Goal: Contribute content: Contribute content

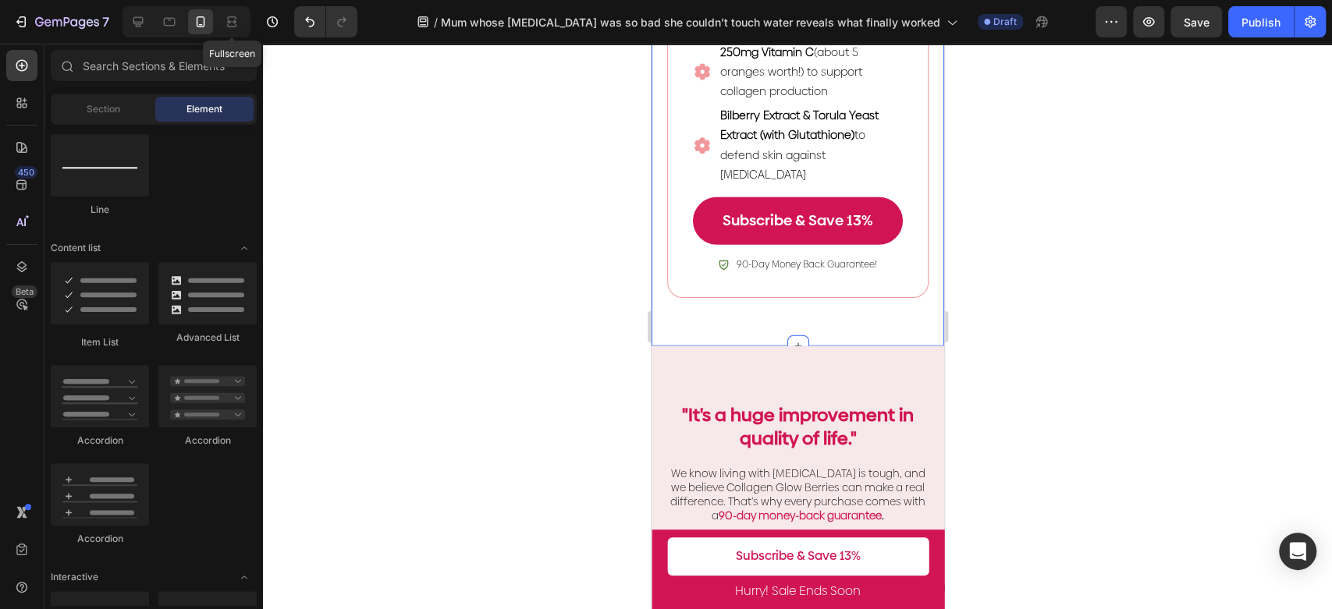
scroll to position [2773, 0]
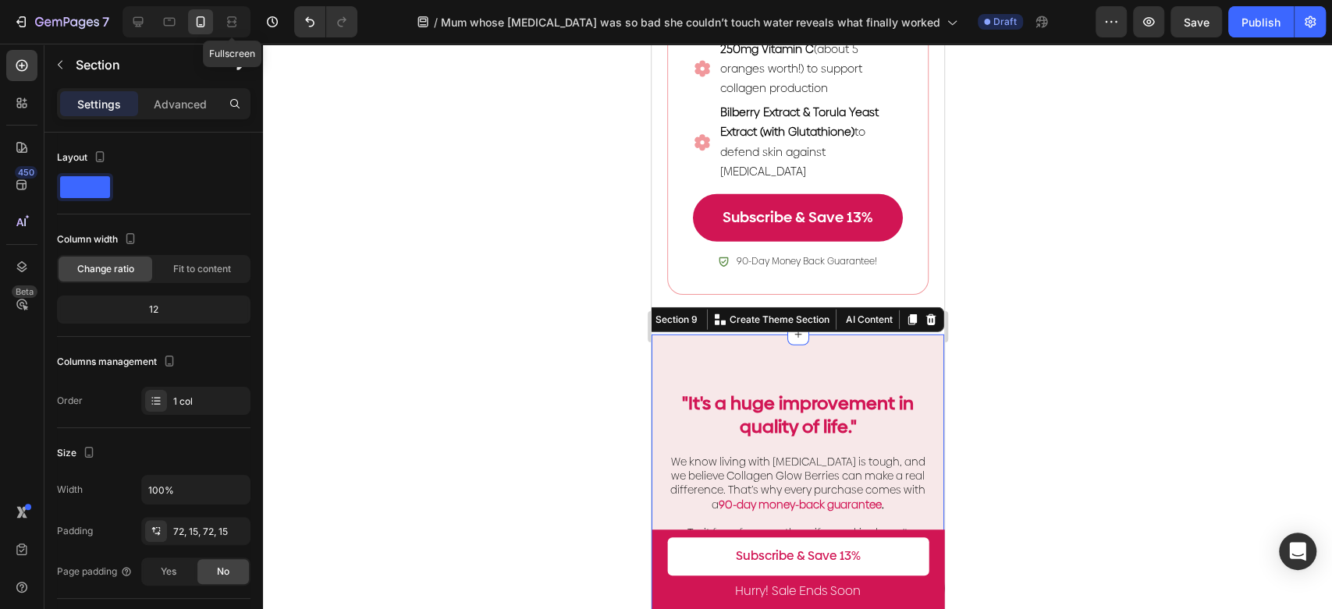
click at [880, 383] on div ""It's a huge improvement in quality of life." Heading Row We know living with […" at bounding box center [797, 533] width 293 height 396
click at [823, 399] on strong ""It's a huge improvement in quality of life."" at bounding box center [797, 415] width 232 height 48
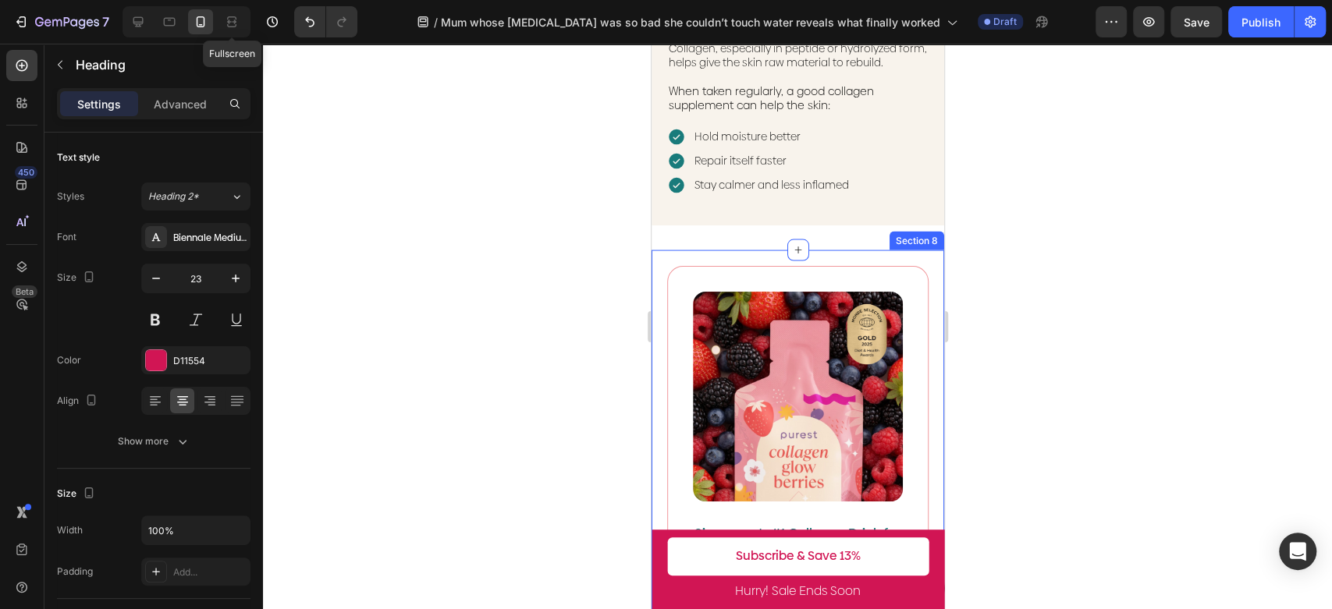
scroll to position [1906, 0]
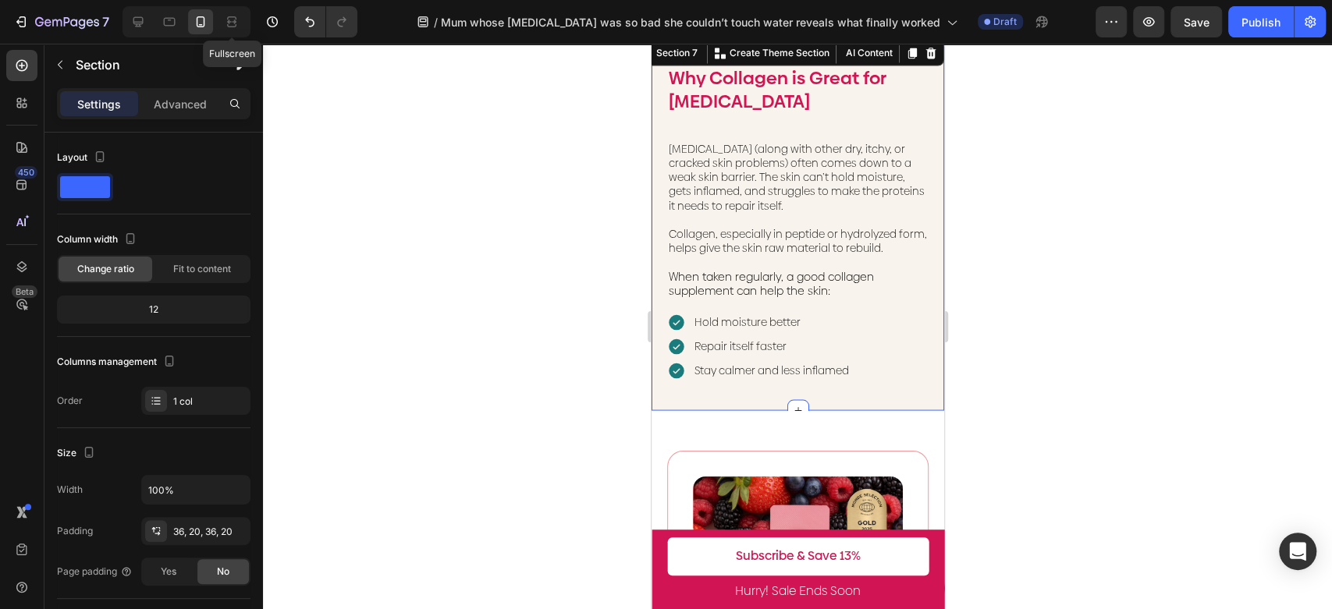
click at [896, 399] on div "Why Collagen is Great for [MEDICAL_DATA] Text Block [MEDICAL_DATA] (along with …" at bounding box center [797, 223] width 293 height 373
click at [179, 101] on p "Advanced" at bounding box center [180, 104] width 53 height 16
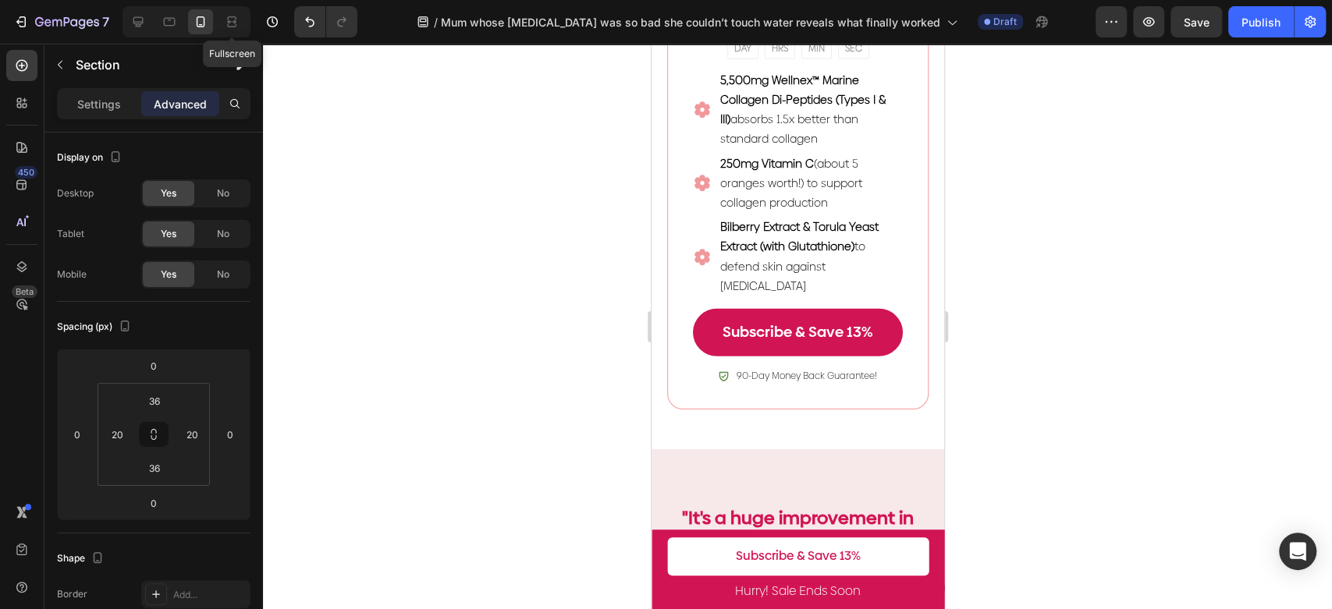
scroll to position [3033, 0]
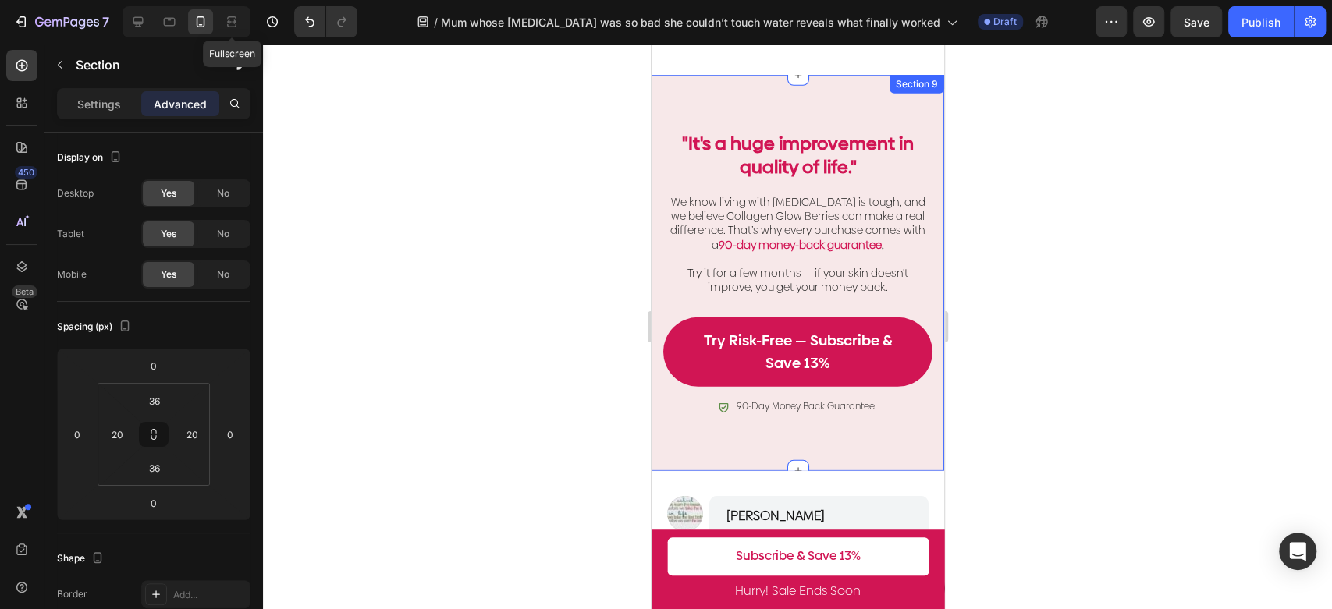
click at [912, 137] on div ""It's a huge improvement in quality of life." Heading Row We know living with […" at bounding box center [797, 273] width 293 height 396
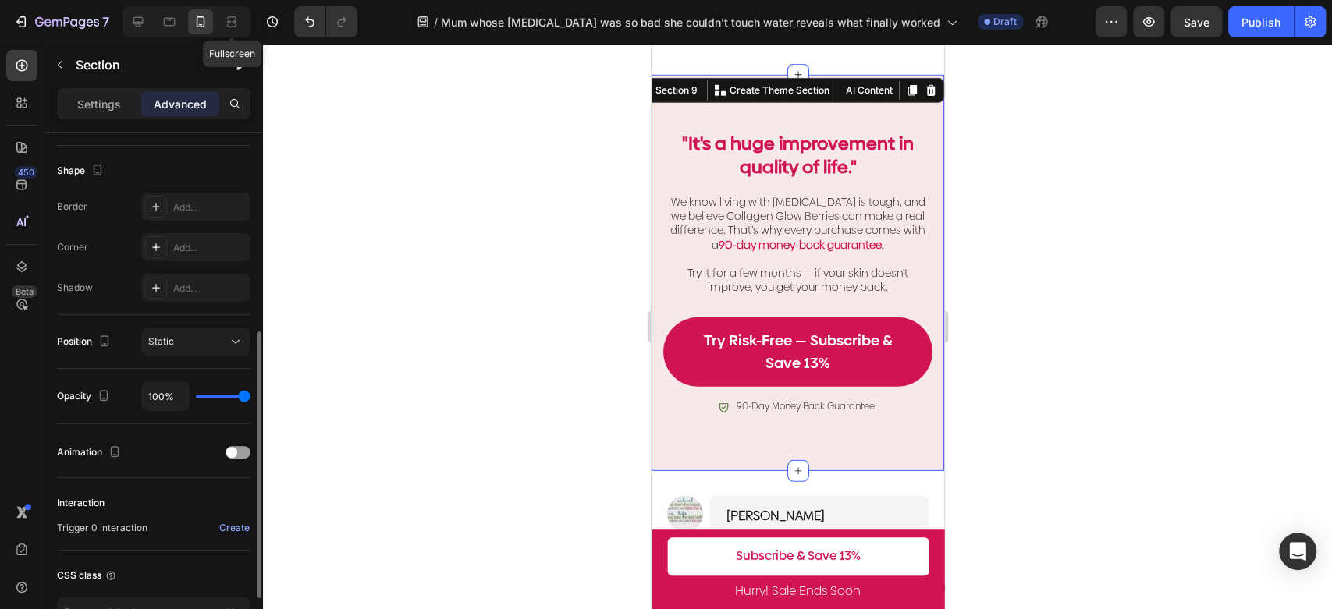
click at [919, 121] on div ""It's a huge improvement in quality of life." Heading Row We know living with […" at bounding box center [797, 273] width 293 height 396
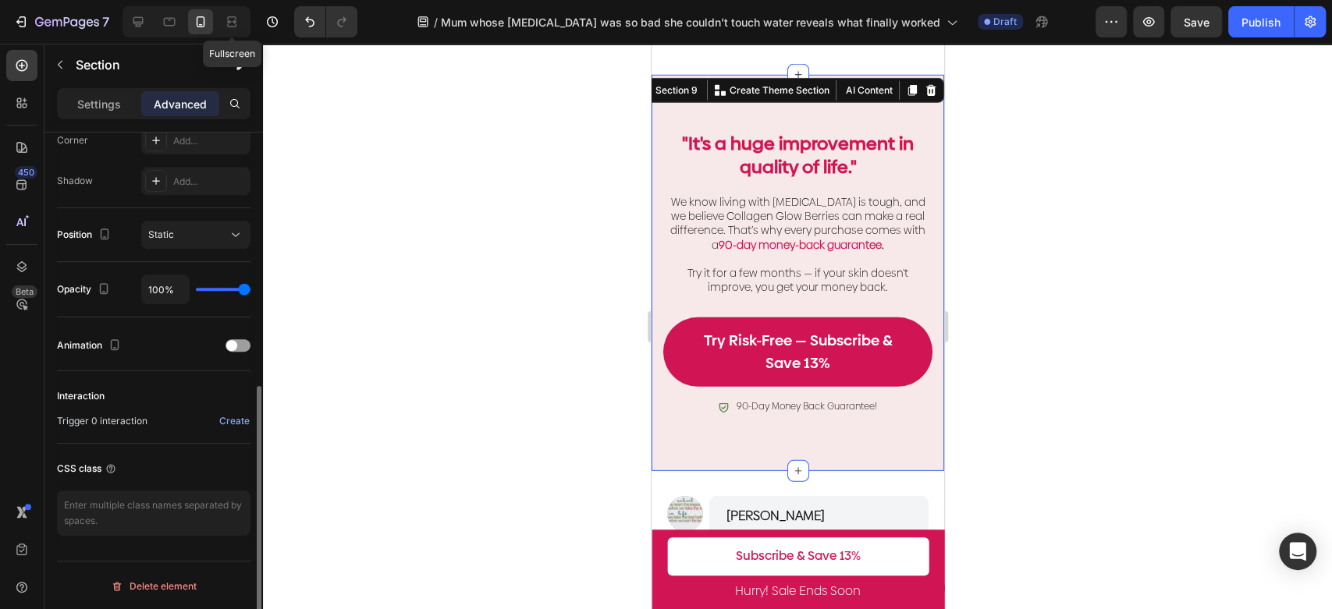
scroll to position [148, 0]
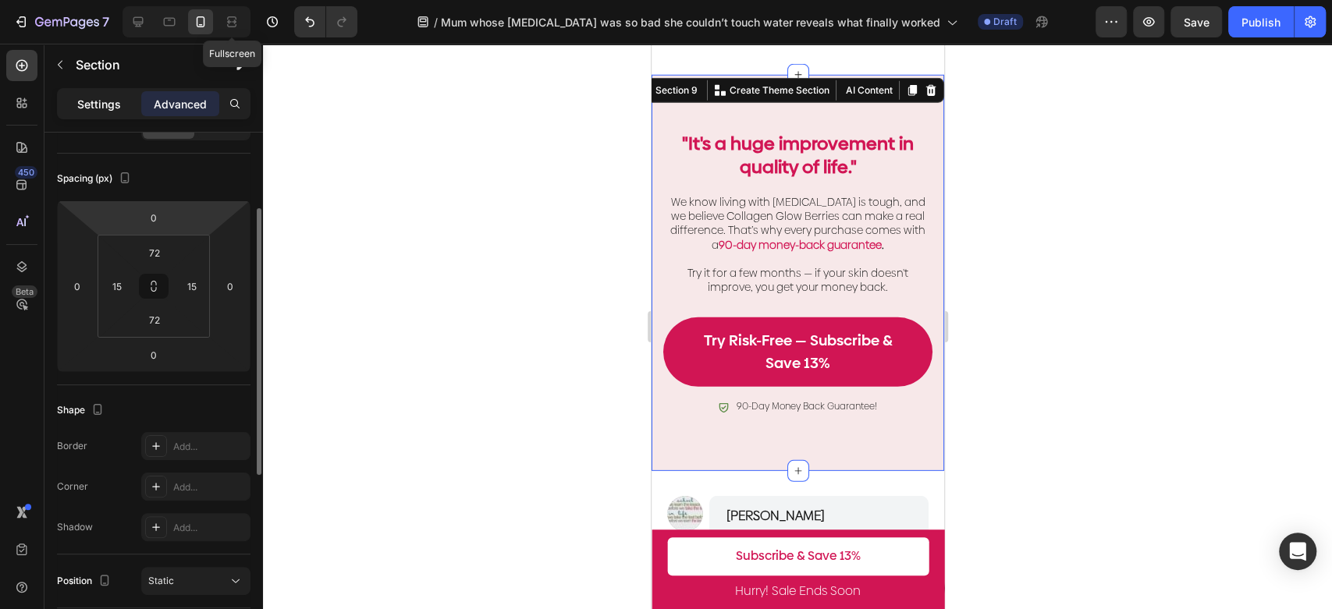
click at [115, 96] on p "Settings" at bounding box center [99, 104] width 44 height 16
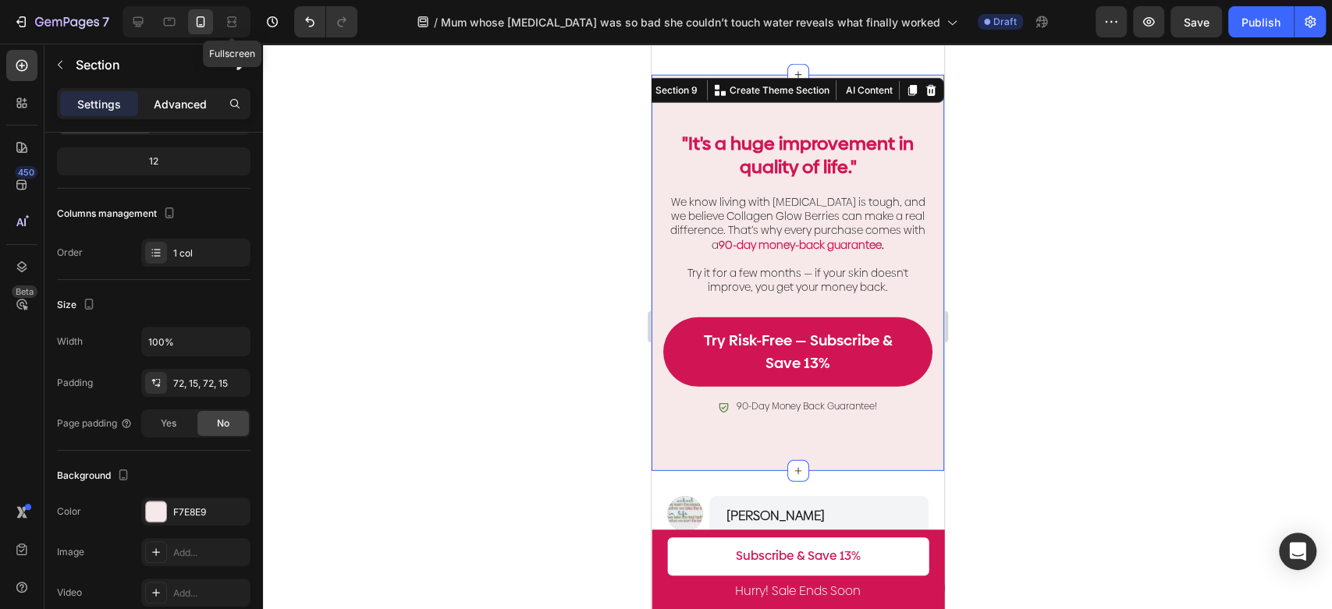
click at [180, 98] on p "Advanced" at bounding box center [180, 104] width 53 height 16
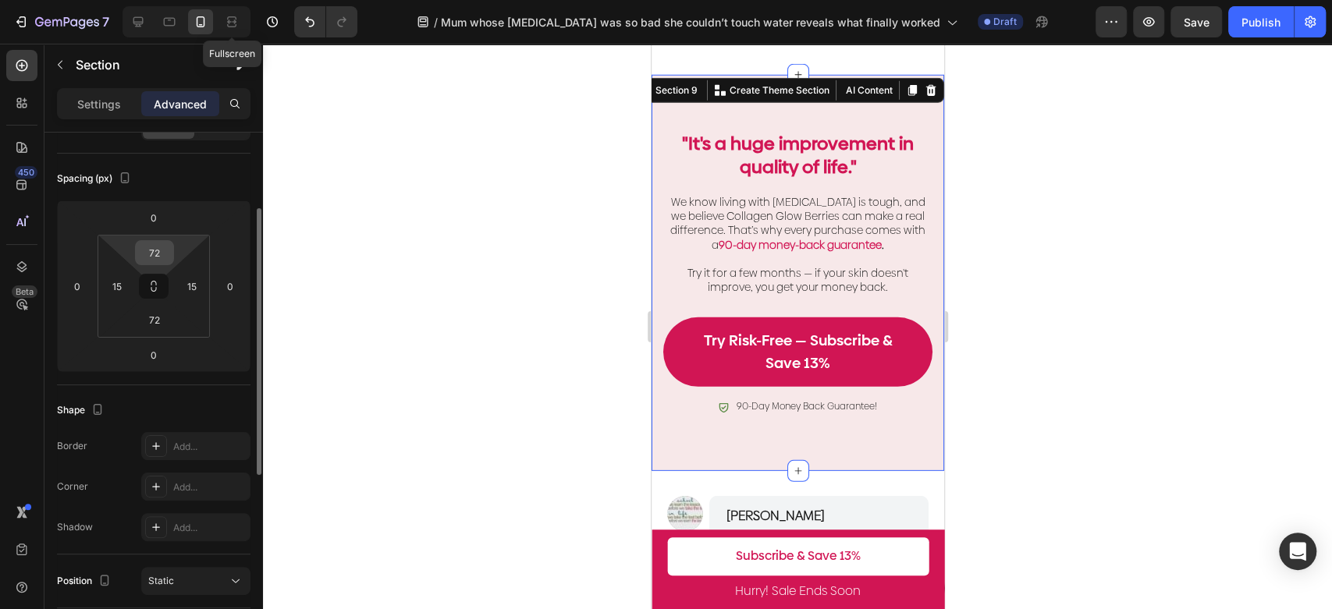
click at [161, 262] on input "72" at bounding box center [154, 252] width 31 height 23
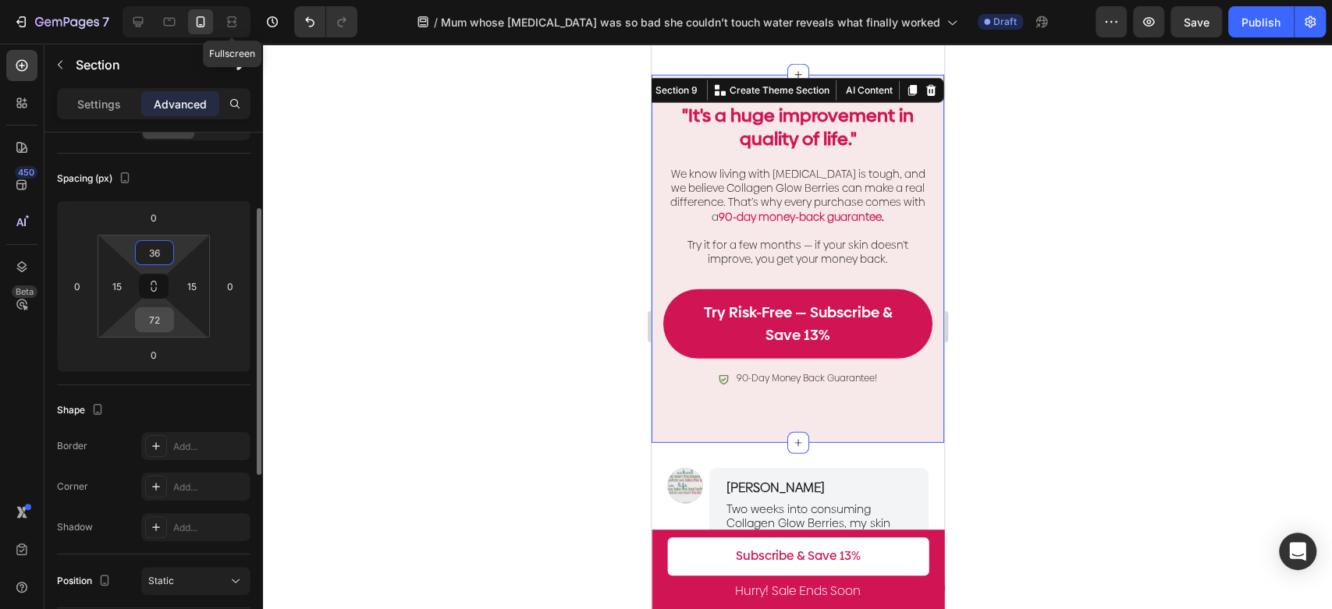
type input "36"
click at [156, 316] on input "72" at bounding box center [154, 319] width 31 height 23
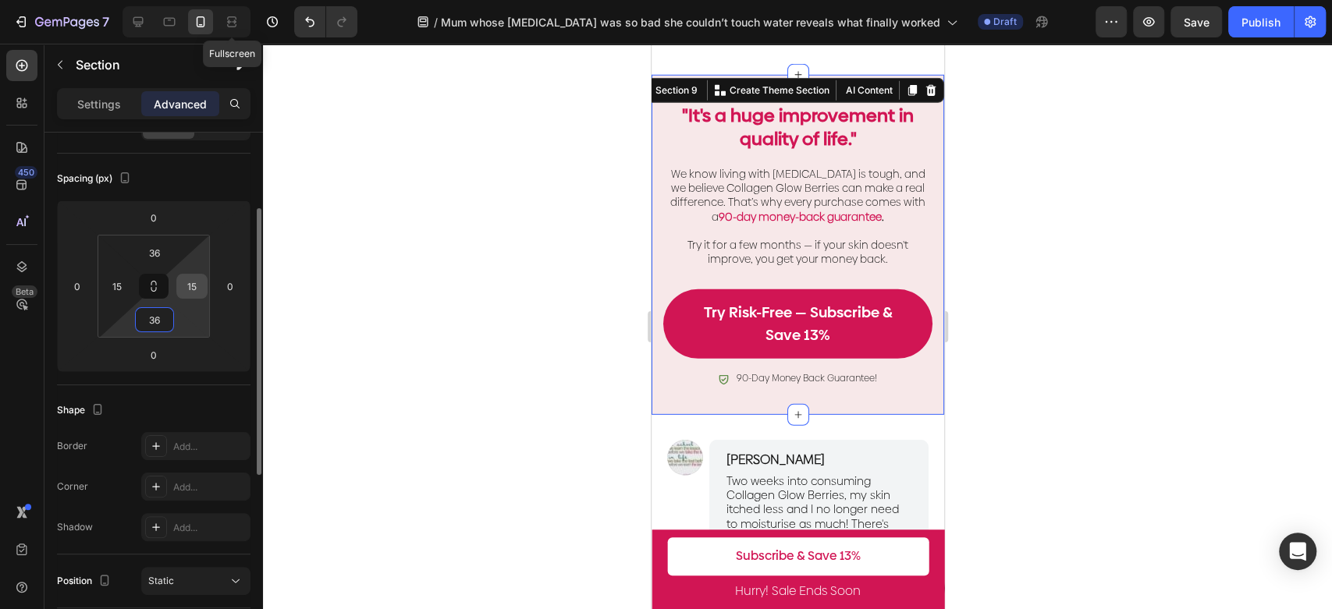
type input "36"
click at [183, 289] on input "15" at bounding box center [191, 286] width 23 height 23
type input "20"
click at [119, 285] on input "15" at bounding box center [116, 286] width 23 height 23
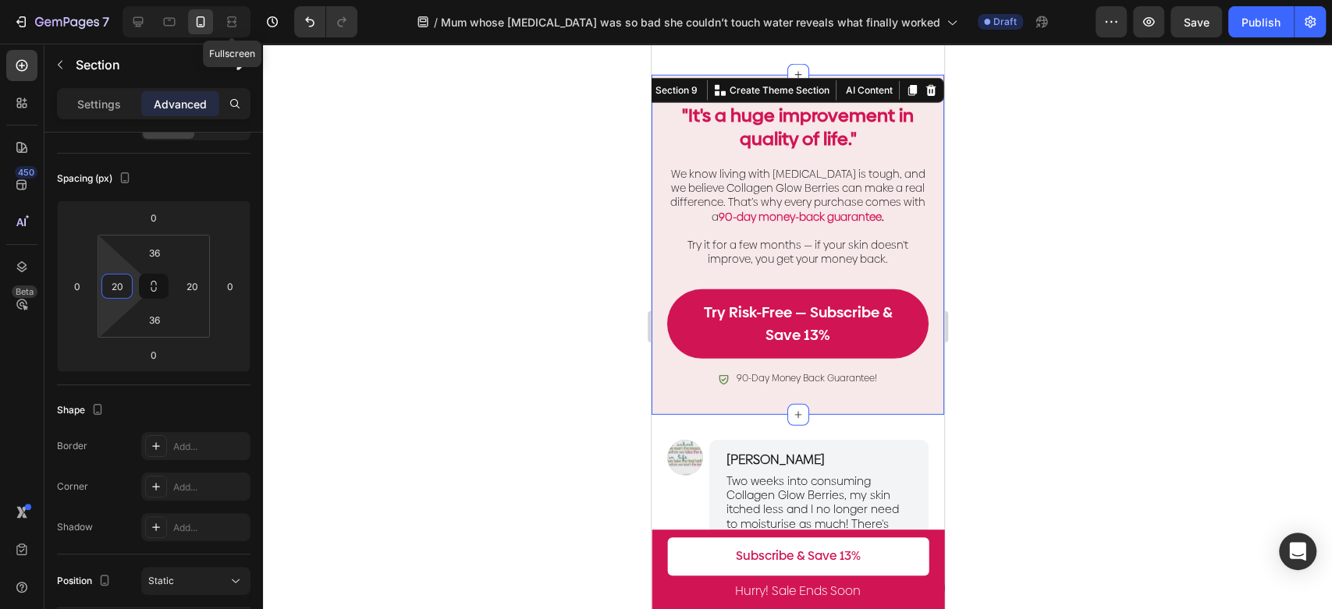
type input "20"
click at [613, 282] on div at bounding box center [797, 327] width 1069 height 566
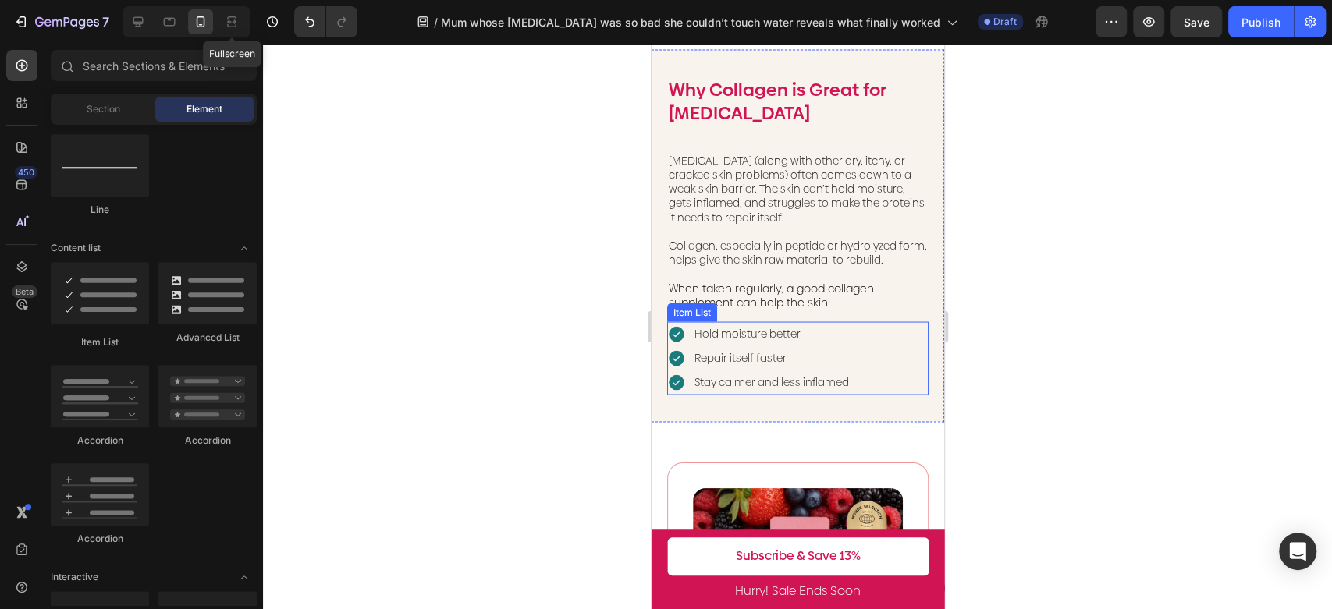
scroll to position [1808, 0]
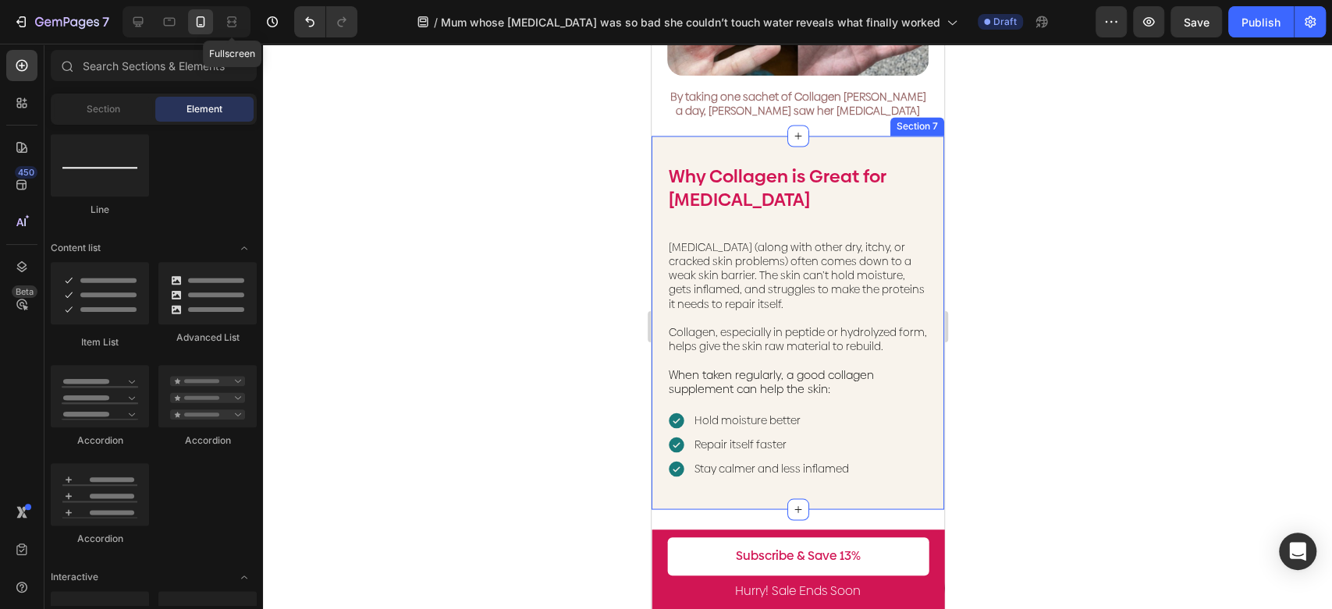
click at [892, 155] on div "Why Collagen is Great for [MEDICAL_DATA] Text Block [MEDICAL_DATA] (along with …" at bounding box center [797, 323] width 293 height 374
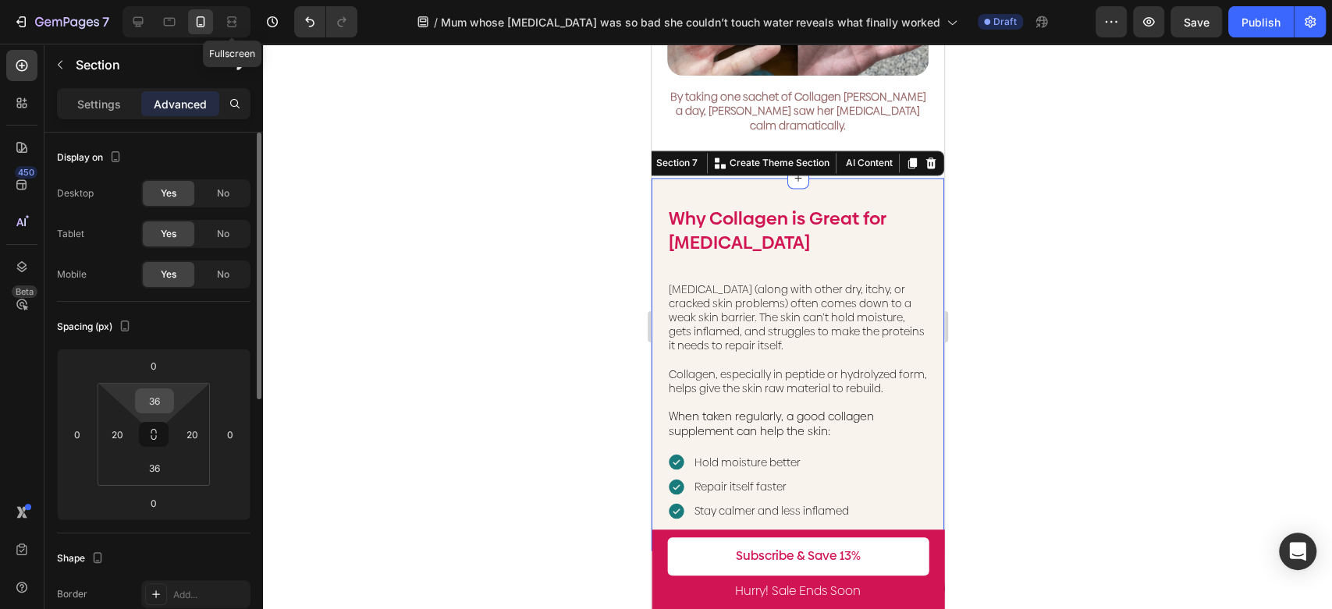
click at [158, 395] on input "36" at bounding box center [154, 400] width 31 height 23
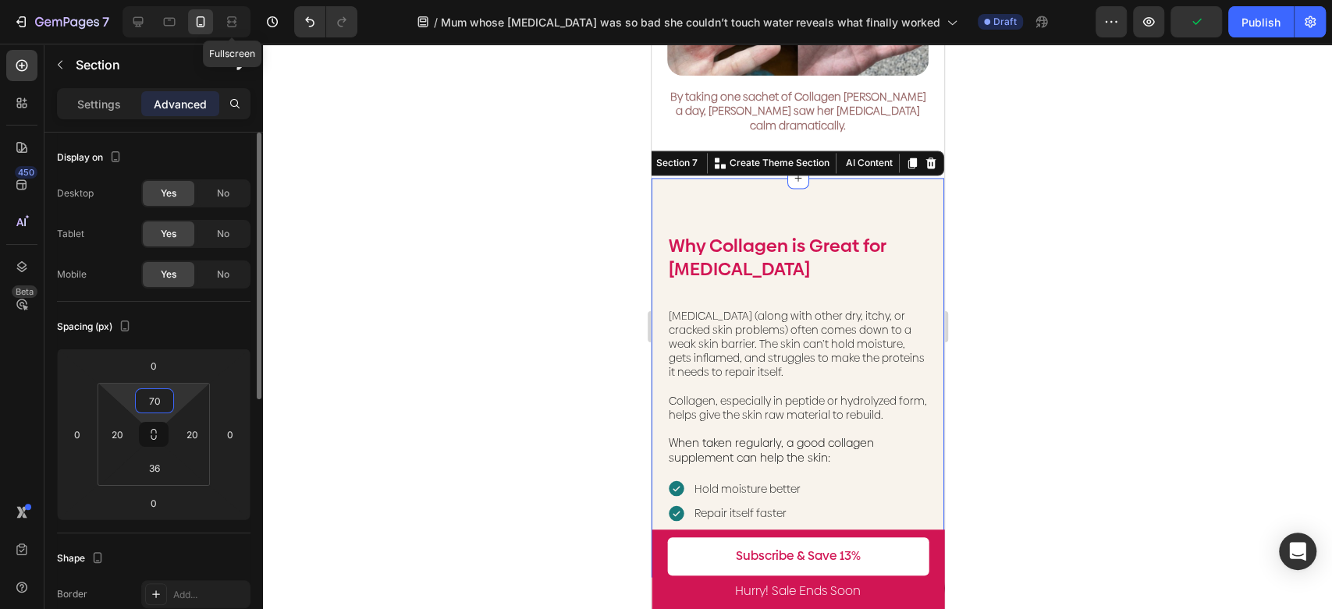
drag, startPoint x: 158, startPoint y: 403, endPoint x: 137, endPoint y: 398, distance: 21.6
click at [137, 398] on div "70" at bounding box center [154, 400] width 39 height 25
drag, startPoint x: 161, startPoint y: 395, endPoint x: 141, endPoint y: 397, distance: 20.3
click at [141, 397] on input "65" at bounding box center [154, 400] width 31 height 23
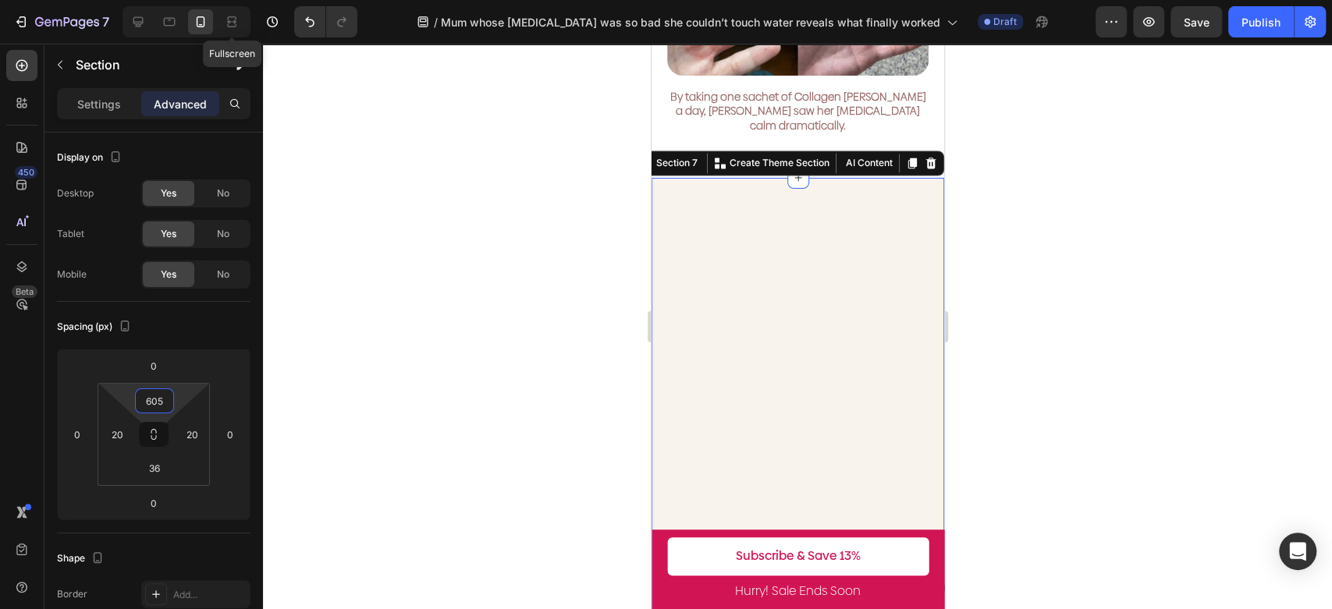
type input "60"
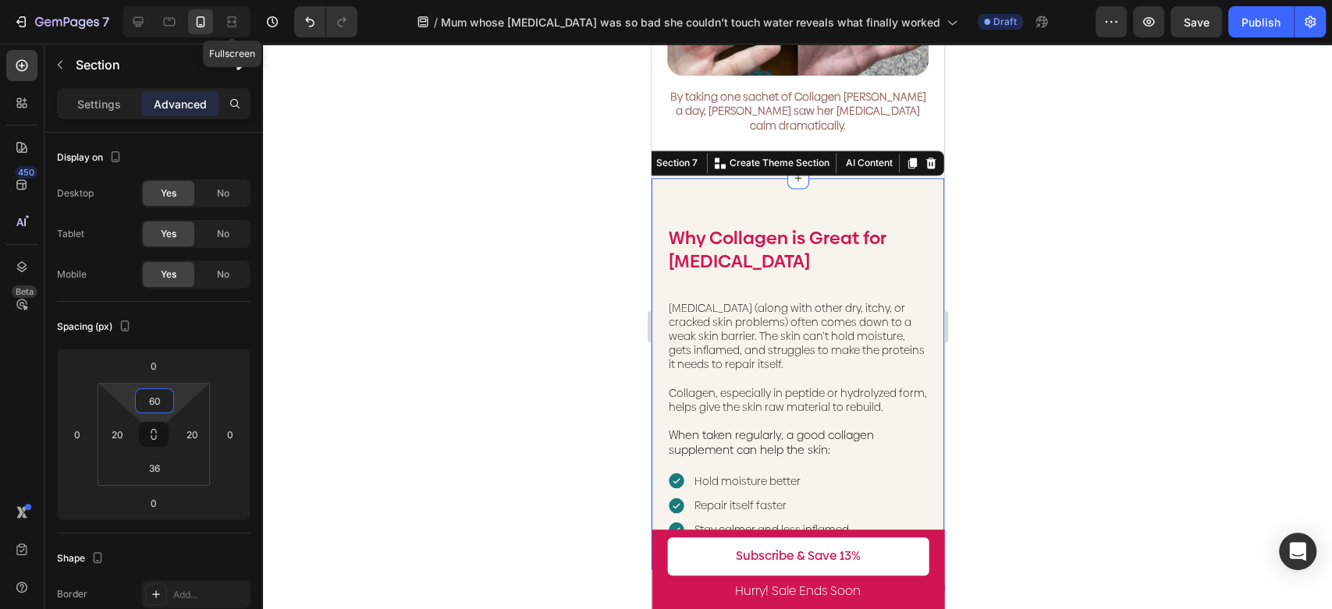
click at [296, 367] on div at bounding box center [797, 327] width 1069 height 566
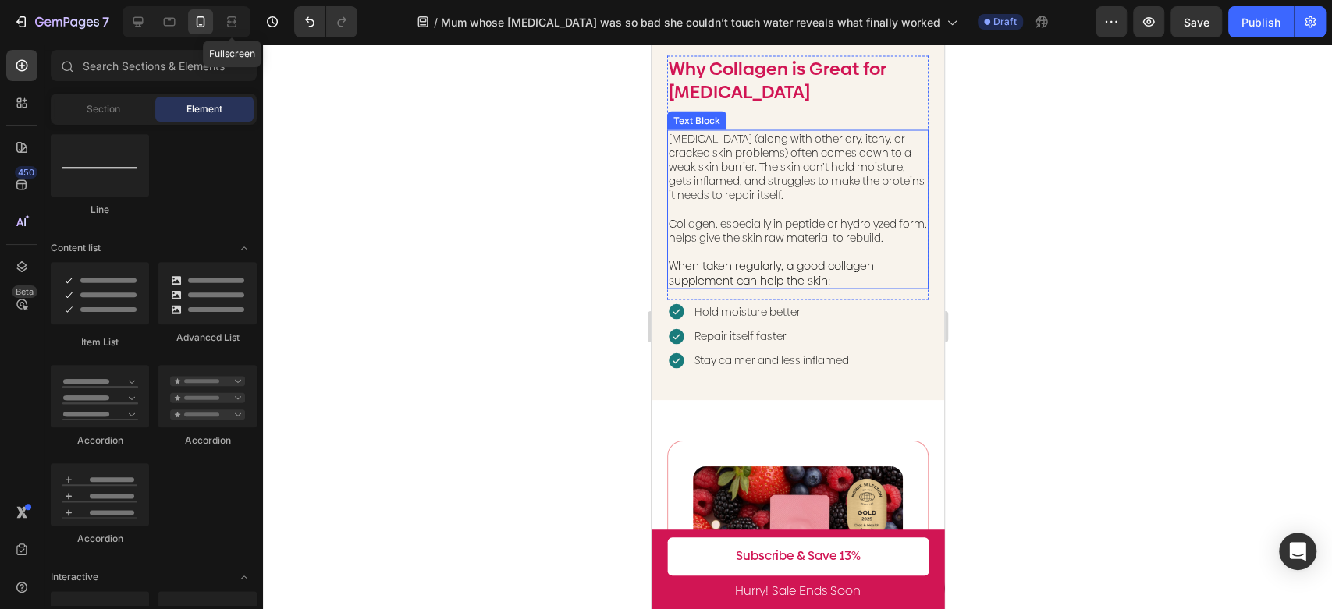
scroll to position [1981, 0]
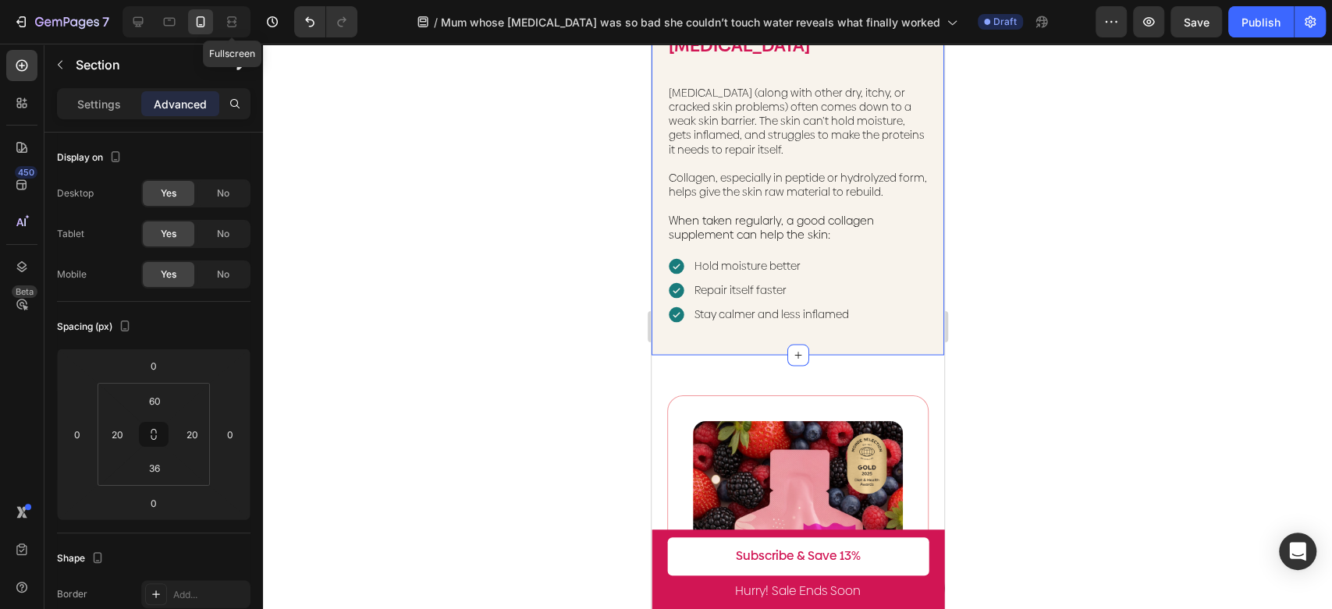
click at [878, 332] on div "Why Collagen is Great for [MEDICAL_DATA] Text Block [MEDICAL_DATA] (along with …" at bounding box center [797, 159] width 293 height 392
click at [156, 467] on input "36" at bounding box center [154, 467] width 31 height 23
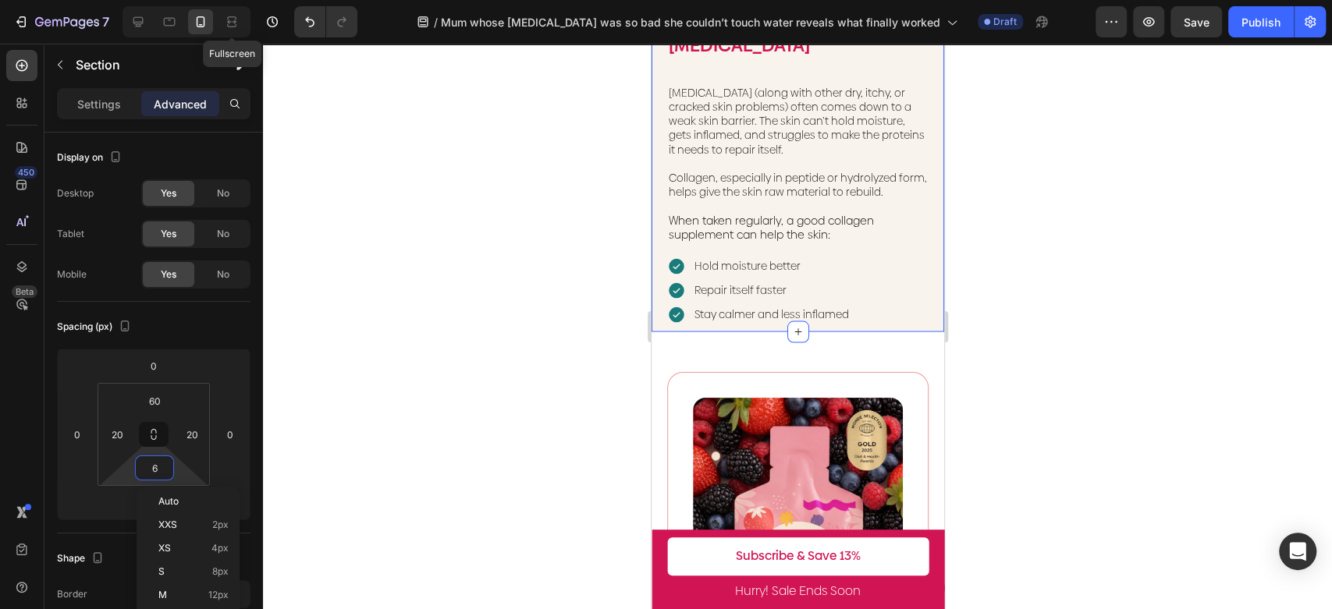
type input "60"
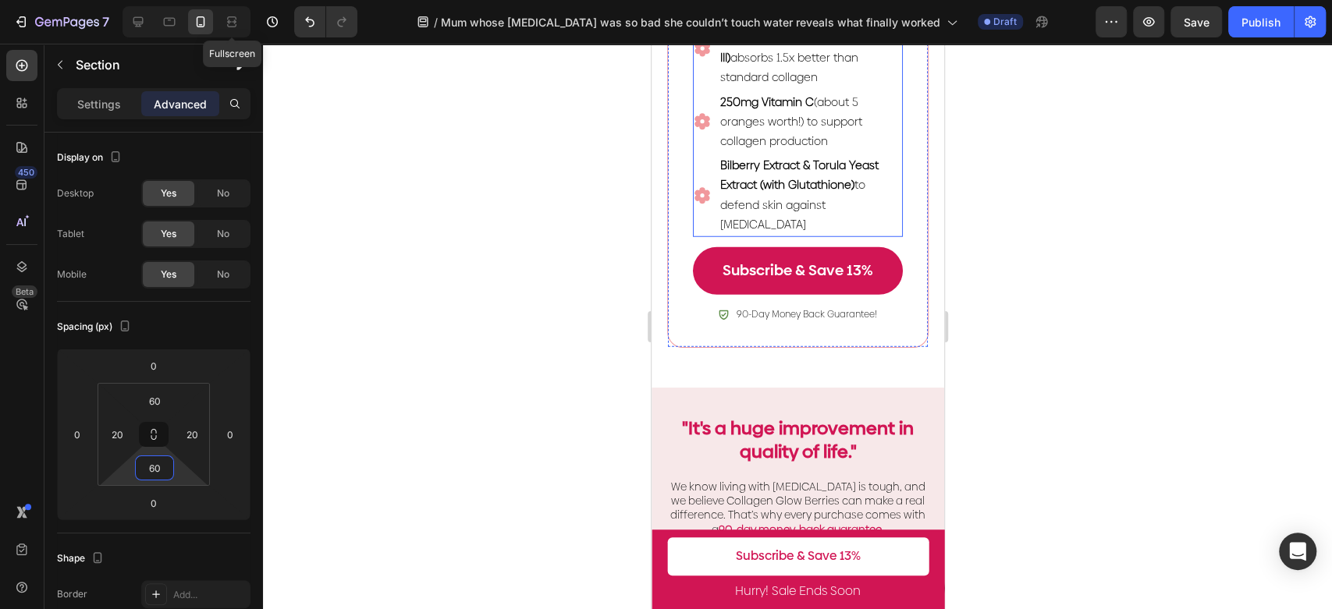
scroll to position [2761, 0]
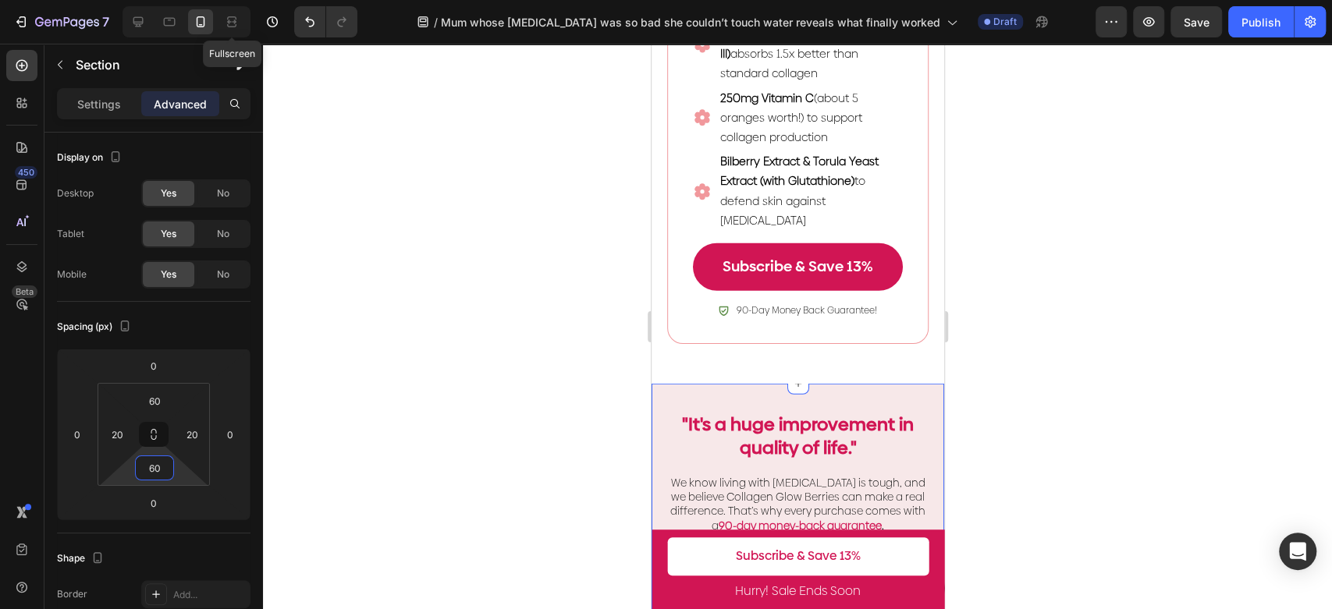
click at [913, 414] on div ""It's a huge improvement in quality of life." Heading Row We know living with […" at bounding box center [797, 554] width 293 height 340
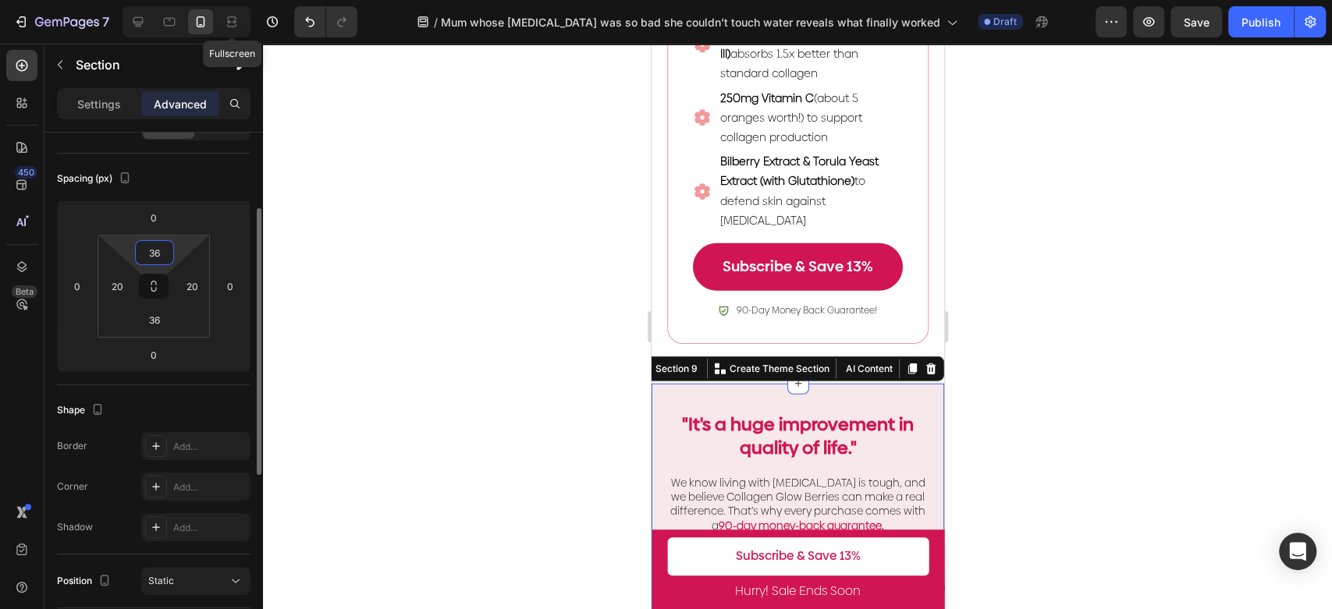
click at [144, 243] on input "36" at bounding box center [154, 252] width 31 height 23
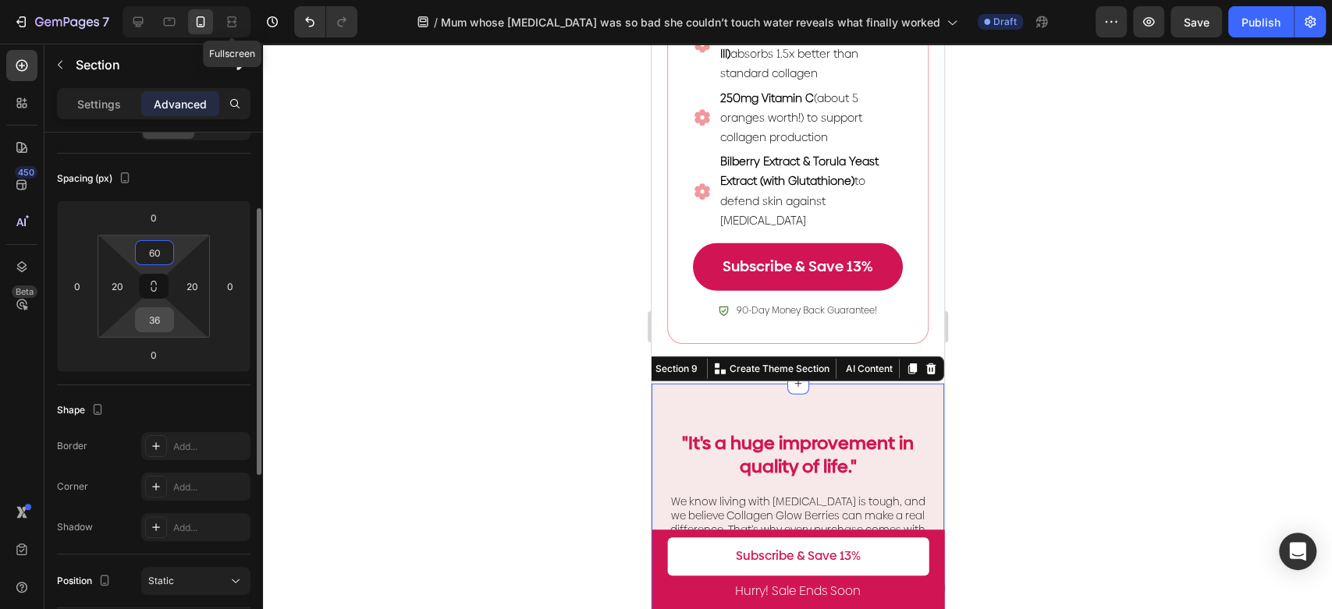
type input "60"
click at [156, 325] on input "36" at bounding box center [154, 319] width 31 height 23
type input "60"
click at [444, 328] on div at bounding box center [797, 327] width 1069 height 566
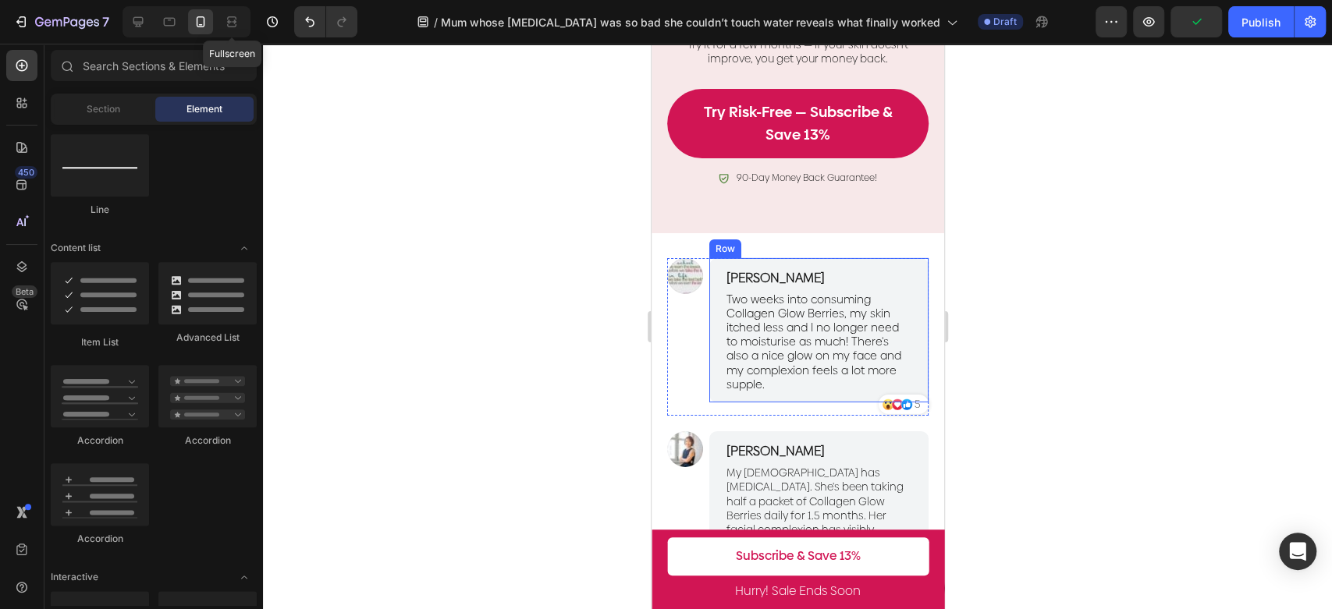
scroll to position [3195, 0]
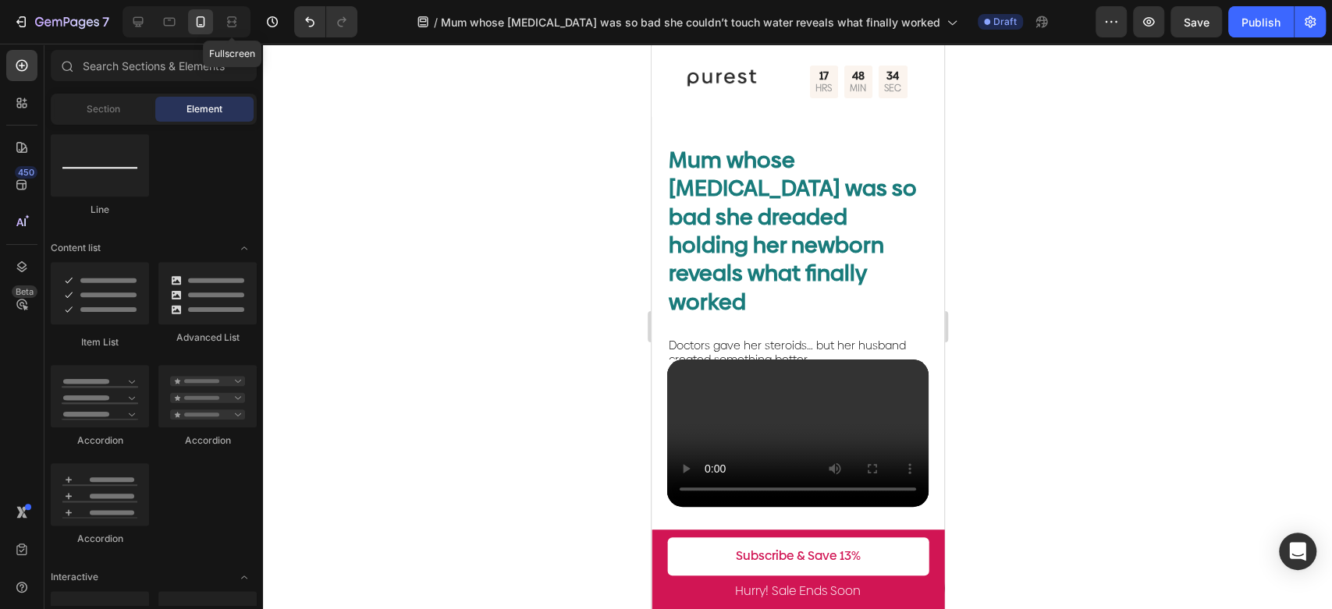
scroll to position [53, 0]
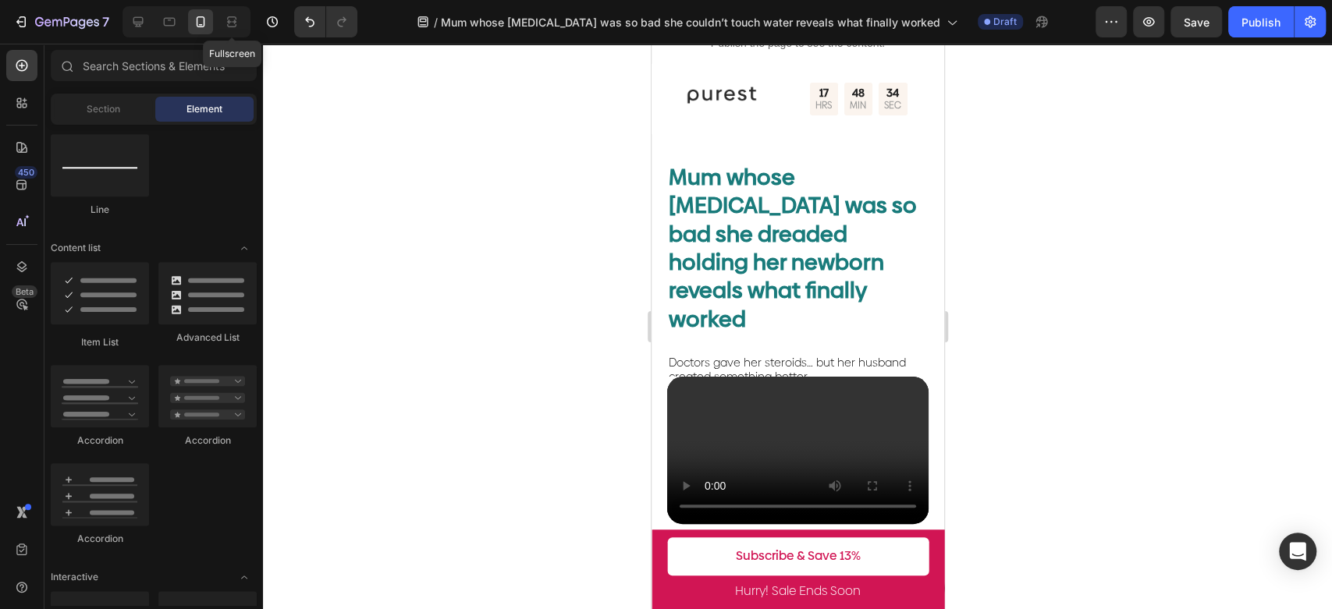
drag, startPoint x: 938, startPoint y: 541, endPoint x: 1595, endPoint y: 173, distance: 753.6
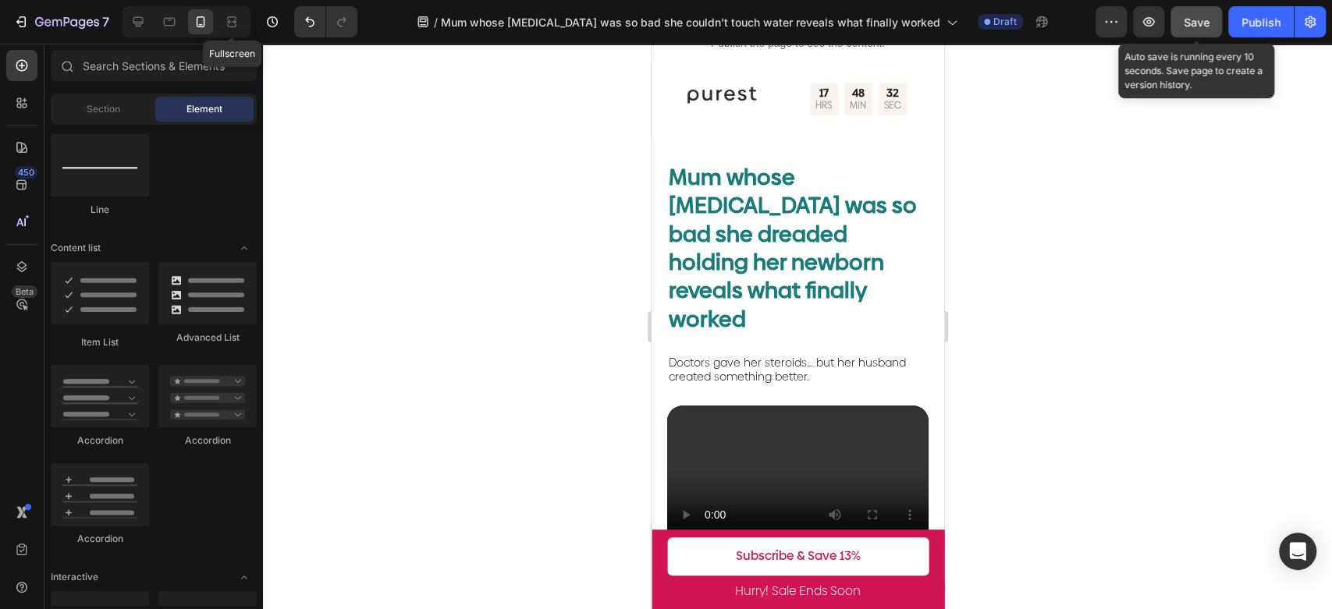
click at [1196, 16] on span "Save" at bounding box center [1196, 22] width 26 height 13
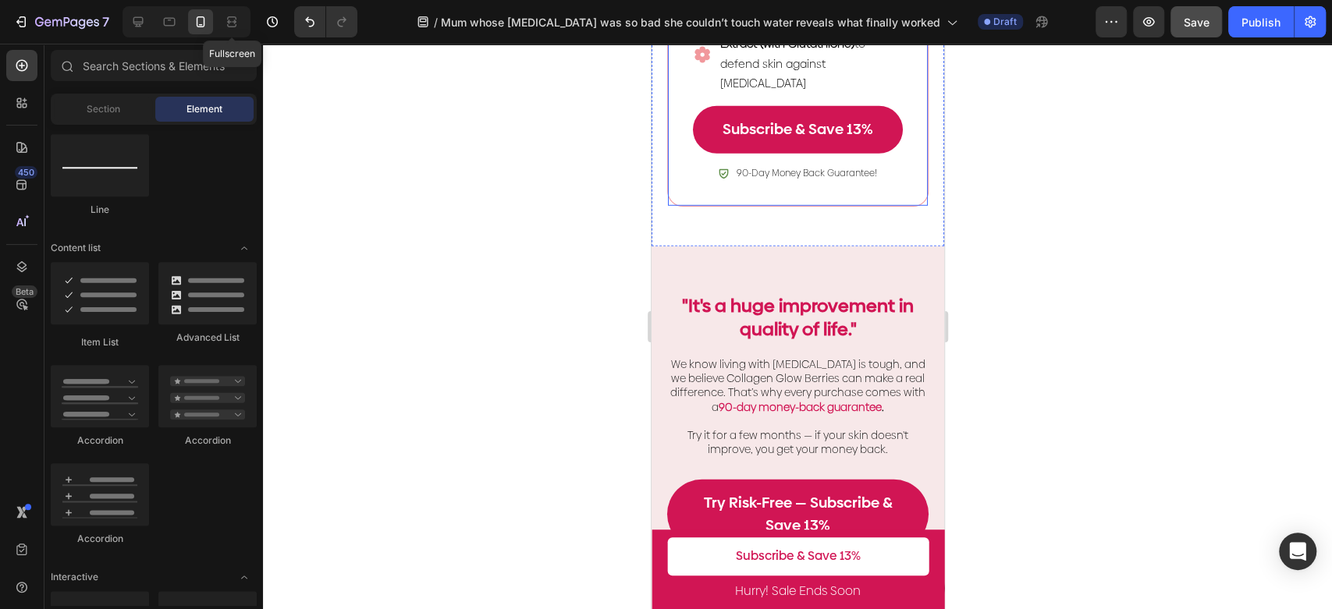
scroll to position [3173, 0]
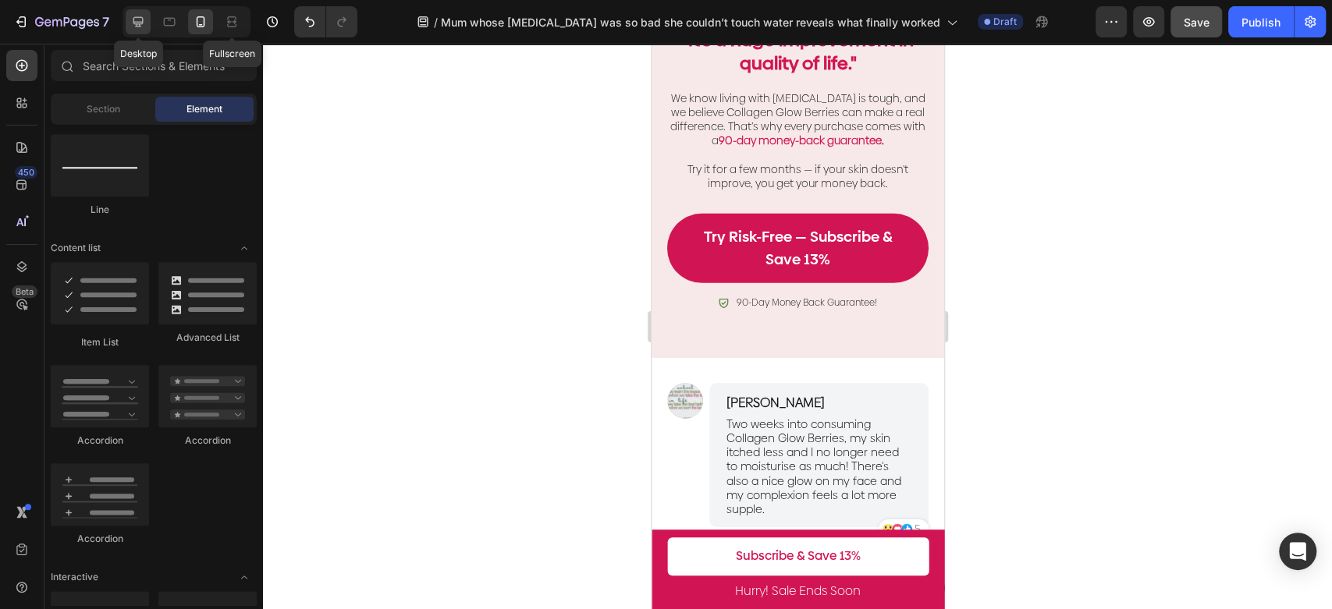
click at [130, 19] on icon at bounding box center [138, 22] width 16 height 16
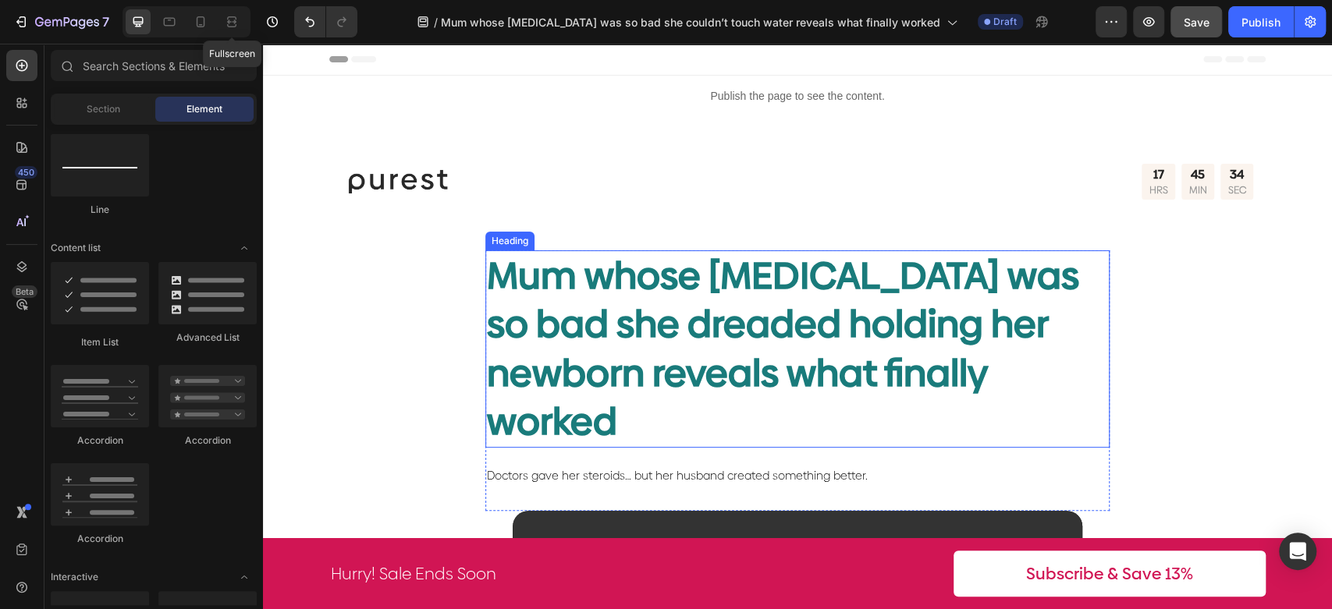
click at [981, 360] on h2 "Mum whose [MEDICAL_DATA] was so bad she dreaded holding her newborn reveals wha…" at bounding box center [797, 349] width 624 height 198
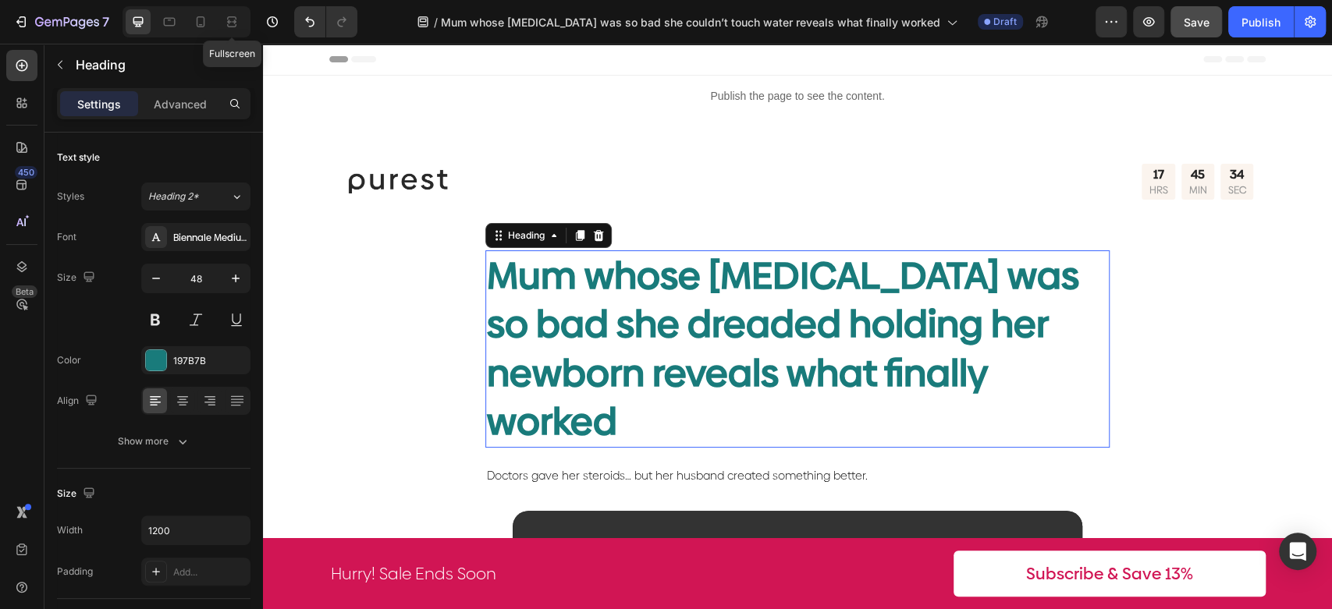
click at [981, 360] on h2 "Mum whose [MEDICAL_DATA] was so bad she dreaded holding her newborn reveals wha…" at bounding box center [797, 349] width 624 height 198
click at [956, 379] on p "Mum whose [MEDICAL_DATA] was so bad she dreaded holding her newborn reveals wha…" at bounding box center [797, 349] width 621 height 195
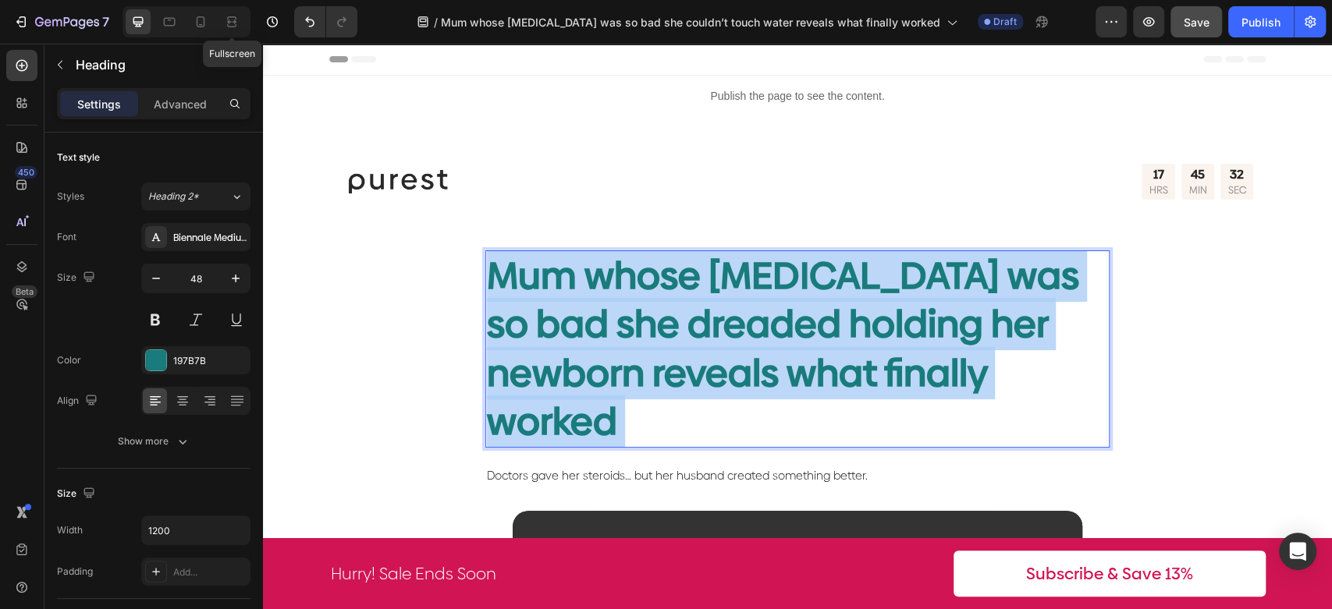
drag, startPoint x: 987, startPoint y: 377, endPoint x: 485, endPoint y: 291, distance: 508.9
click at [487, 292] on p "Mum whose [MEDICAL_DATA] was so bad she dreaded holding her newborn reveals wha…" at bounding box center [797, 349] width 621 height 195
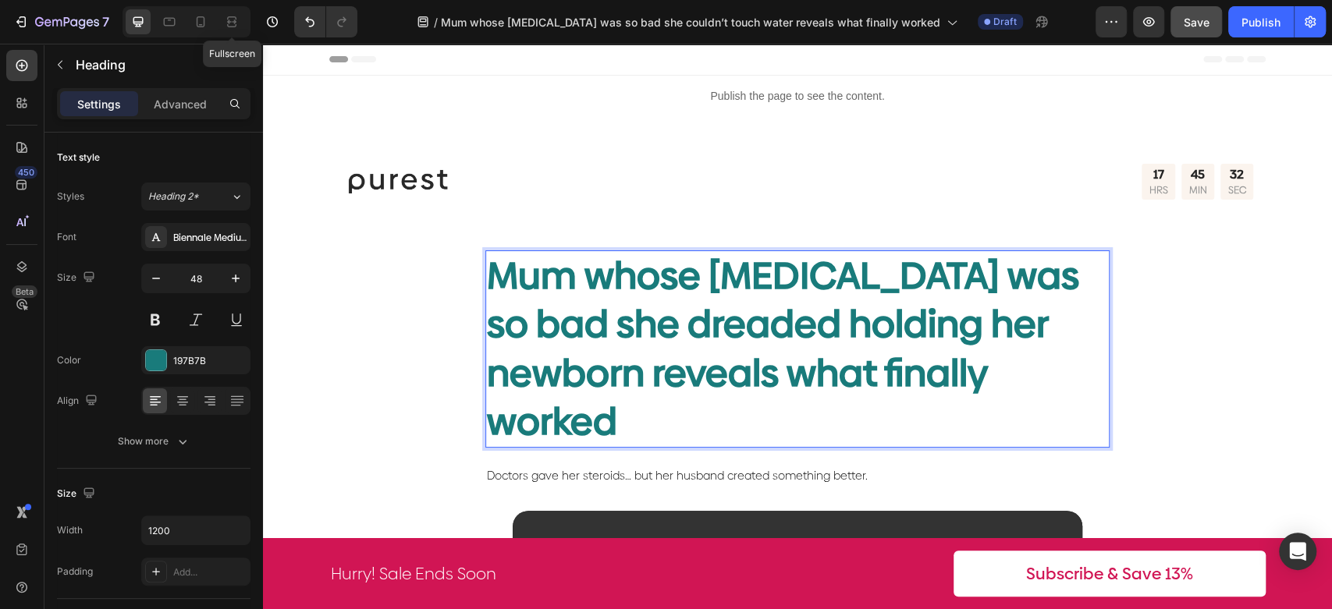
click at [512, 286] on p "Mum whose [MEDICAL_DATA] was so bad she dreaded holding her newborn reveals wha…" at bounding box center [797, 349] width 621 height 195
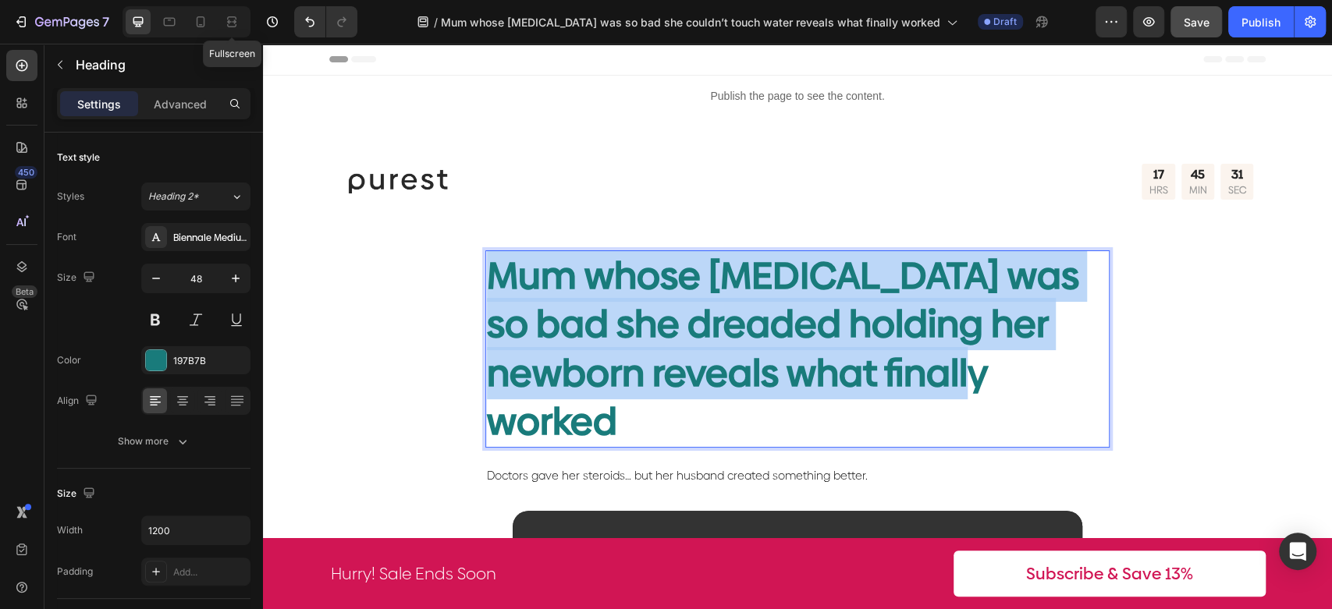
drag, startPoint x: 488, startPoint y: 275, endPoint x: 1016, endPoint y: 363, distance: 535.4
click at [1016, 363] on p "Mum whose [MEDICAL_DATA] was so bad she dreaded holding her newborn reveals wha…" at bounding box center [797, 349] width 621 height 195
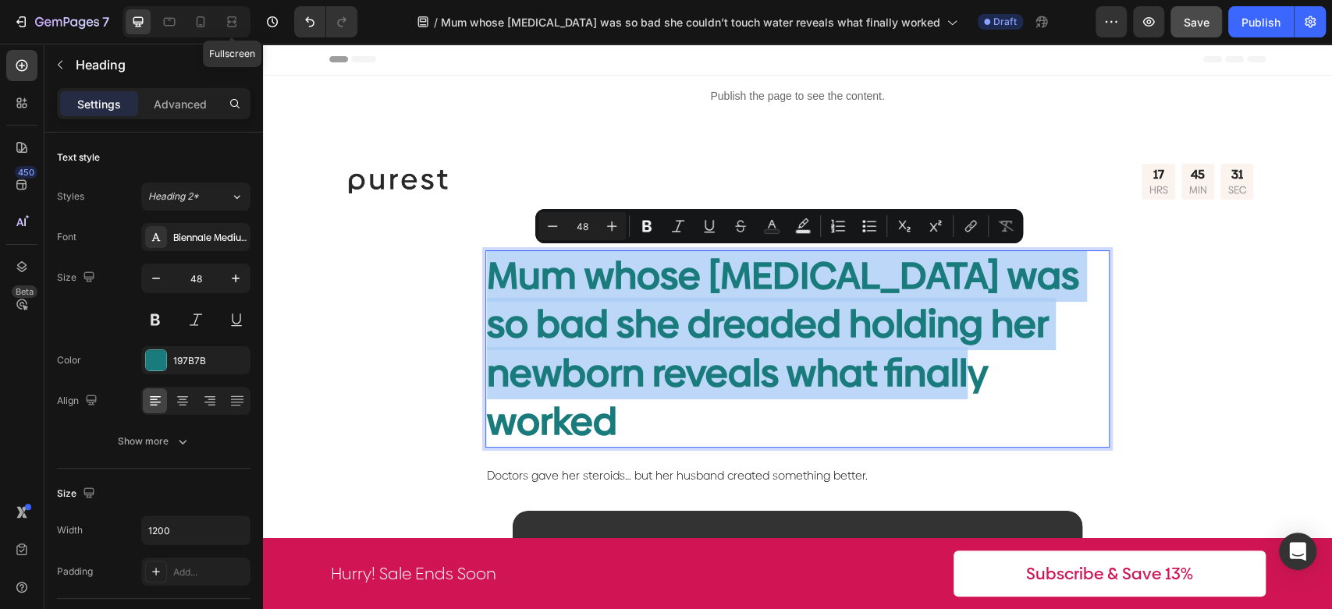
copy p "Mum whose [MEDICAL_DATA] was so bad she dreaded holding her newborn reveals wha…"
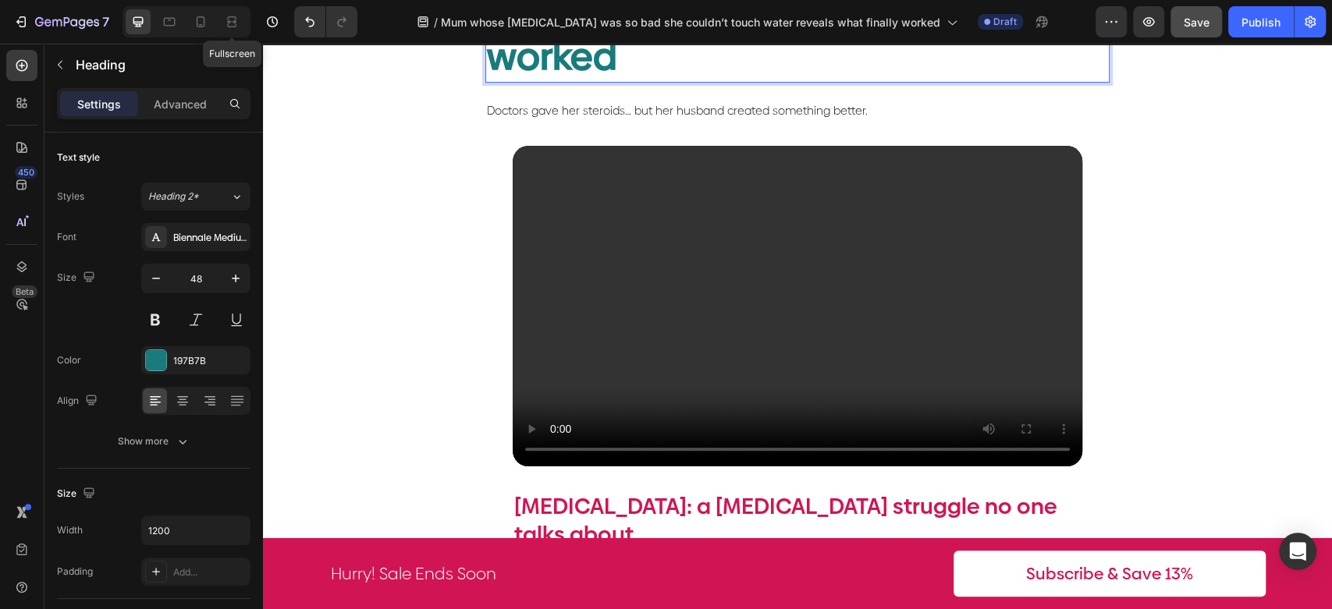
type input "16"
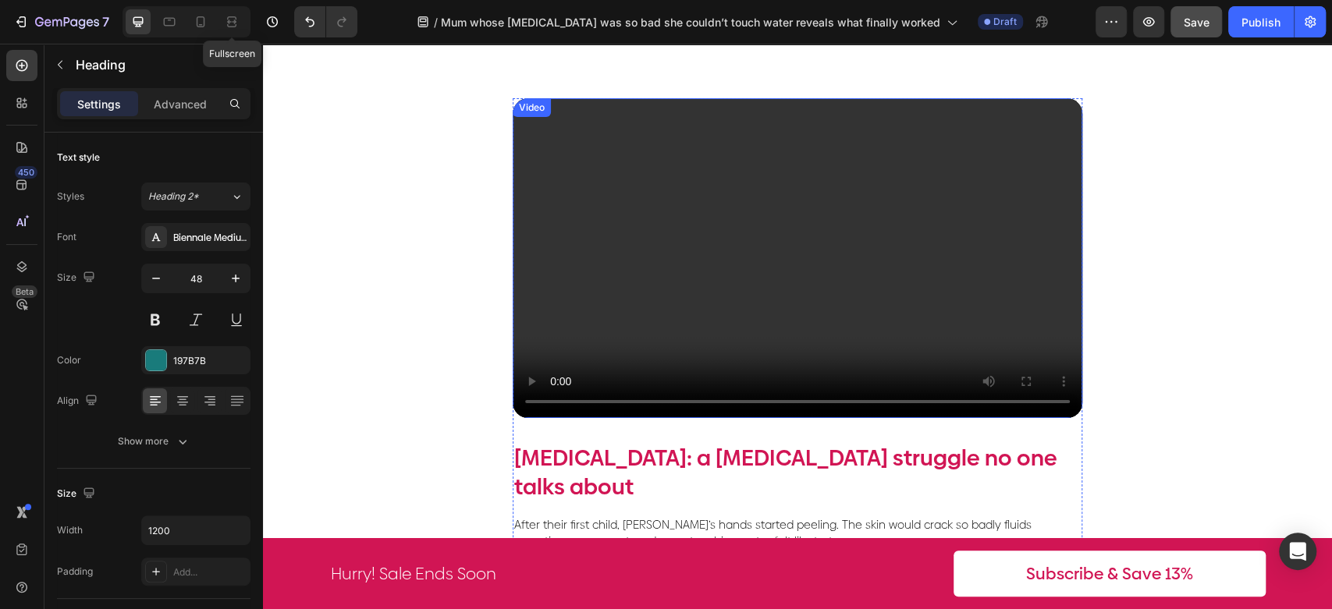
scroll to position [433, 0]
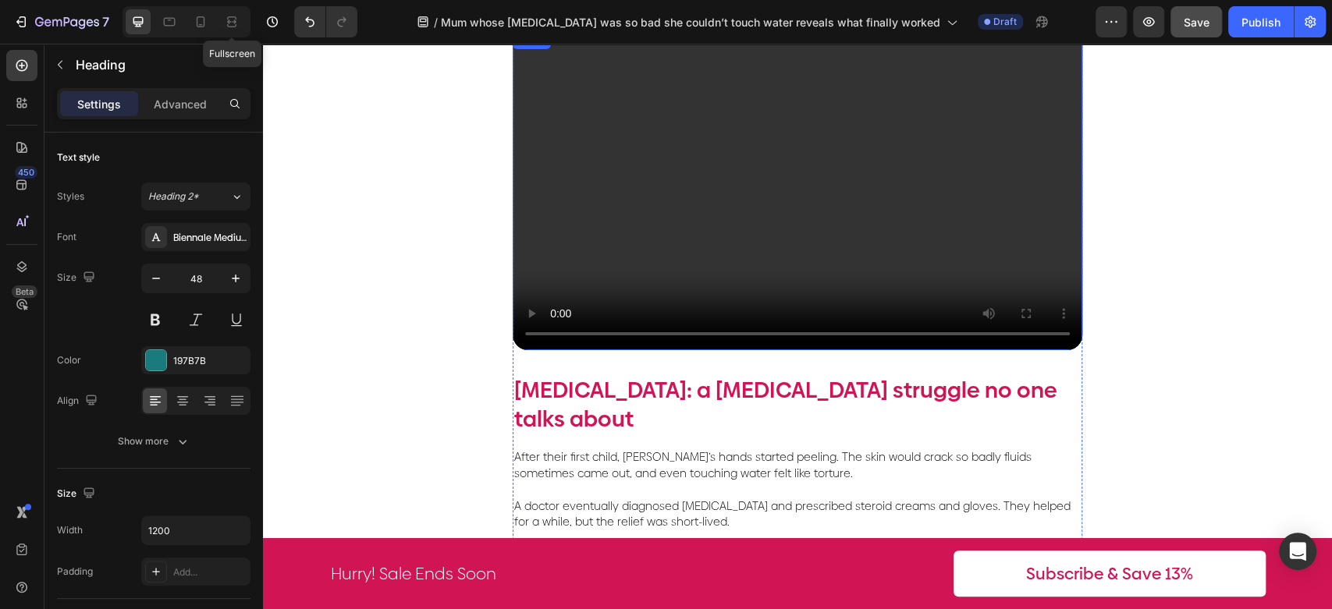
click at [693, 244] on video at bounding box center [796, 190] width 569 height 321
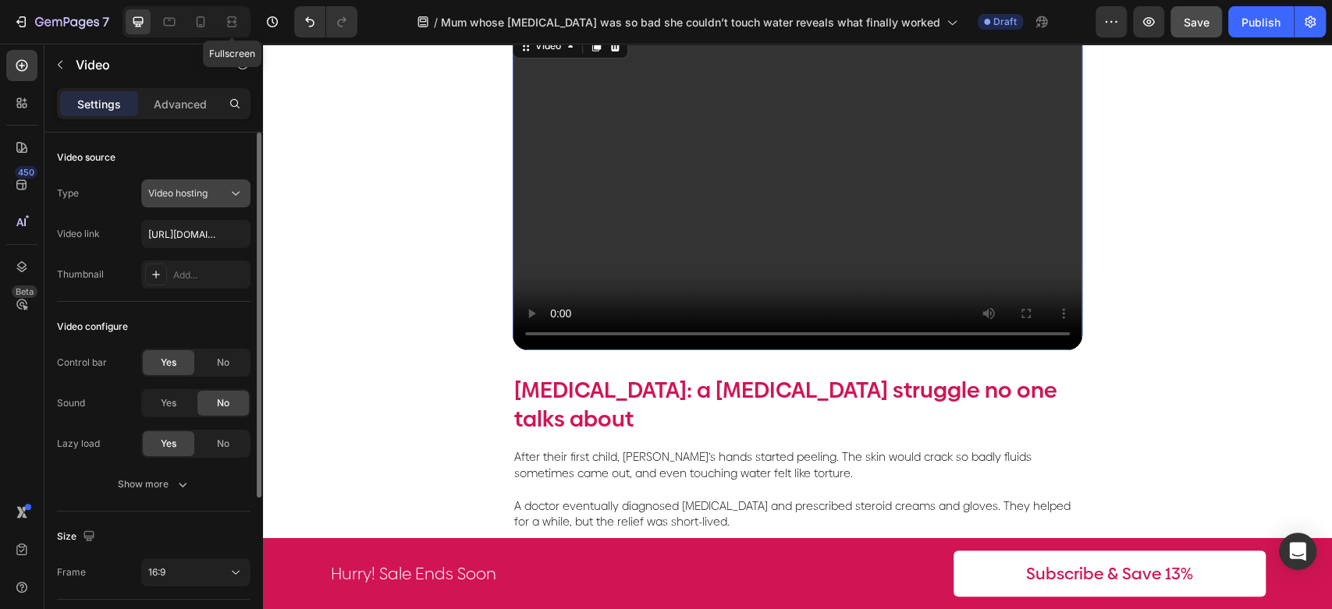
click at [179, 193] on span "Video hosting" at bounding box center [177, 193] width 59 height 12
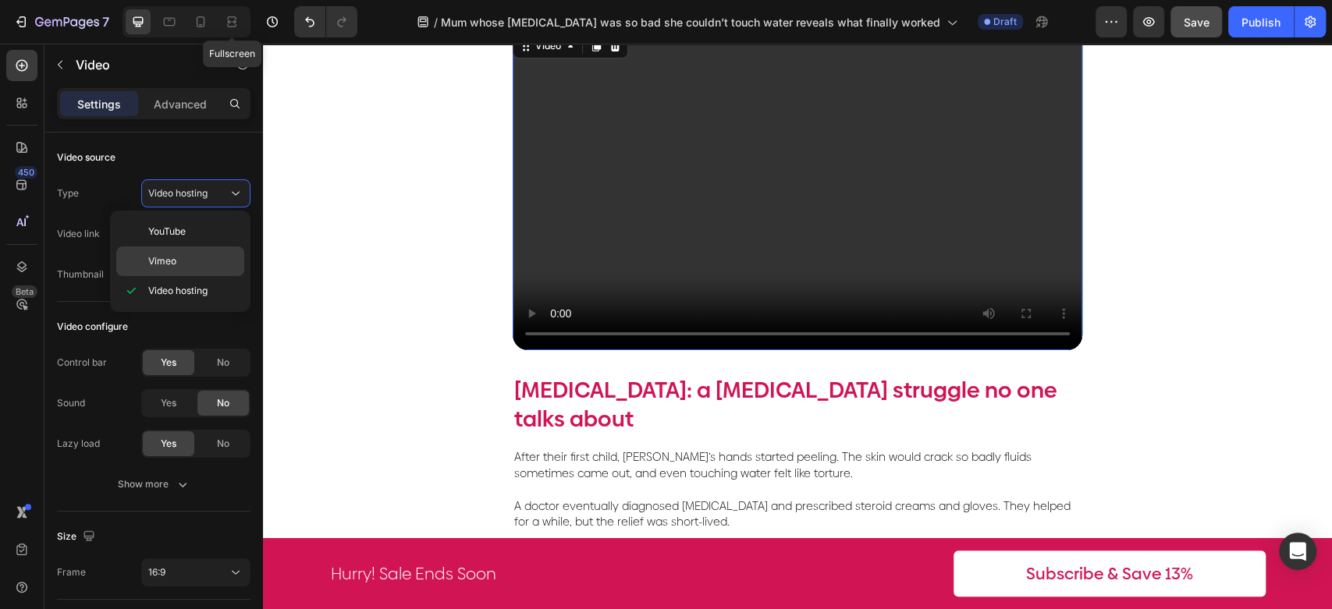
click at [197, 256] on p "Vimeo" at bounding box center [192, 261] width 89 height 14
type input "[URL][DOMAIN_NAME]"
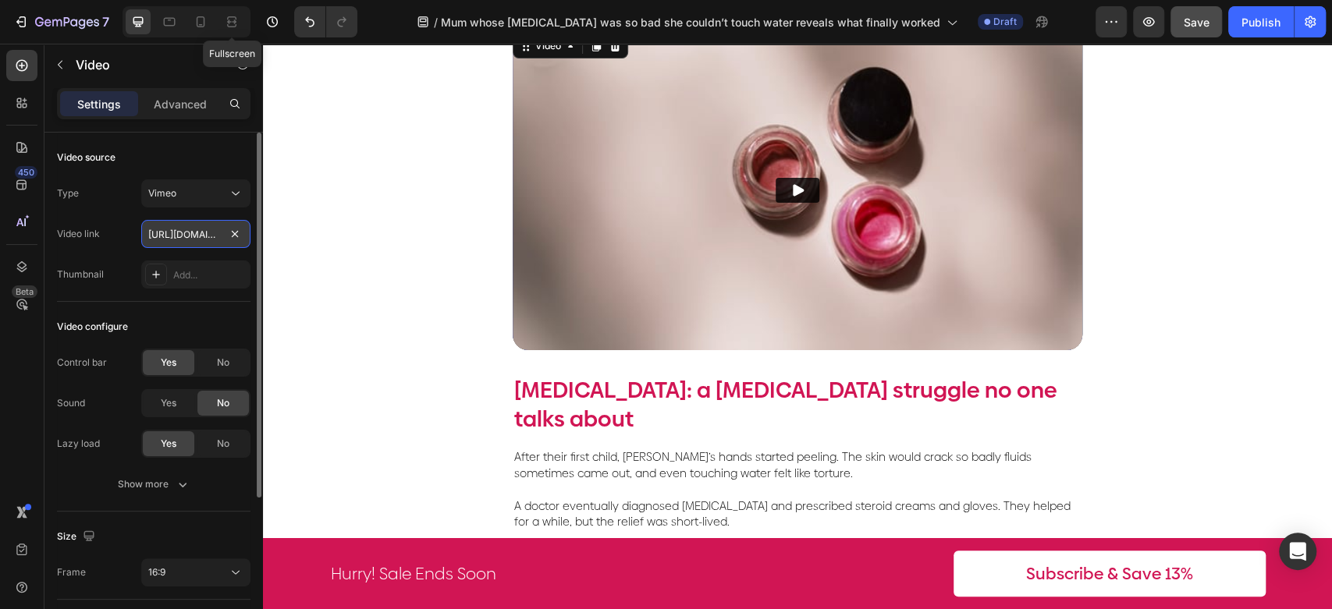
click at [175, 240] on input "[URL][DOMAIN_NAME]" at bounding box center [195, 234] width 109 height 28
paste input "[URL][DOMAIN_NAME]"
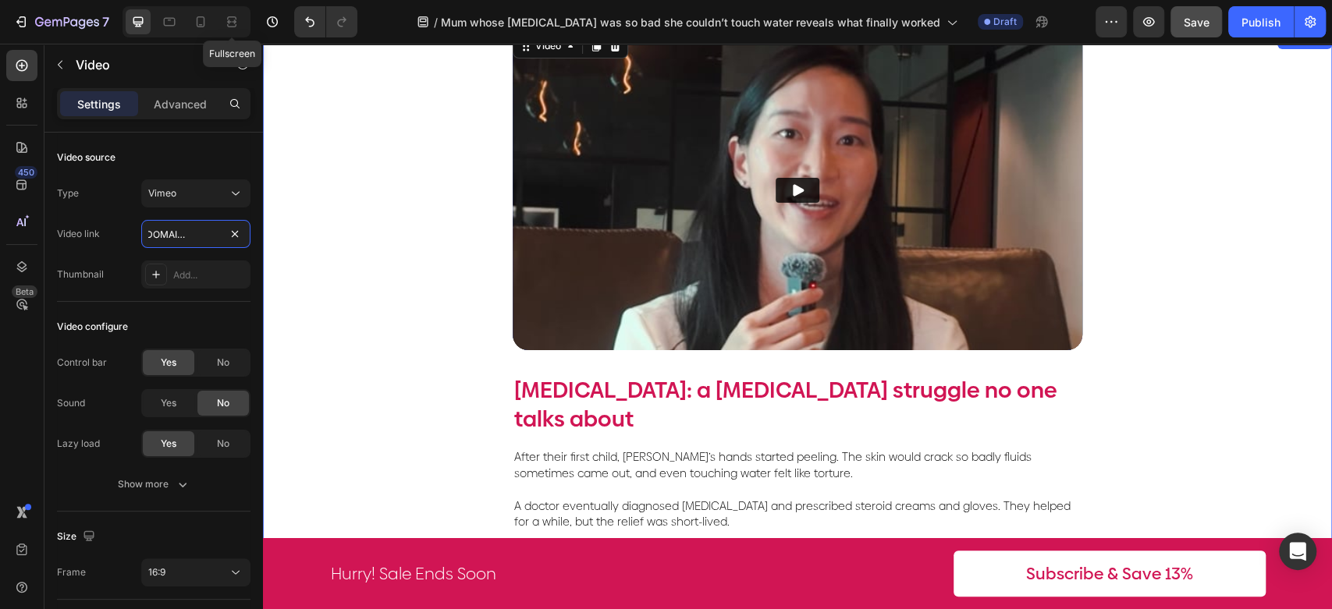
type input "[URL][DOMAIN_NAME]"
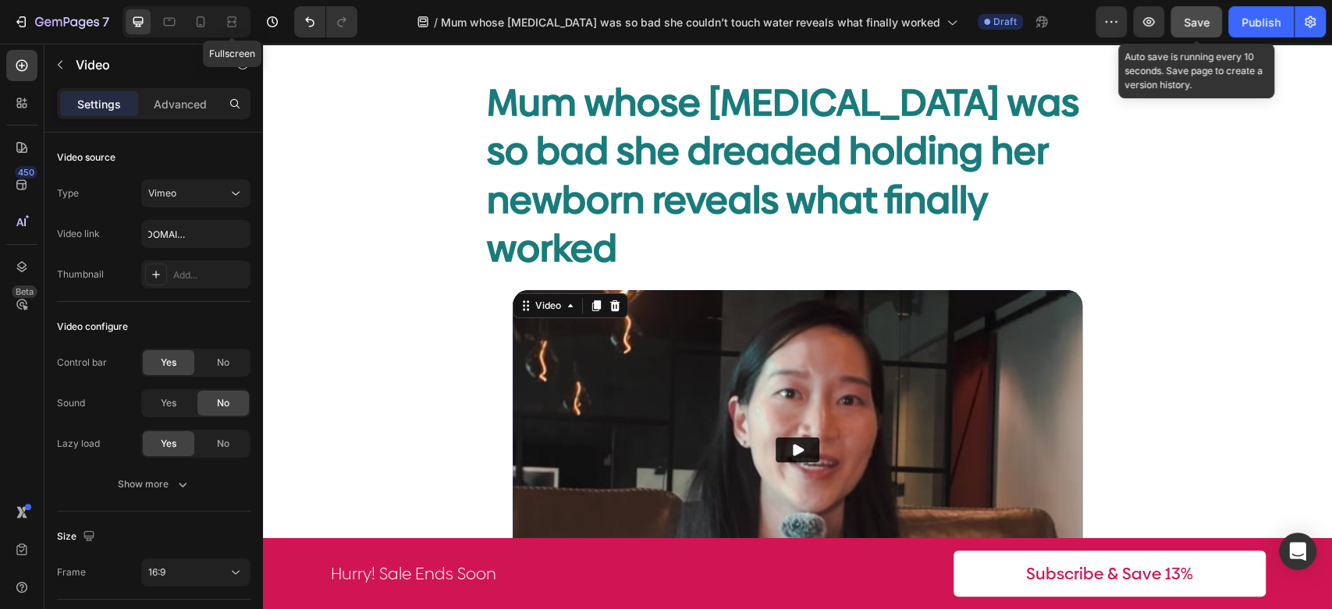
scroll to position [0, 0]
click at [1186, 23] on span "Save" at bounding box center [1196, 22] width 26 height 13
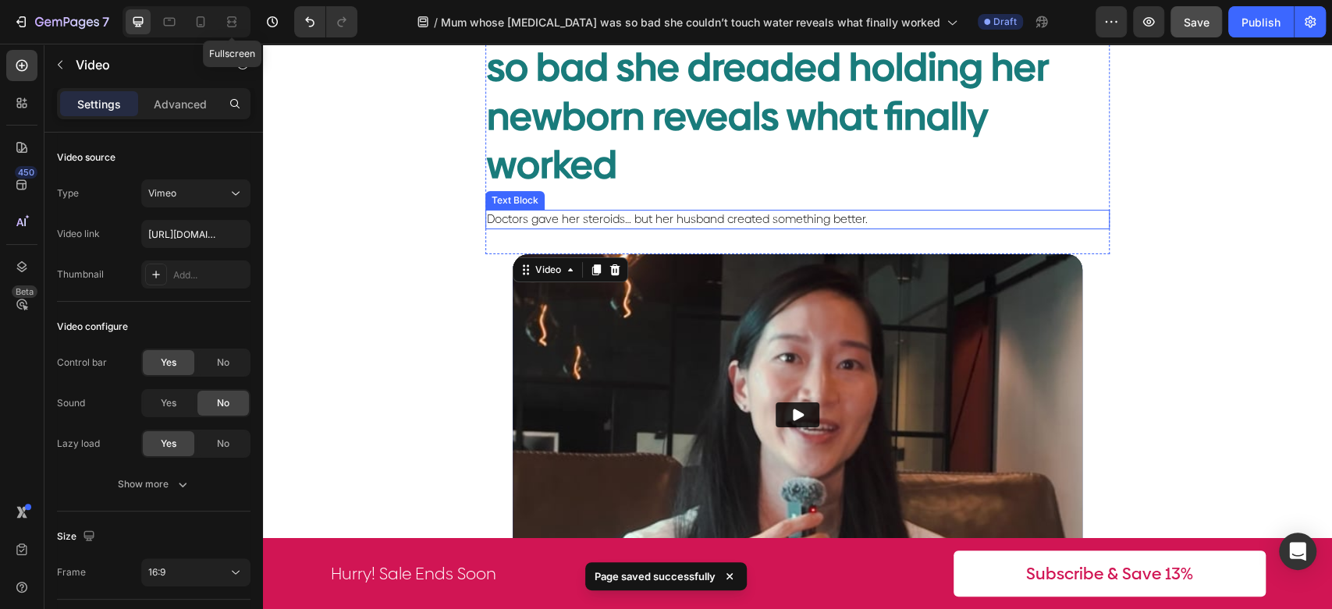
scroll to position [260, 0]
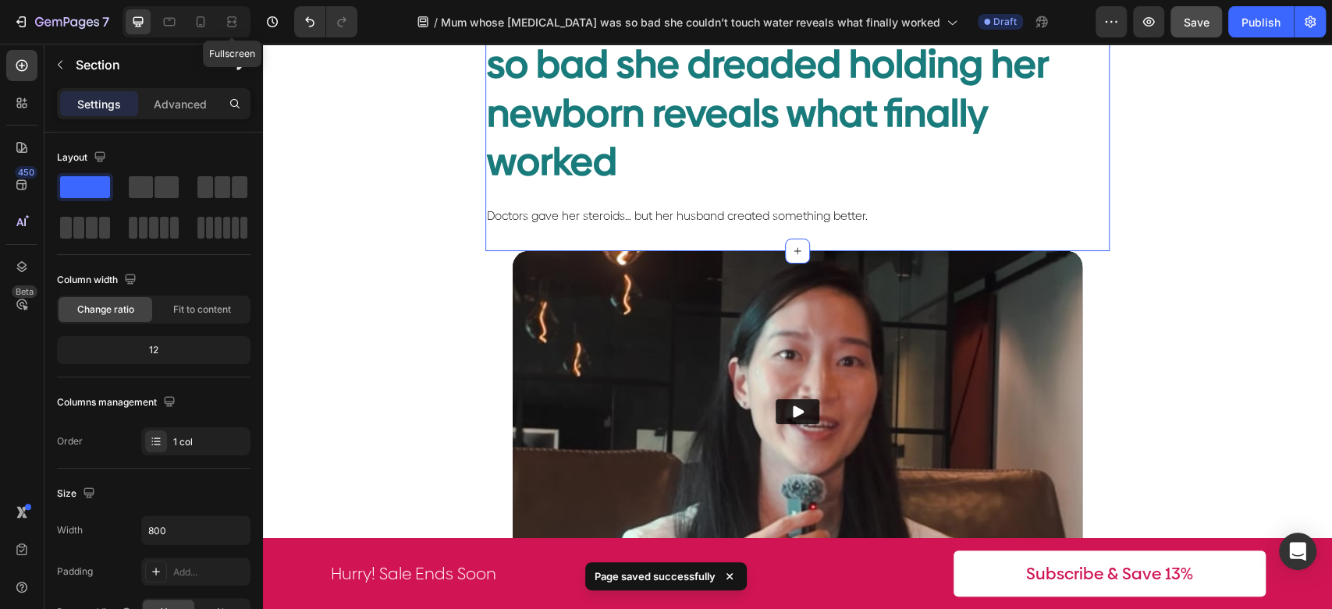
click at [1043, 180] on div "Mum whose [MEDICAL_DATA] was so bad she dreaded holding her newborn reveals wha…" at bounding box center [797, 121] width 624 height 261
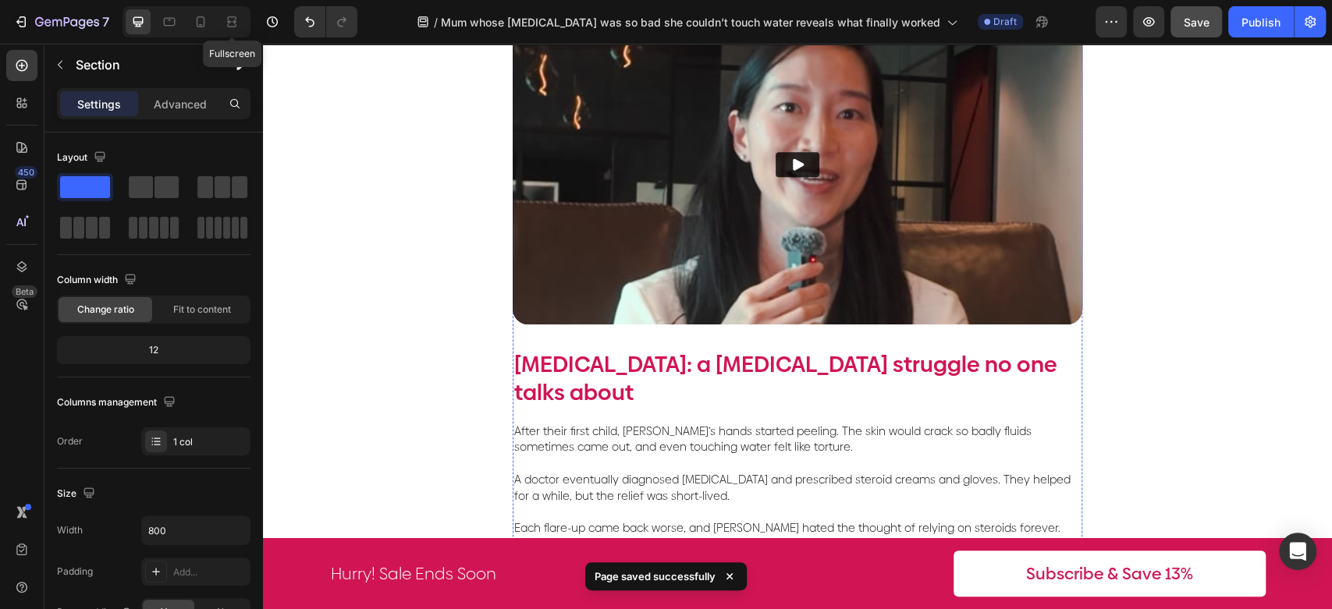
scroll to position [520, 0]
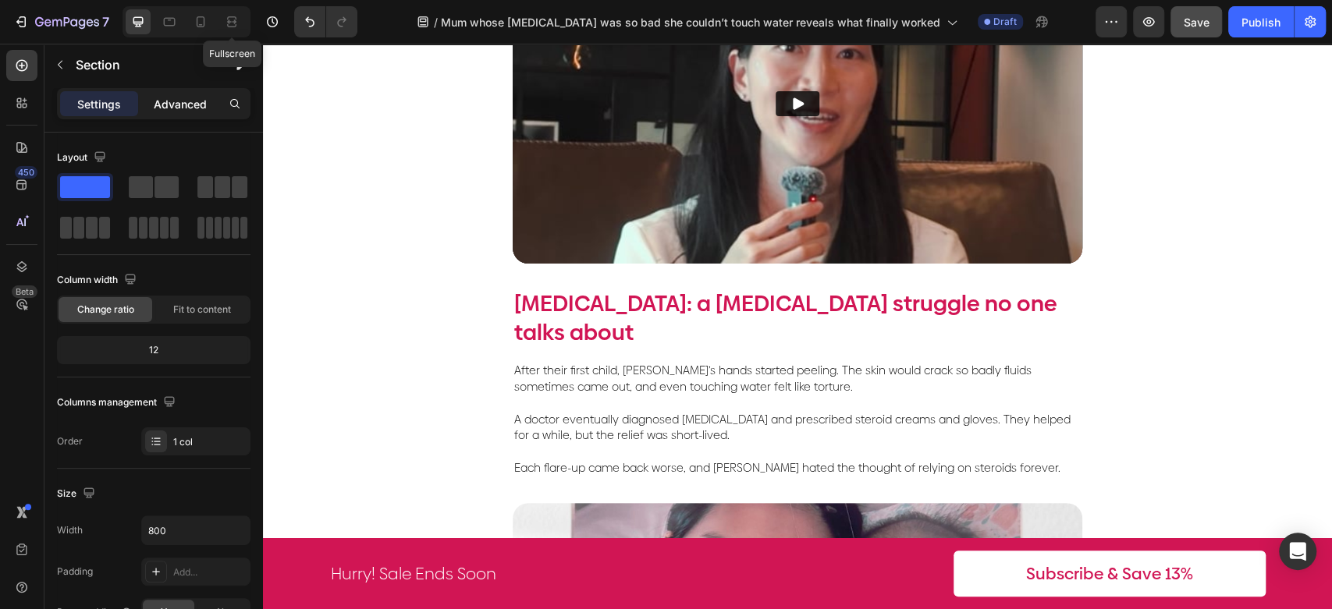
click at [185, 110] on p "Advanced" at bounding box center [180, 104] width 53 height 16
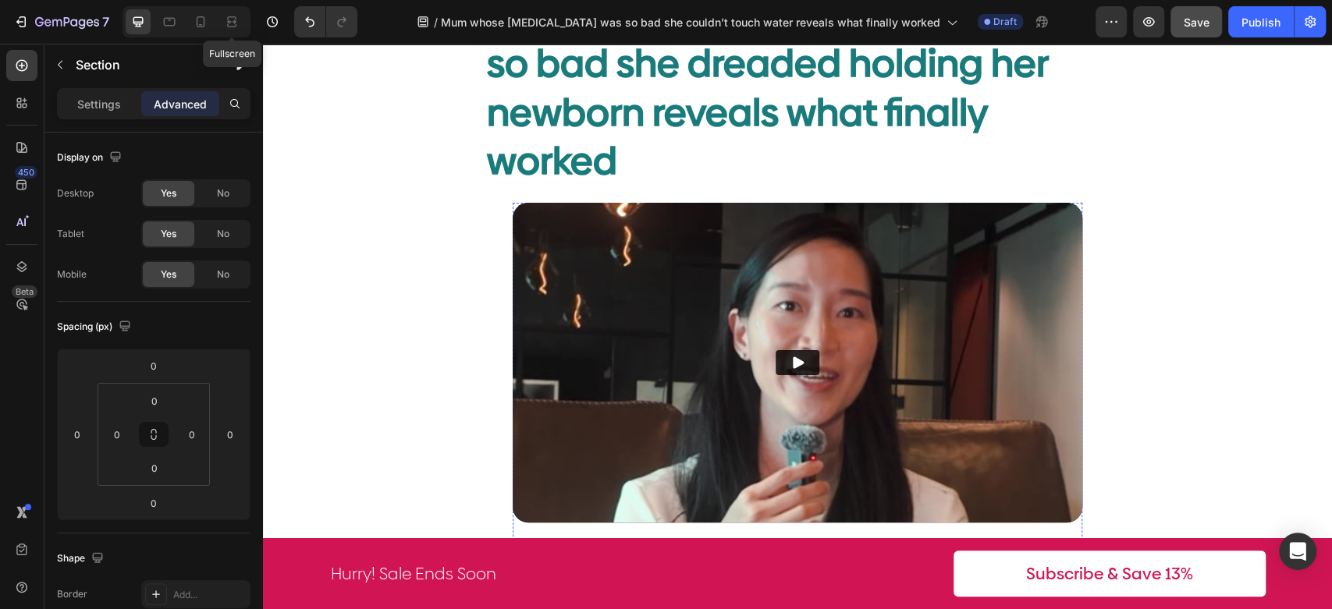
scroll to position [260, 0]
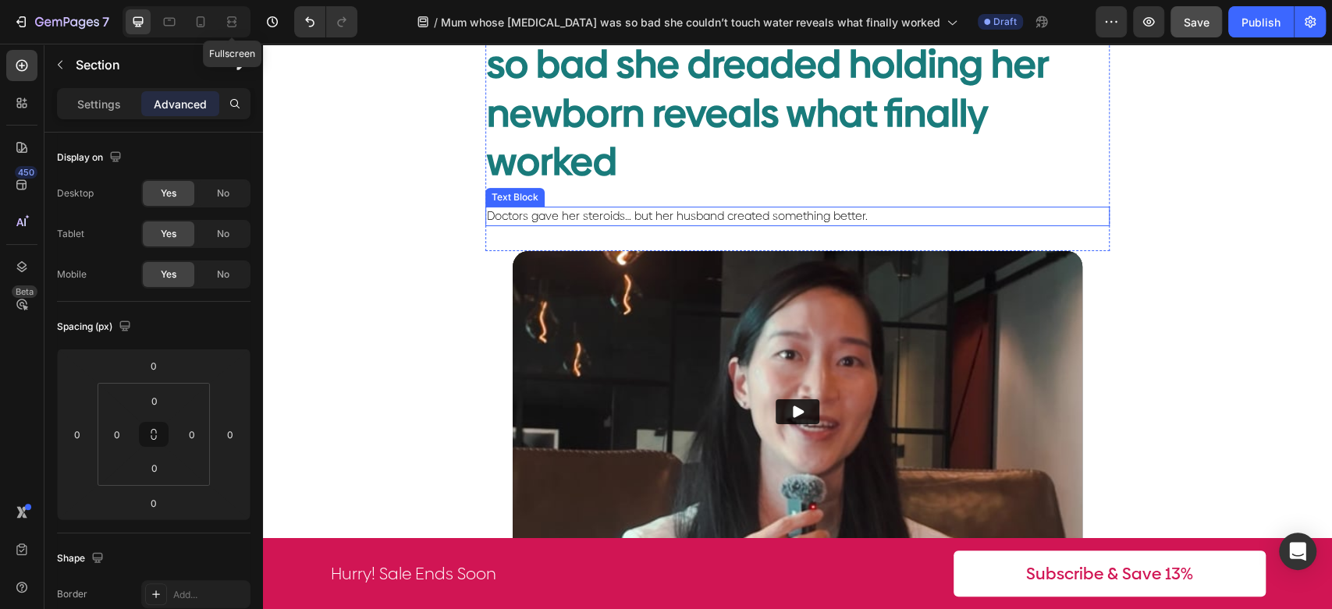
click at [824, 208] on span "Doctors gave her steroids… but her husband created something better." at bounding box center [677, 216] width 381 height 16
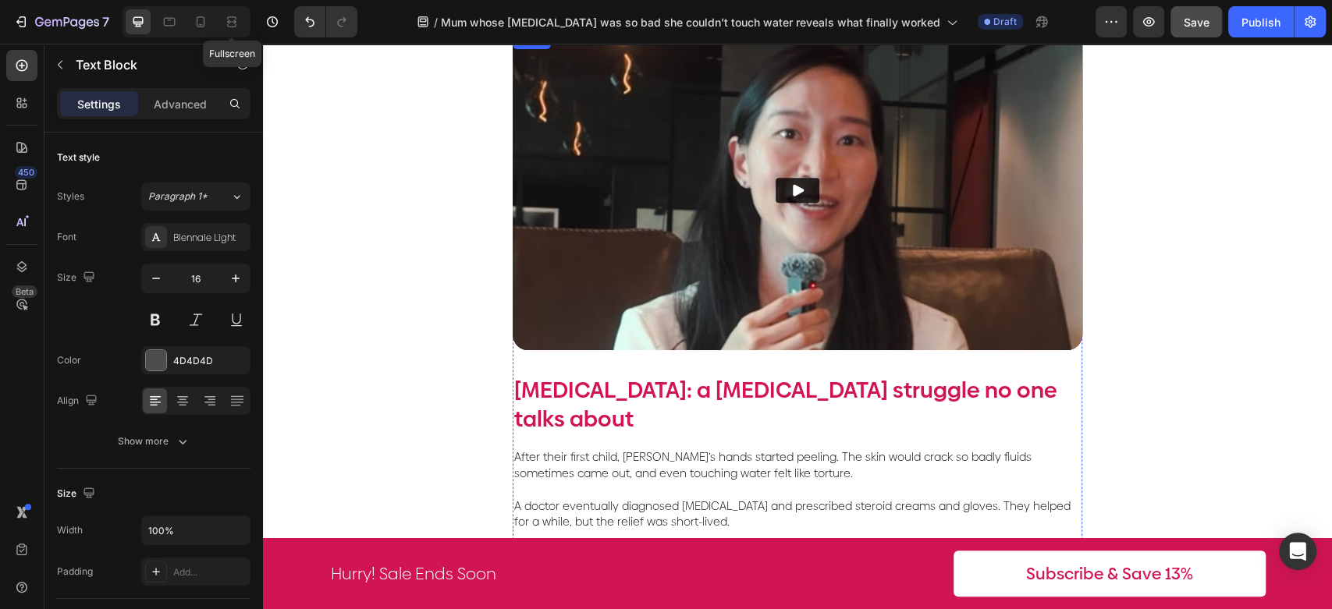
scroll to position [87, 0]
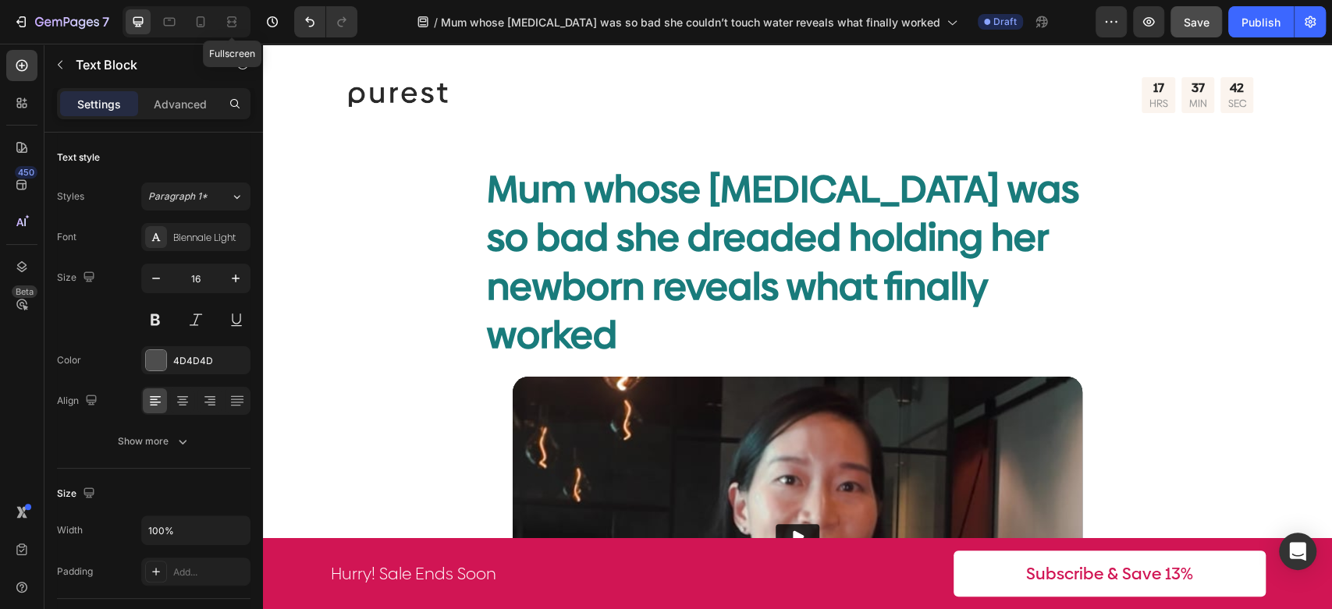
click at [849, 381] on span "Doctors gave her steroids… but her husband created something better." at bounding box center [677, 389] width 381 height 16
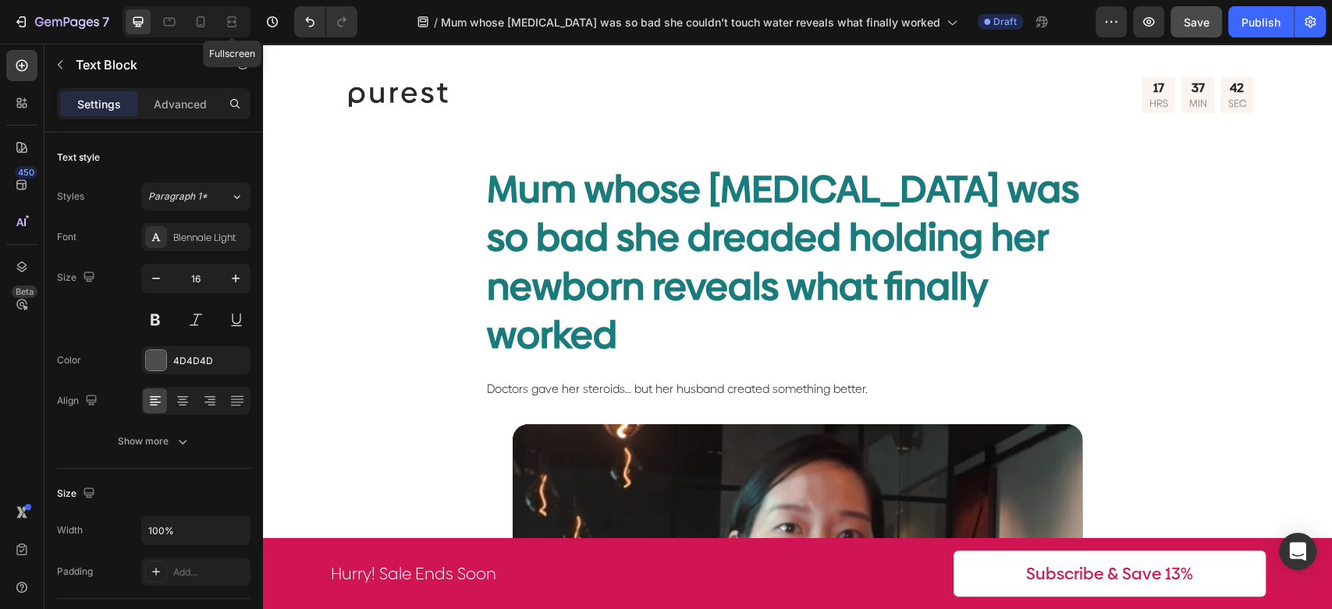
click at [764, 381] on span "Doctors gave her steroids… but her husband created something better." at bounding box center [677, 389] width 381 height 16
drag, startPoint x: 884, startPoint y: 337, endPoint x: 842, endPoint y: 348, distance: 43.5
click at [883, 381] on p "Doctors gave her steroids… but her husband created something better." at bounding box center [797, 389] width 621 height 16
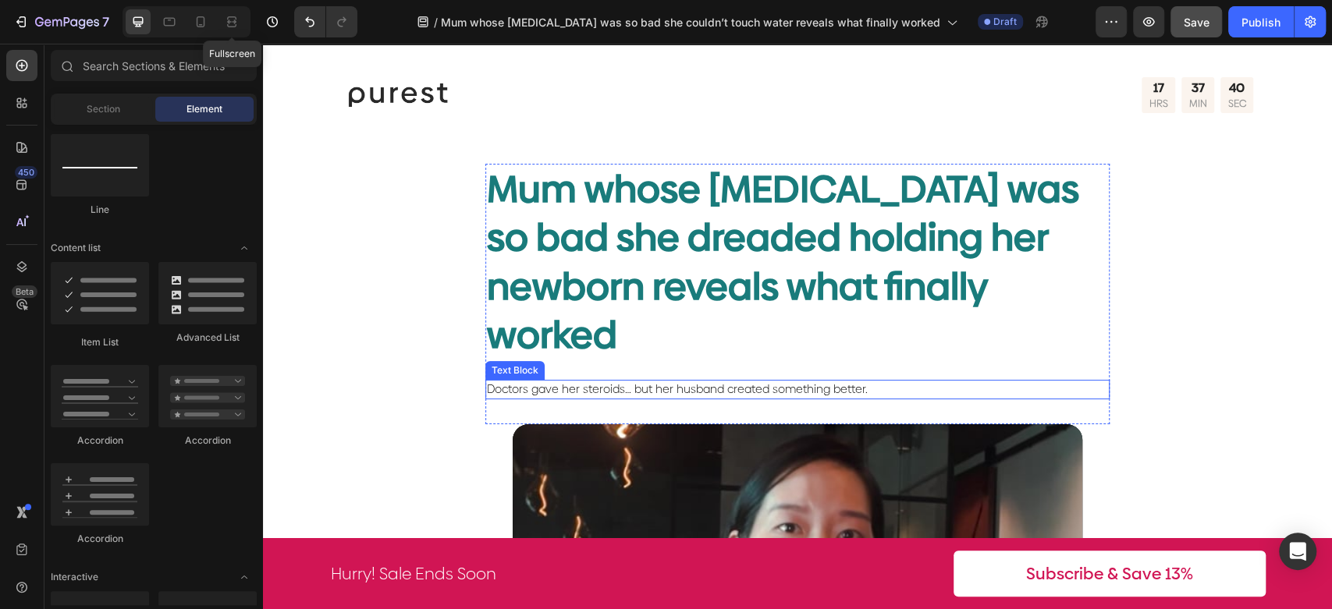
click at [525, 381] on span "Doctors gave her steroids… but her husband created something better." at bounding box center [677, 389] width 381 height 16
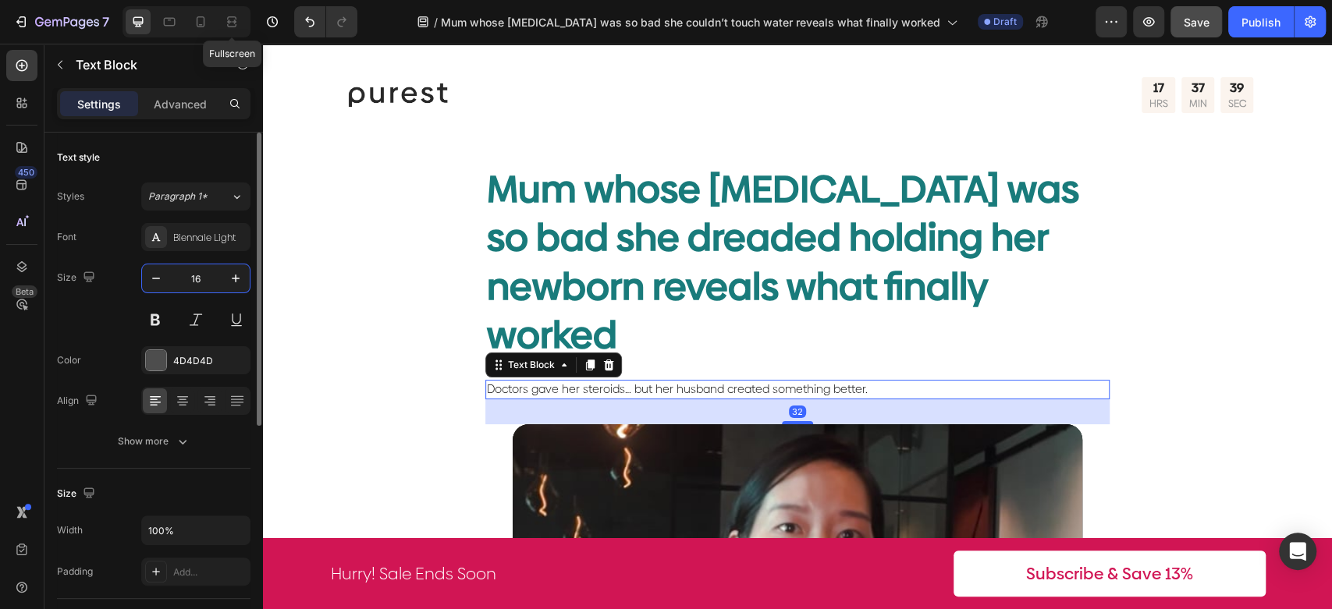
click at [203, 282] on input "16" at bounding box center [195, 278] width 51 height 28
type input "23"
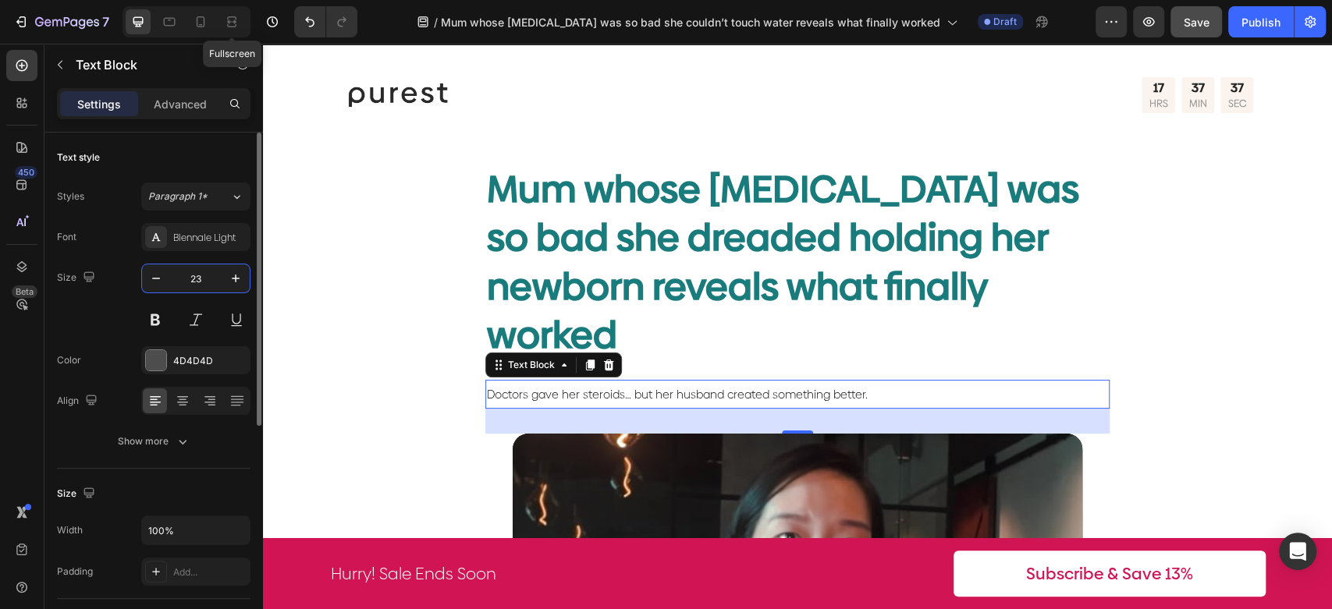
drag, startPoint x: 197, startPoint y: 277, endPoint x: 180, endPoint y: 273, distance: 17.6
click at [180, 273] on input "23" at bounding box center [195, 278] width 51 height 28
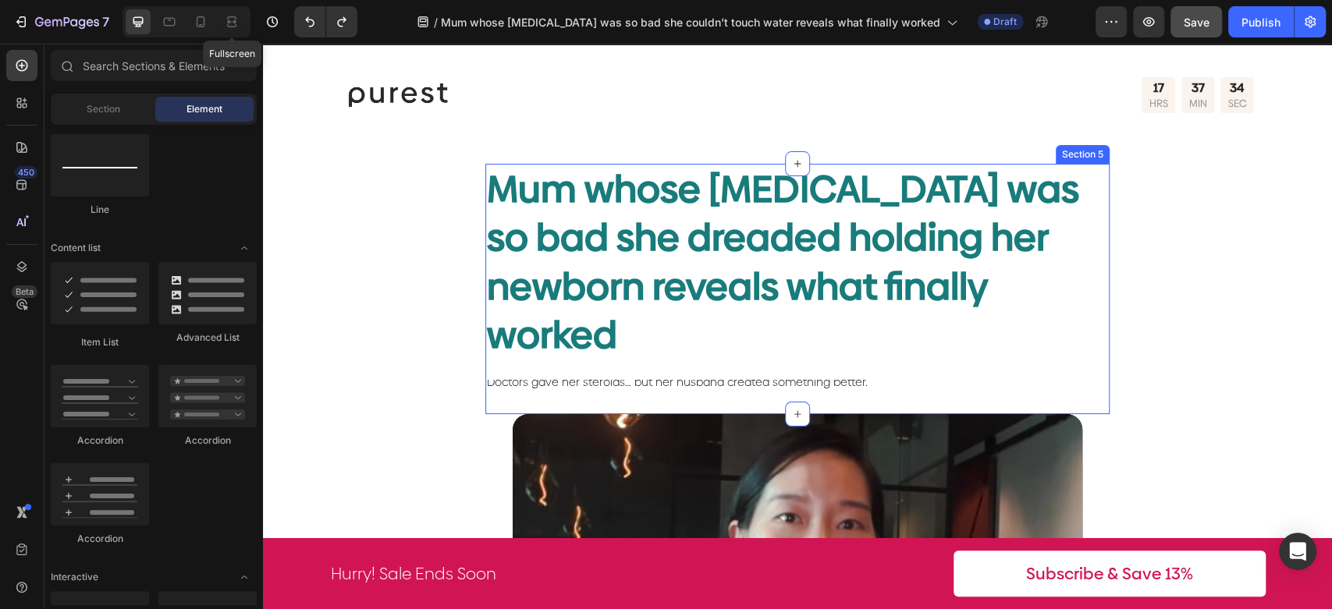
click at [843, 374] on span "Doctors gave her steroids… but her husband created something better." at bounding box center [677, 382] width 381 height 16
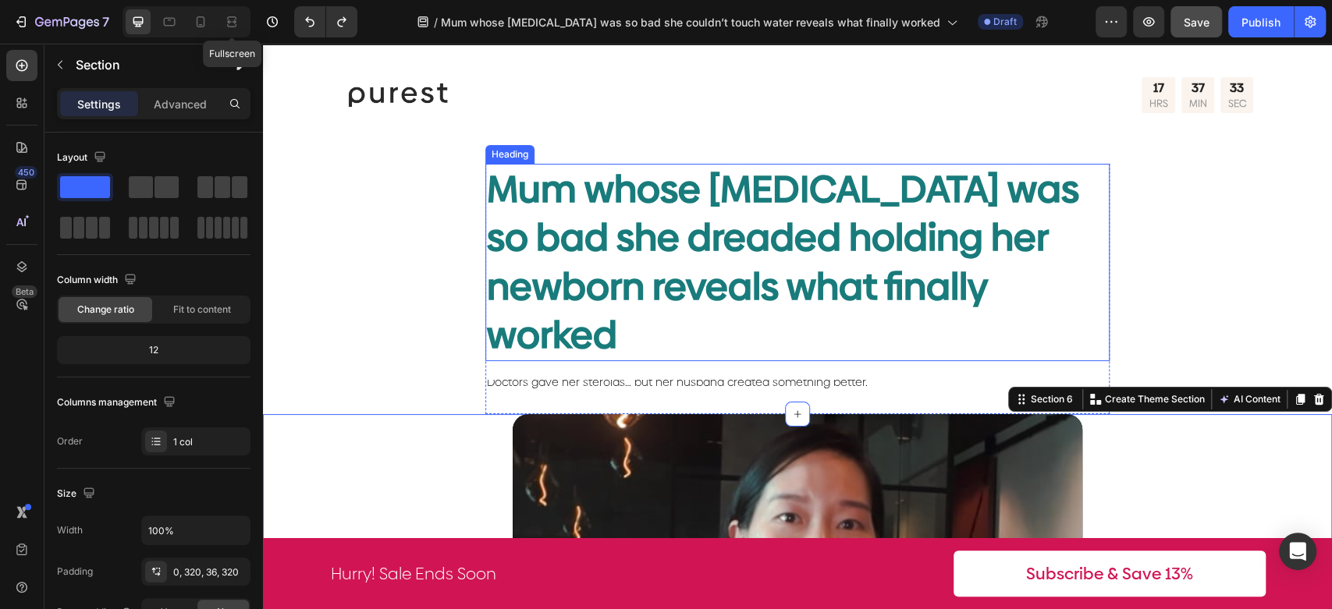
click at [999, 282] on h2 "Mum whose [MEDICAL_DATA] was so bad she dreaded holding her newborn reveals wha…" at bounding box center [797, 263] width 624 height 198
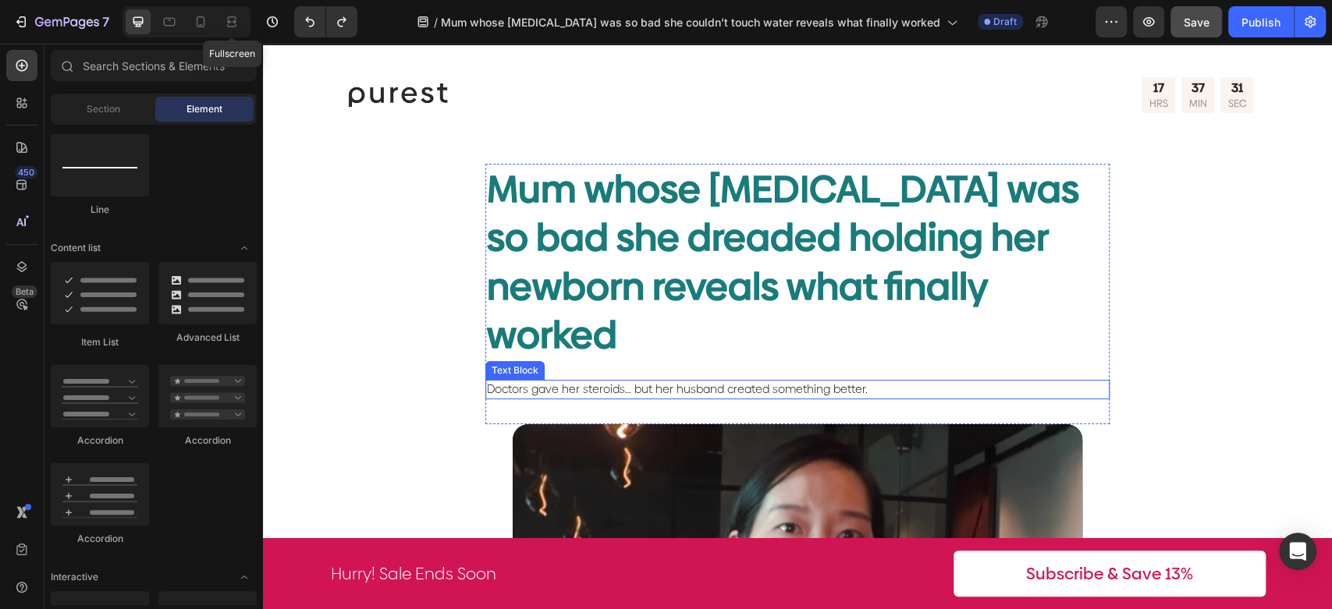
click at [902, 381] on p "Doctors gave her steroids… but her husband created something better." at bounding box center [797, 389] width 621 height 16
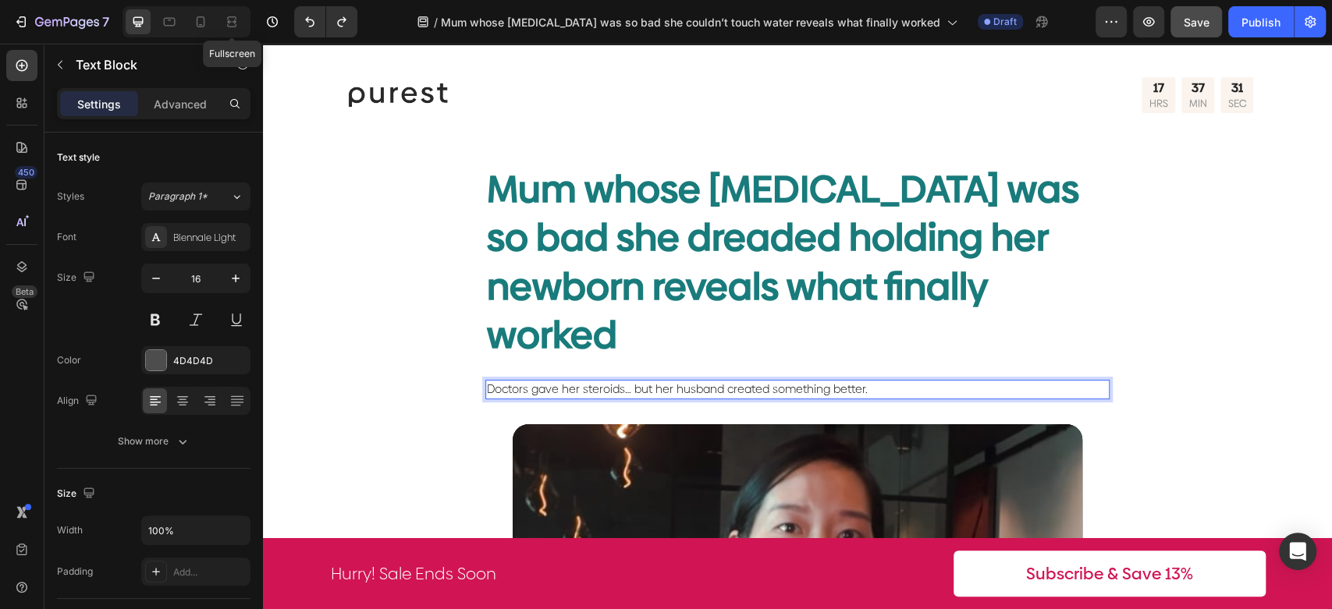
click at [872, 381] on p "Doctors gave her steroids… but her husband created something better." at bounding box center [797, 389] width 621 height 16
drag, startPoint x: 878, startPoint y: 343, endPoint x: 452, endPoint y: 352, distance: 426.0
click at [495, 381] on span "Doctors gave her steroids… but her husband created something better." at bounding box center [677, 389] width 381 height 16
click at [803, 354] on div "Mum whose [MEDICAL_DATA] was so bad she dreaded holding her newborn reveals wha…" at bounding box center [797, 294] width 624 height 261
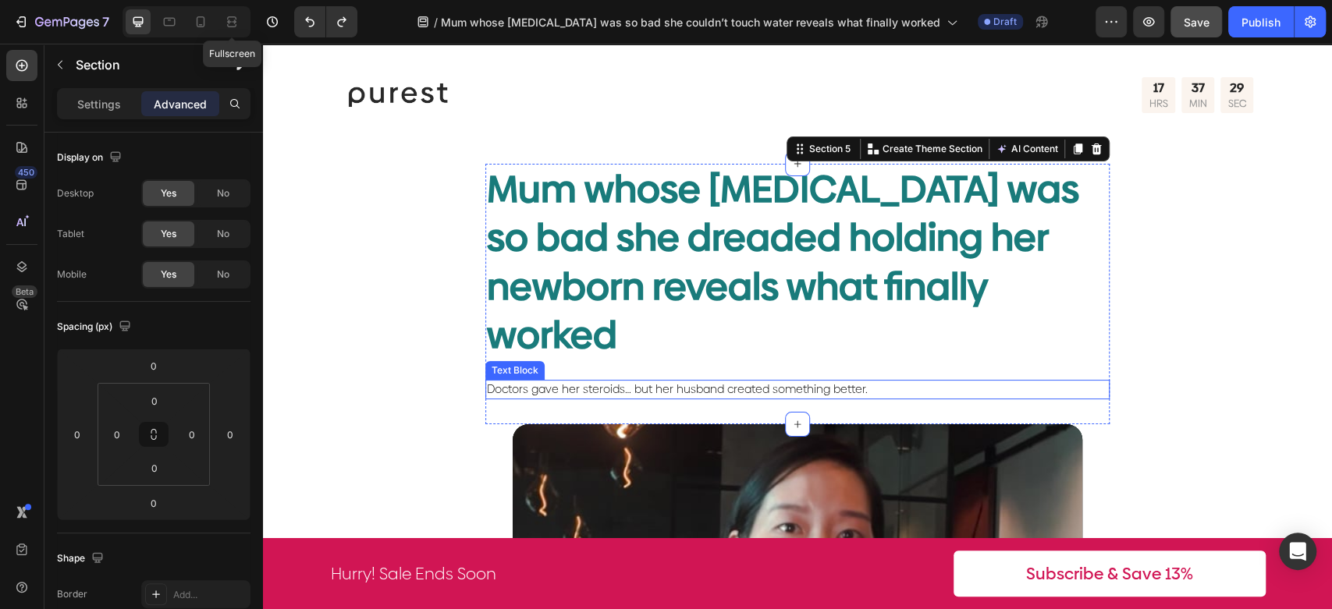
click at [873, 381] on p "Doctors gave her steroids… but her husband created something better." at bounding box center [797, 389] width 621 height 16
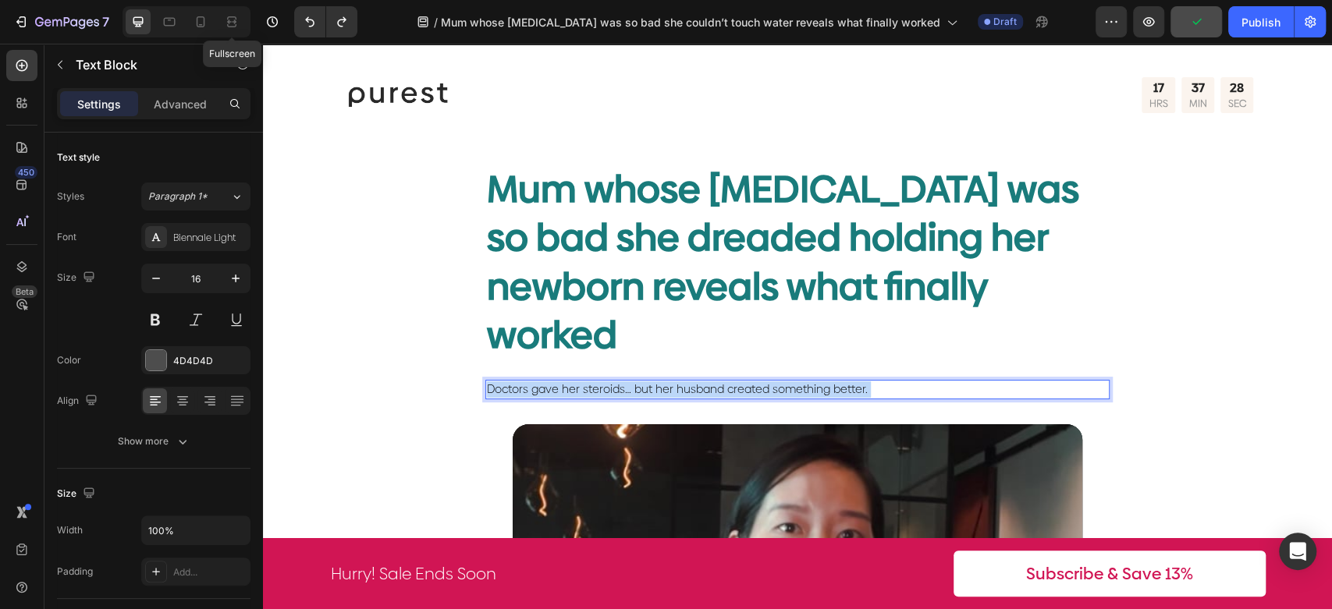
drag, startPoint x: 867, startPoint y: 342, endPoint x: 561, endPoint y: 336, distance: 305.8
click at [563, 381] on p "Doctors gave her steroids… but her husband created something better." at bounding box center [797, 389] width 621 height 16
click at [559, 381] on span "Doctors gave her steroids… but her husband created something better." at bounding box center [677, 389] width 381 height 16
drag, startPoint x: 860, startPoint y: 346, endPoint x: 436, endPoint y: 337, distance: 424.4
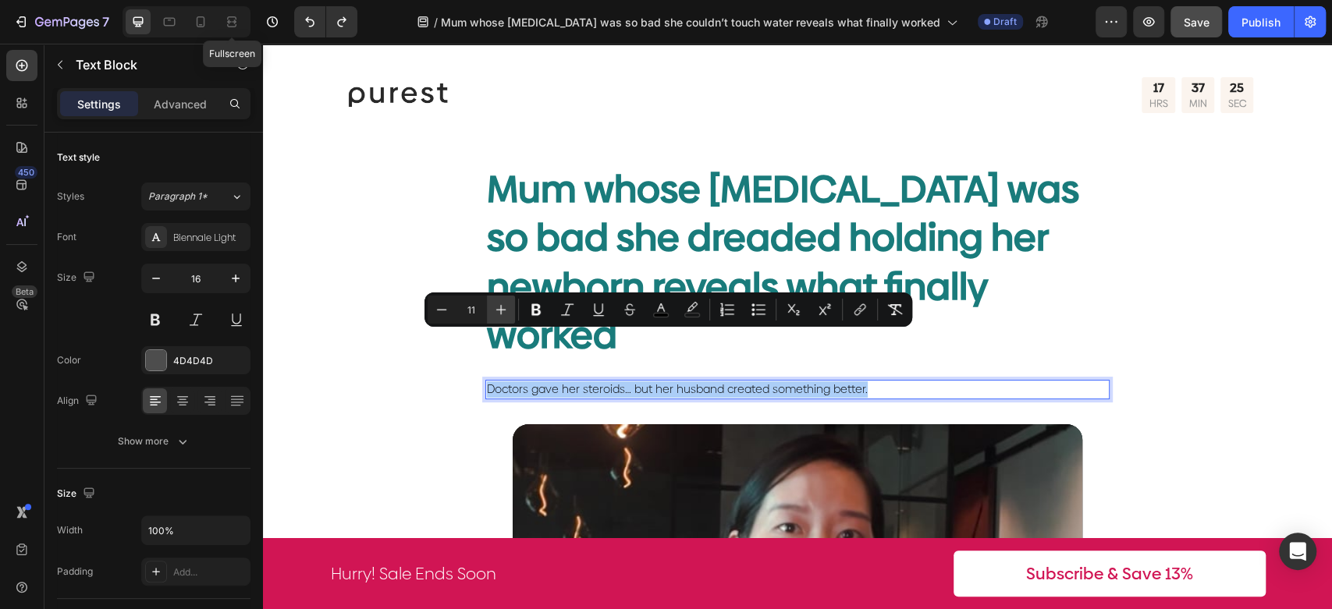
click at [494, 313] on icon "Editor contextual toolbar" at bounding box center [501, 310] width 16 height 16
drag, startPoint x: 494, startPoint y: 313, endPoint x: 502, endPoint y: 304, distance: 12.1
click at [495, 312] on icon "Editor contextual toolbar" at bounding box center [501, 310] width 16 height 16
click at [502, 304] on icon "Editor contextual toolbar" at bounding box center [501, 310] width 16 height 16
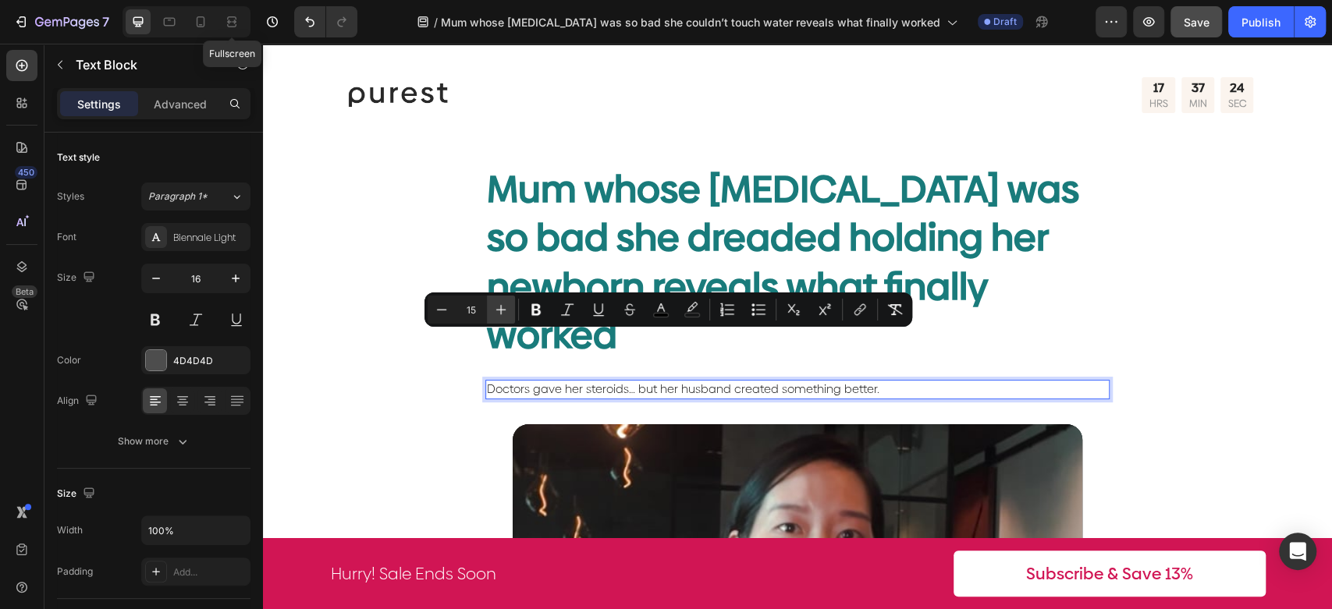
click at [502, 304] on icon "Editor contextual toolbar" at bounding box center [501, 310] width 16 height 16
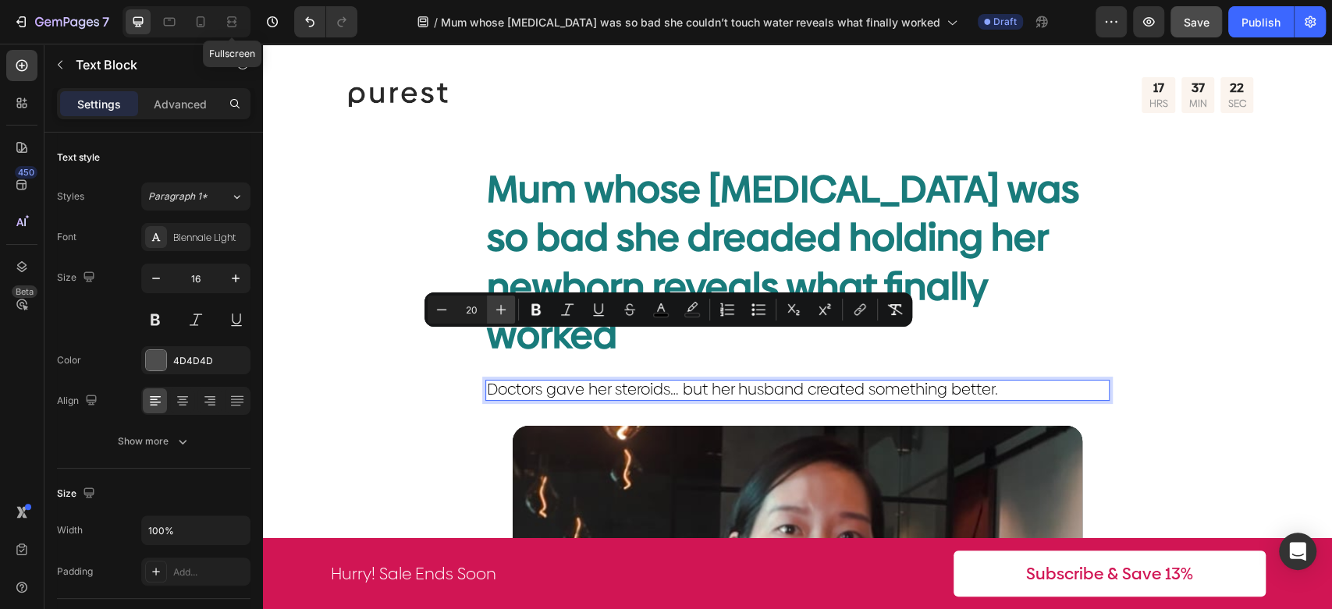
click at [502, 304] on icon "Editor contextual toolbar" at bounding box center [501, 310] width 16 height 16
type input "21"
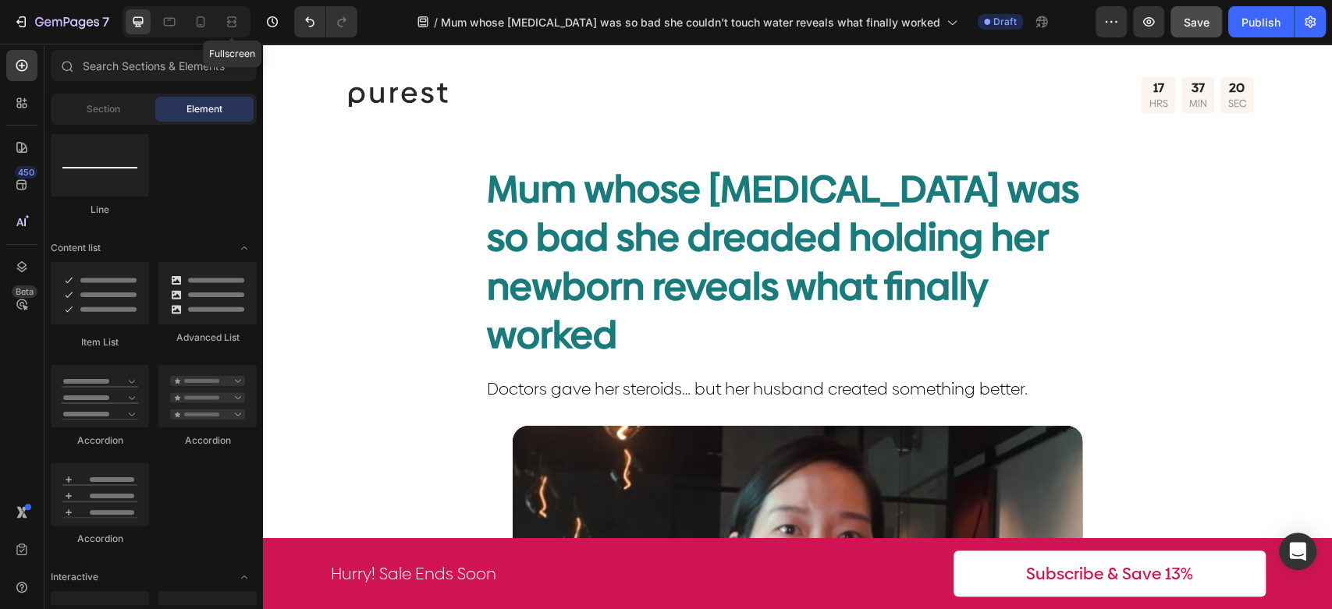
click at [880, 378] on span "Doctors gave her steroids… but her husband created something better." at bounding box center [742, 389] width 511 height 22
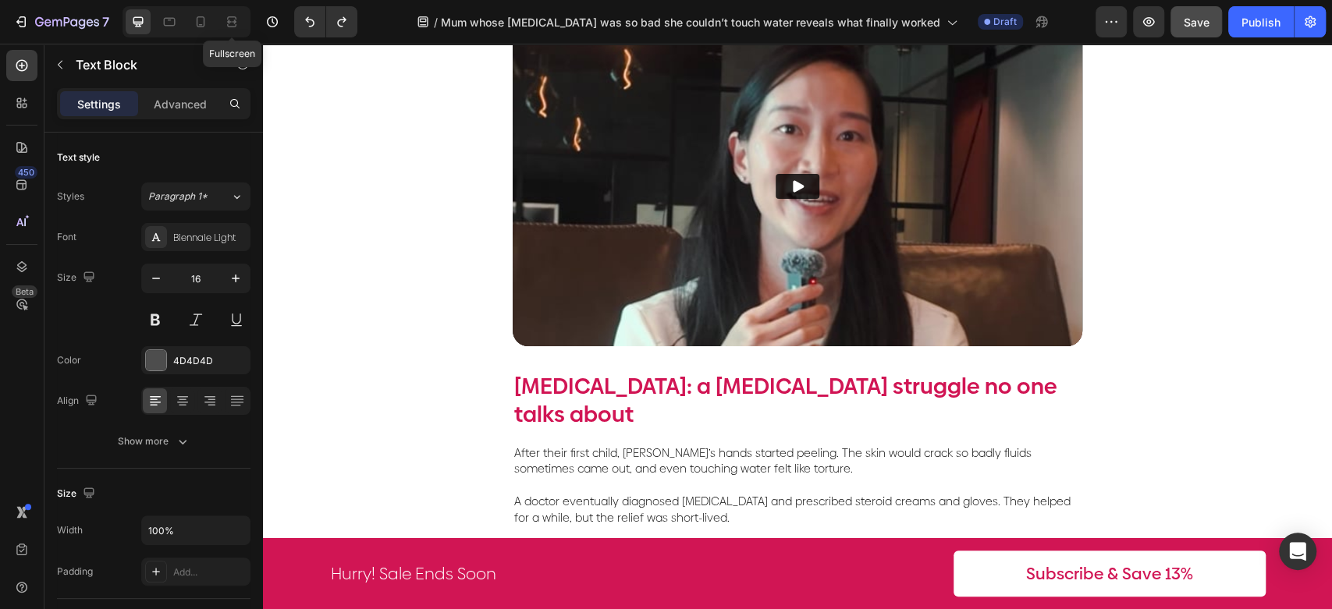
scroll to position [520, 0]
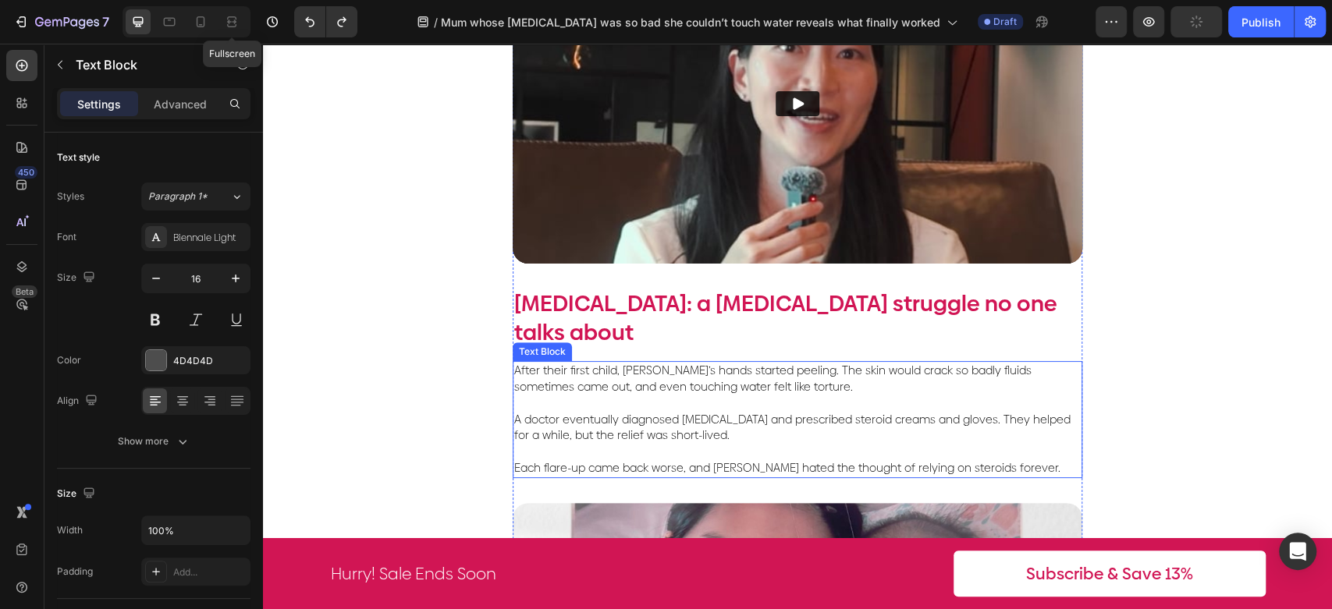
click at [932, 398] on p "A doctor eventually diagnosed [MEDICAL_DATA] and prescribed steroid creams and …" at bounding box center [797, 419] width 566 height 48
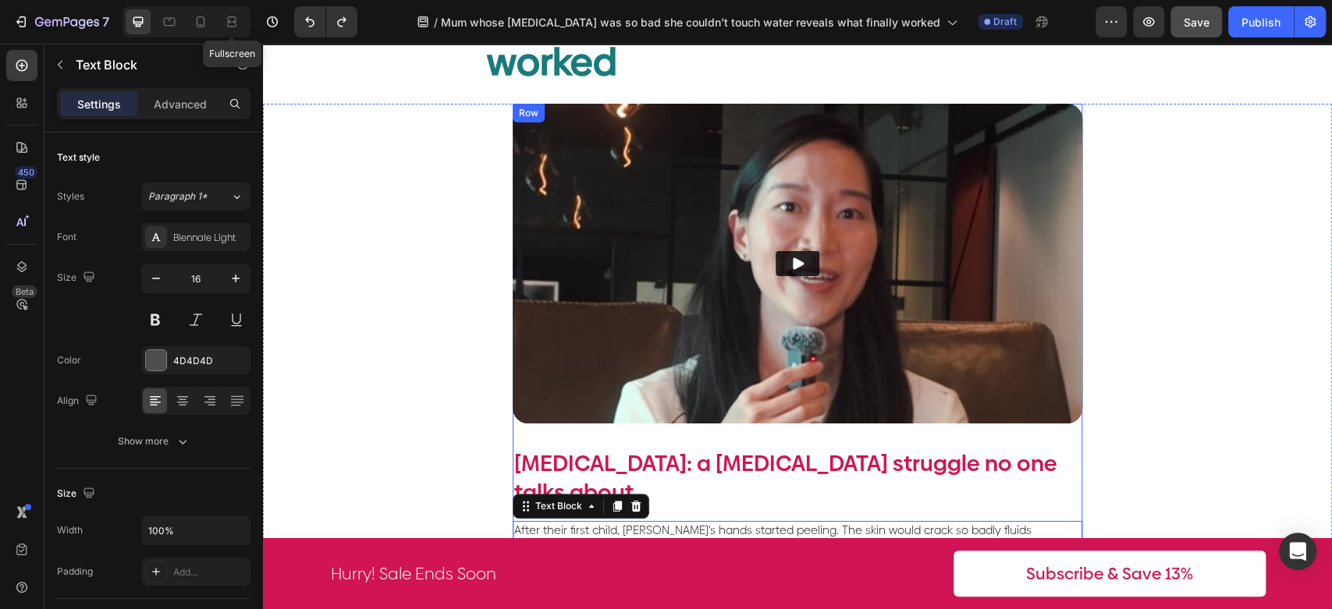
scroll to position [173, 0]
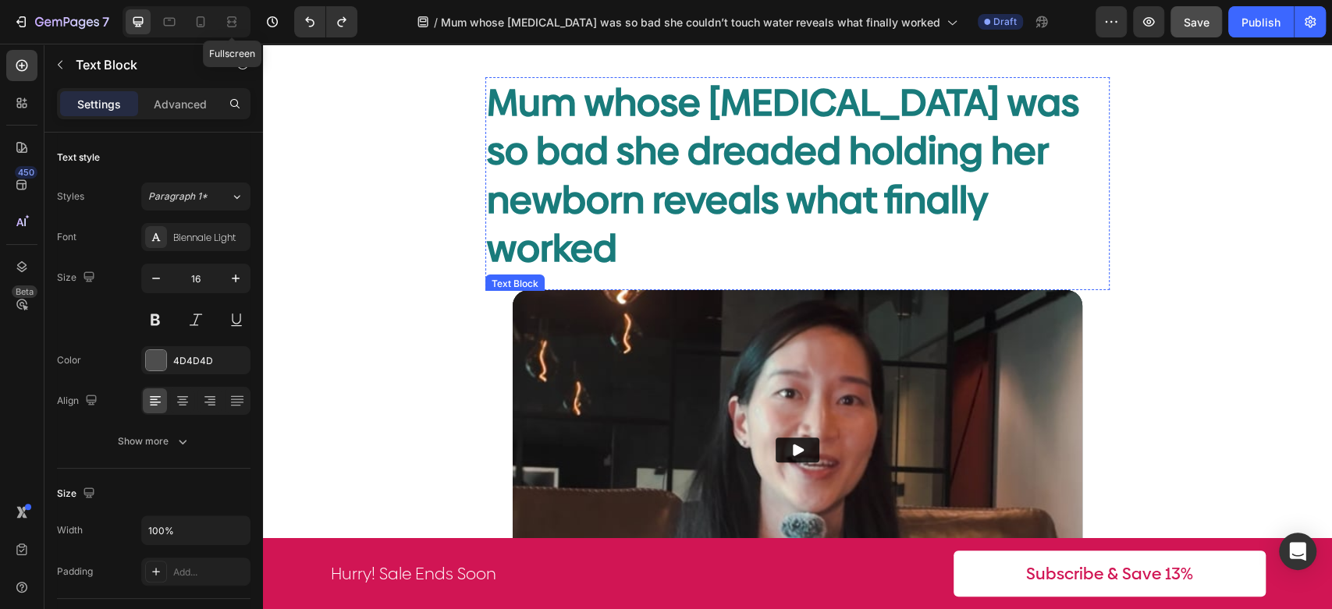
click at [745, 292] on span "Doctors gave her steroids… but her husband created something better." at bounding box center [742, 303] width 511 height 22
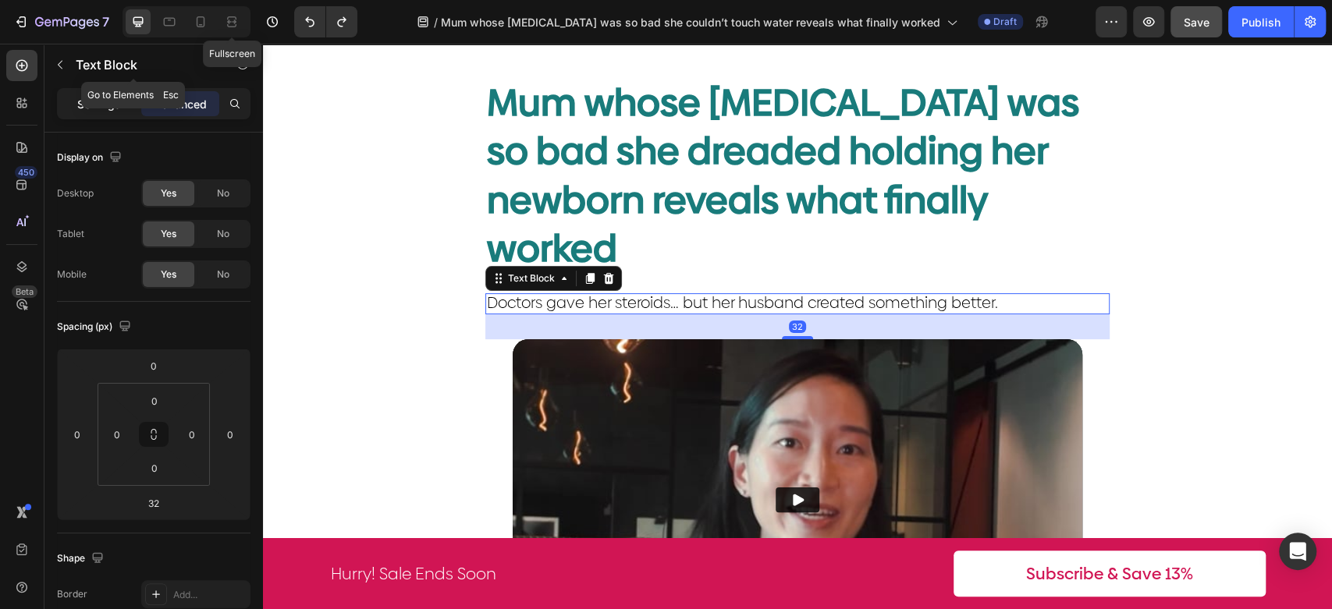
click at [105, 98] on p "Settings" at bounding box center [99, 104] width 44 height 16
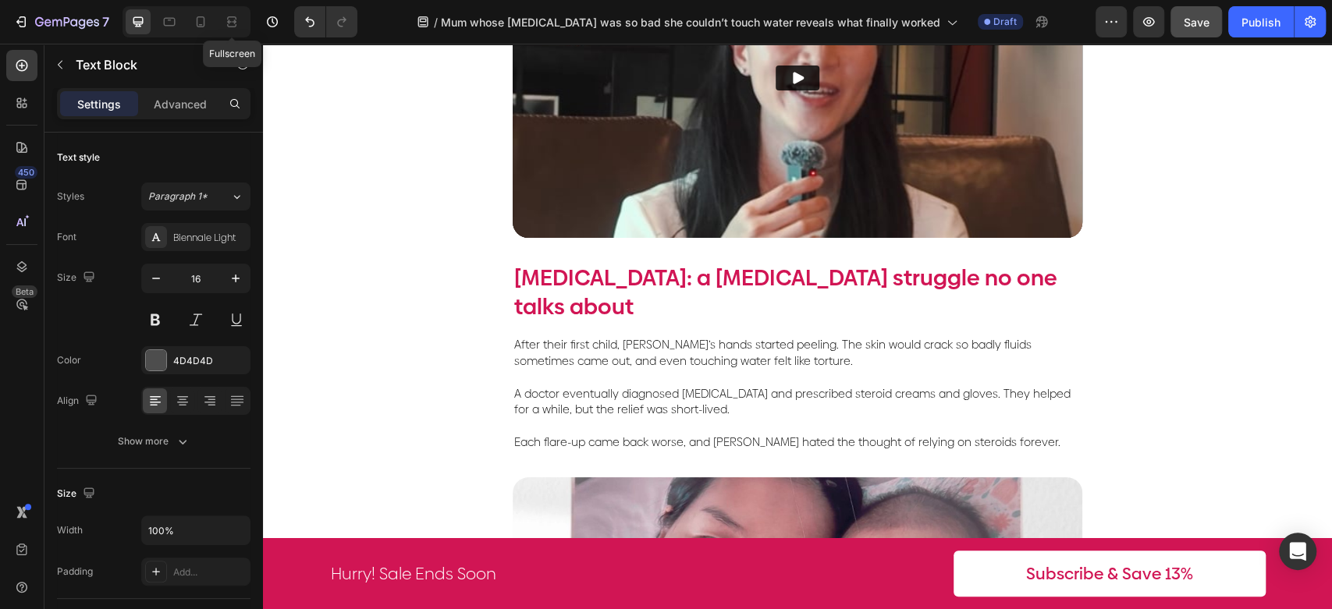
scroll to position [693, 0]
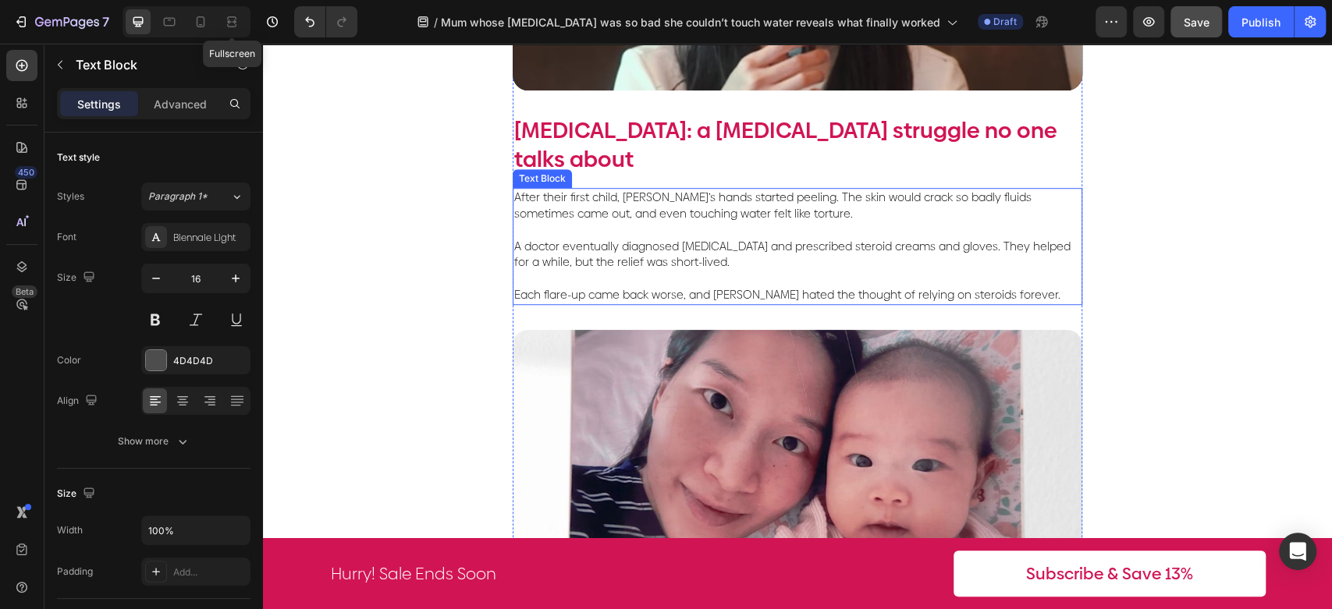
click at [732, 271] on p "Each flare-up came back worse, and [PERSON_NAME] hated the thought of relying o…" at bounding box center [797, 287] width 566 height 33
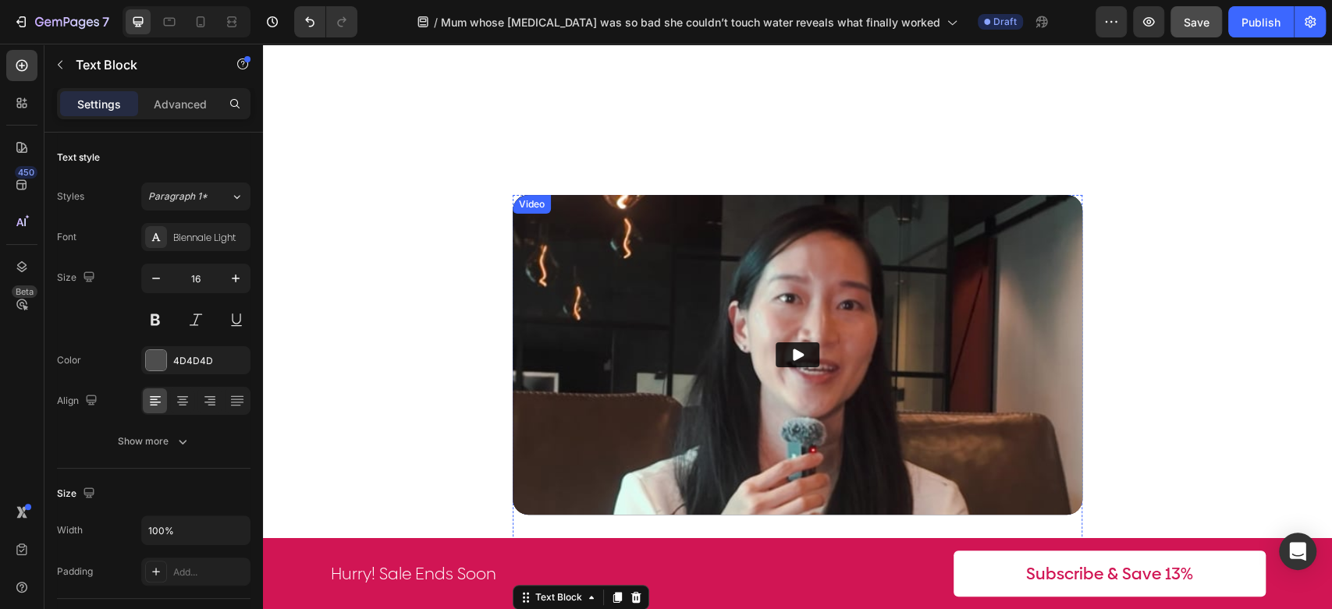
scroll to position [87, 0]
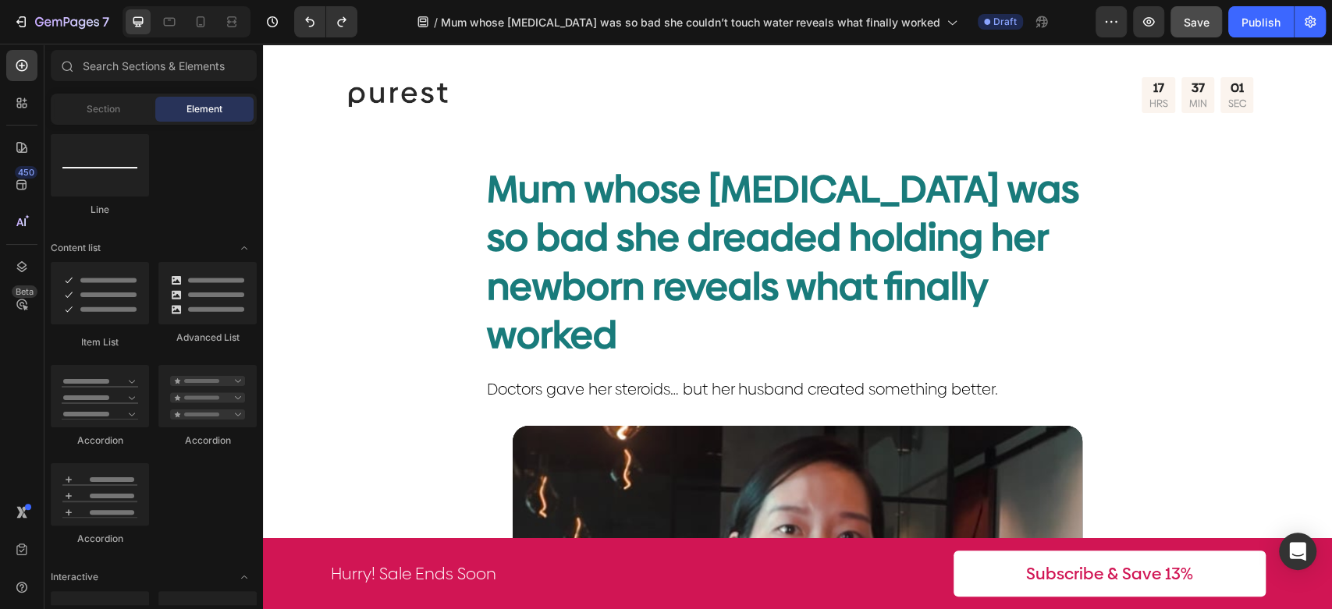
click at [205, 25] on icon at bounding box center [201, 22] width 16 height 16
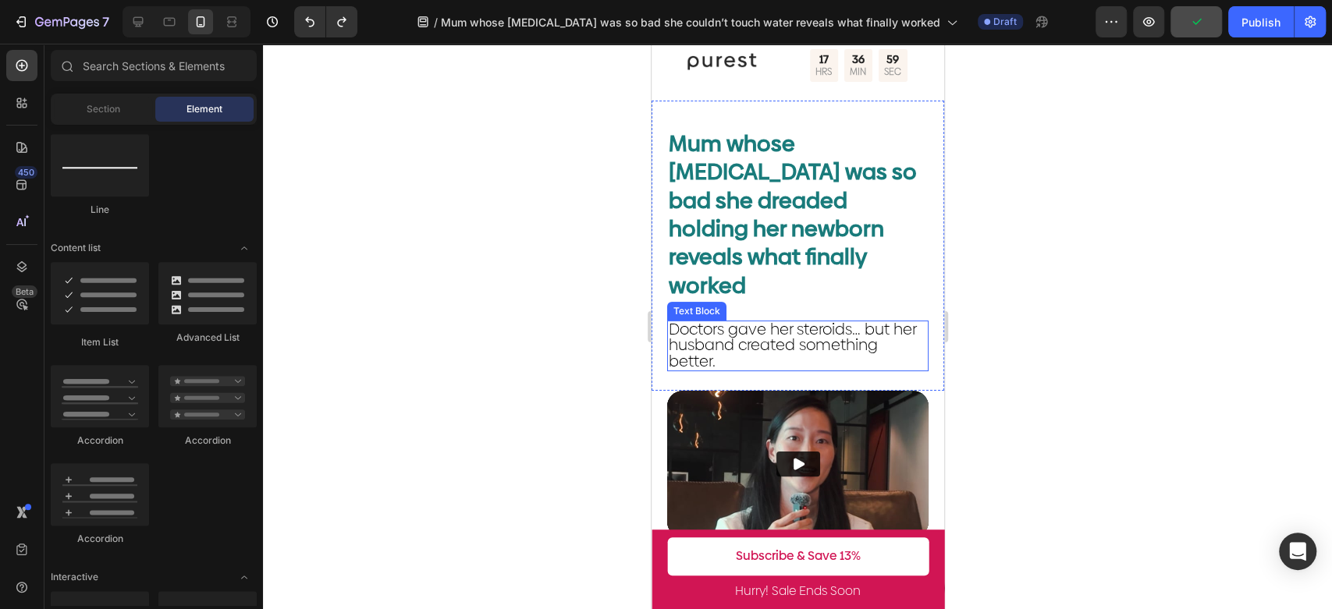
click at [794, 318] on span "Doctors gave her steroids… but her husband created something better." at bounding box center [791, 344] width 247 height 53
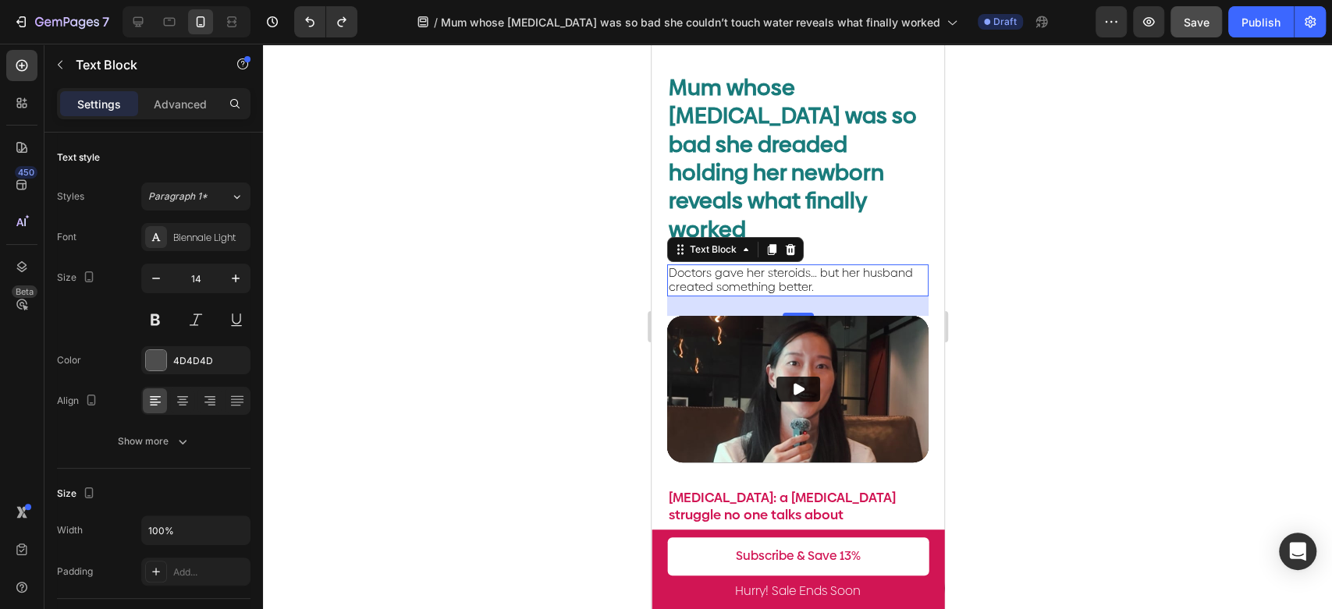
scroll to position [346, 0]
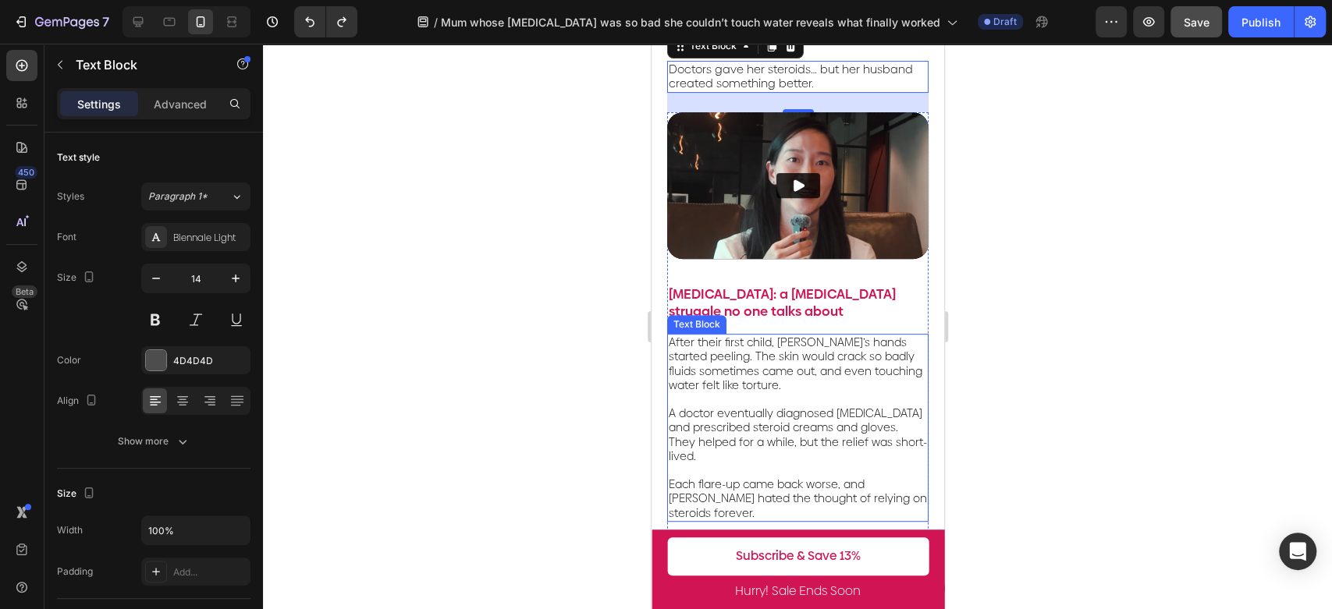
click at [819, 342] on span "After their first child, [PERSON_NAME]’s hands started peeling. The skin would …" at bounding box center [795, 364] width 254 height 59
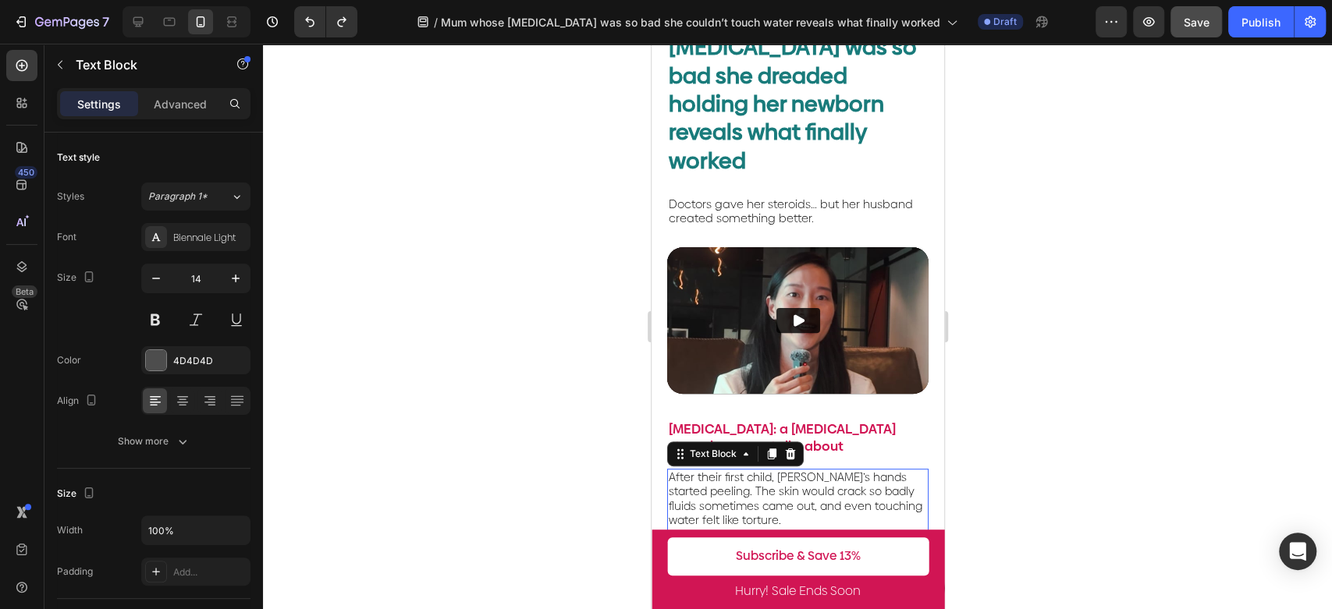
scroll to position [0, 0]
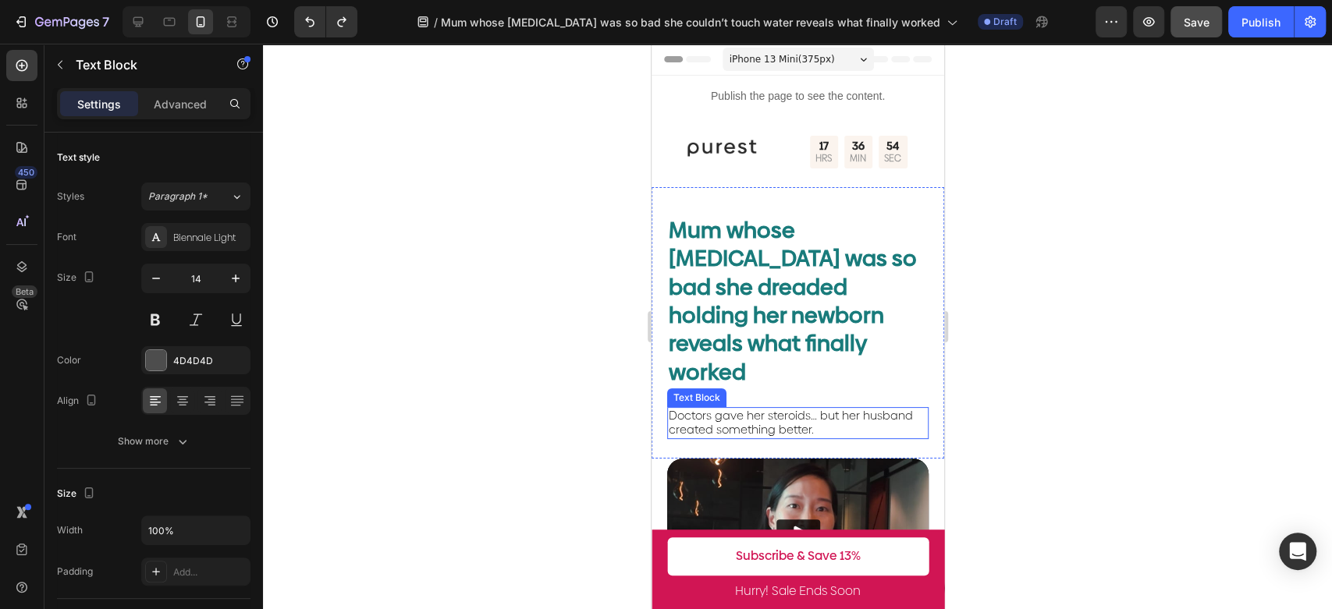
click at [803, 407] on span "Doctors gave her steroids… but her husband created something better." at bounding box center [790, 422] width 244 height 30
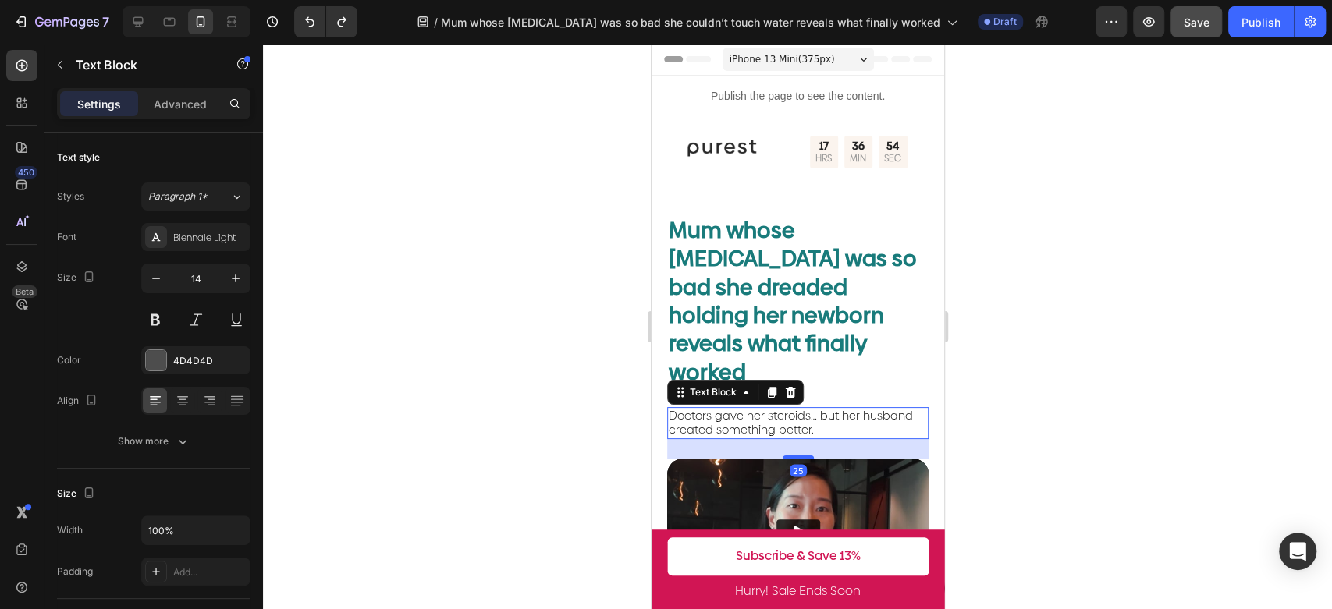
click at [803, 407] on span "Doctors gave her steroids… but her husband created something better." at bounding box center [790, 422] width 244 height 30
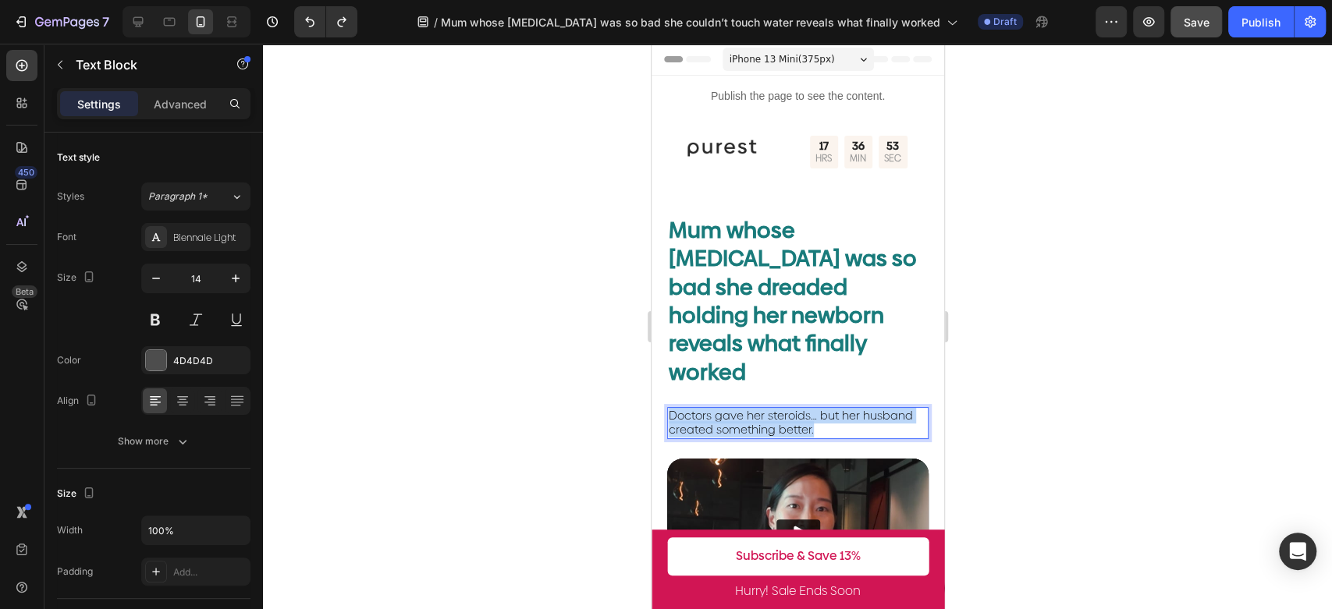
click at [803, 407] on span "Doctors gave her steroids… but her husband created something better." at bounding box center [790, 422] width 244 height 30
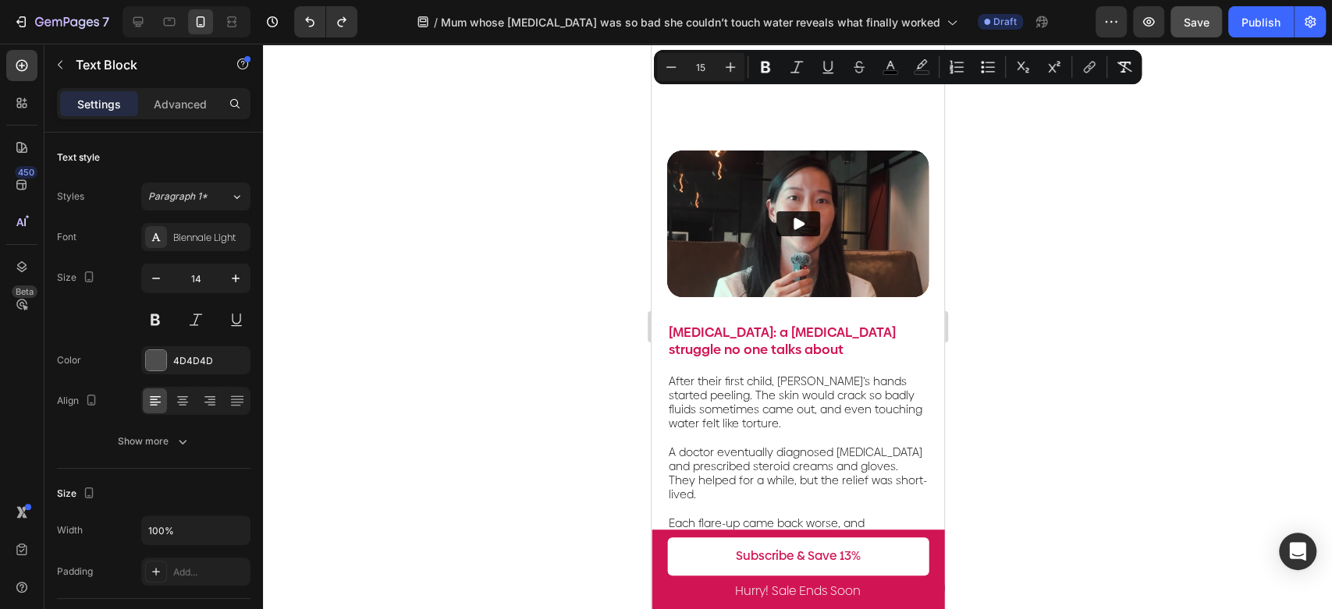
scroll to position [433, 0]
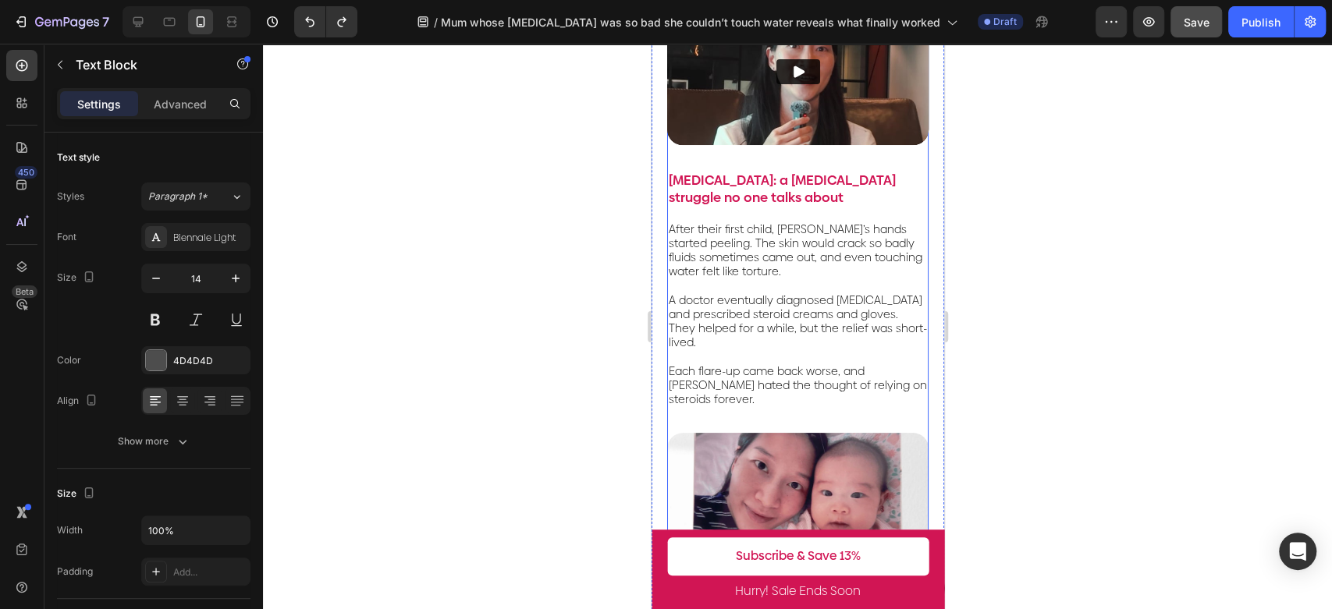
click at [838, 364] on span "Each flare-up came back worse, and [PERSON_NAME] hated the thought of relying o…" at bounding box center [797, 386] width 258 height 44
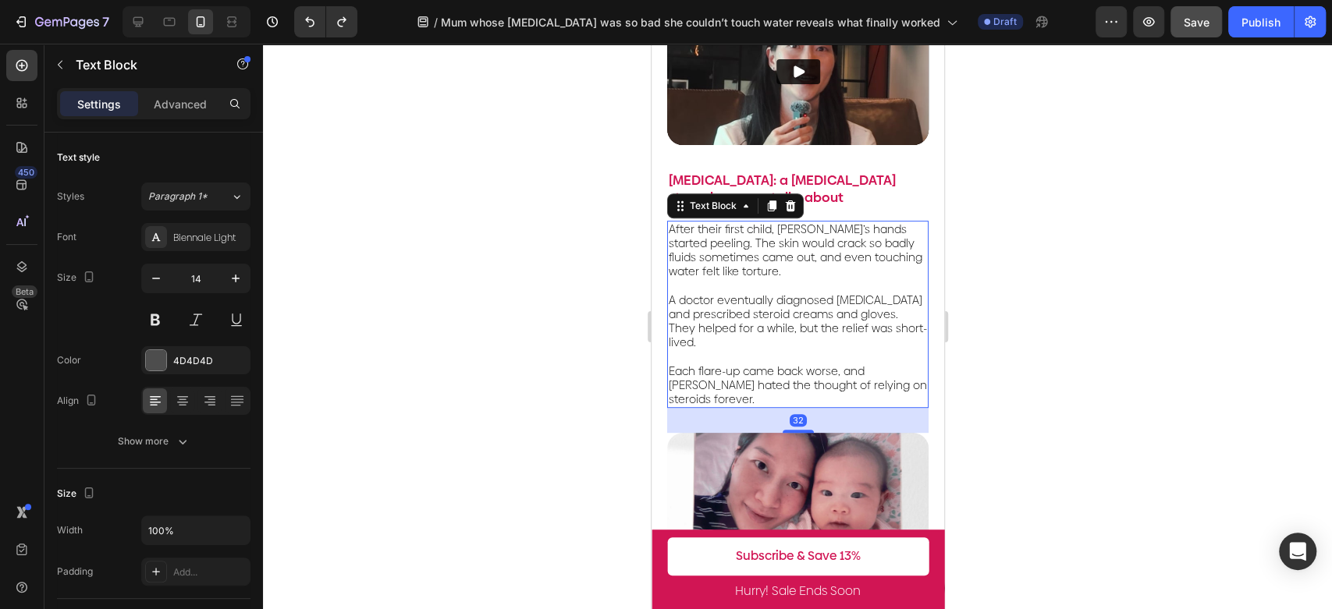
click at [838, 364] on span "Each flare-up came back worse, and [PERSON_NAME] hated the thought of relying o…" at bounding box center [797, 386] width 258 height 44
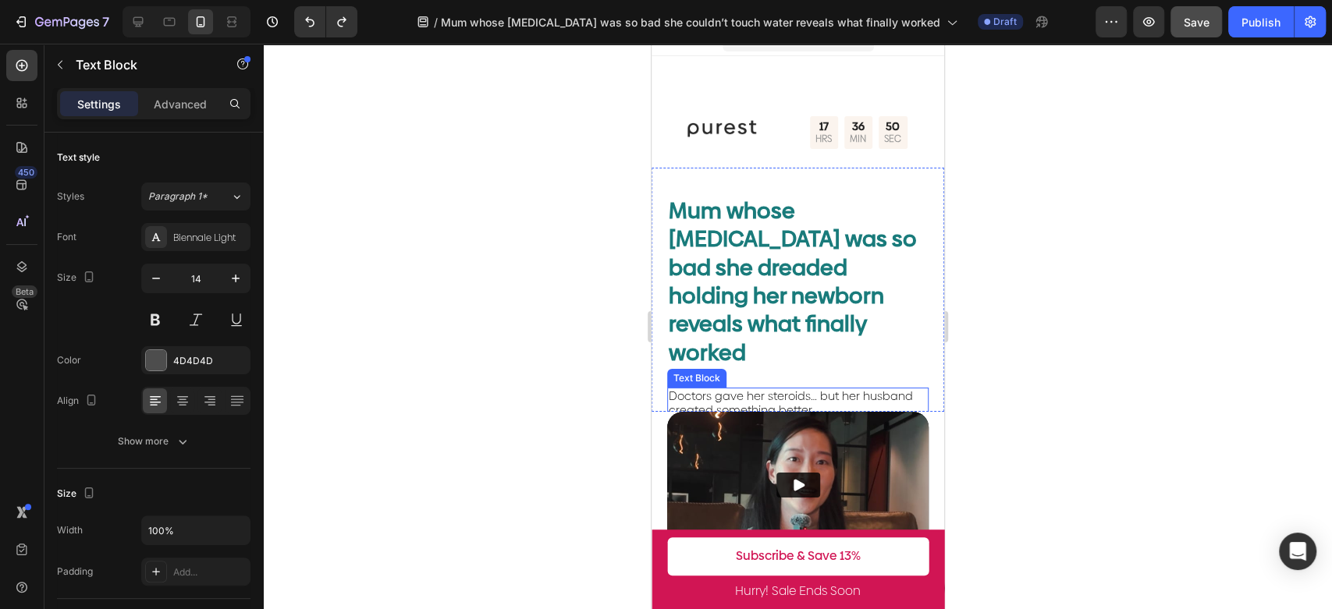
scroll to position [0, 0]
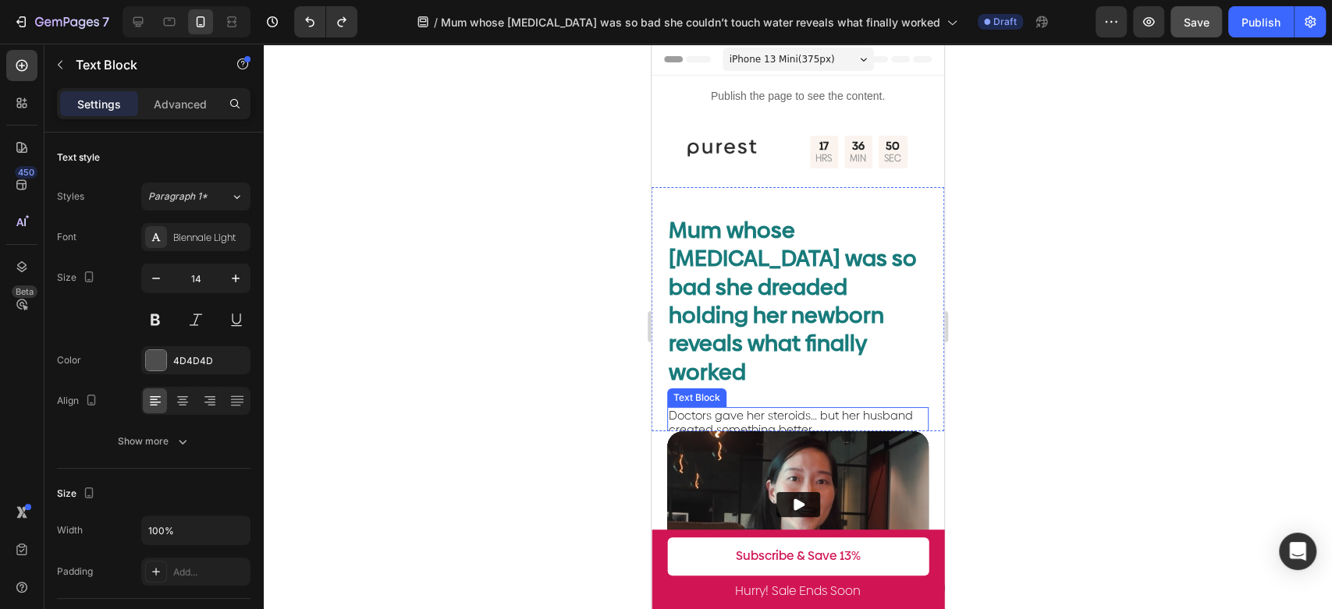
click at [806, 409] on span "Doctors gave her steroids… but her husband created something better." at bounding box center [790, 422] width 244 height 30
click at [805, 409] on span "Doctors gave her steroids… but her husband created something better." at bounding box center [790, 422] width 244 height 30
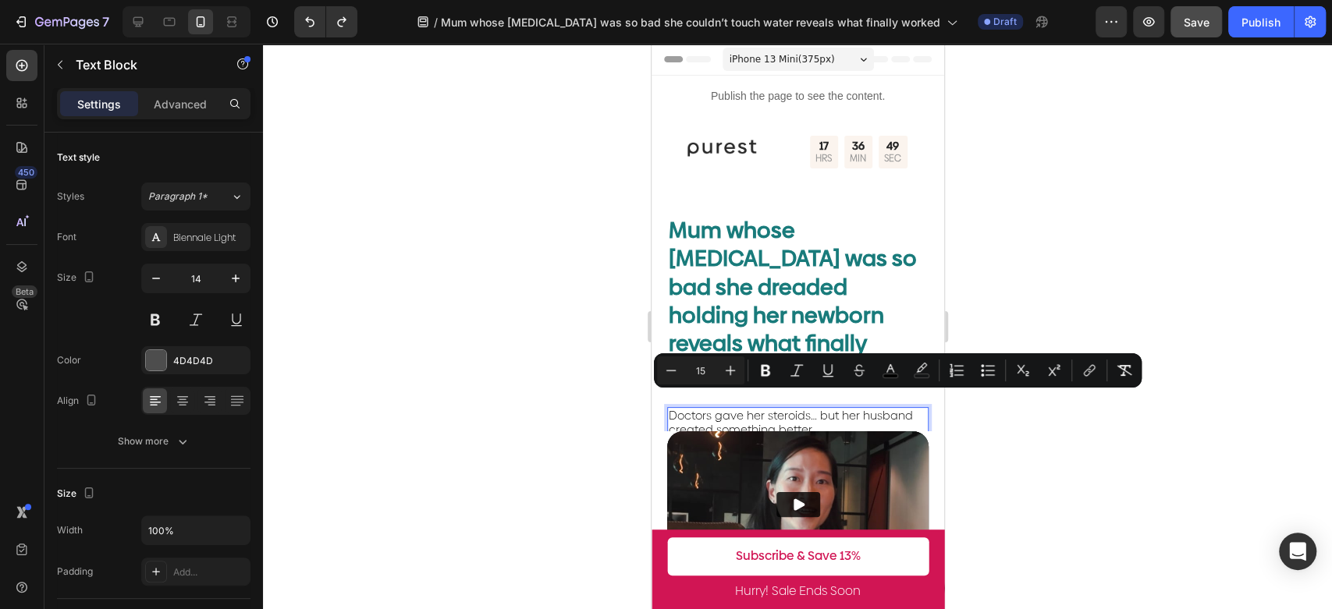
click at [821, 409] on p "Doctors gave her steroids… but her husband created something better." at bounding box center [797, 423] width 258 height 28
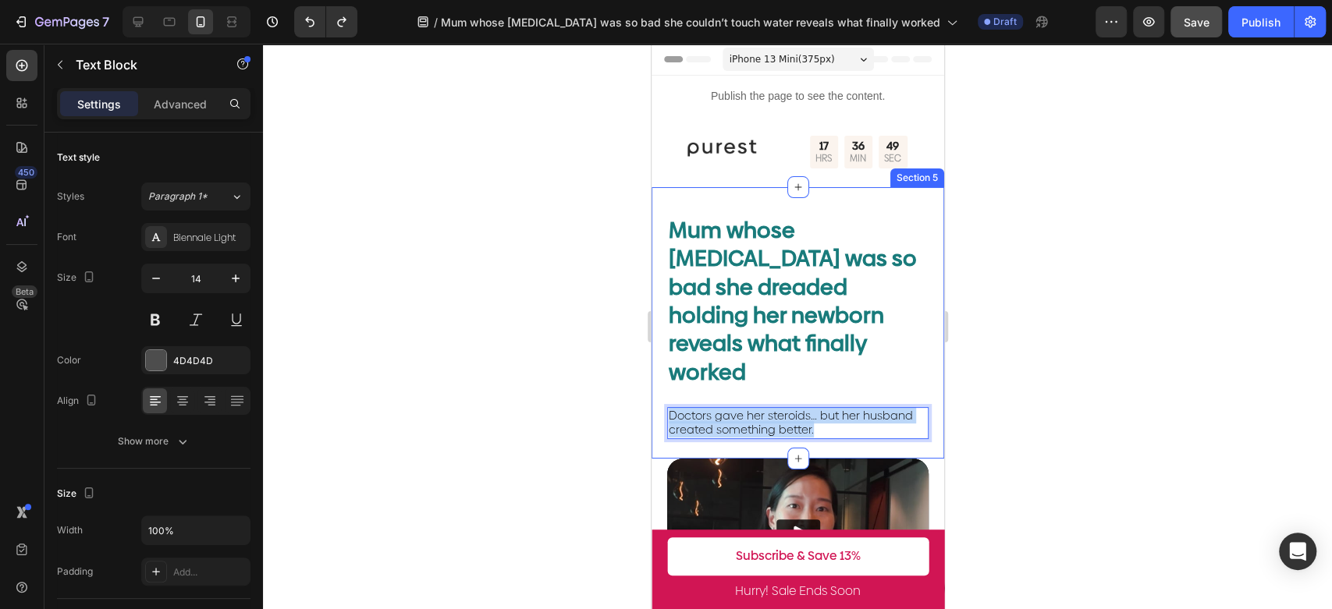
drag, startPoint x: 832, startPoint y: 399, endPoint x: 1250, endPoint y: 420, distance: 418.6
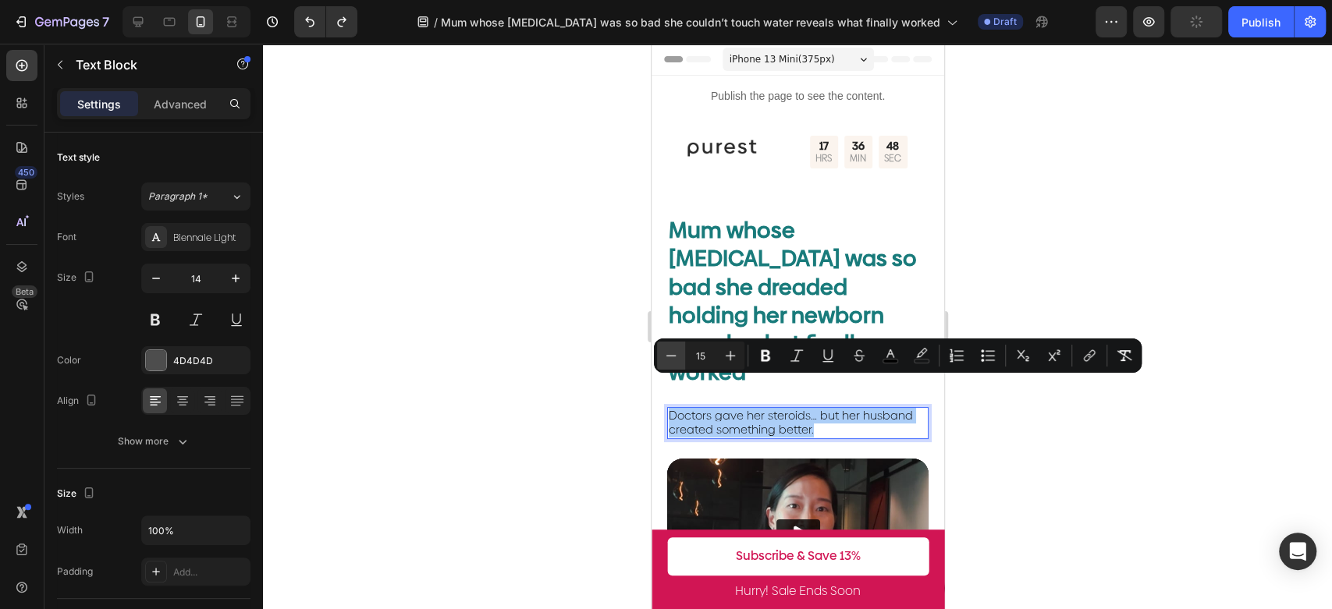
click at [675, 355] on icon "Editor contextual toolbar" at bounding box center [671, 355] width 10 height 1
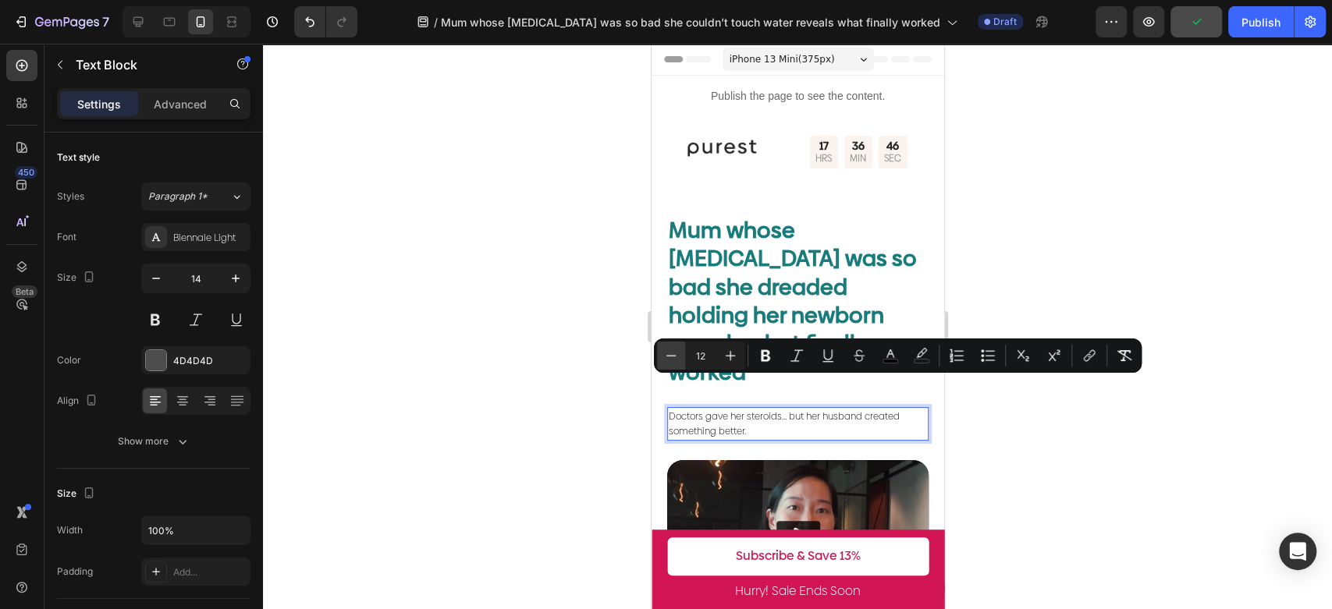
click at [675, 355] on icon "Editor contextual toolbar" at bounding box center [671, 355] width 10 height 1
click at [720, 351] on button "Plus" at bounding box center [730, 356] width 28 height 28
click at [723, 351] on button "Plus" at bounding box center [730, 356] width 28 height 28
click at [663, 354] on icon "Editor contextual toolbar" at bounding box center [671, 356] width 16 height 16
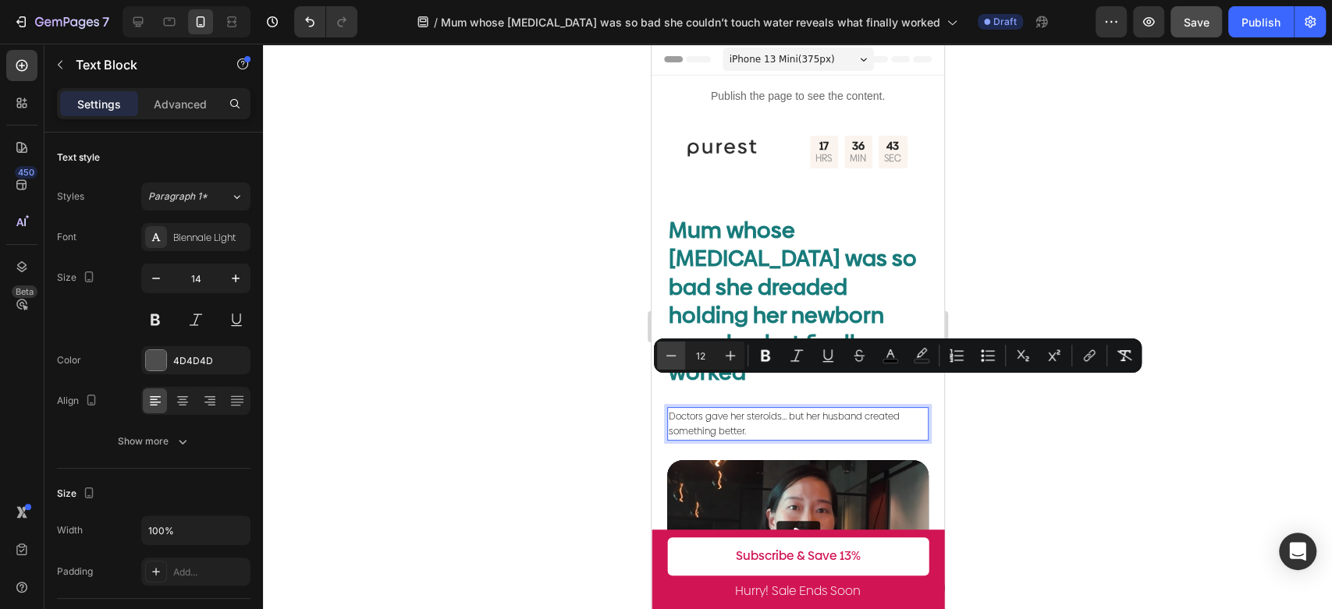
type input "11"
click at [602, 367] on div at bounding box center [797, 327] width 1069 height 566
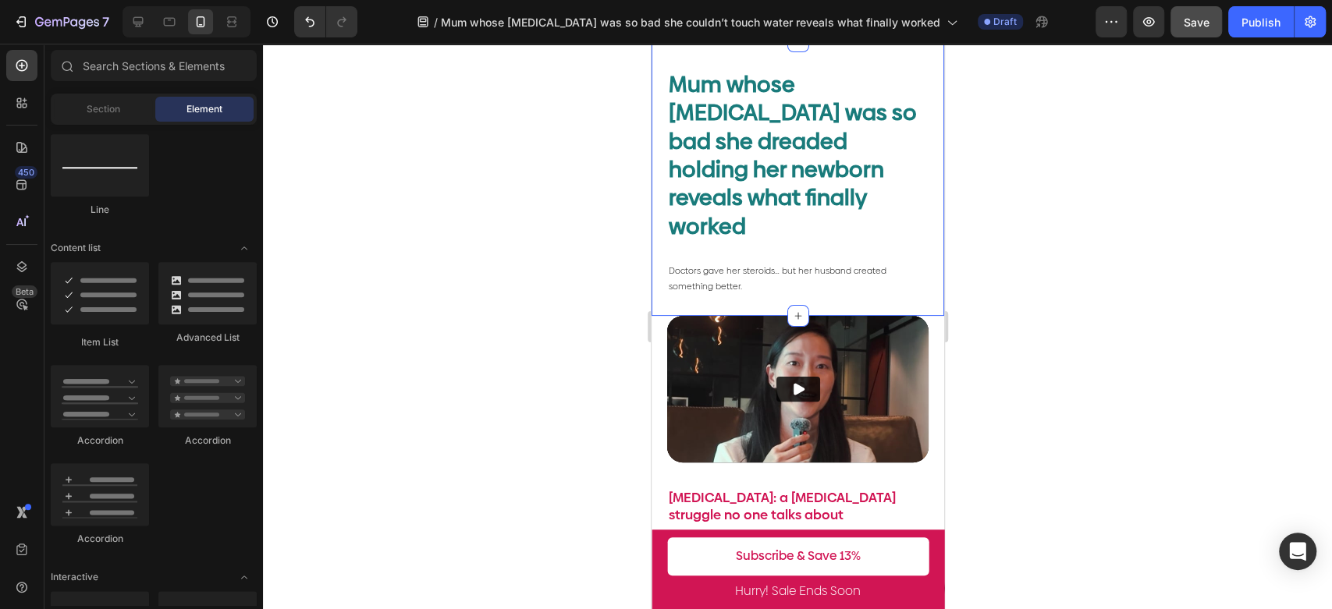
scroll to position [346, 0]
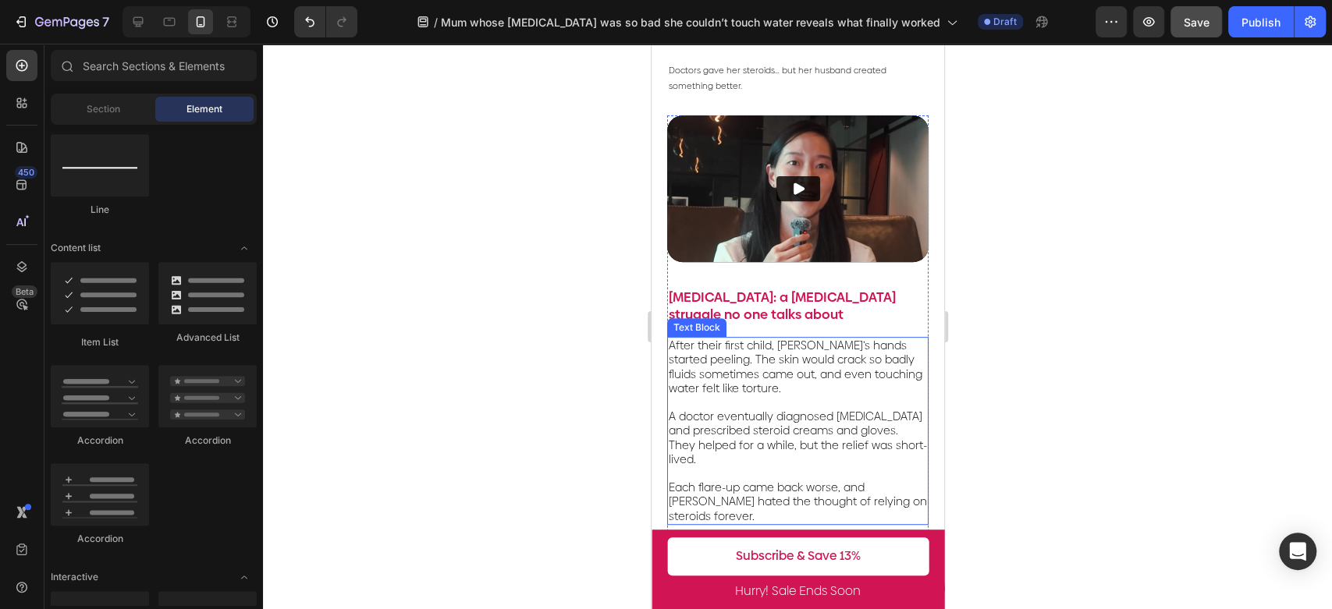
click at [821, 338] on span "After their first child, [PERSON_NAME]’s hands started peeling. The skin would …" at bounding box center [795, 367] width 254 height 59
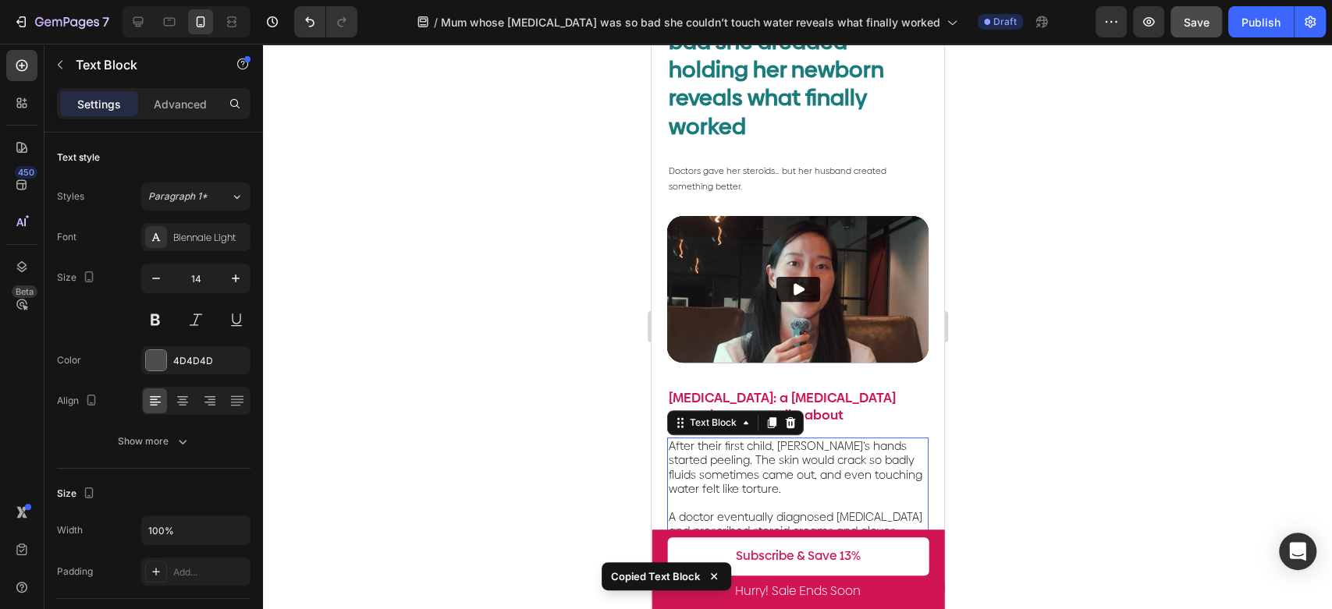
scroll to position [0, 0]
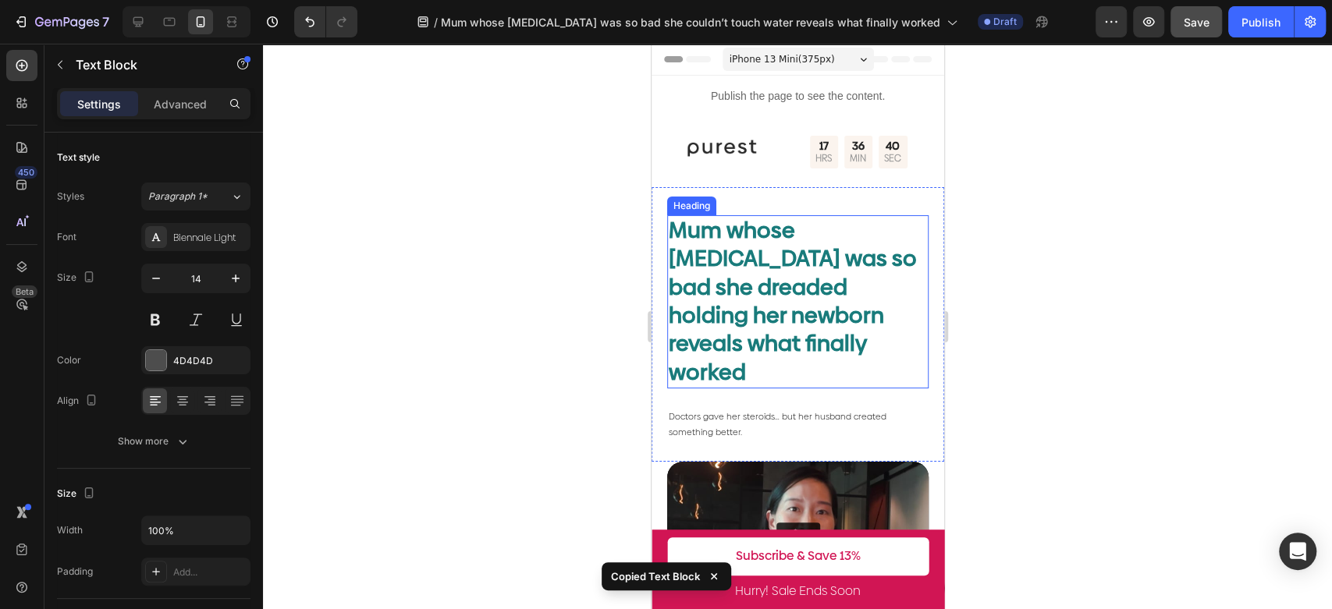
click at [791, 354] on h2 "Mum whose [MEDICAL_DATA] was so bad she dreaded holding her newborn reveals wha…" at bounding box center [796, 301] width 261 height 173
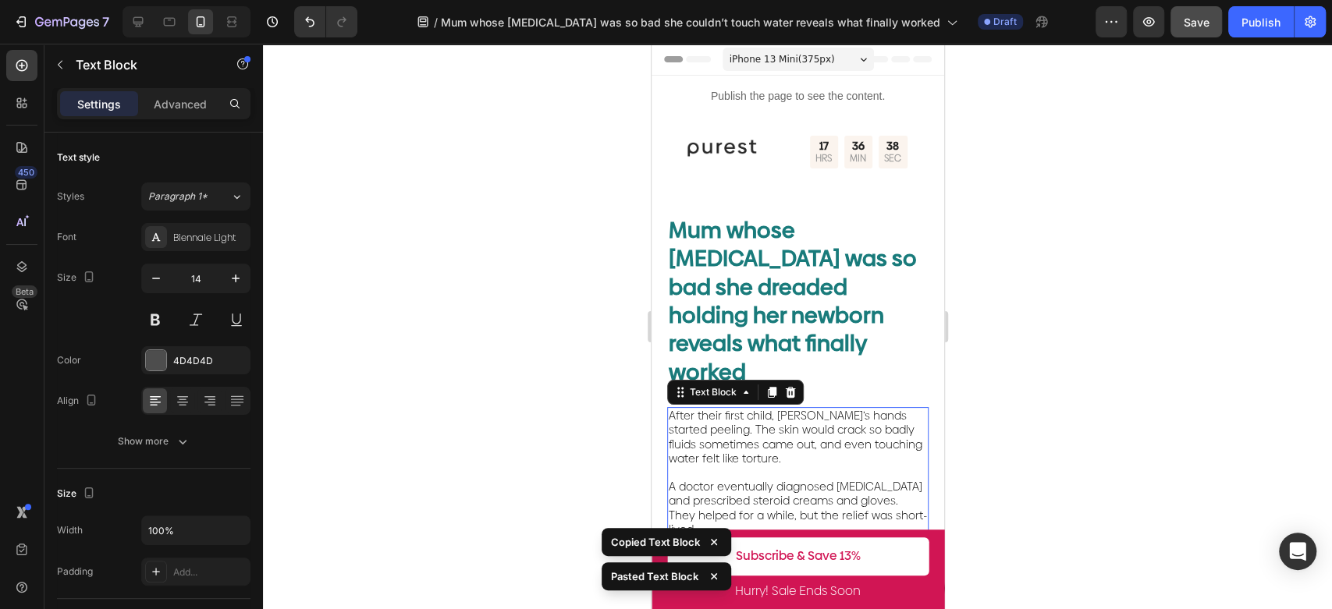
click at [800, 432] on p "After their first child, [PERSON_NAME]’s hands started peeling. The skin would …" at bounding box center [797, 437] width 258 height 57
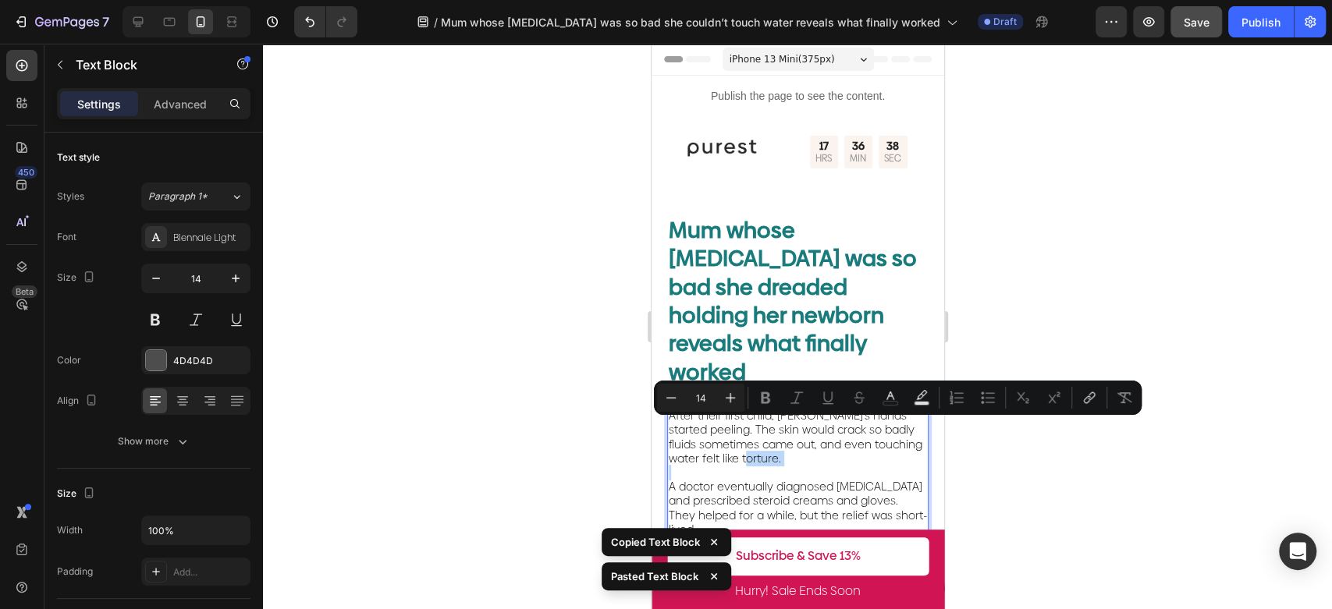
scroll to position [173, 0]
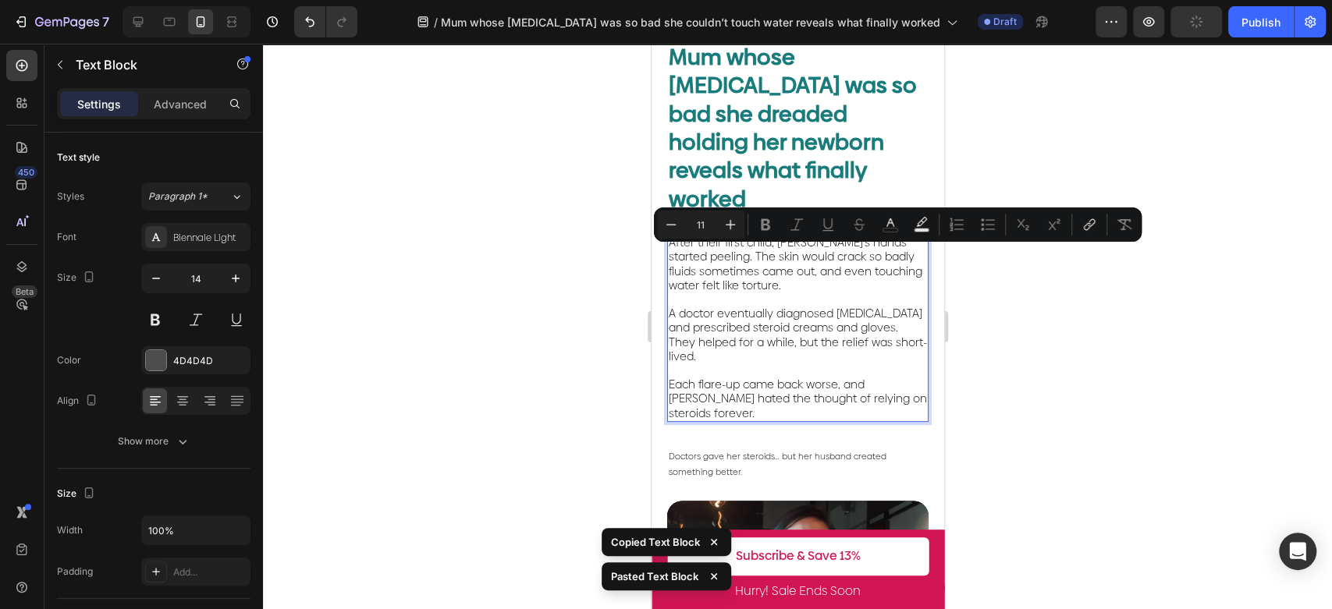
click at [750, 379] on p "Each flare-up came back worse, and [PERSON_NAME] hated the thought of relying o…" at bounding box center [797, 392] width 258 height 57
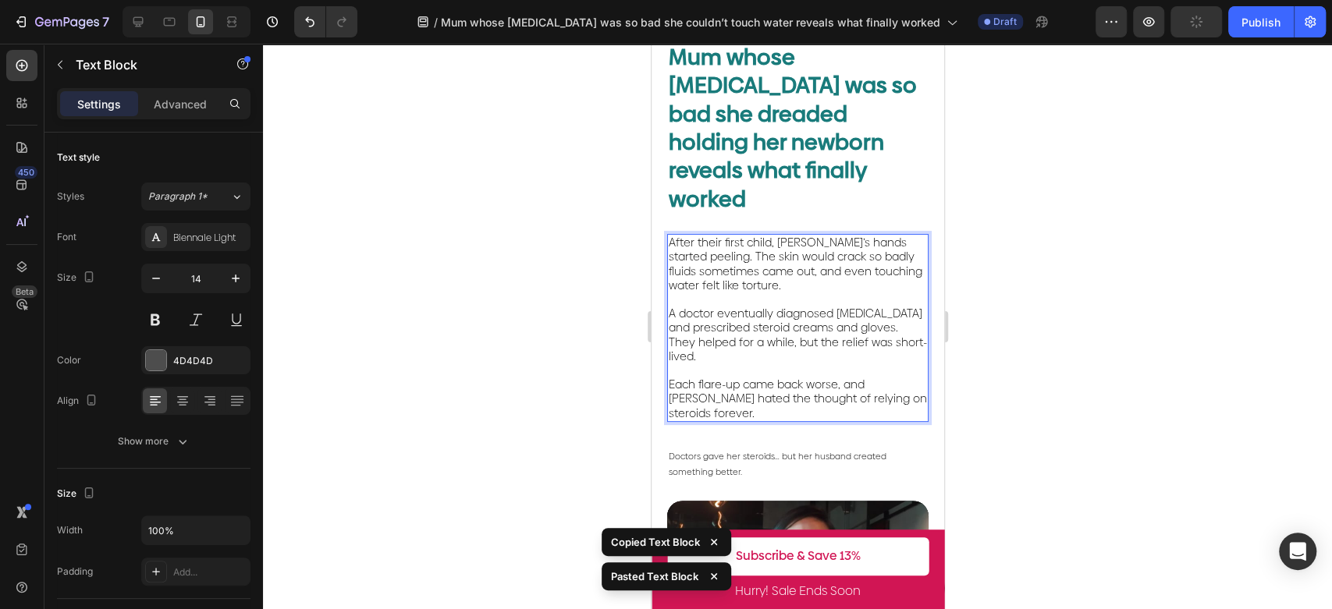
click at [750, 379] on p "Each flare-up came back worse, and [PERSON_NAME] hated the thought of relying o…" at bounding box center [797, 392] width 258 height 57
click at [720, 392] on div "After their first child, [PERSON_NAME]’s hands started peeling. The skin would …" at bounding box center [796, 328] width 261 height 188
drag, startPoint x: 723, startPoint y: 390, endPoint x: 710, endPoint y: 366, distance: 27.6
click at [722, 385] on p "Each flare-up came back worse, and [PERSON_NAME] hated the thought of relying o…" at bounding box center [797, 392] width 258 height 57
click at [709, 385] on p "Each flare-up came back worse, and [PERSON_NAME] hated the thought of relying o…" at bounding box center [797, 392] width 258 height 57
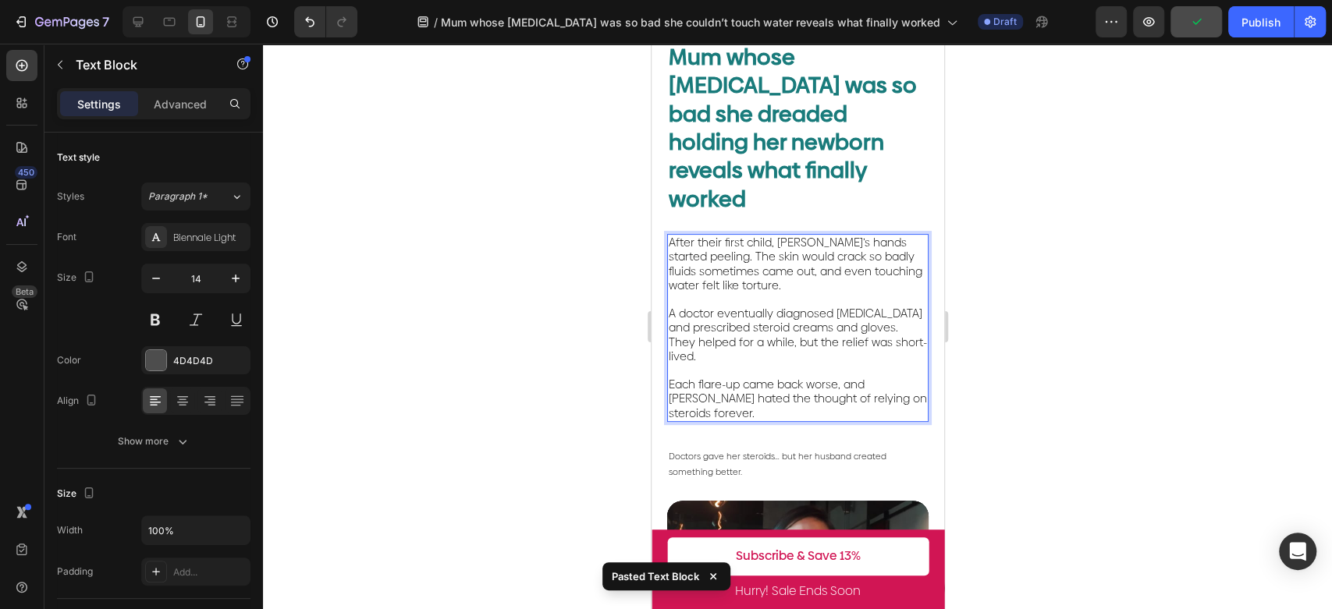
click at [714, 385] on p "Each flare-up came back worse, and [PERSON_NAME] hated the thought of relying o…" at bounding box center [797, 392] width 258 height 57
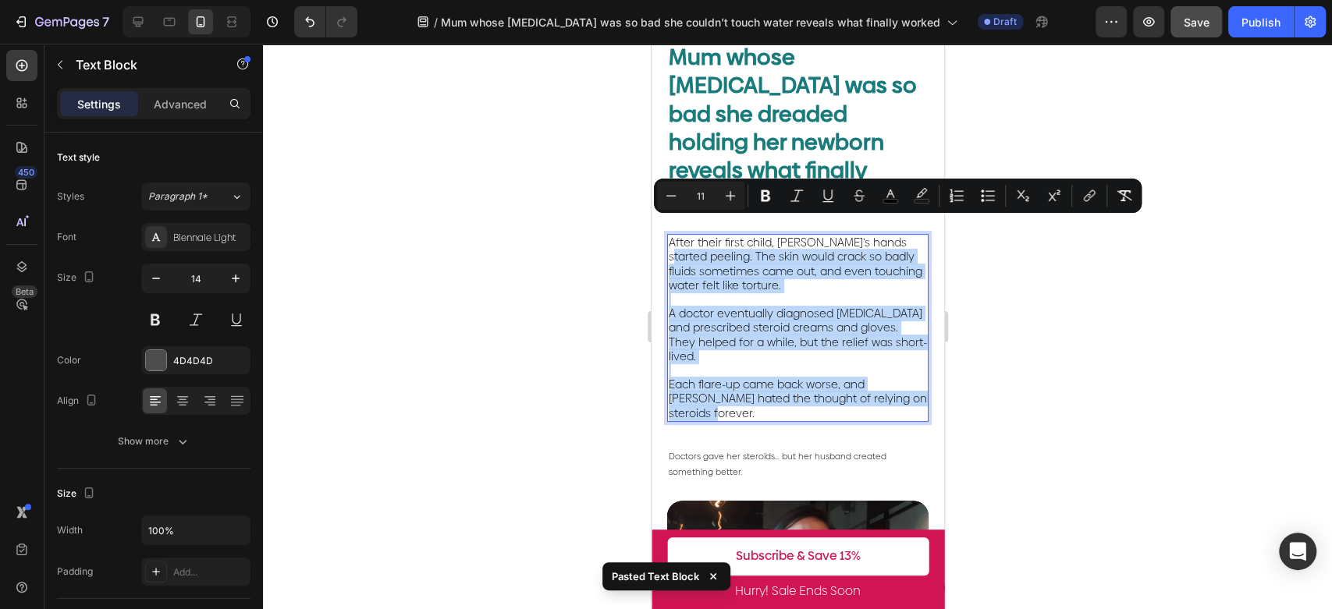
drag, startPoint x: 718, startPoint y: 385, endPoint x: 649, endPoint y: 222, distance: 176.5
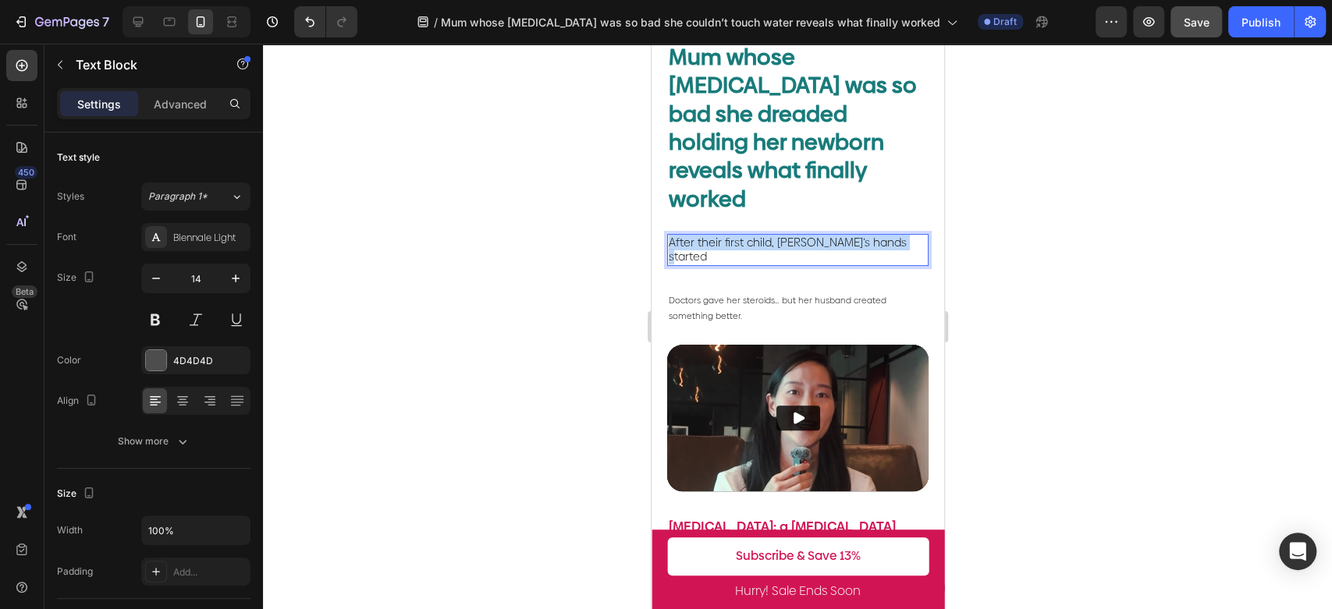
drag, startPoint x: 895, startPoint y: 218, endPoint x: 620, endPoint y: 221, distance: 275.4
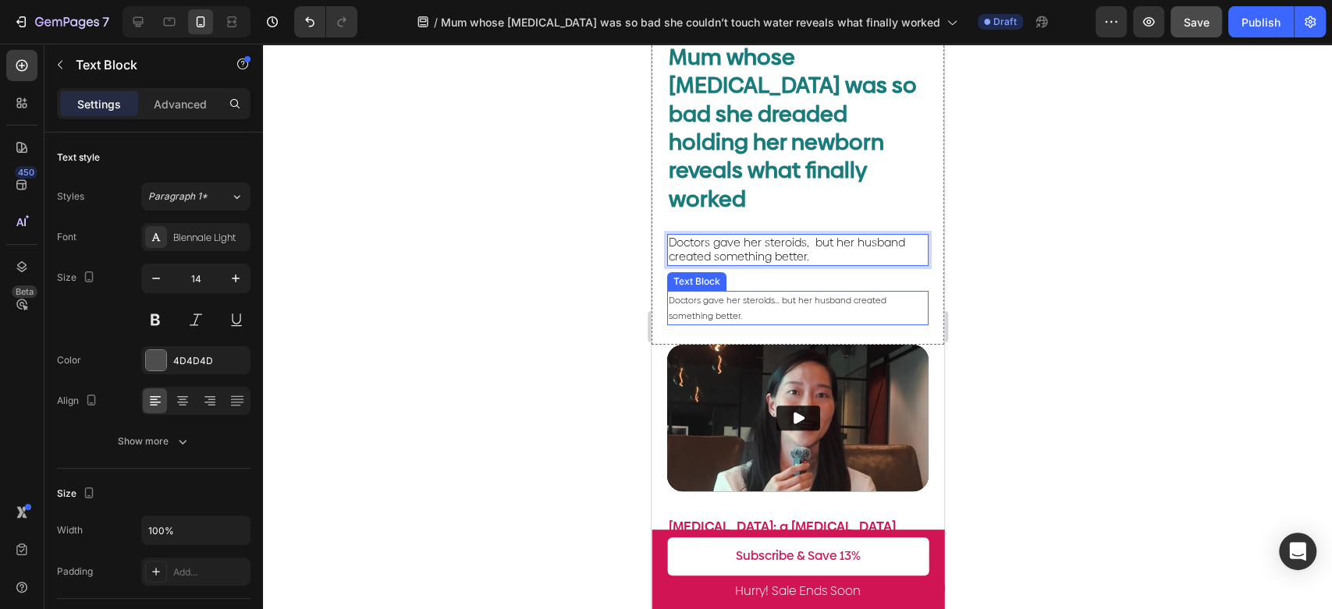
click at [869, 293] on p "Doctors gave her steroids… but her husband created something better." at bounding box center [797, 308] width 258 height 31
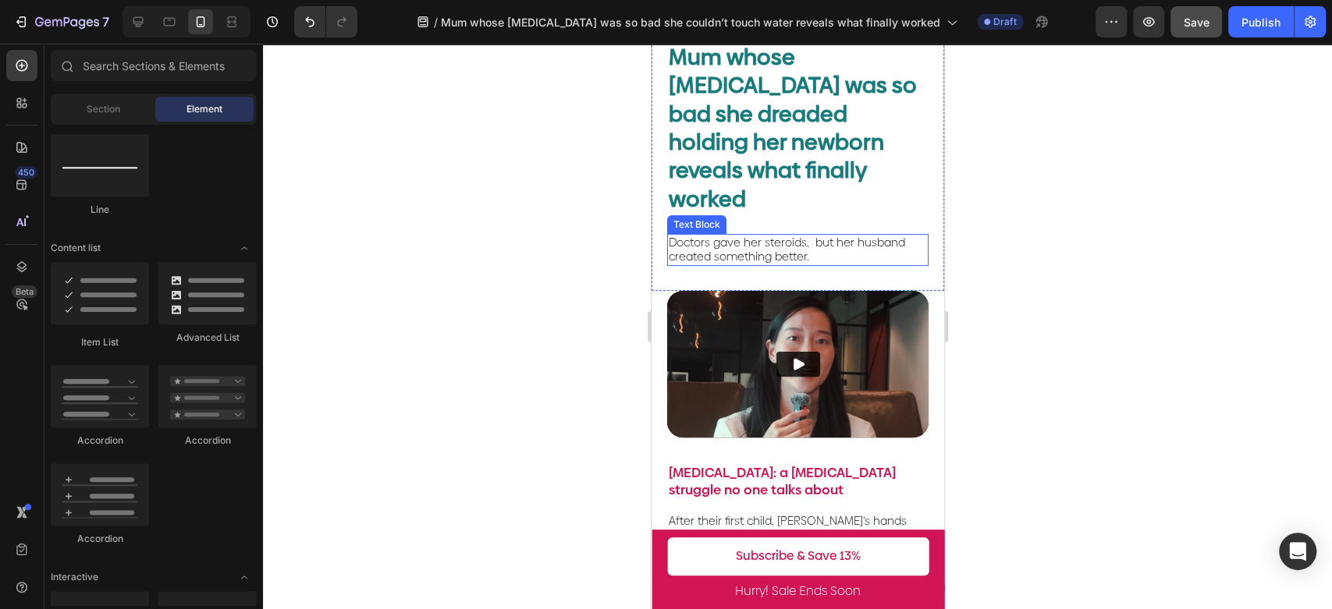
click at [887, 236] on p "Doctors gave her steroids, but her husband created something better." at bounding box center [797, 250] width 258 height 28
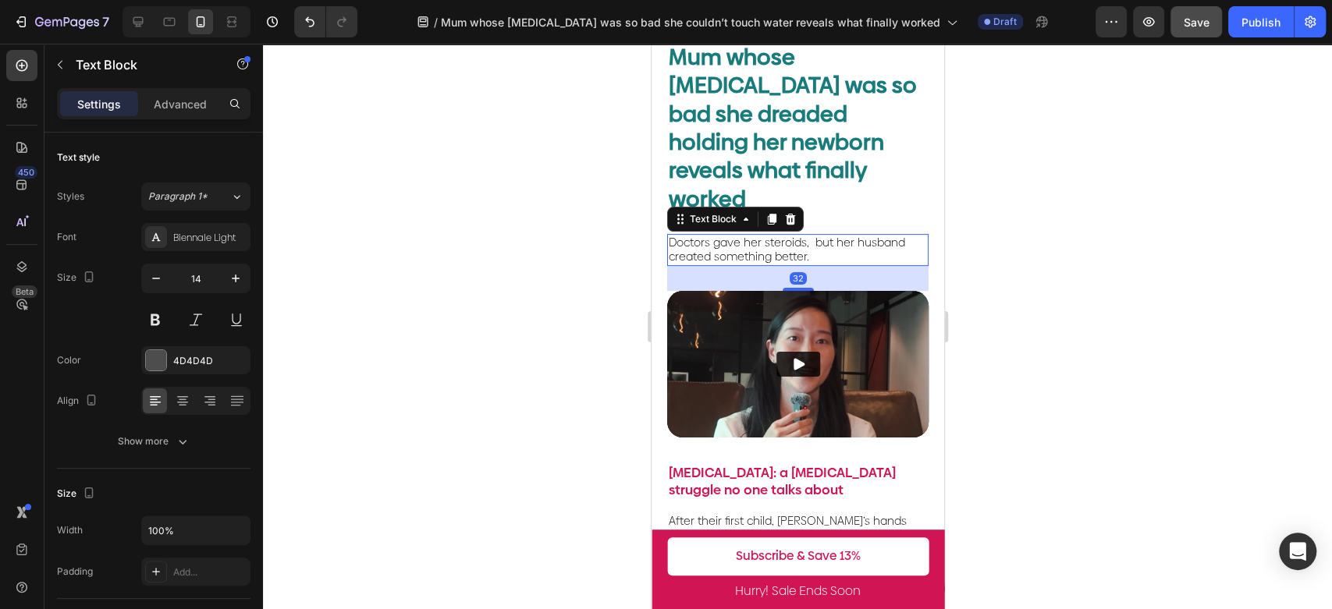
click at [1020, 253] on div at bounding box center [797, 327] width 1069 height 566
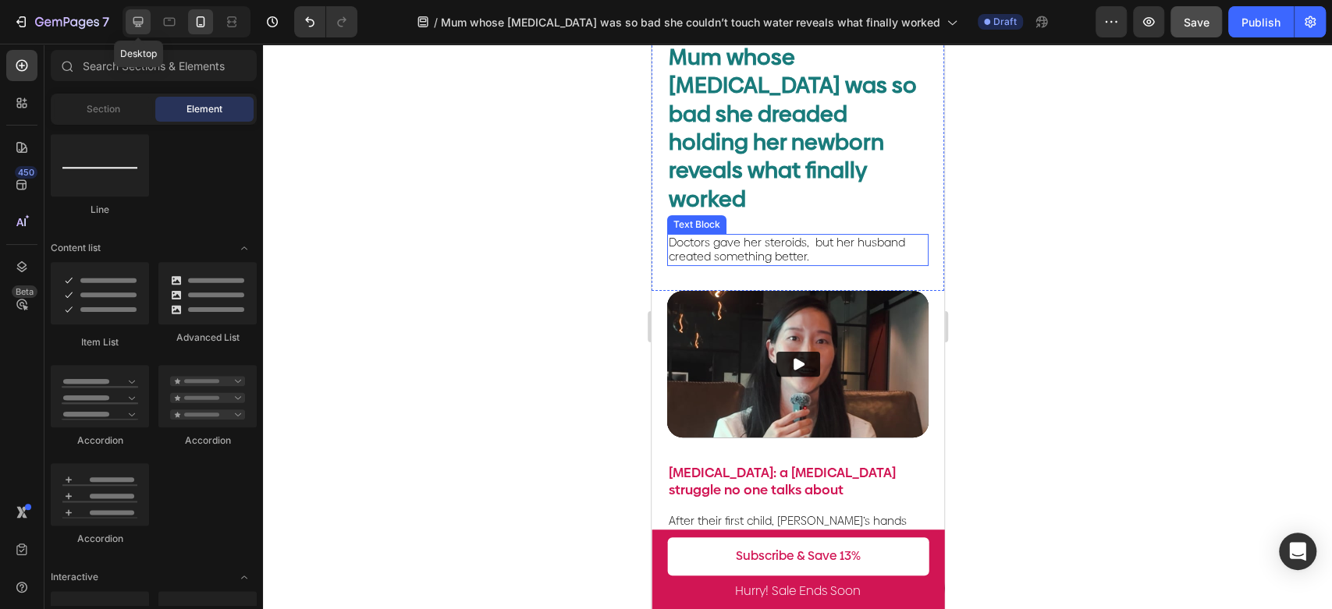
click at [138, 25] on icon at bounding box center [138, 22] width 16 height 16
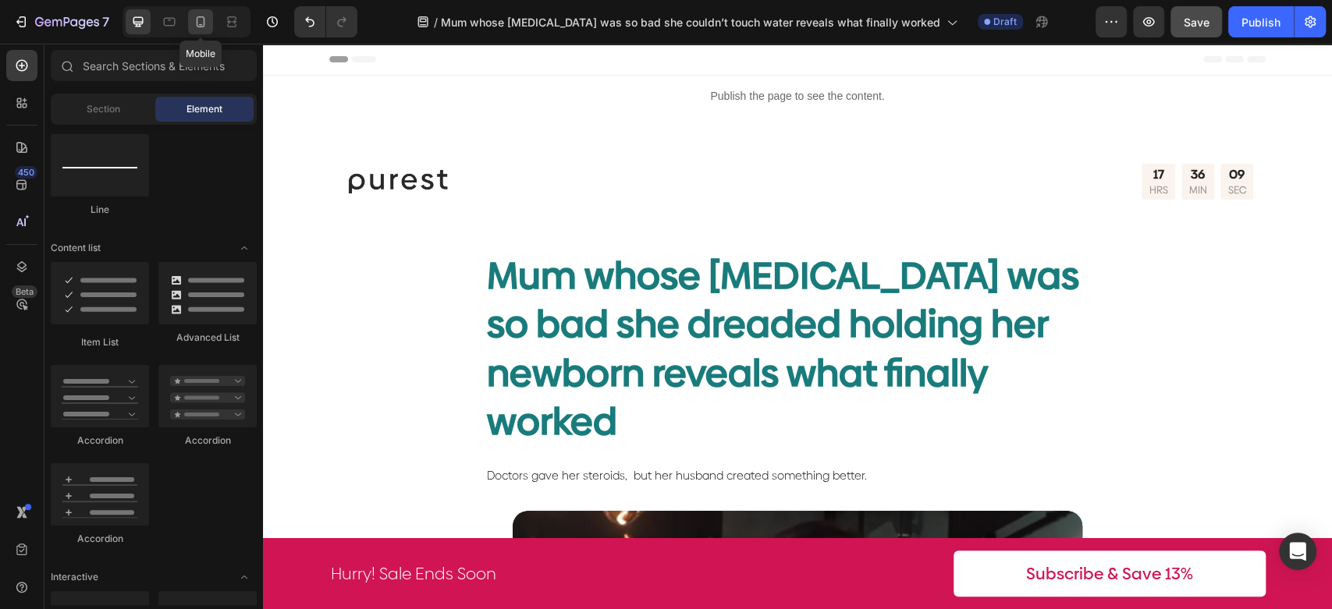
click at [198, 19] on icon at bounding box center [201, 22] width 16 height 16
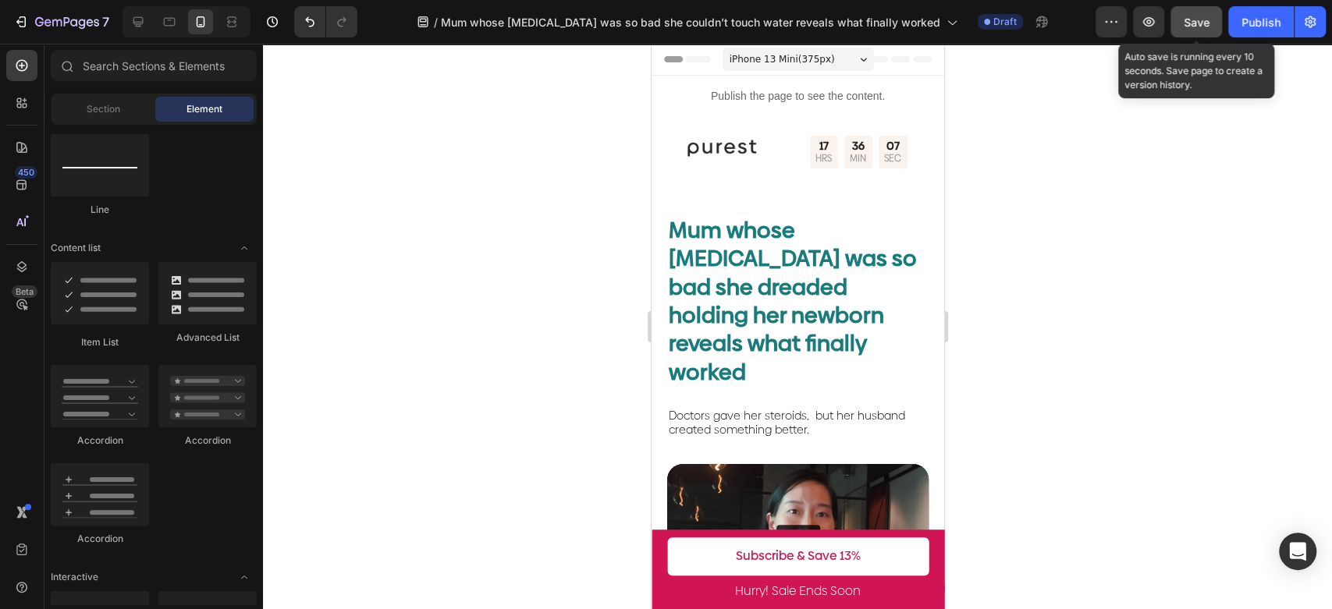
click at [1183, 19] on span "Save" at bounding box center [1196, 22] width 26 height 13
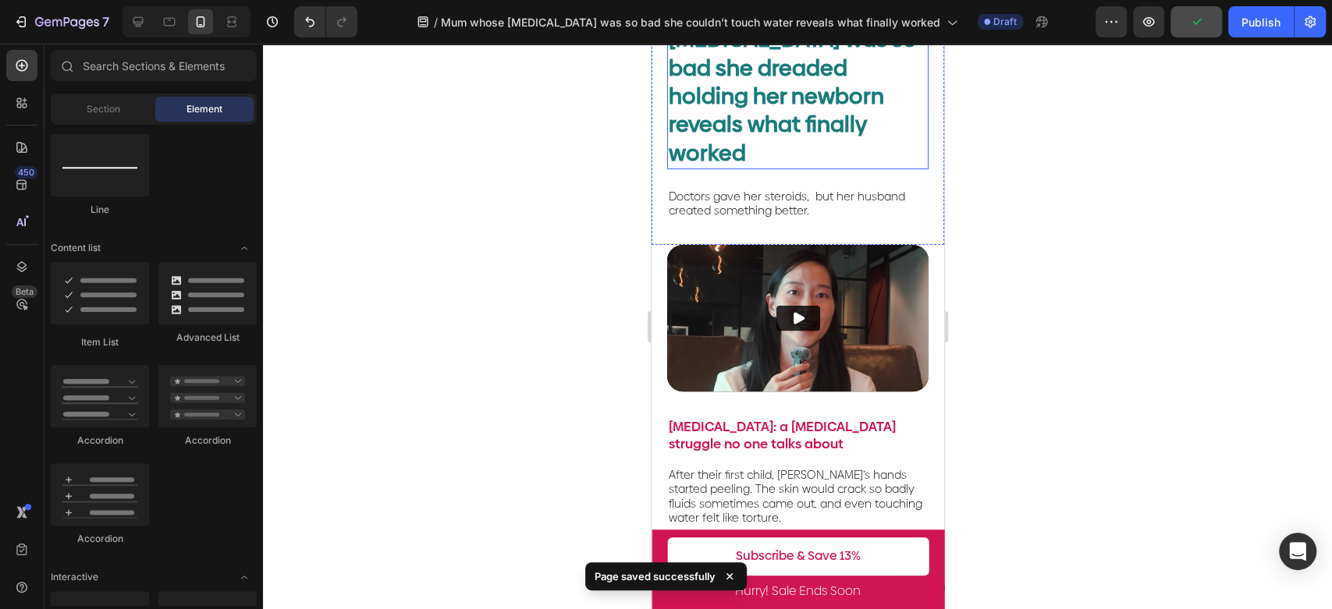
scroll to position [260, 0]
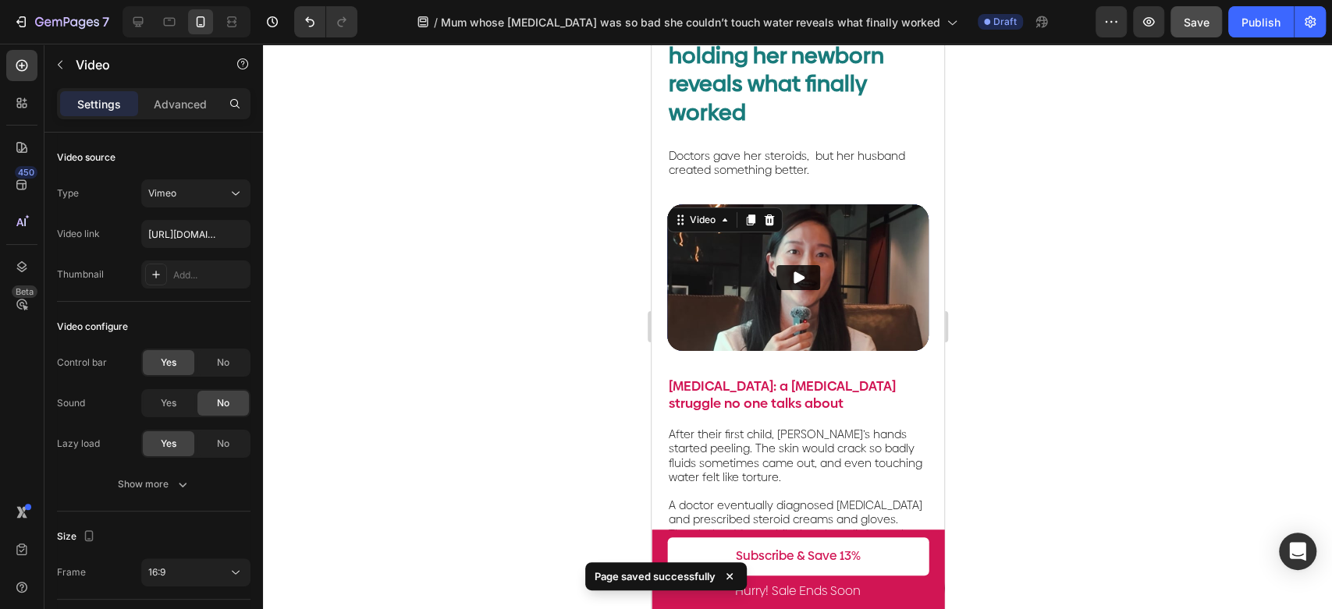
click at [842, 240] on img at bounding box center [796, 277] width 261 height 147
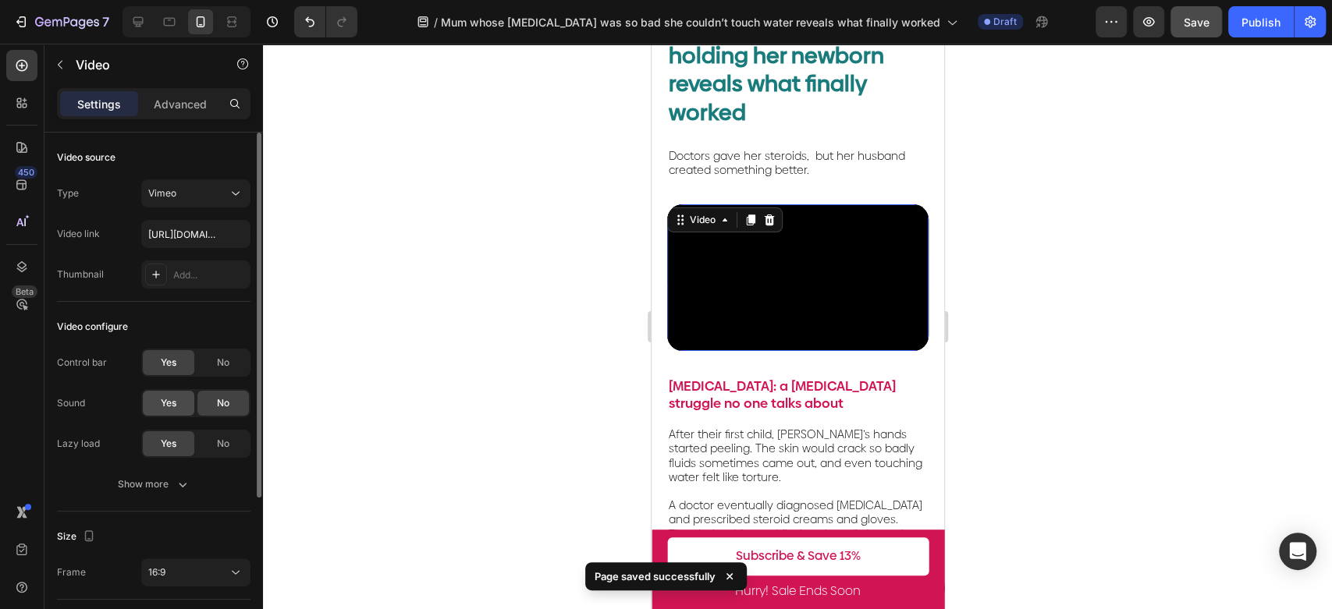
click at [163, 402] on span "Yes" at bounding box center [169, 403] width 16 height 14
click at [236, 413] on div "No" at bounding box center [222, 403] width 51 height 25
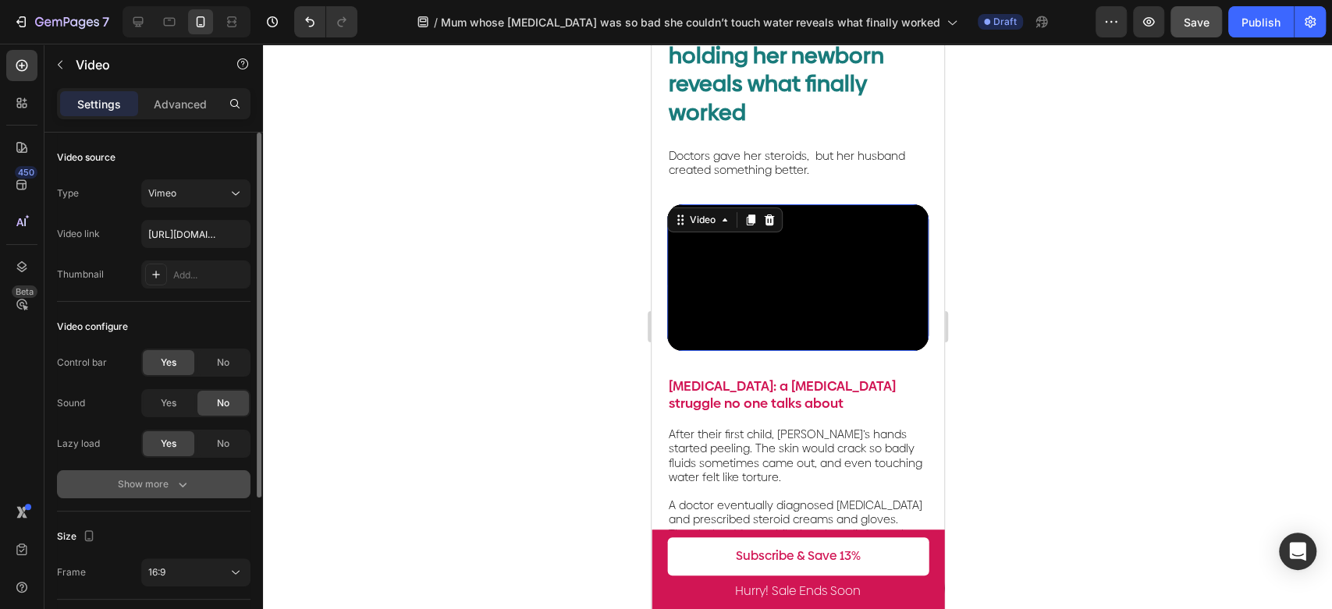
click at [164, 483] on div "Show more" at bounding box center [154, 485] width 73 height 16
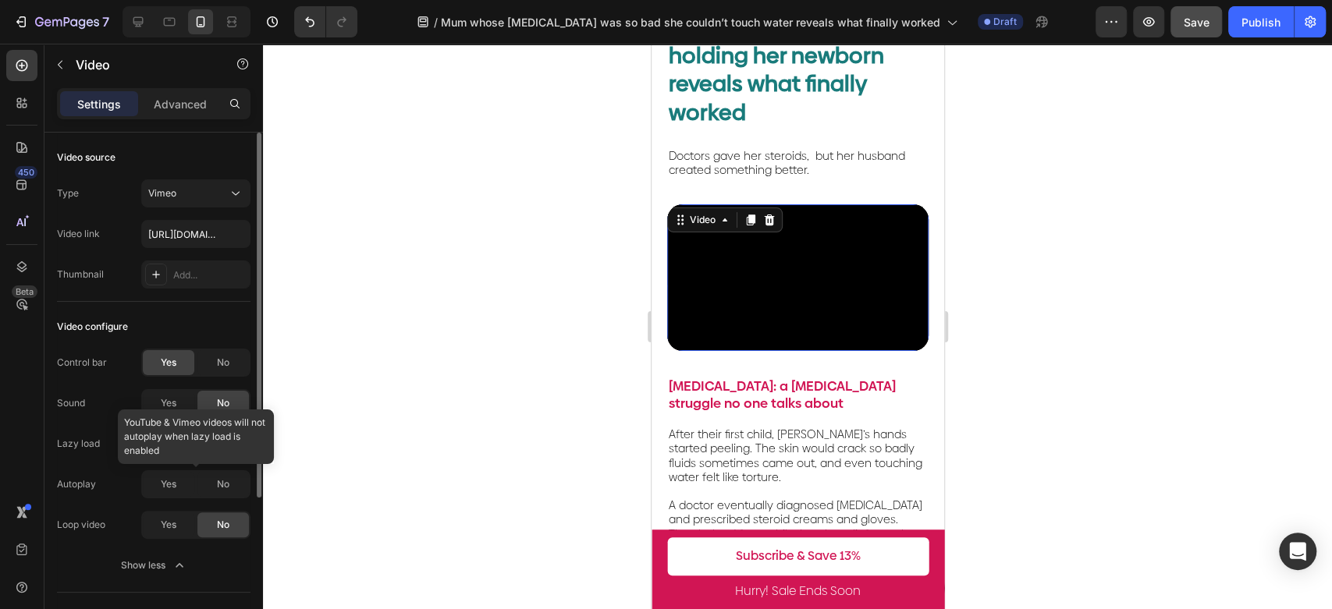
click at [161, 481] on div at bounding box center [195, 484] width 109 height 28
click at [153, 404] on div "Yes" at bounding box center [168, 403] width 51 height 25
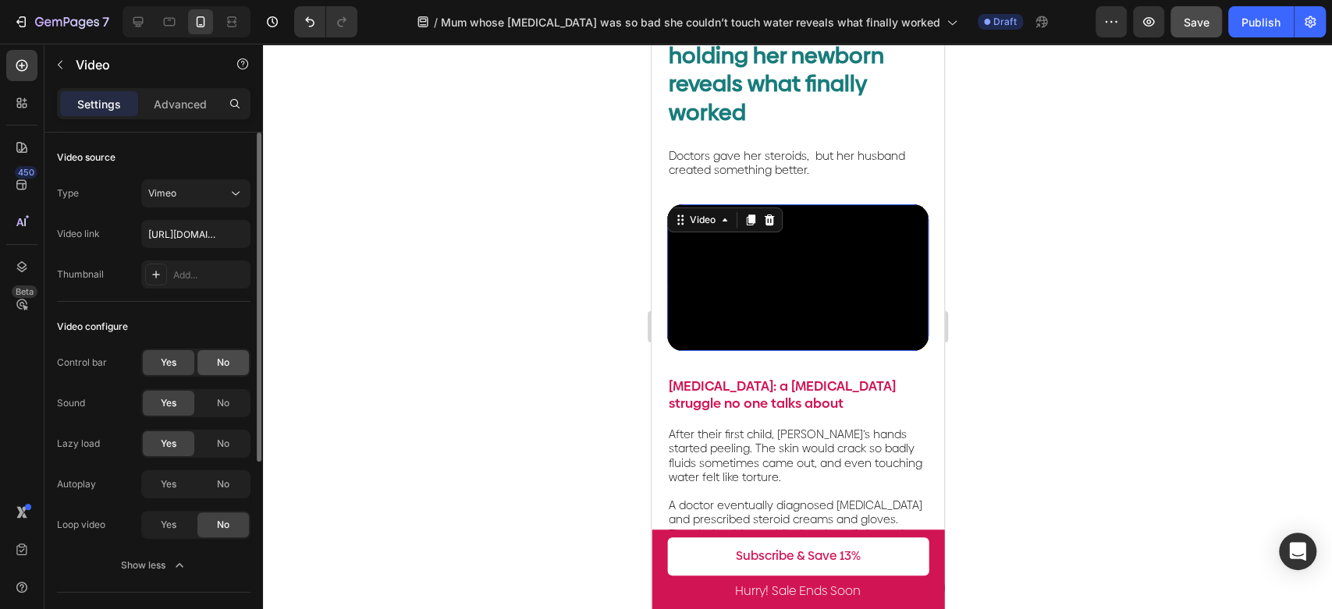
click at [226, 365] on span "No" at bounding box center [223, 363] width 12 height 14
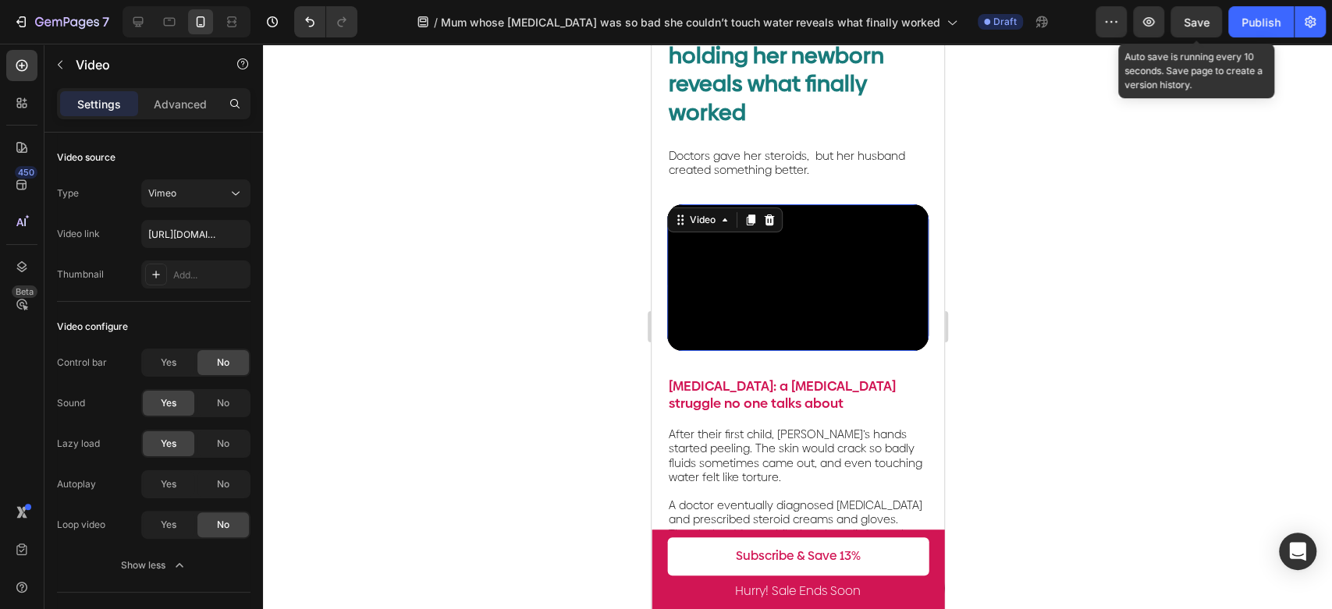
drag, startPoint x: 1188, startPoint y: 23, endPoint x: 1205, endPoint y: 0, distance: 29.0
click at [1190, 26] on span "Save" at bounding box center [1196, 22] width 26 height 13
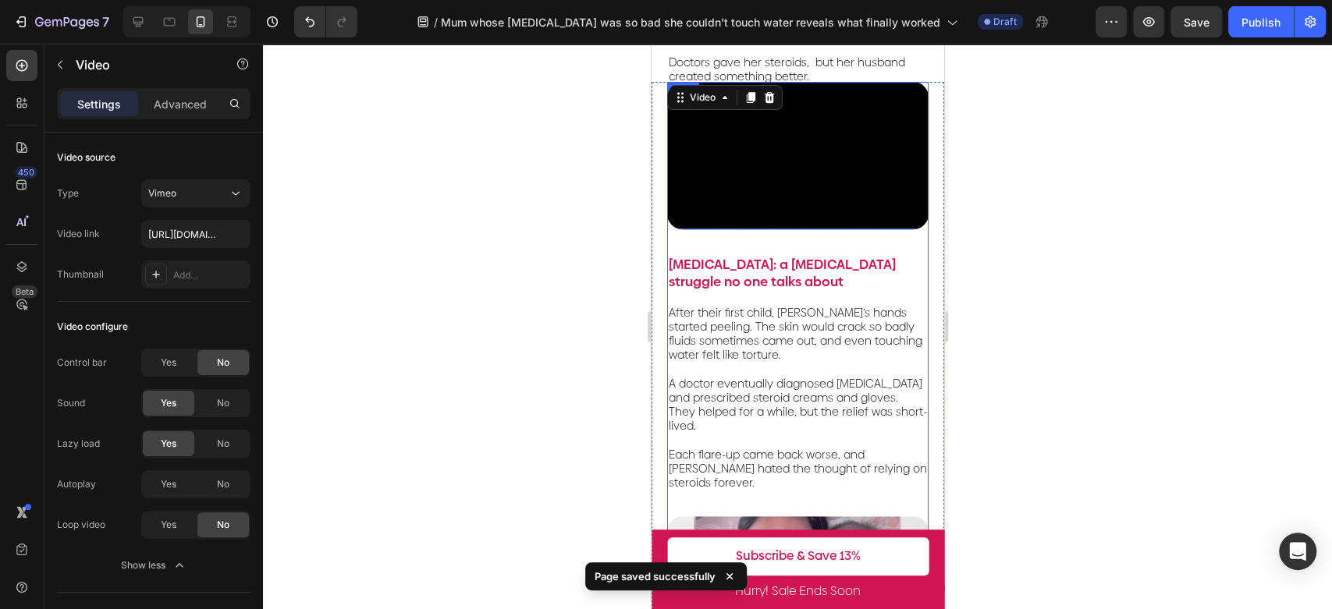
scroll to position [346, 0]
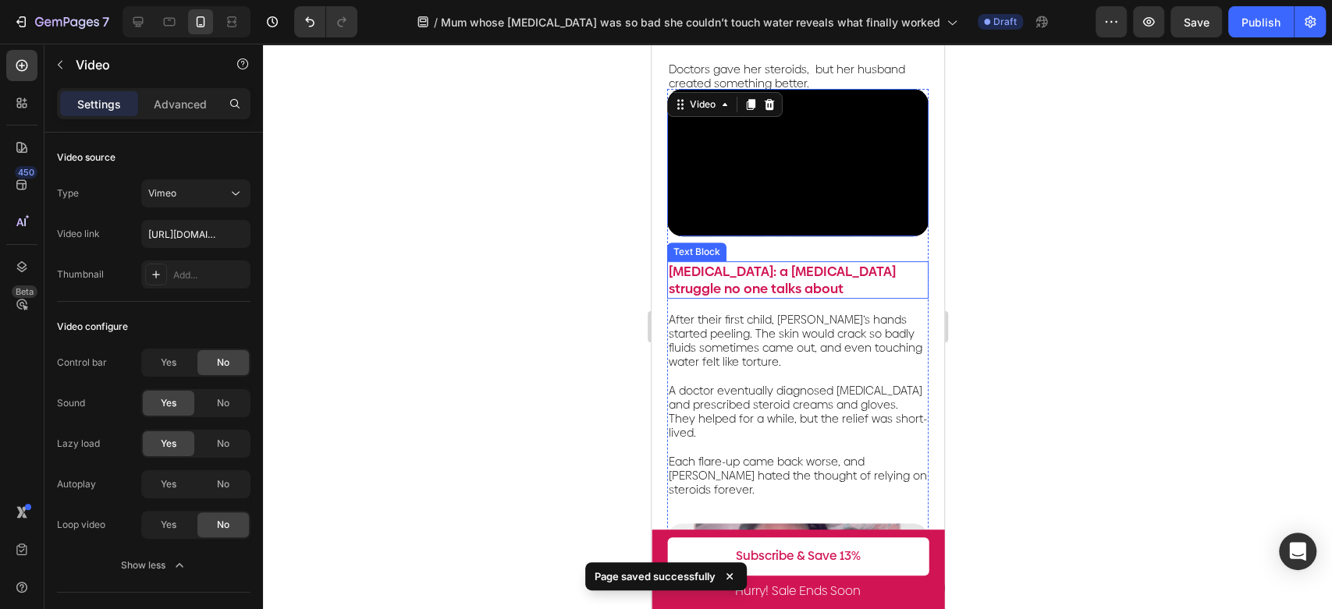
click at [780, 282] on p "[MEDICAL_DATA]: a [MEDICAL_DATA] struggle no one talks about" at bounding box center [797, 280] width 258 height 34
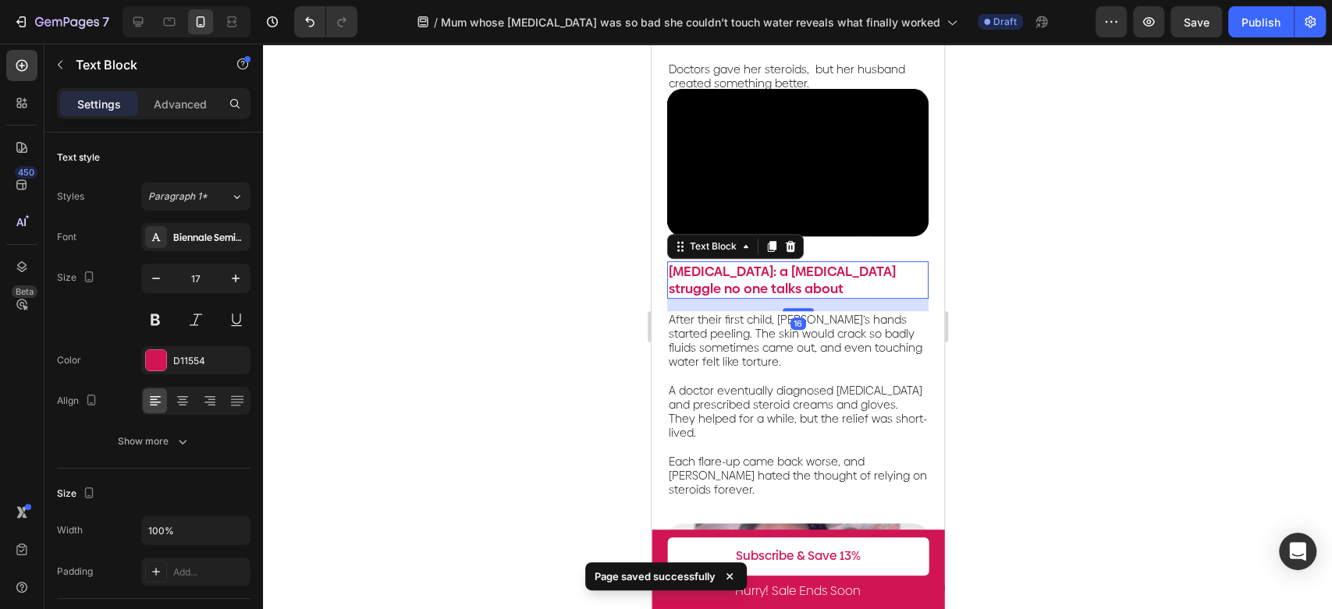
click at [780, 282] on p "[MEDICAL_DATA]: a [MEDICAL_DATA] struggle no one talks about" at bounding box center [797, 280] width 258 height 34
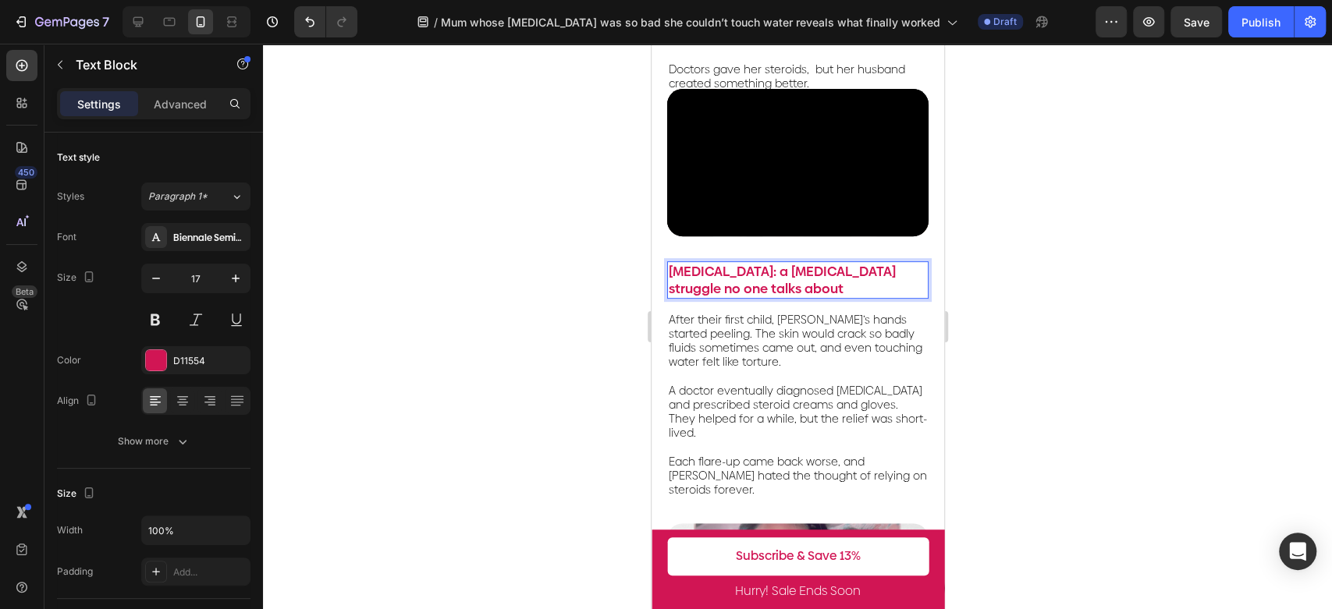
click at [747, 268] on p "[MEDICAL_DATA]: a [MEDICAL_DATA] struggle no one talks about" at bounding box center [797, 280] width 258 height 34
click at [715, 275] on p "[MEDICAL_DATA]: a [MEDICAL_DATA] struggle no one talks about" at bounding box center [797, 280] width 258 height 34
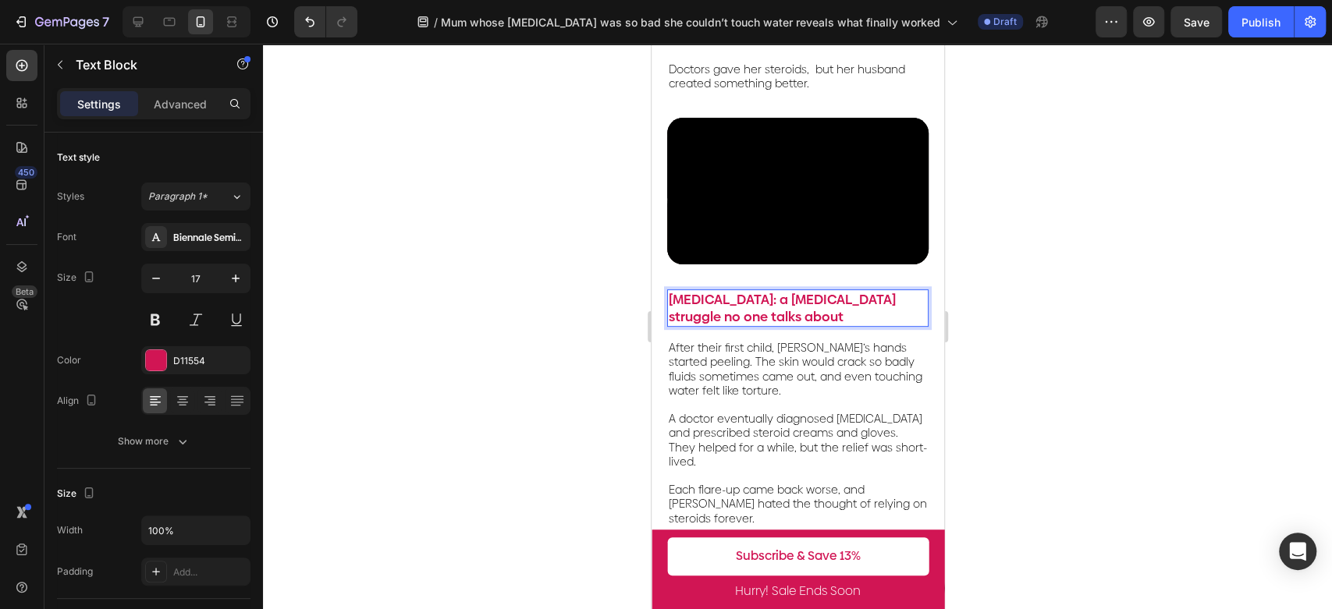
click at [743, 291] on p "[MEDICAL_DATA]: a [MEDICAL_DATA] struggle no one talks about" at bounding box center [797, 308] width 258 height 34
drag, startPoint x: 755, startPoint y: 281, endPoint x: 637, endPoint y: 248, distance: 122.3
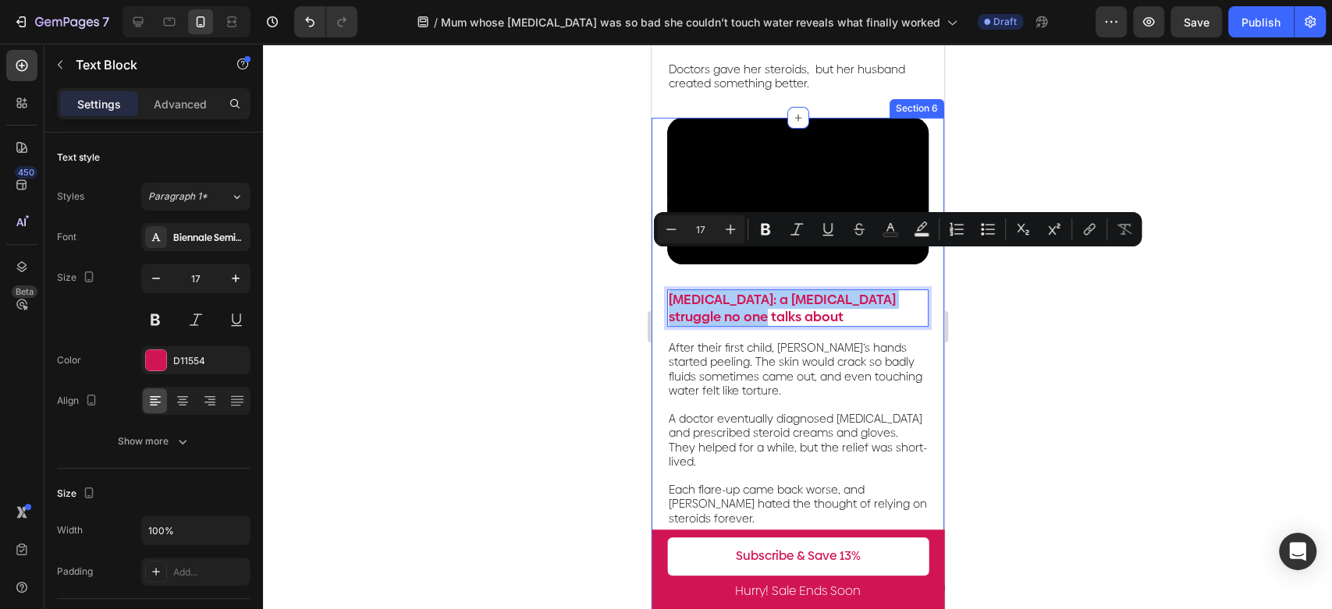
click at [1179, 363] on div at bounding box center [797, 327] width 1069 height 566
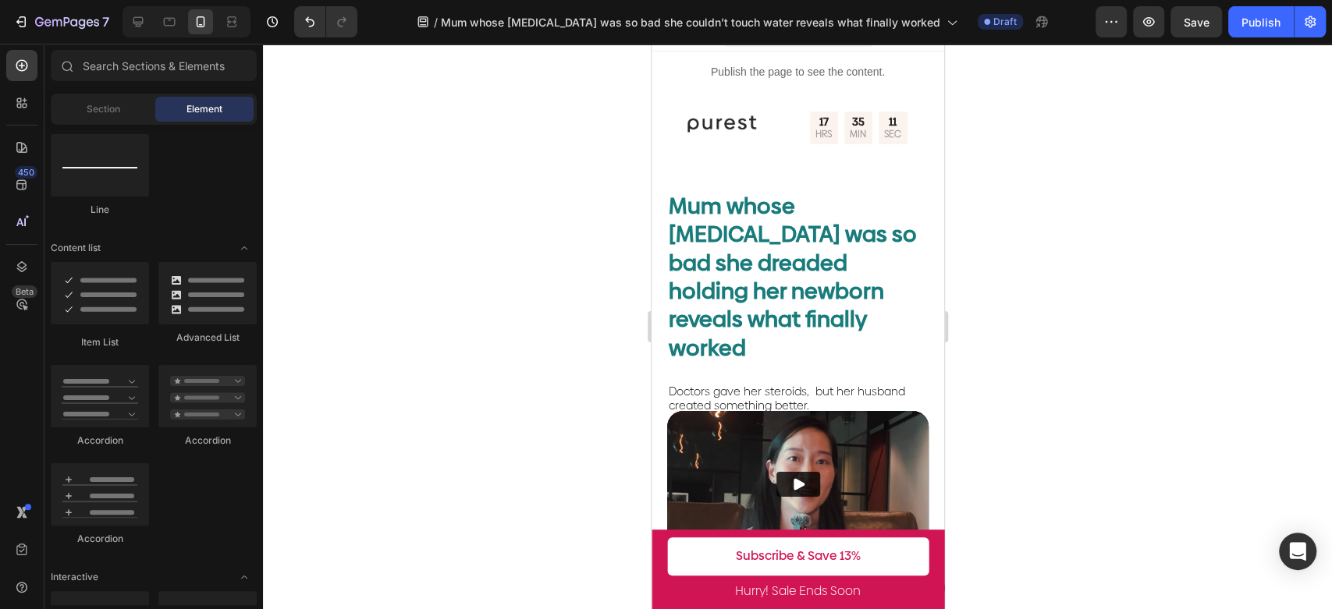
scroll to position [0, 0]
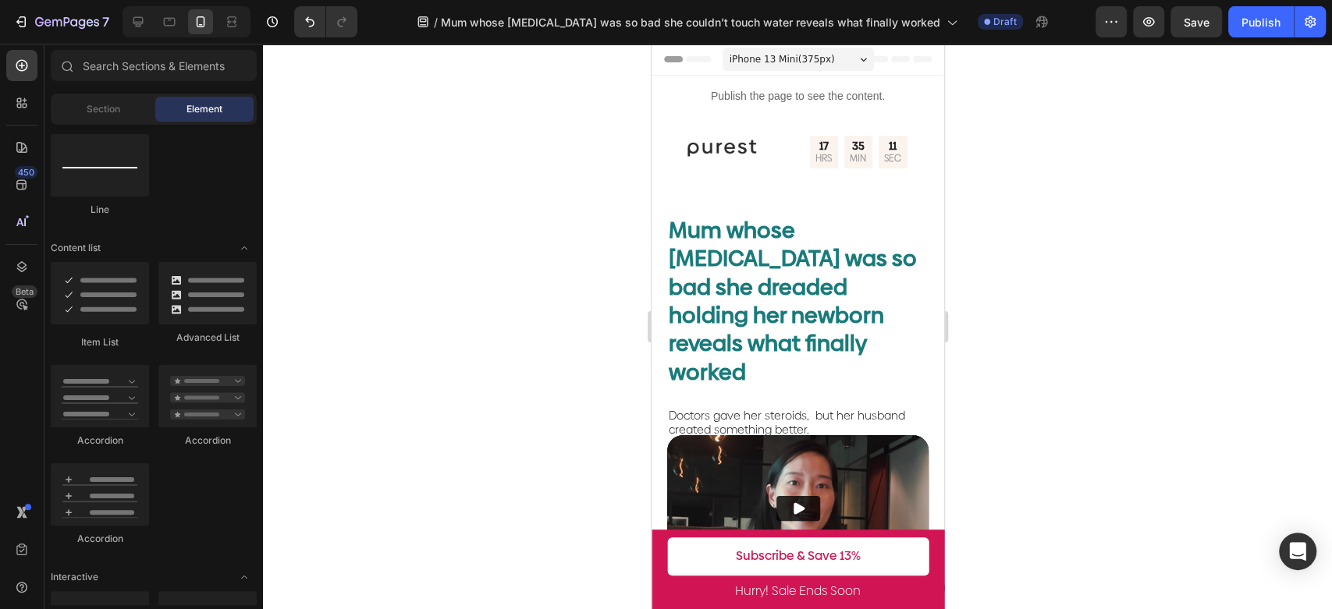
drag, startPoint x: 938, startPoint y: 560, endPoint x: 1749, endPoint y: 101, distance: 932.3
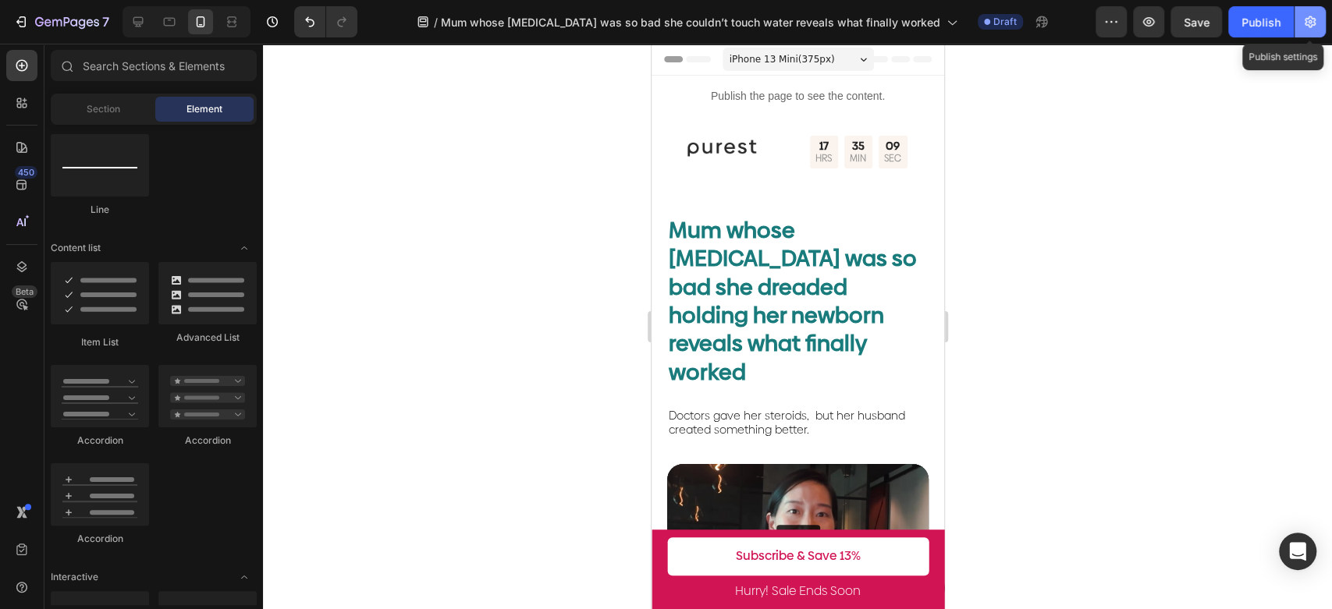
click at [1316, 30] on button "button" at bounding box center [1309, 21] width 31 height 31
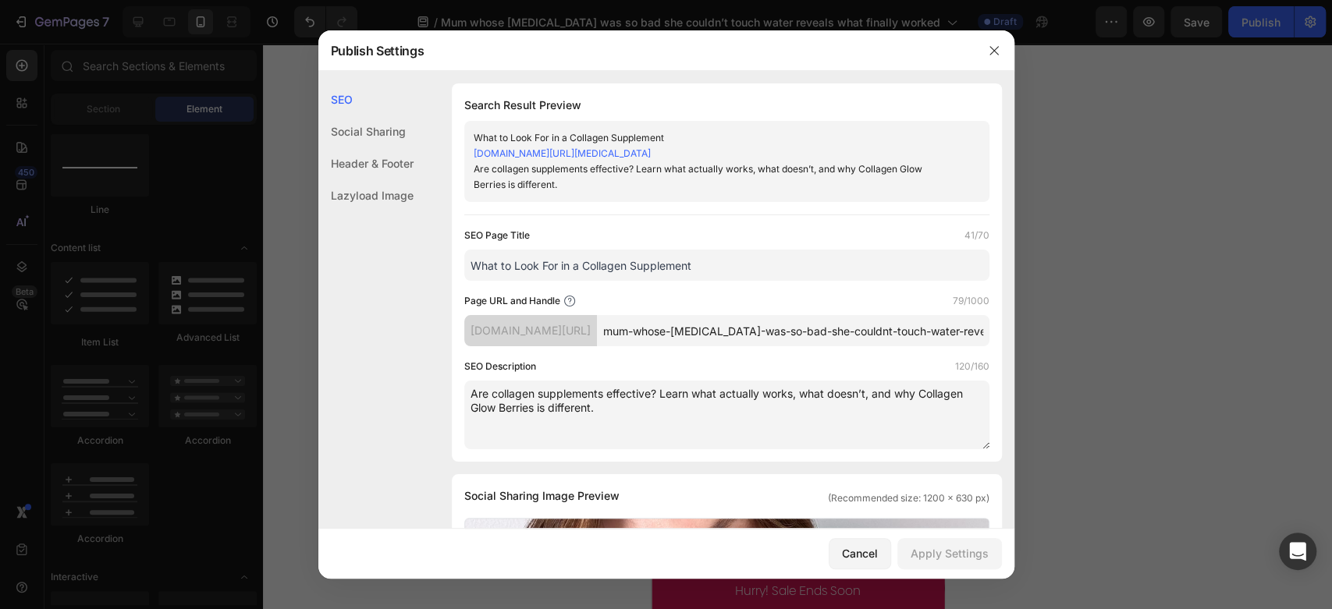
click at [1183, 208] on div at bounding box center [666, 304] width 1332 height 609
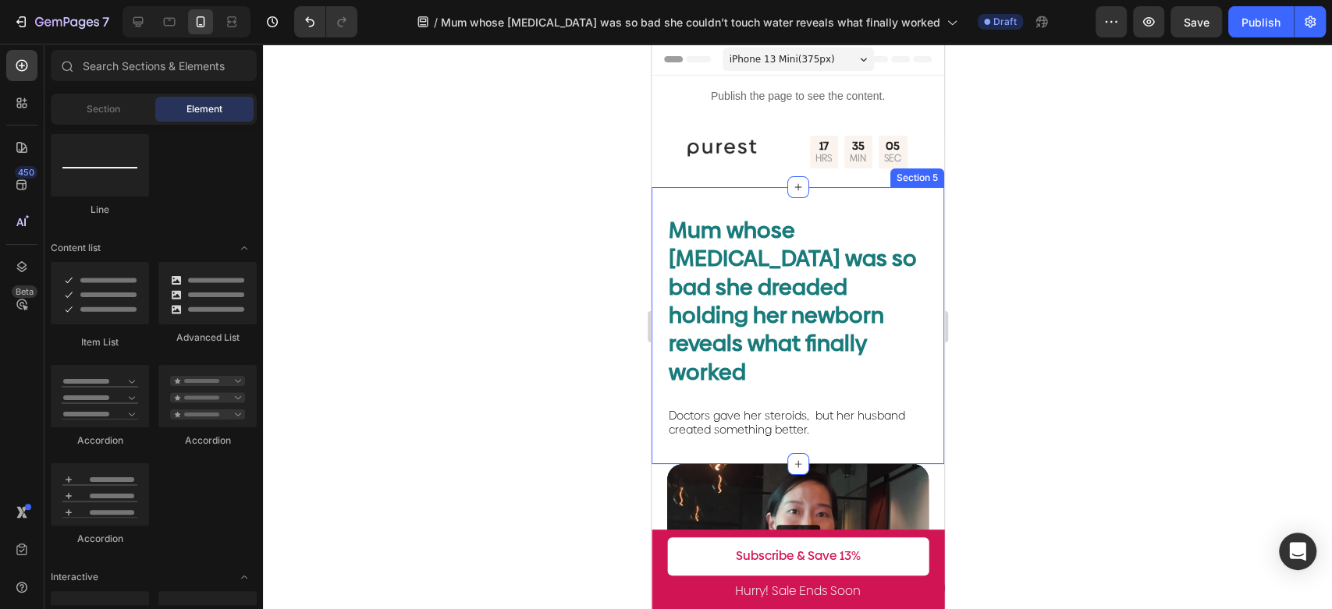
click at [782, 299] on h2 "Mum whose [MEDICAL_DATA] was so bad she dreaded holding her newborn reveals wha…" at bounding box center [796, 301] width 261 height 173
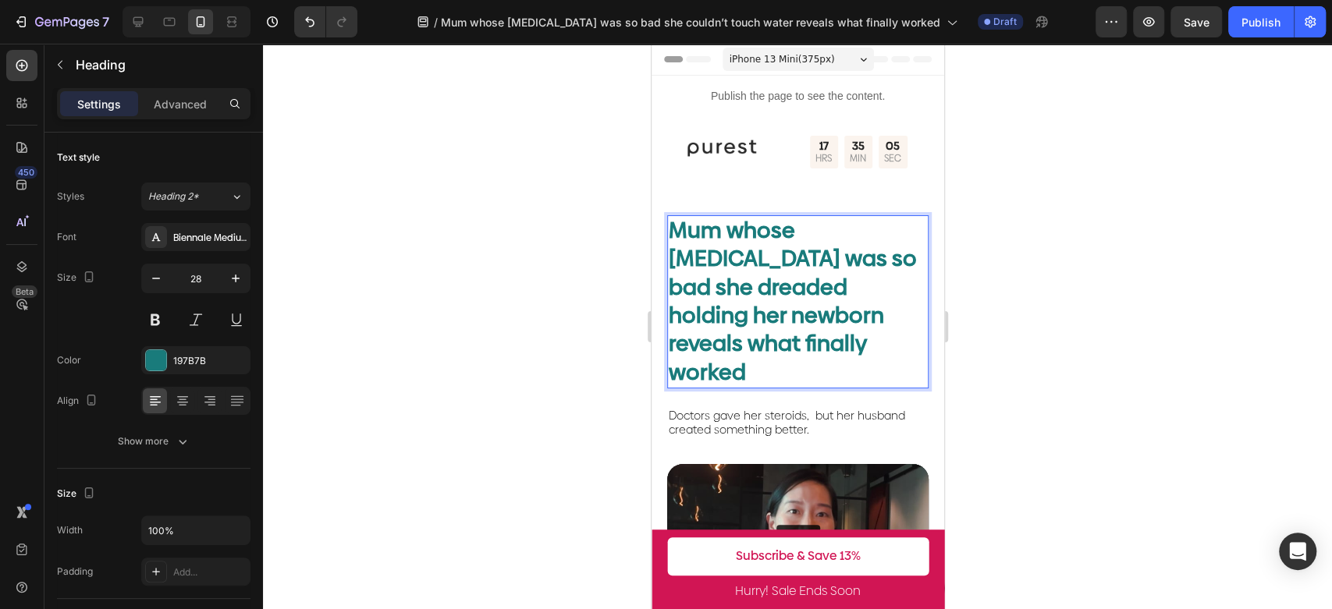
click at [782, 299] on h2 "Mum whose [MEDICAL_DATA] was so bad she dreaded holding her newborn reveals wha…" at bounding box center [796, 301] width 261 height 173
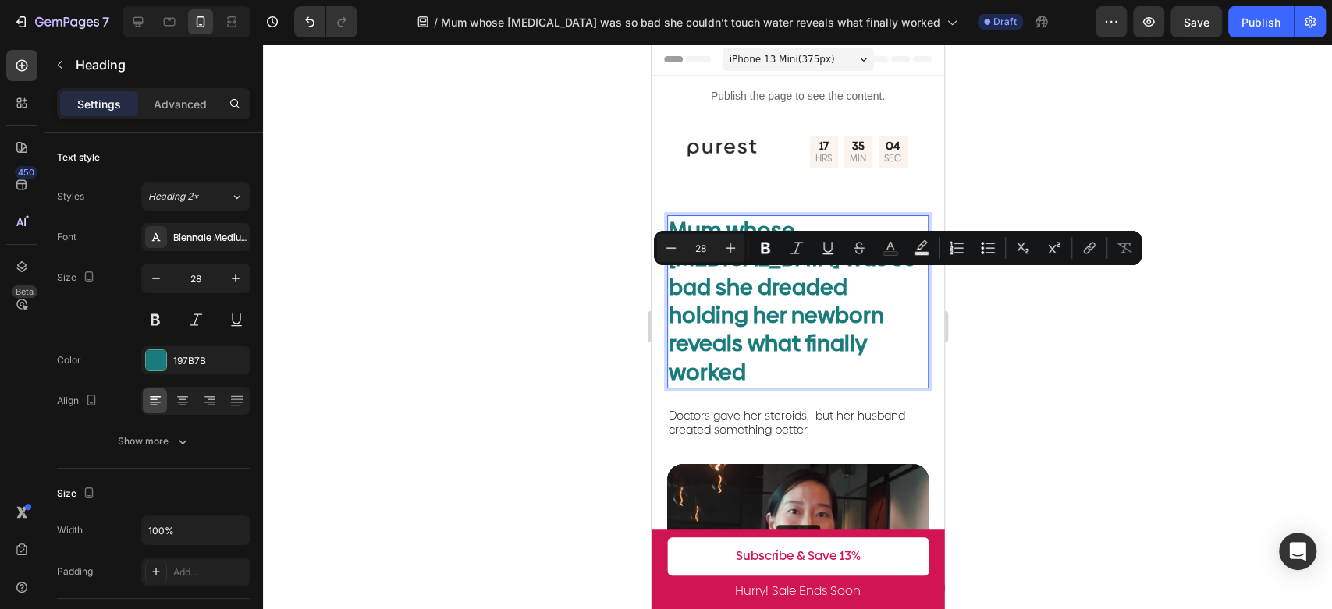
drag, startPoint x: 825, startPoint y: 335, endPoint x: 835, endPoint y: 328, distance: 12.3
click at [821, 335] on p "Mum whose [MEDICAL_DATA] was so bad she dreaded holding her newborn reveals wha…" at bounding box center [797, 302] width 258 height 170
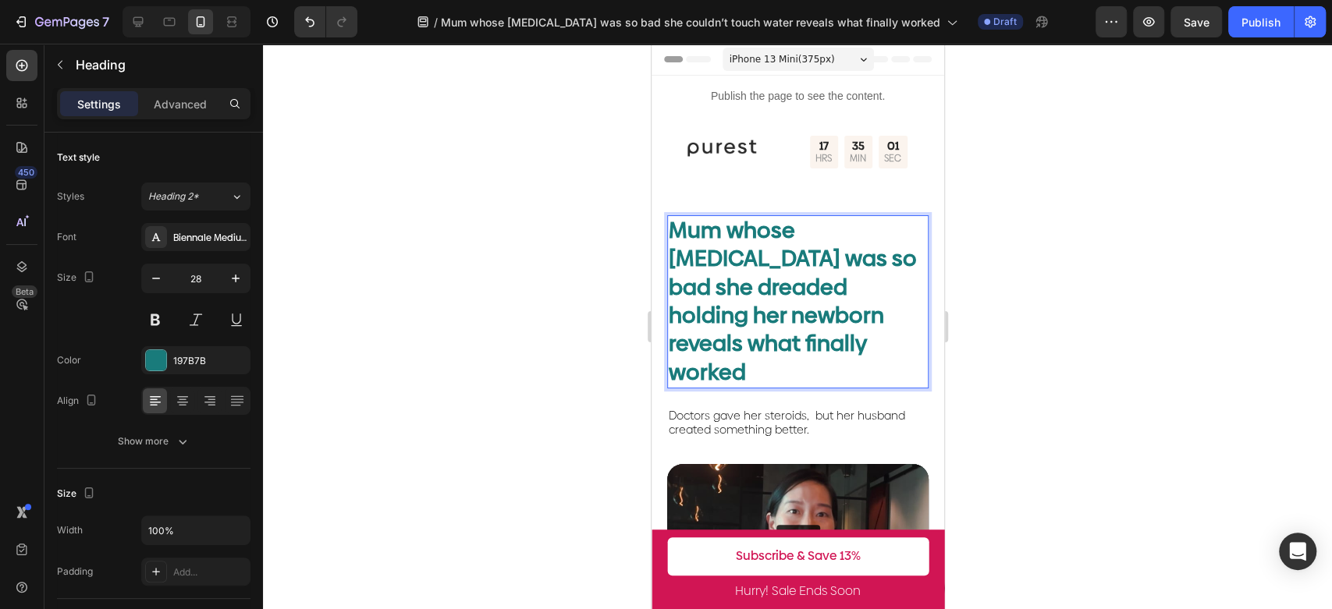
click at [784, 257] on p "Mum whose [MEDICAL_DATA] was so bad she dreaded holding her newborn reveals wha…" at bounding box center [797, 302] width 258 height 170
click at [670, 227] on p "Mum whose [MEDICAL_DATA] was so bad she dreaded holding her newborn reveals wha…" at bounding box center [797, 302] width 258 height 170
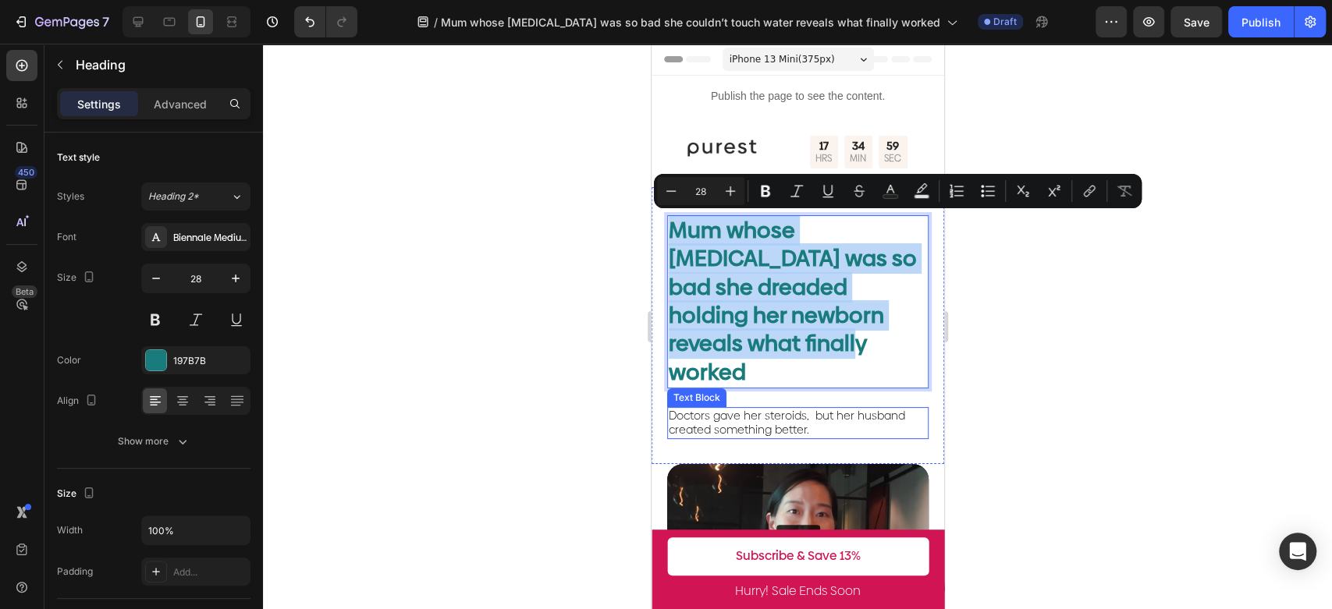
drag, startPoint x: 672, startPoint y: 226, endPoint x: 935, endPoint y: 346, distance: 289.7
click at [881, 396] on div "Mum whose [MEDICAL_DATA] was so bad she dreaded holding her newborn reveals wha…" at bounding box center [796, 339] width 261 height 249
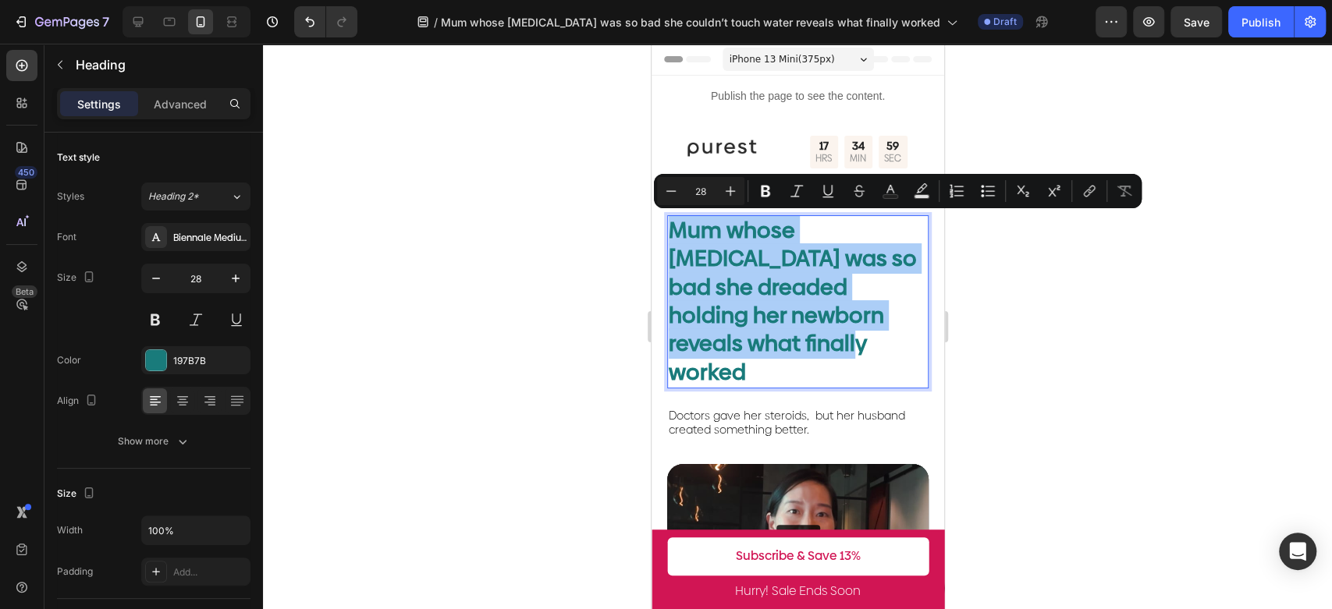
click at [1026, 305] on div at bounding box center [797, 327] width 1069 height 566
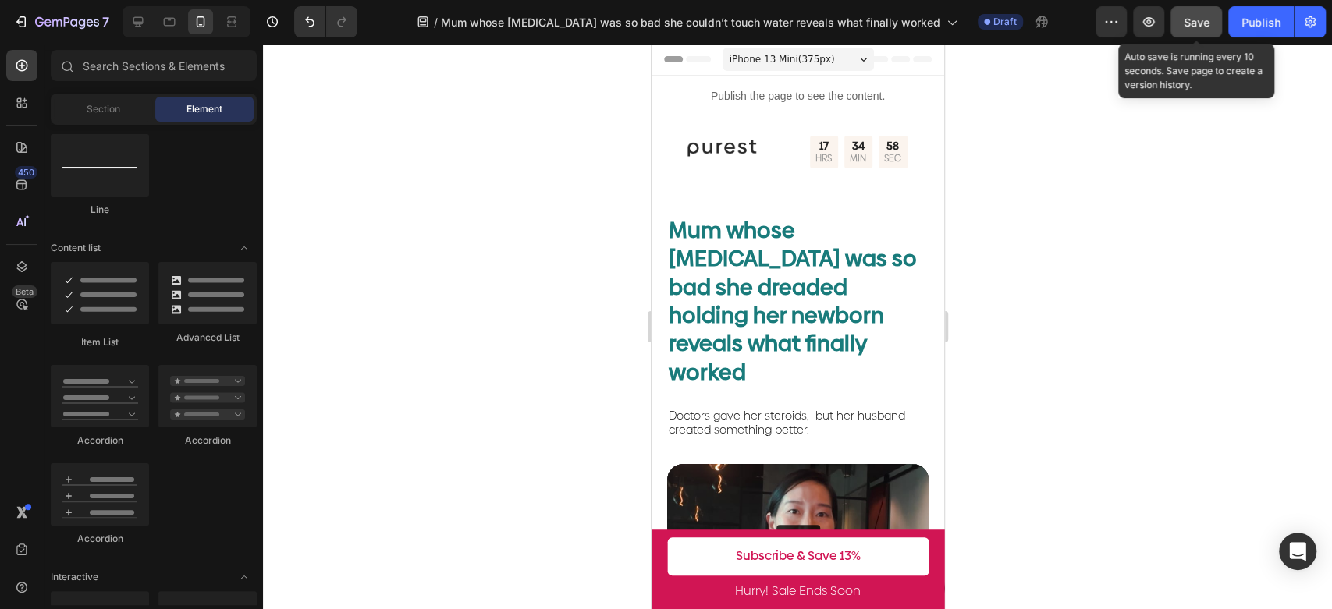
click at [1201, 18] on span "Save" at bounding box center [1196, 22] width 26 height 13
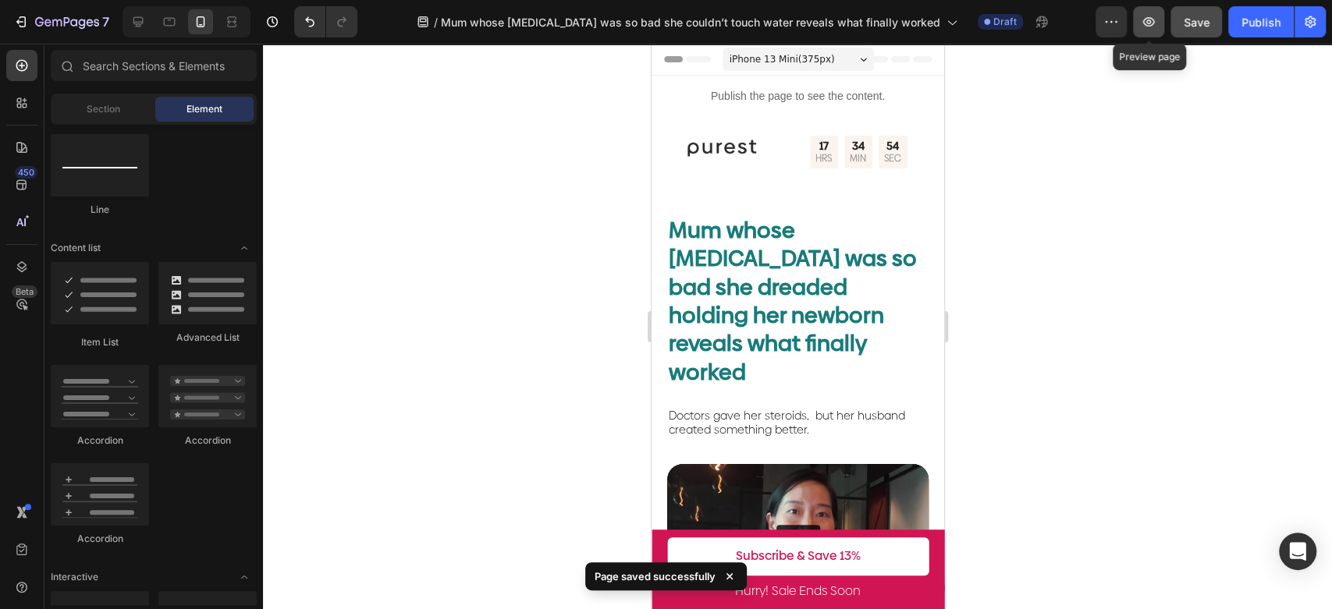
click at [1144, 23] on icon "button" at bounding box center [1148, 22] width 16 height 16
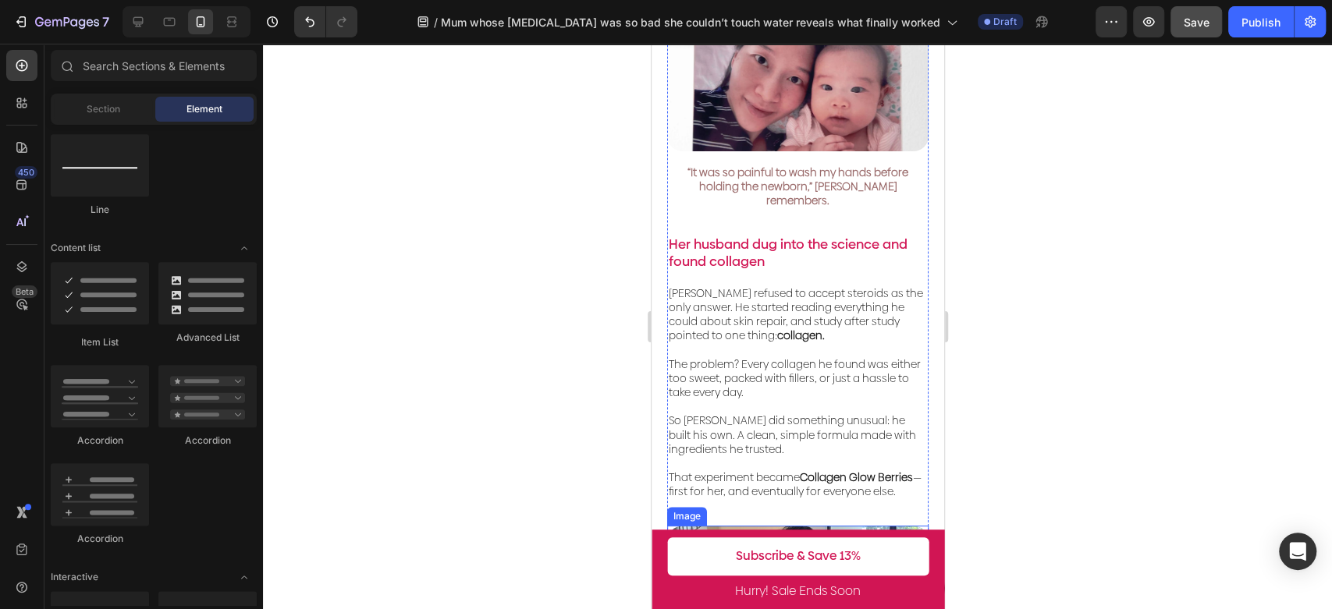
scroll to position [1126, 0]
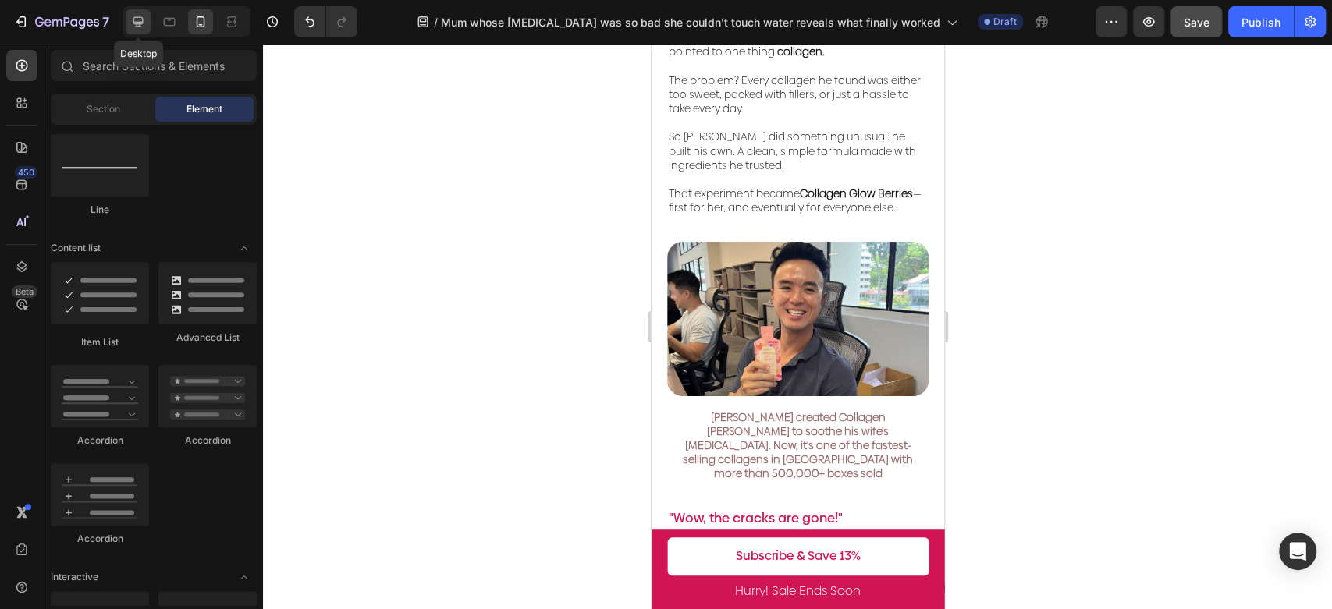
click at [147, 19] on div at bounding box center [138, 21] width 25 height 25
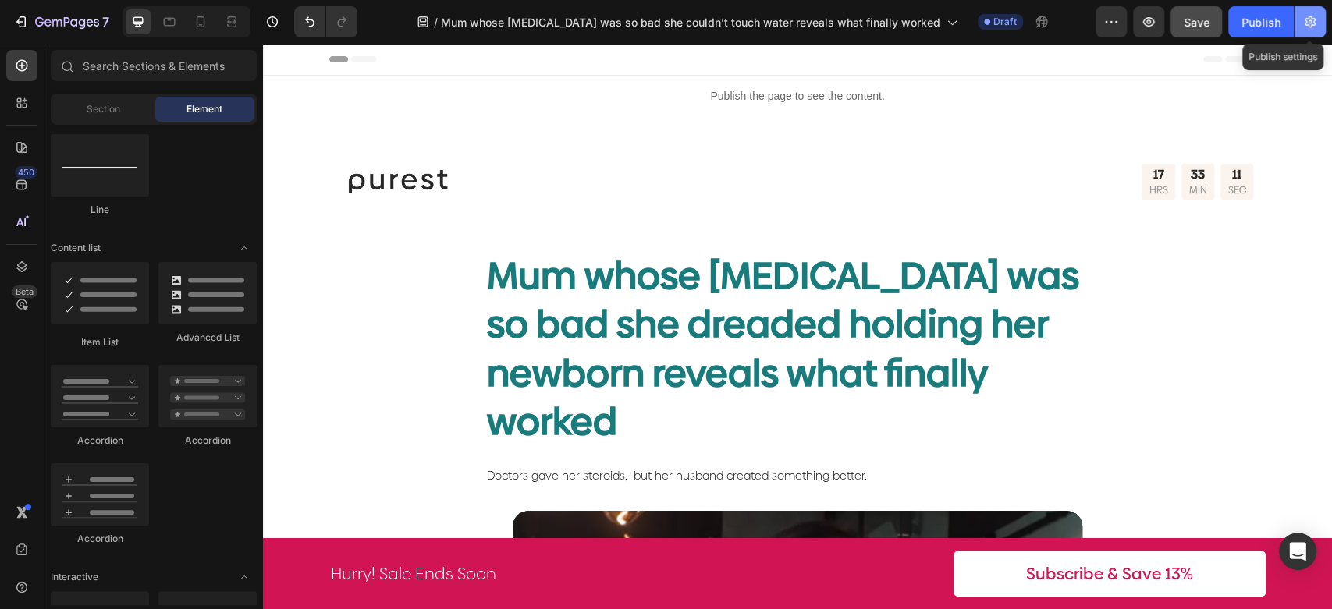
click at [1310, 18] on icon "button" at bounding box center [1309, 22] width 11 height 12
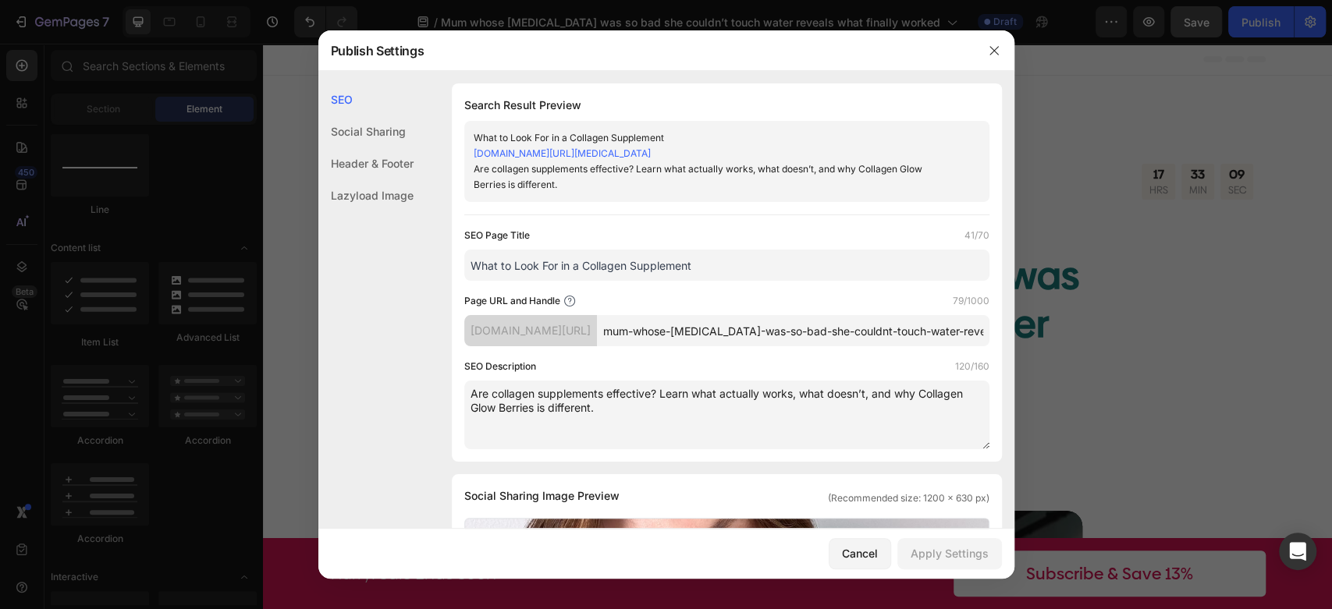
drag, startPoint x: 449, startPoint y: 262, endPoint x: 316, endPoint y: 240, distance: 134.4
click at [316, 241] on div "Publish Settings SEO Social Sharing Header & Footer Lazyload Image SEO Search R…" at bounding box center [666, 304] width 1332 height 609
paste input "The Story Behind Singapore’s #1 Drink"
type input "The Story Behind Singapore’s #1 Drink"
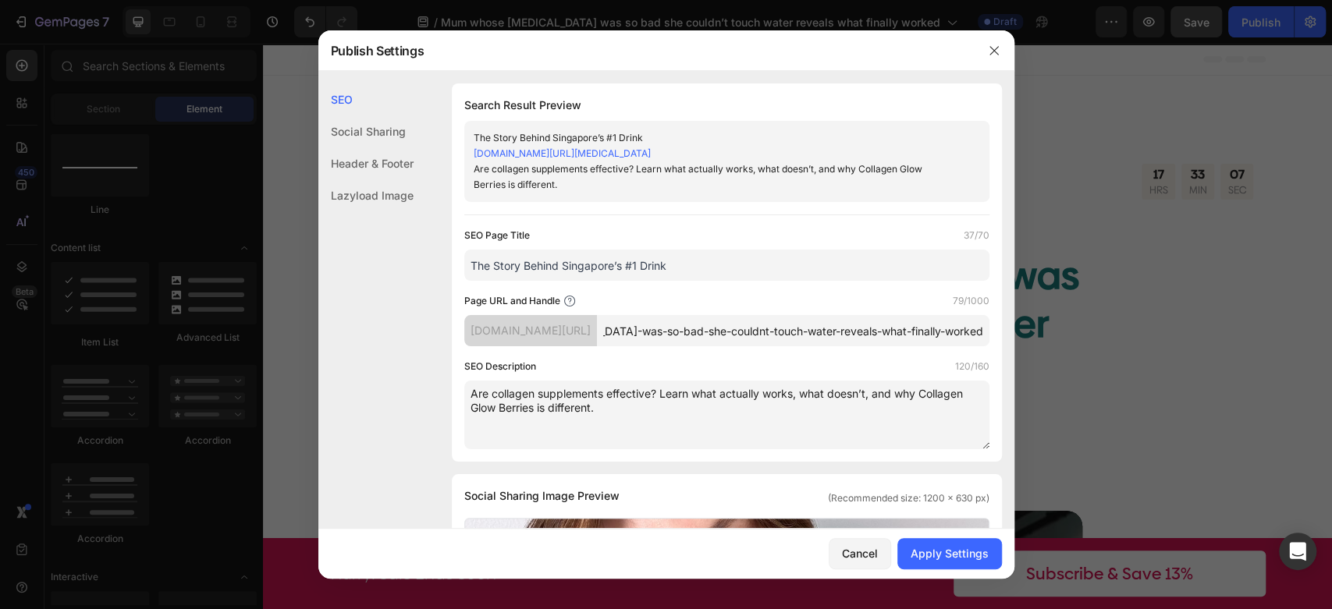
drag, startPoint x: 658, startPoint y: 350, endPoint x: 1273, endPoint y: 338, distance: 615.6
click at [1273, 338] on div "Publish Settings SEO Social Sharing Header & Footer Lazyload Image SEO Search R…" at bounding box center [666, 304] width 1332 height 609
click at [712, 403] on textarea "Are collagen supplements effective? Learn what actually works, what doesn’t, an…" at bounding box center [726, 415] width 525 height 69
click at [663, 328] on input "mum-[MEDICAL_DATA]-solution" at bounding box center [793, 330] width 392 height 31
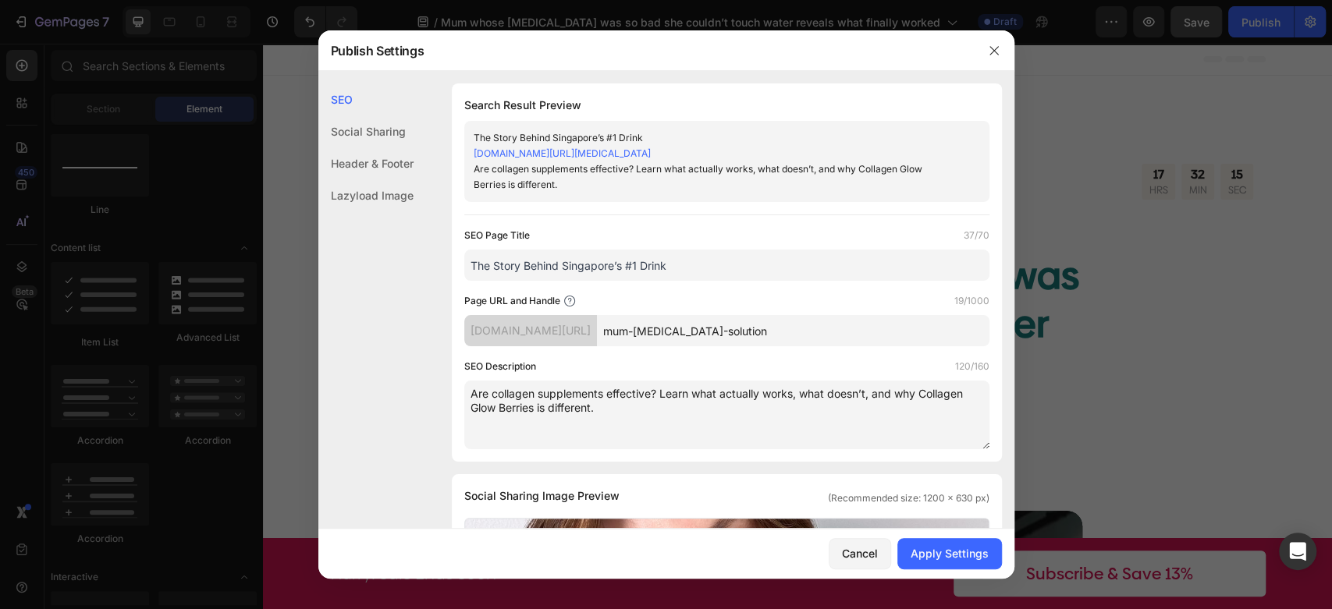
drag, startPoint x: 681, startPoint y: 335, endPoint x: 649, endPoint y: 334, distance: 32.0
click at [649, 334] on div "[DOMAIN_NAME][URL] mum-[MEDICAL_DATA]-solution" at bounding box center [726, 330] width 525 height 31
drag, startPoint x: 718, startPoint y: 327, endPoint x: 595, endPoint y: 313, distance: 123.3
click at [595, 313] on div "Page URL and Handle 26/1000 [DOMAIN_NAME][URL] [MEDICAL_DATA]-[MEDICAL_DATA]-so…" at bounding box center [726, 319] width 525 height 53
click at [734, 330] on input "mum-[MEDICAL_DATA]-solution" at bounding box center [793, 330] width 392 height 31
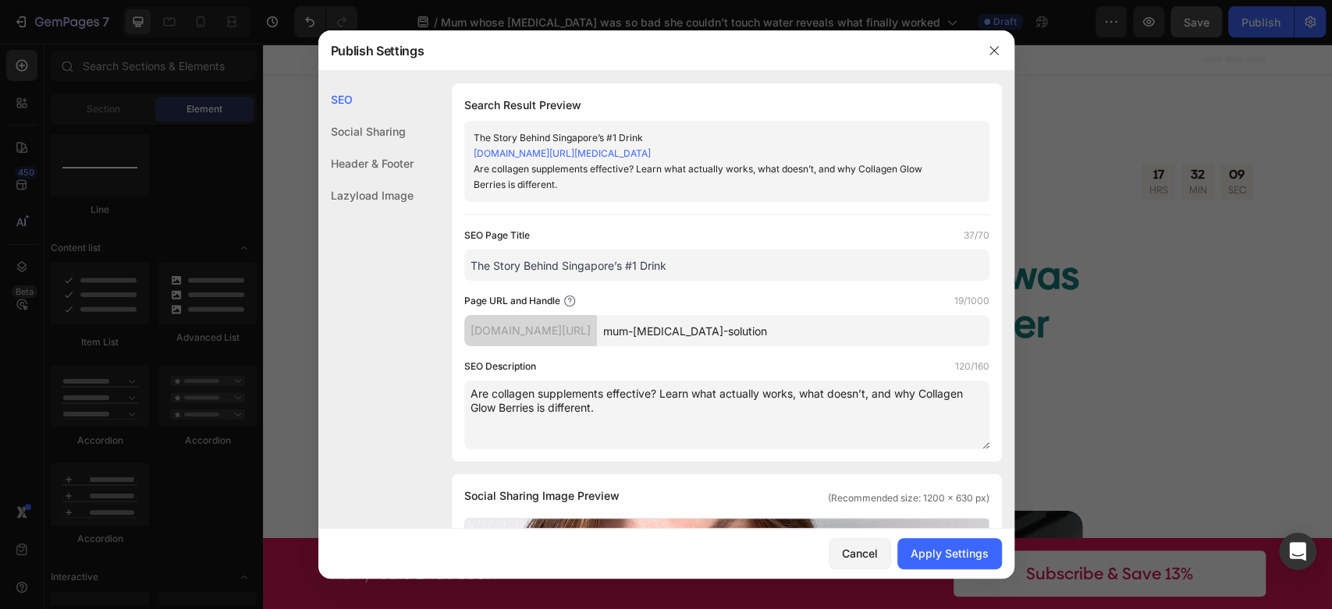
drag, startPoint x: 778, startPoint y: 332, endPoint x: 736, endPoint y: 332, distance: 42.1
click at [736, 332] on input "mum-[MEDICAL_DATA]-solution" at bounding box center [793, 330] width 392 height 31
type input "mum-[MEDICAL_DATA]-collagen"
click at [795, 417] on textarea "Are collagen supplements effective? Learn what actually works, what doesn’t, an…" at bounding box center [726, 415] width 525 height 69
drag, startPoint x: 679, startPoint y: 426, endPoint x: 663, endPoint y: 417, distance: 18.9
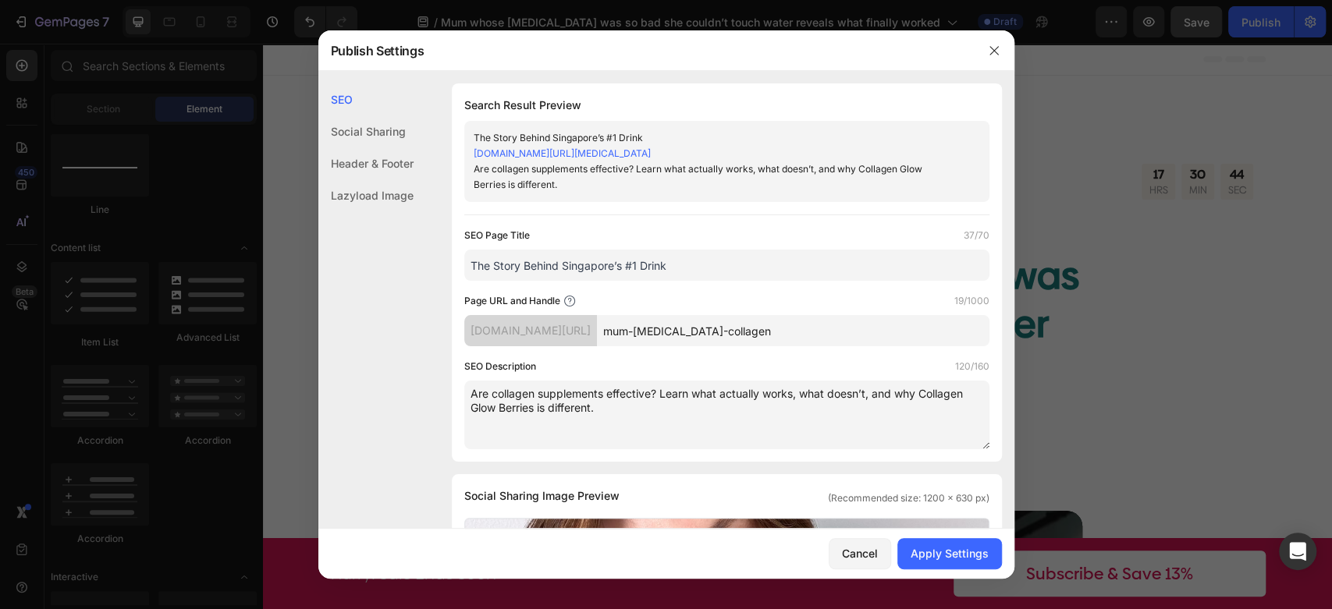
click at [672, 424] on textarea "Are collagen supplements effective? Learn what actually works, what doesn’t, an…" at bounding box center [726, 415] width 525 height 69
drag, startPoint x: 654, startPoint y: 414, endPoint x: 375, endPoint y: 353, distance: 285.8
paste textarea "From one mum’s fight with [MEDICAL_DATA] to [GEOGRAPHIC_DATA]’s #1 collagen dri…"
drag, startPoint x: 694, startPoint y: 417, endPoint x: 363, endPoint y: 348, distance: 338.6
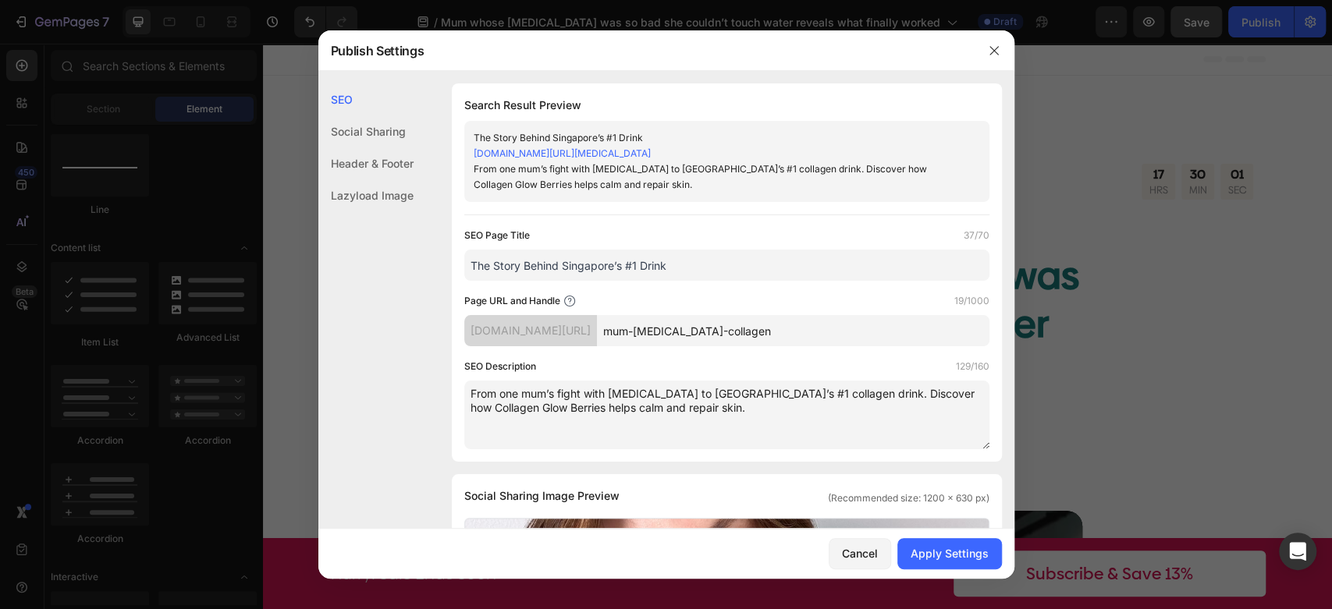
paste textarea "thousands achieve calme"
drag, startPoint x: 740, startPoint y: 421, endPoint x: 709, endPoint y: 422, distance: 31.2
click at [709, 422] on textarea "From one mum’s fight with [MEDICAL_DATA] to [GEOGRAPHIC_DATA]’s #1 collagen dri…" at bounding box center [726, 415] width 525 height 69
type textarea "From one mum’s fight with [MEDICAL_DATA] to [GEOGRAPHIC_DATA]’s #1 collagen dri…"
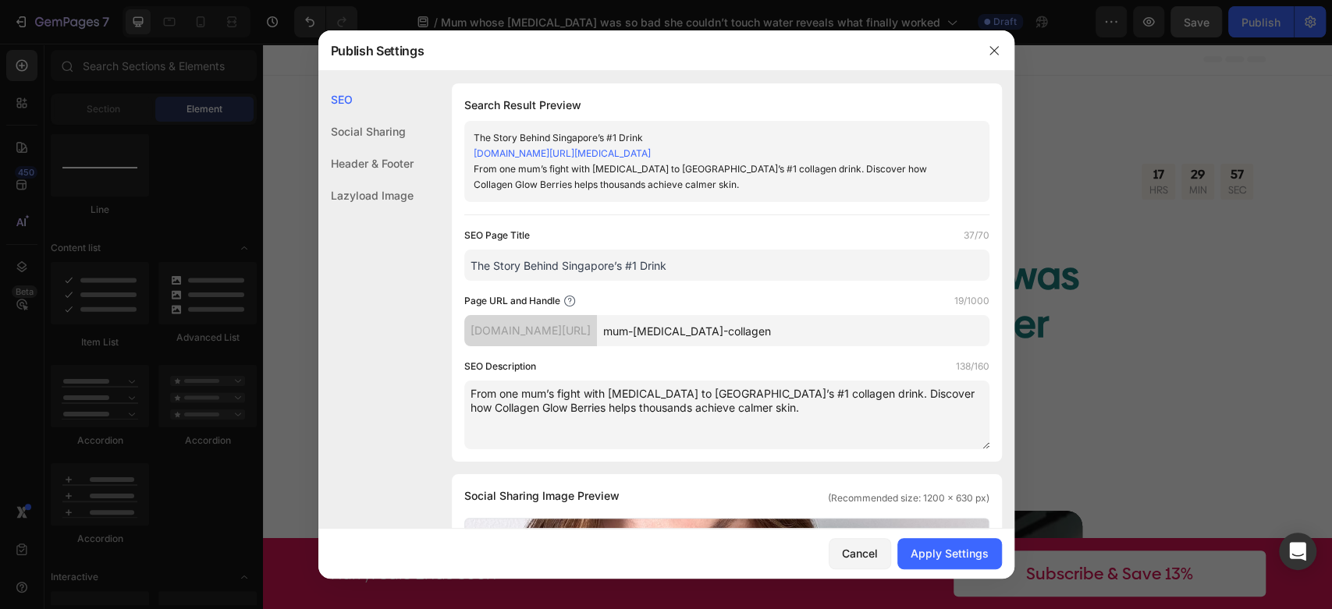
click at [730, 363] on div "SEO Description 138/160" at bounding box center [726, 367] width 525 height 16
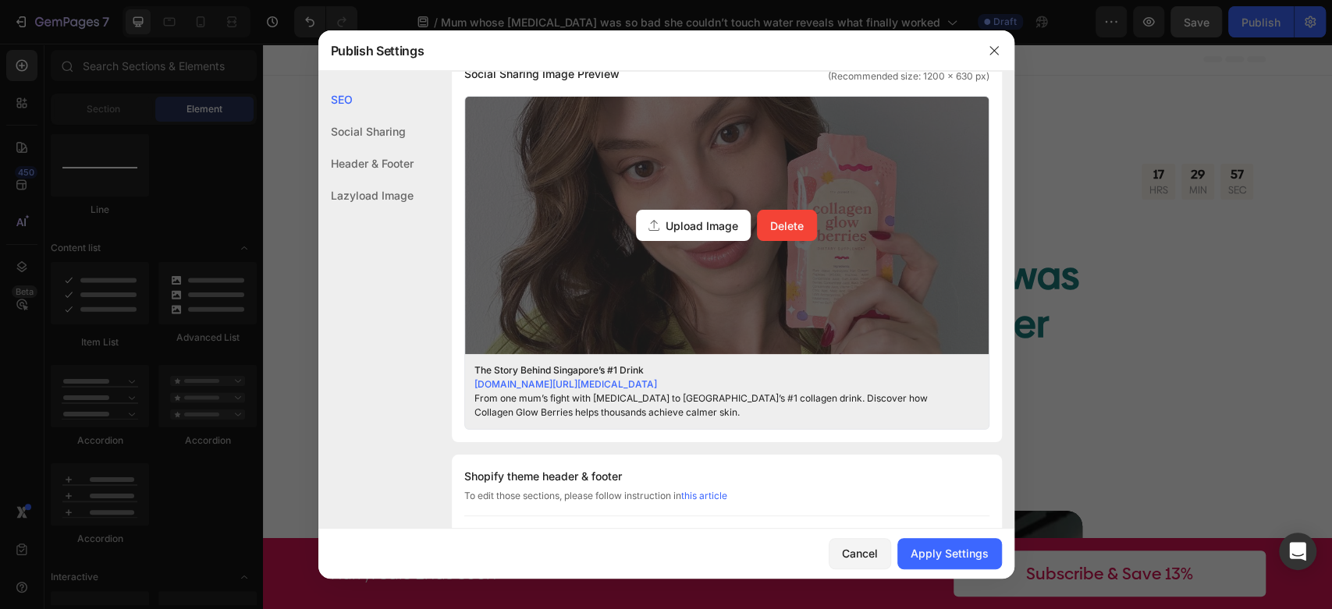
scroll to position [433, 0]
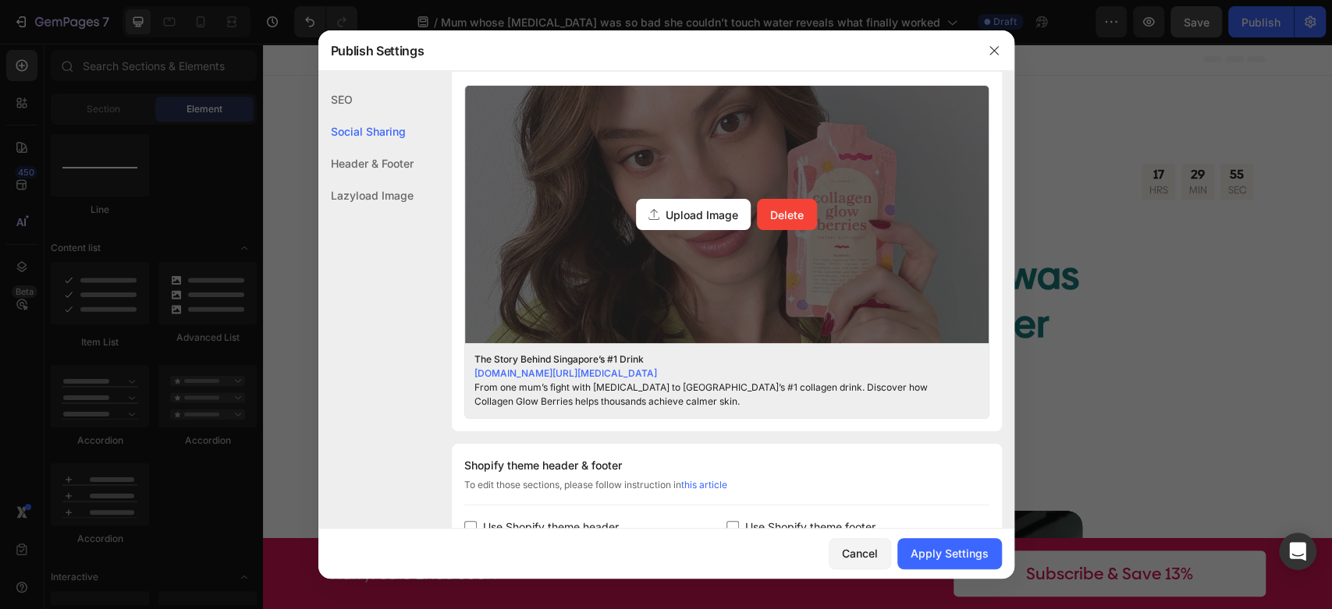
click at [700, 220] on span "Upload Image" at bounding box center [701, 215] width 73 height 16
click at [0, 0] on input "Upload Image Delete" at bounding box center [0, 0] width 0 height 0
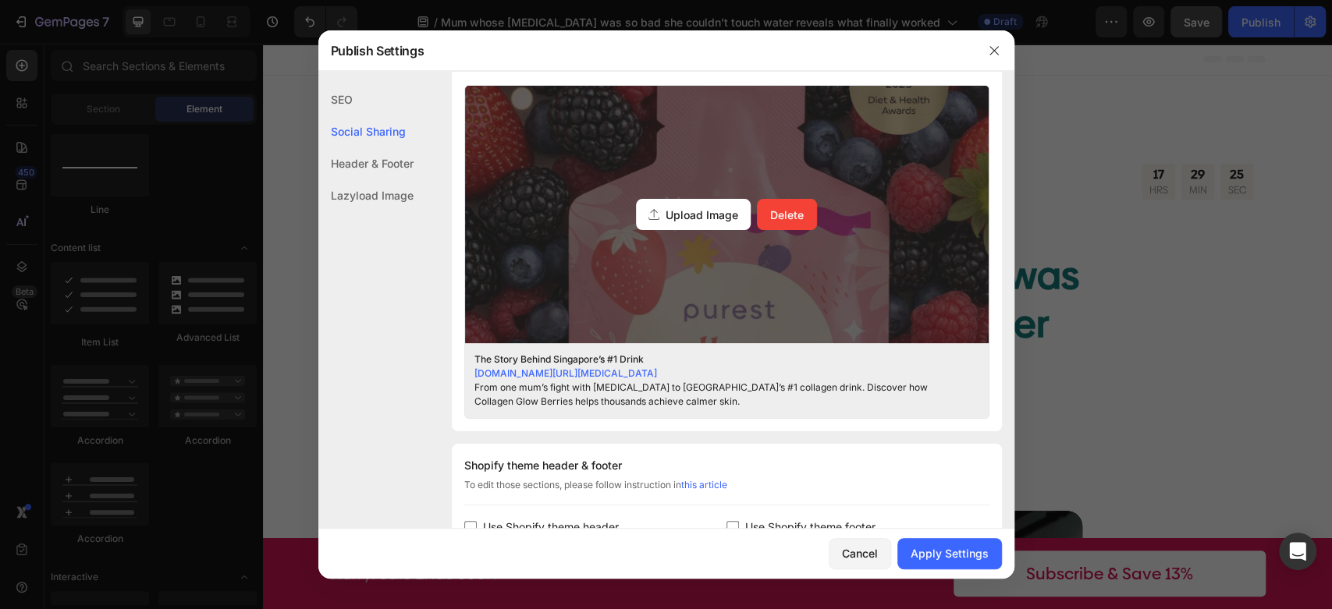
click at [705, 224] on div "Upload Image" at bounding box center [693, 214] width 115 height 31
click at [0, 0] on input "Upload Image Delete" at bounding box center [0, 0] width 0 height 0
drag, startPoint x: 799, startPoint y: 207, endPoint x: 839, endPoint y: 188, distance: 44.3
click at [839, 188] on div "Upload Image Delete" at bounding box center [726, 214] width 523 height 257
click at [0, 0] on input "Upload Image Delete" at bounding box center [0, 0] width 0 height 0
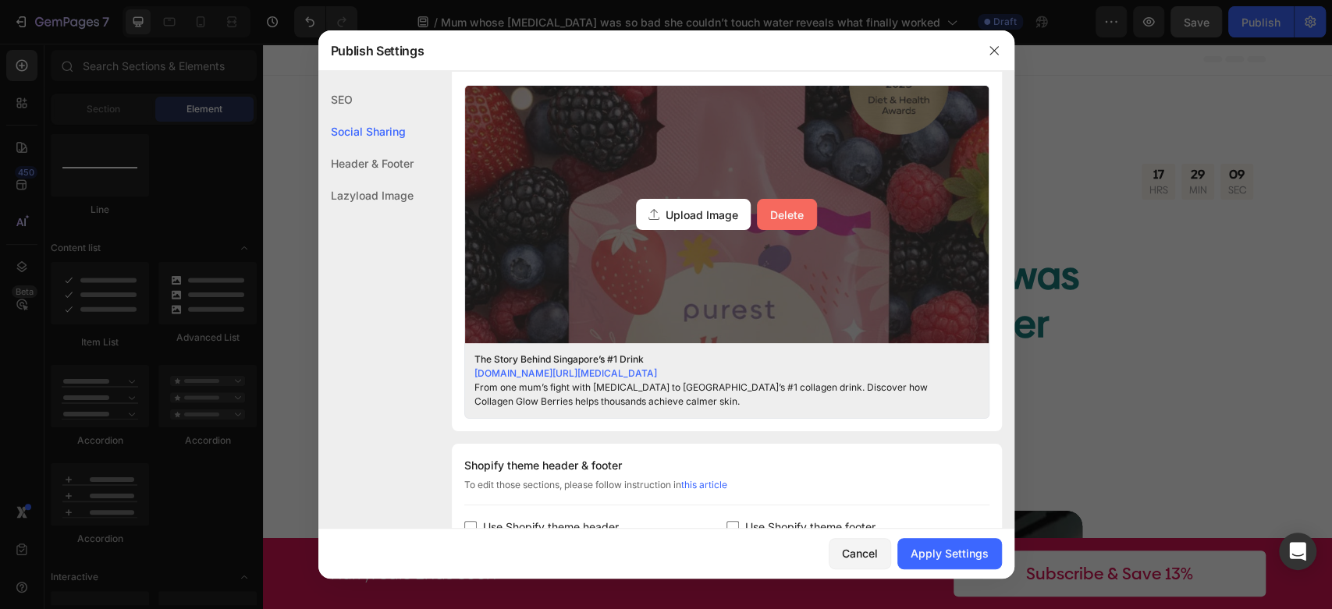
click at [803, 213] on button "Delete" at bounding box center [787, 214] width 60 height 31
click at [0, 0] on input "Upload Image Delete" at bounding box center [0, 0] width 0 height 0
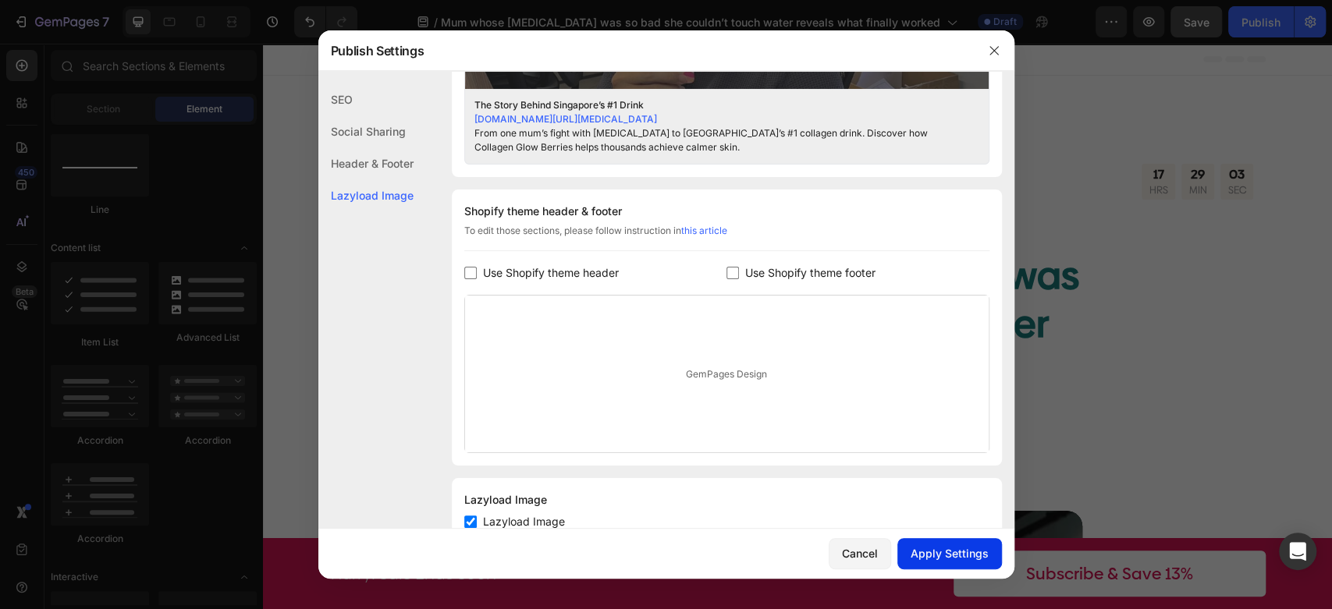
scroll to position [693, 0]
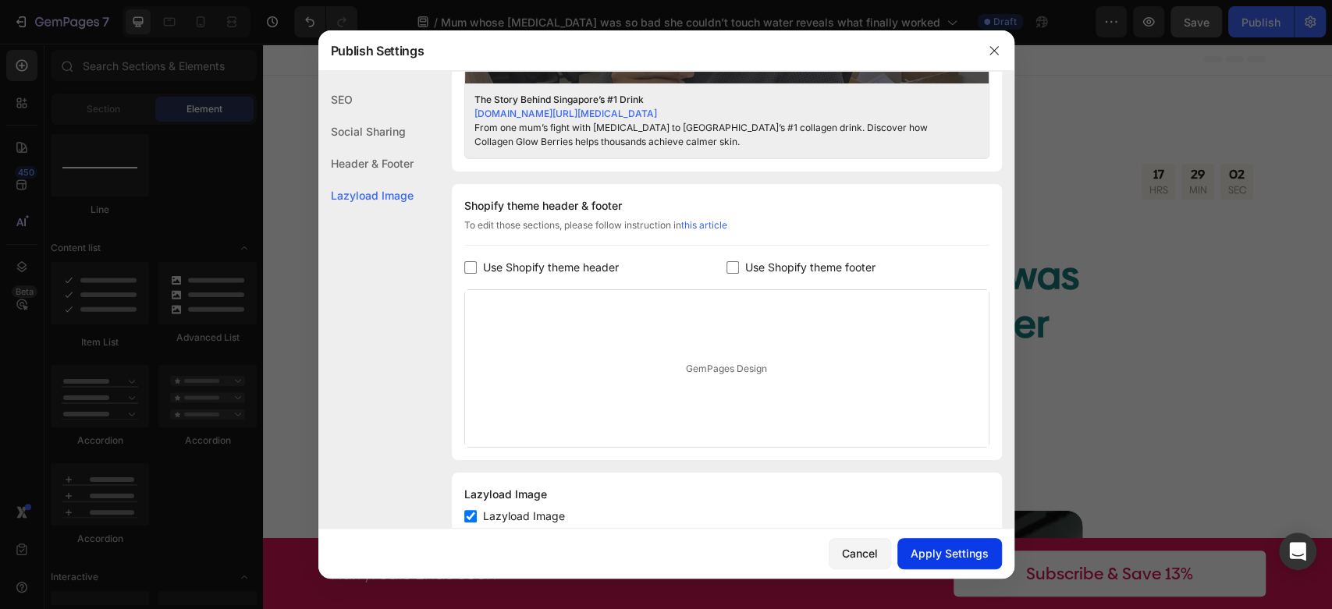
click at [970, 542] on button "Apply Settings" at bounding box center [949, 553] width 105 height 31
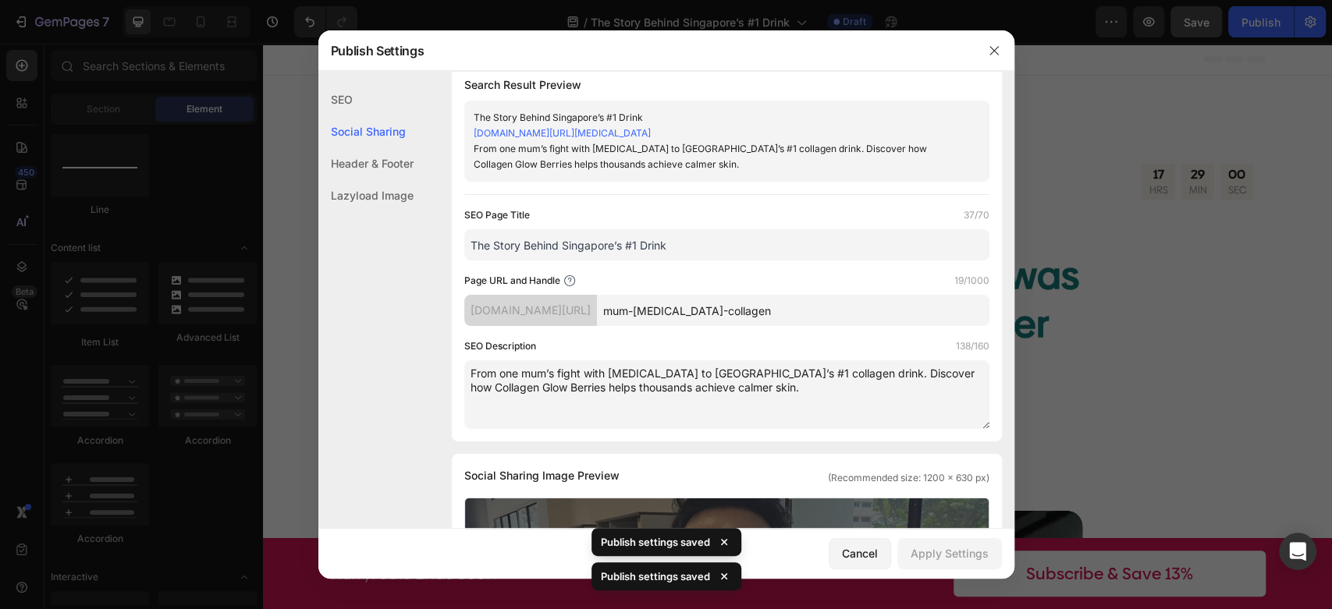
scroll to position [0, 0]
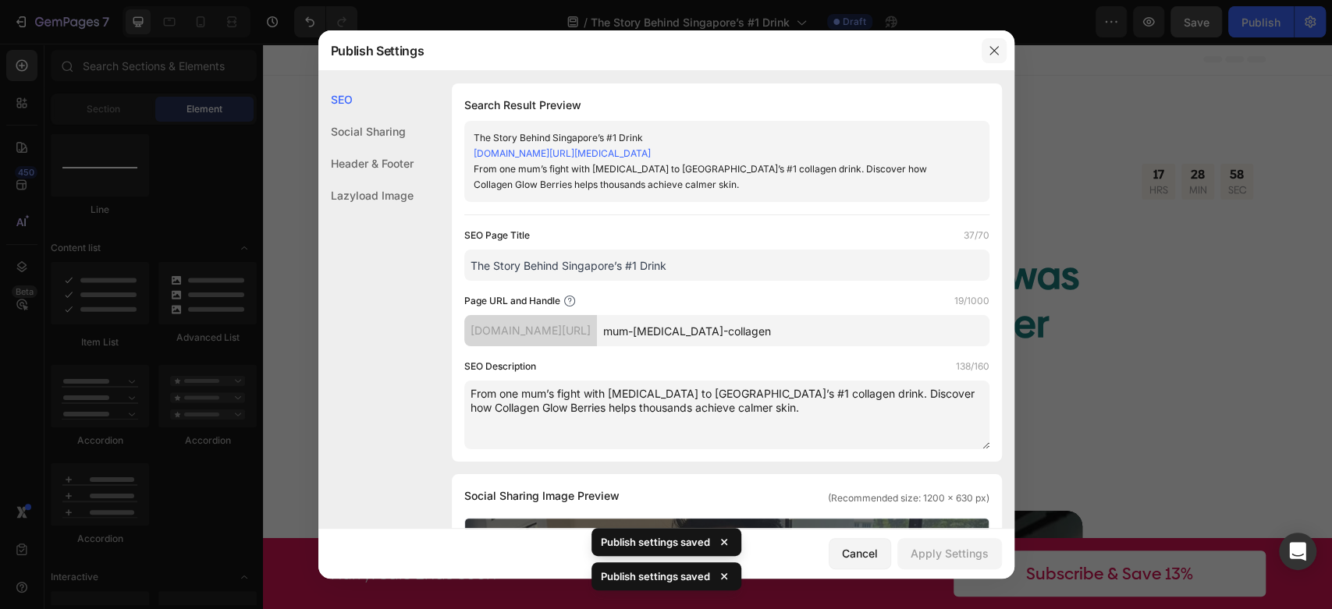
drag, startPoint x: 995, startPoint y: 44, endPoint x: 885, endPoint y: 123, distance: 136.4
click at [995, 44] on icon "button" at bounding box center [994, 50] width 12 height 12
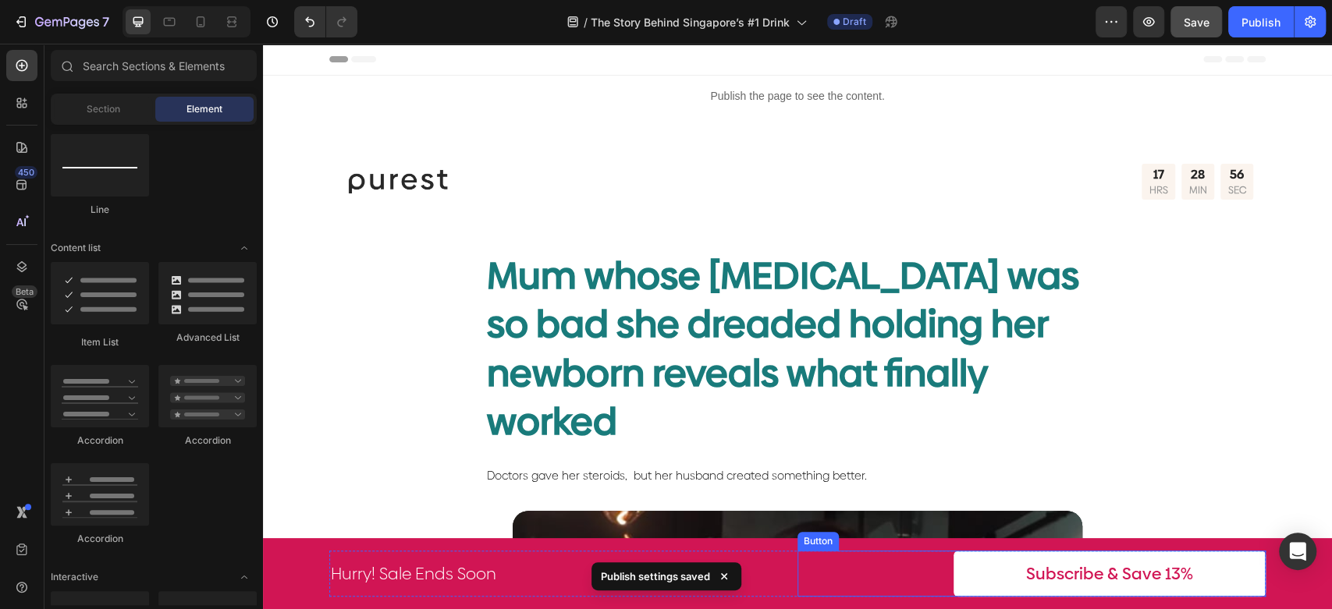
click at [1189, 571] on link "Subscribe & Save 13%" at bounding box center [1109, 574] width 312 height 46
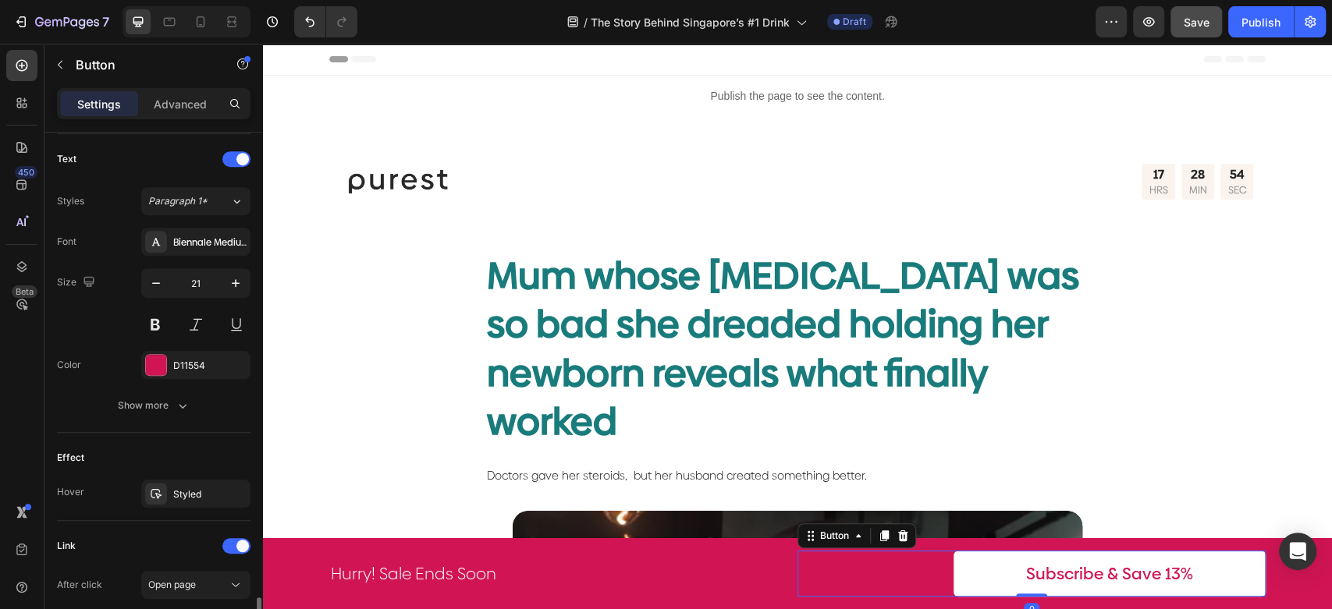
scroll to position [718, 0]
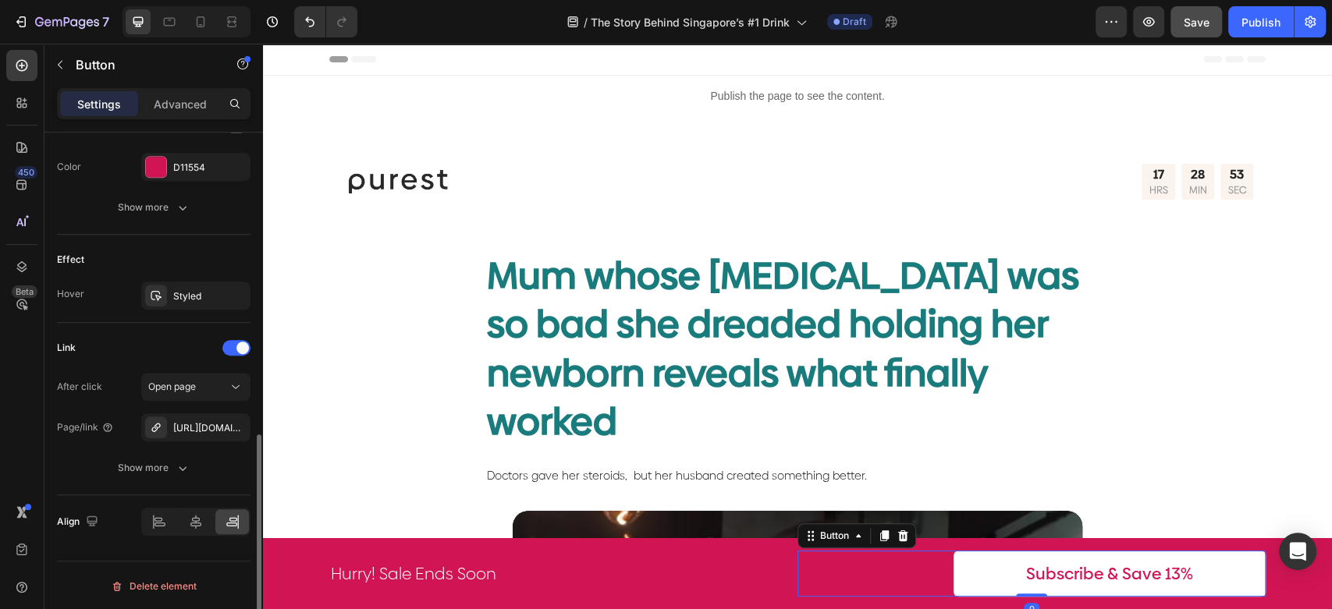
click at [176, 425] on div "[URL][DOMAIN_NAME]" at bounding box center [209, 428] width 73 height 14
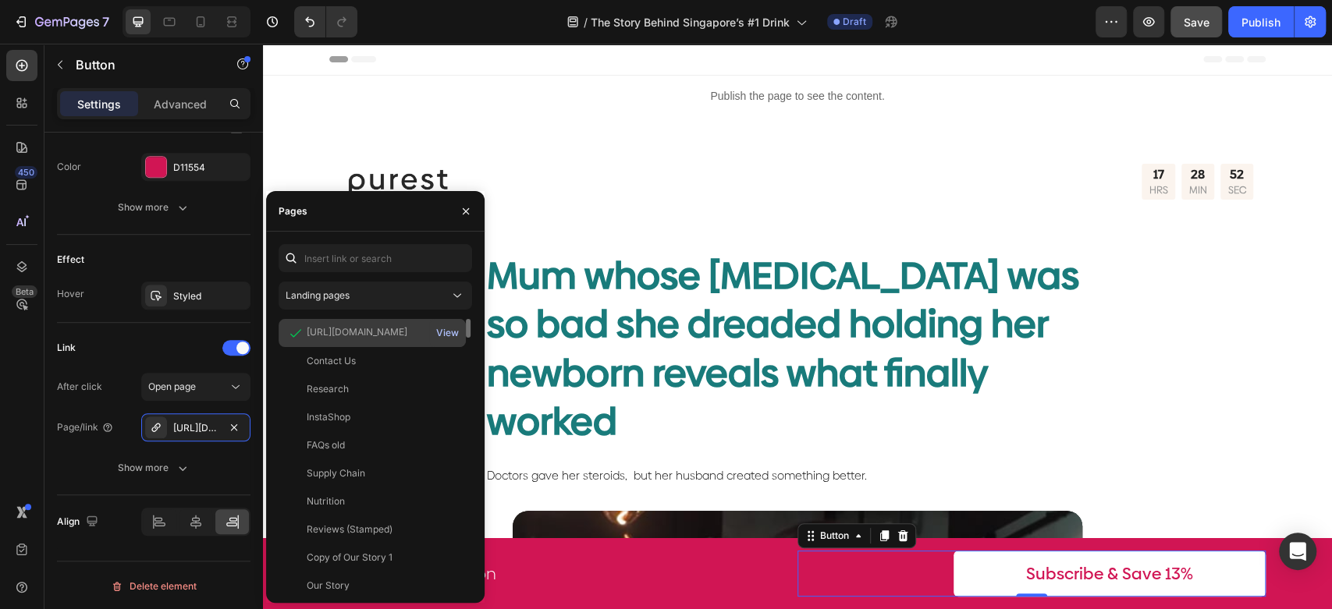
click at [438, 332] on div "View" at bounding box center [447, 333] width 23 height 14
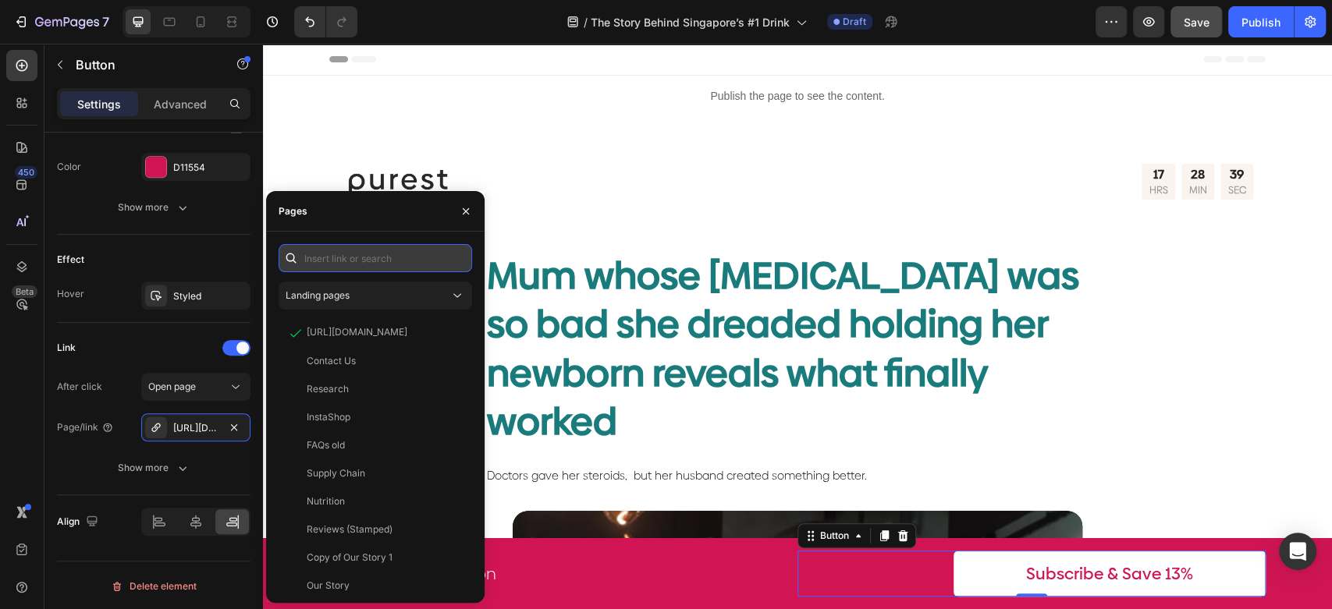
click at [378, 261] on input "text" at bounding box center [374, 258] width 193 height 28
paste input "[URL][DOMAIN_NAME][MEDICAL_DATA]"
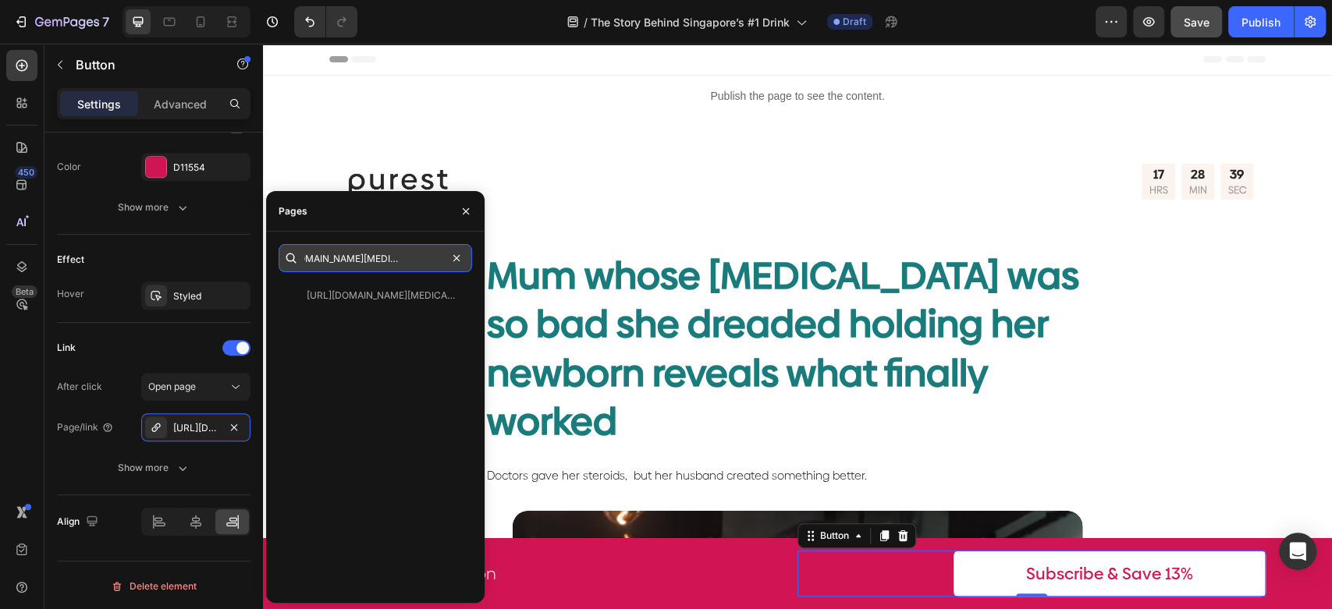
type input "[URL][DOMAIN_NAME][MEDICAL_DATA]"
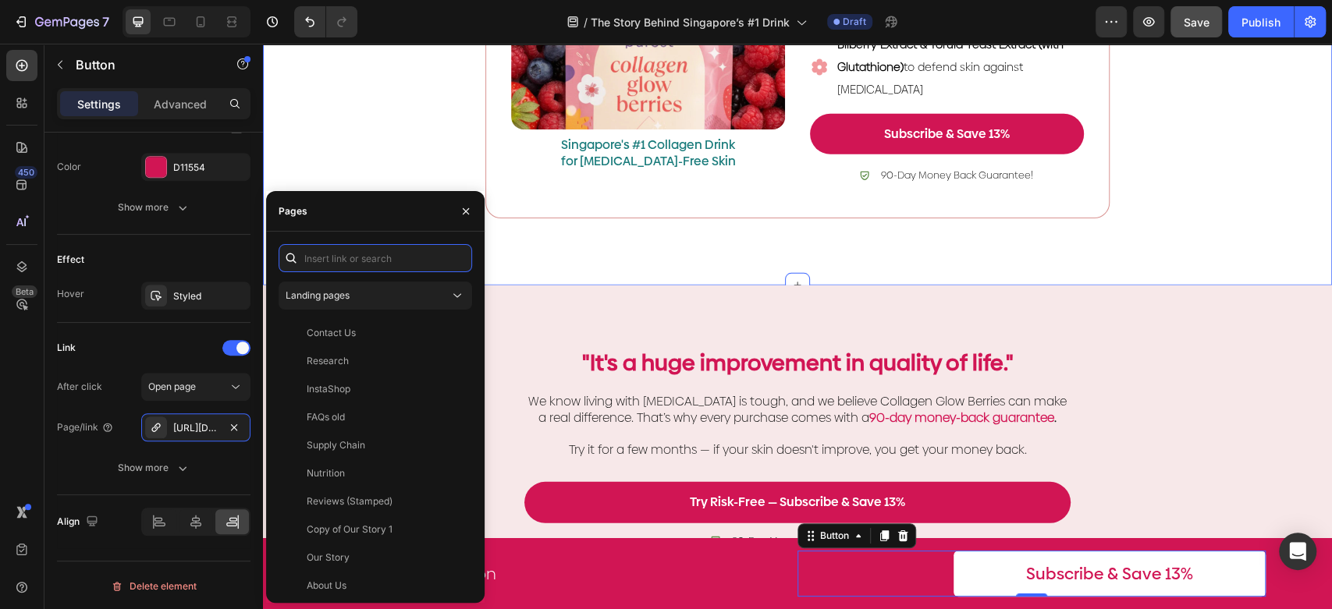
scroll to position [3033, 0]
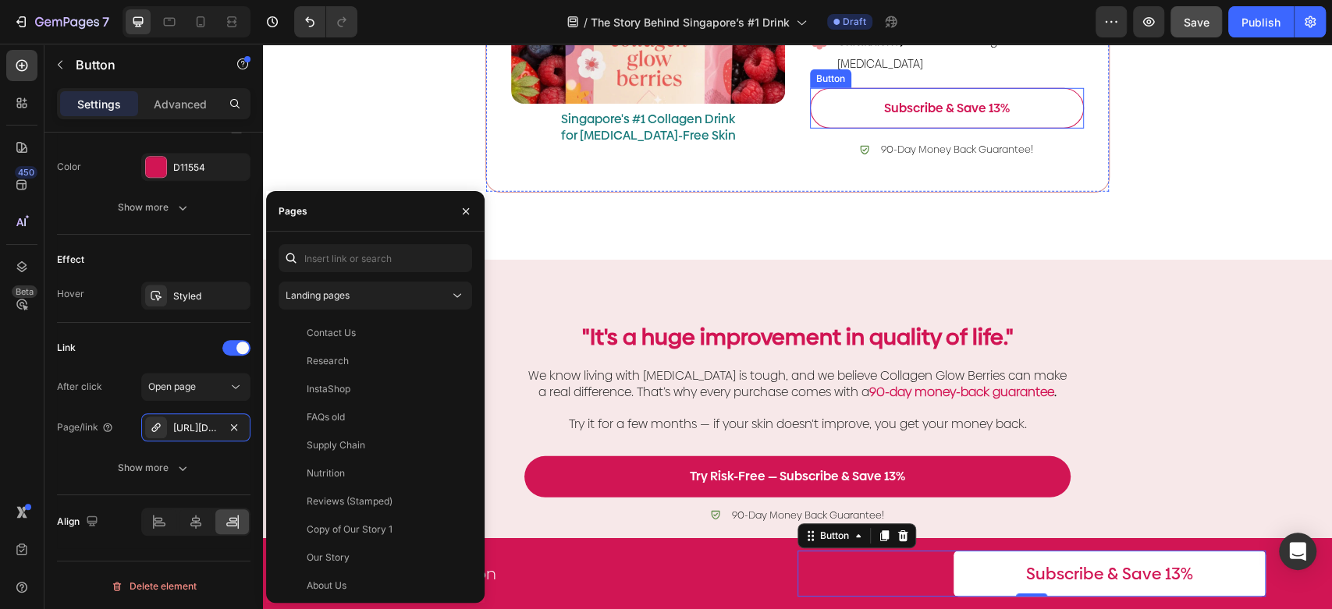
click at [1032, 110] on link "Subscribe & Save 13%" at bounding box center [947, 108] width 274 height 41
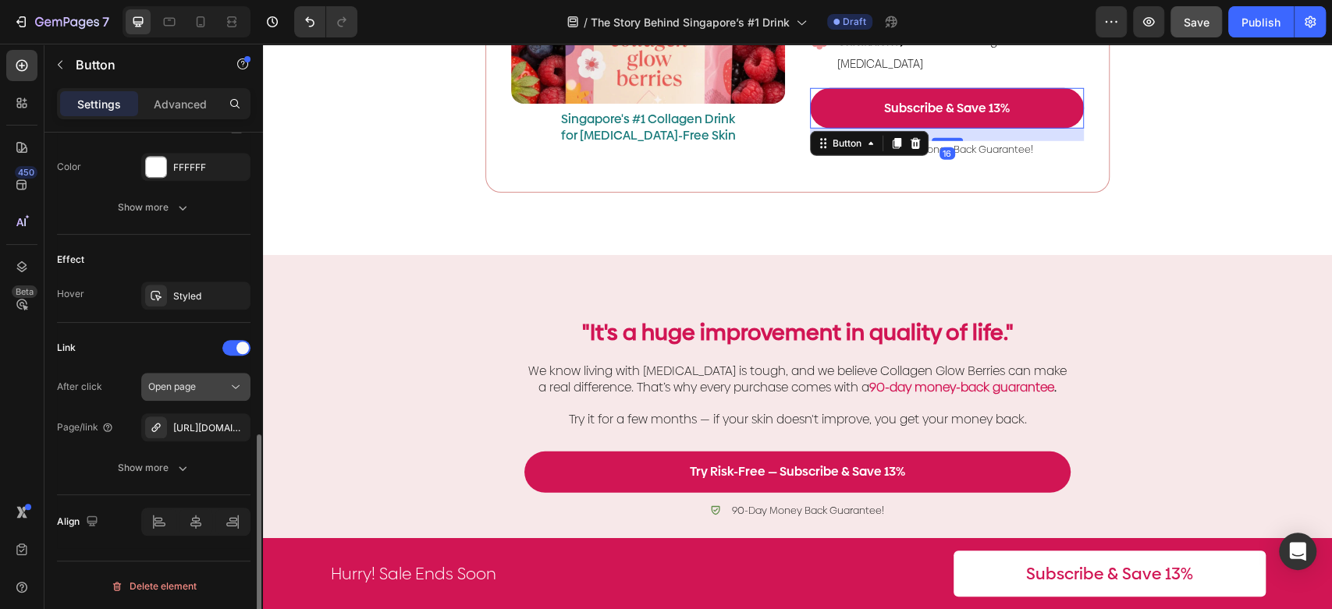
click at [181, 387] on span "Open page" at bounding box center [172, 387] width 48 height 12
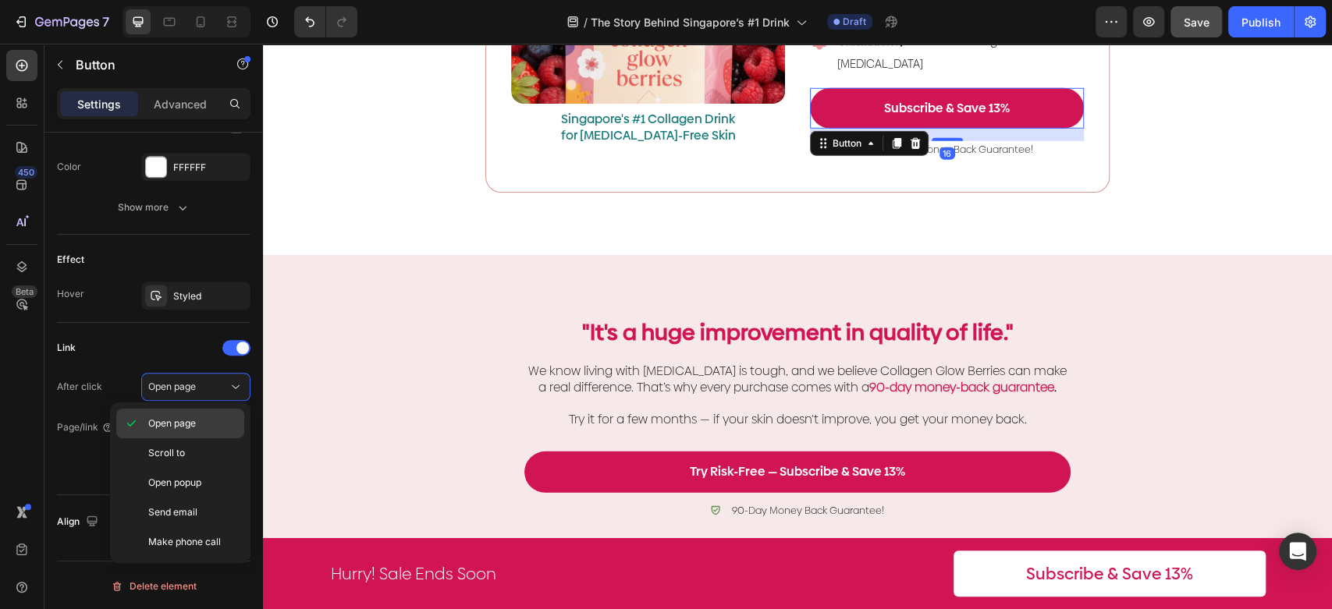
click at [201, 417] on p "Open page" at bounding box center [192, 424] width 89 height 14
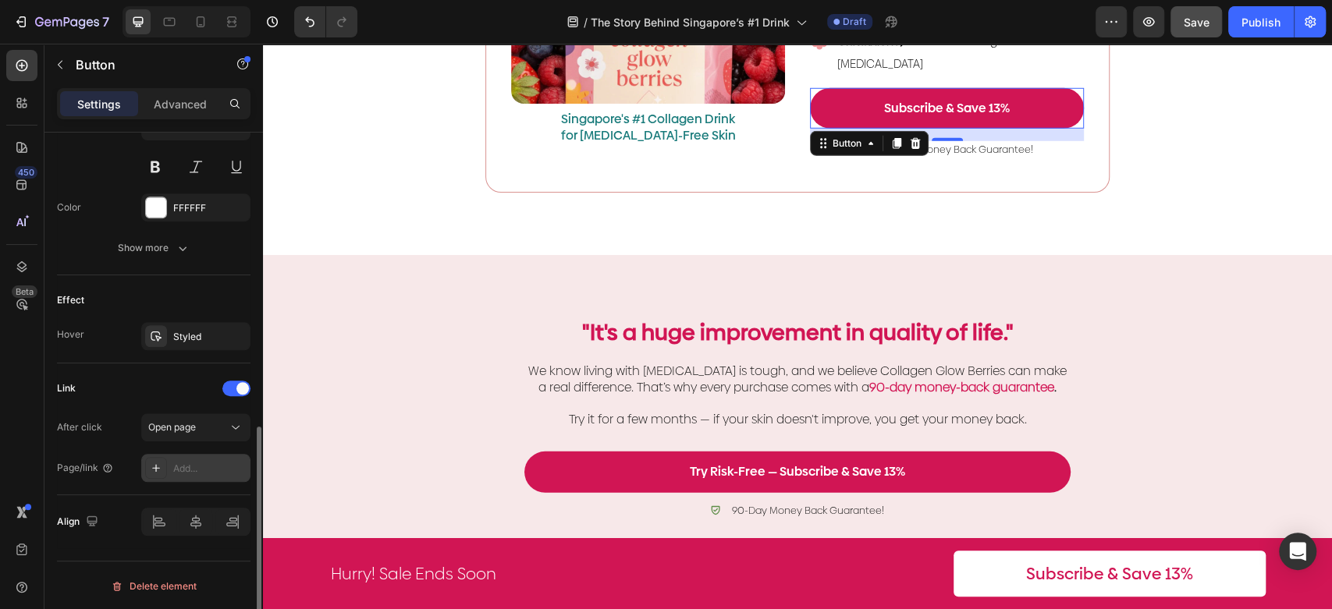
click at [197, 463] on div "Add..." at bounding box center [209, 469] width 73 height 14
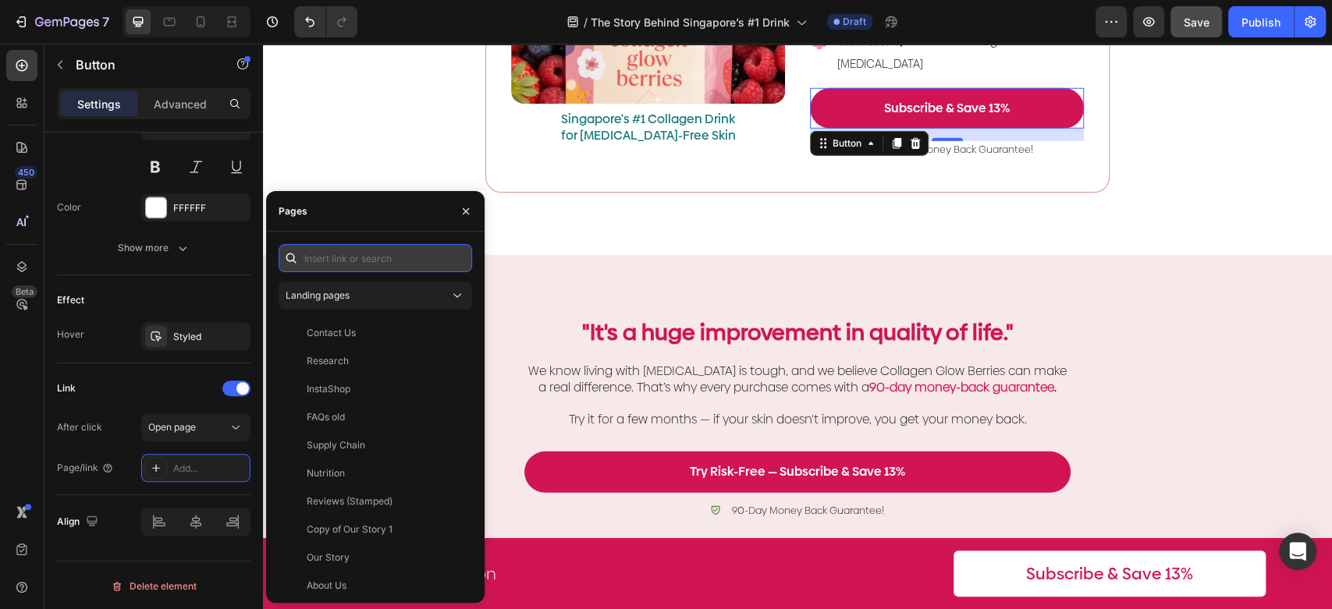
click at [363, 261] on input "text" at bounding box center [374, 258] width 193 height 28
paste input "[URL][DOMAIN_NAME][MEDICAL_DATA]"
type input "[URL][DOMAIN_NAME][MEDICAL_DATA]"
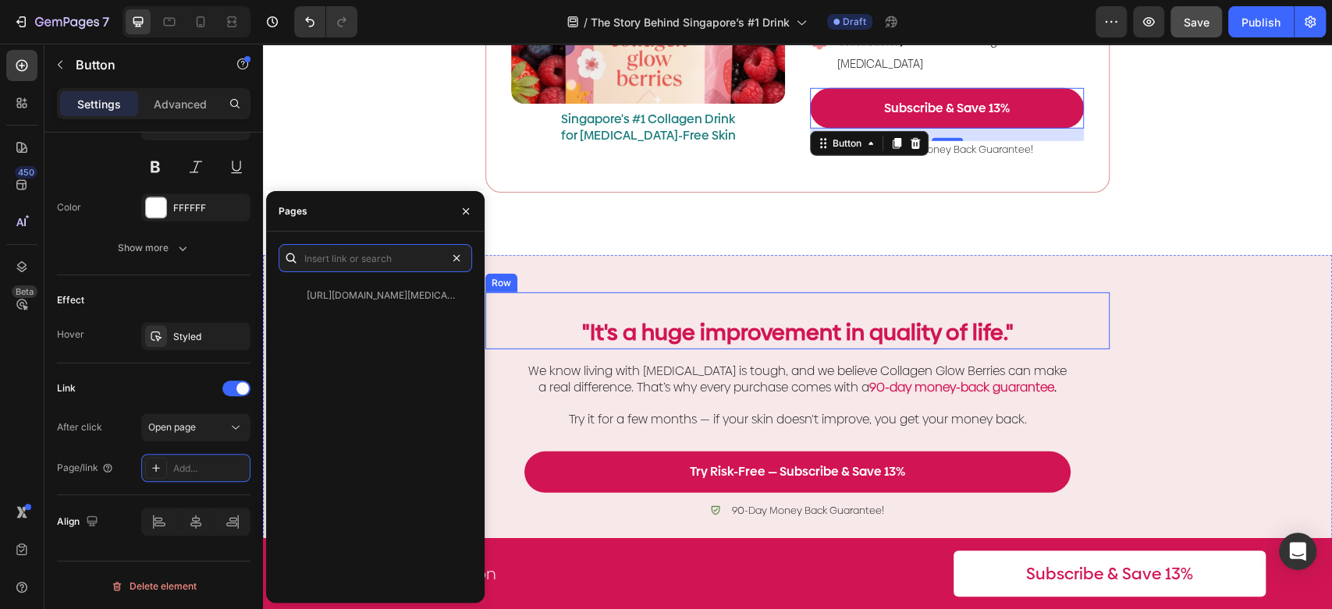
scroll to position [0, 0]
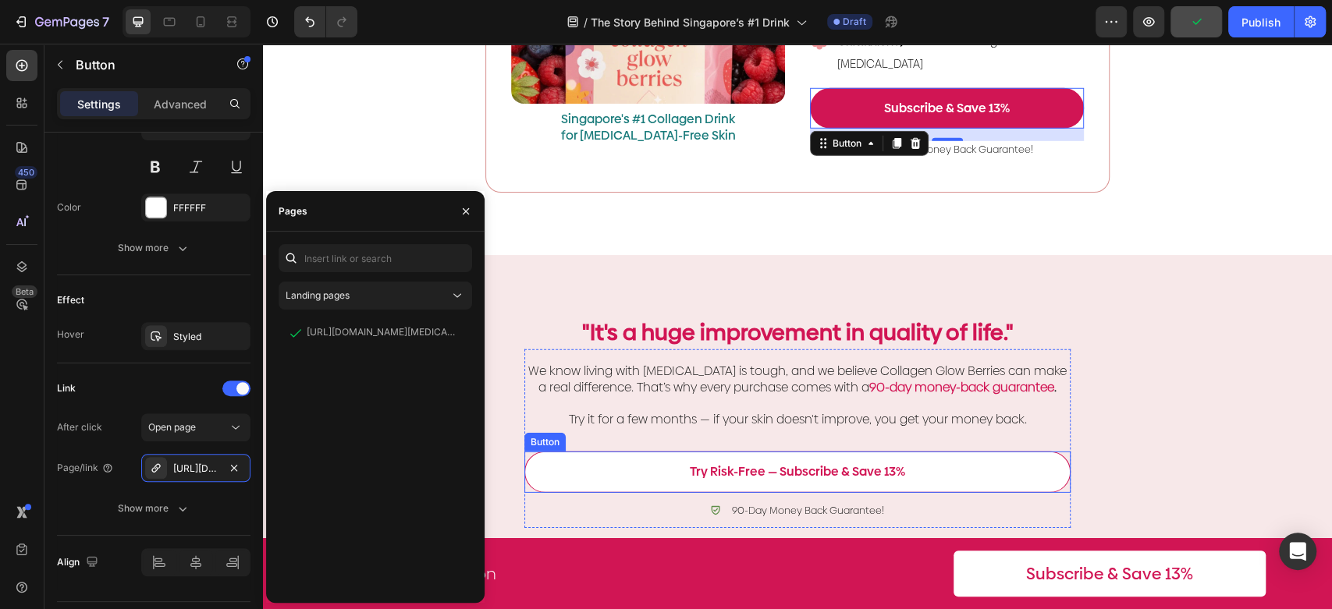
drag, startPoint x: 924, startPoint y: 484, endPoint x: 768, endPoint y: 491, distance: 156.1
click at [925, 484] on link "Try Risk-Free — Subscribe & Save 13%" at bounding box center [797, 472] width 546 height 41
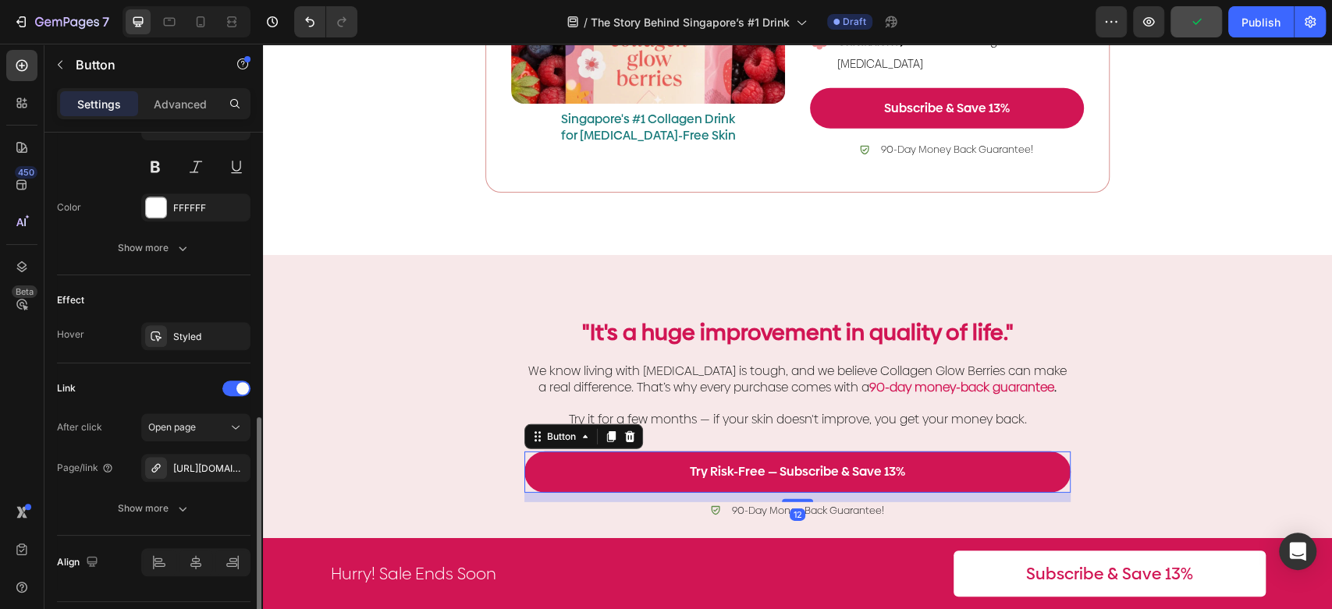
click at [211, 442] on div "After click Open page Page/link [URL][DOMAIN_NAME] Show more" at bounding box center [153, 467] width 193 height 109
click at [206, 439] on button "Open page" at bounding box center [195, 427] width 109 height 28
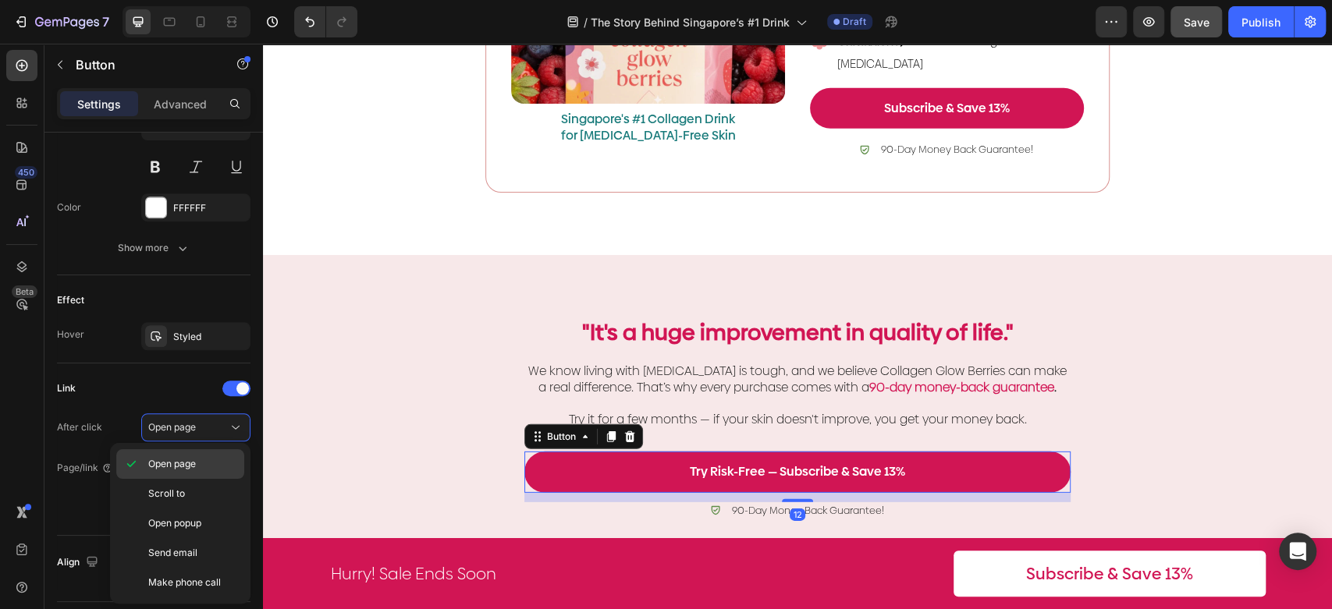
click at [198, 466] on p "Open page" at bounding box center [192, 464] width 89 height 14
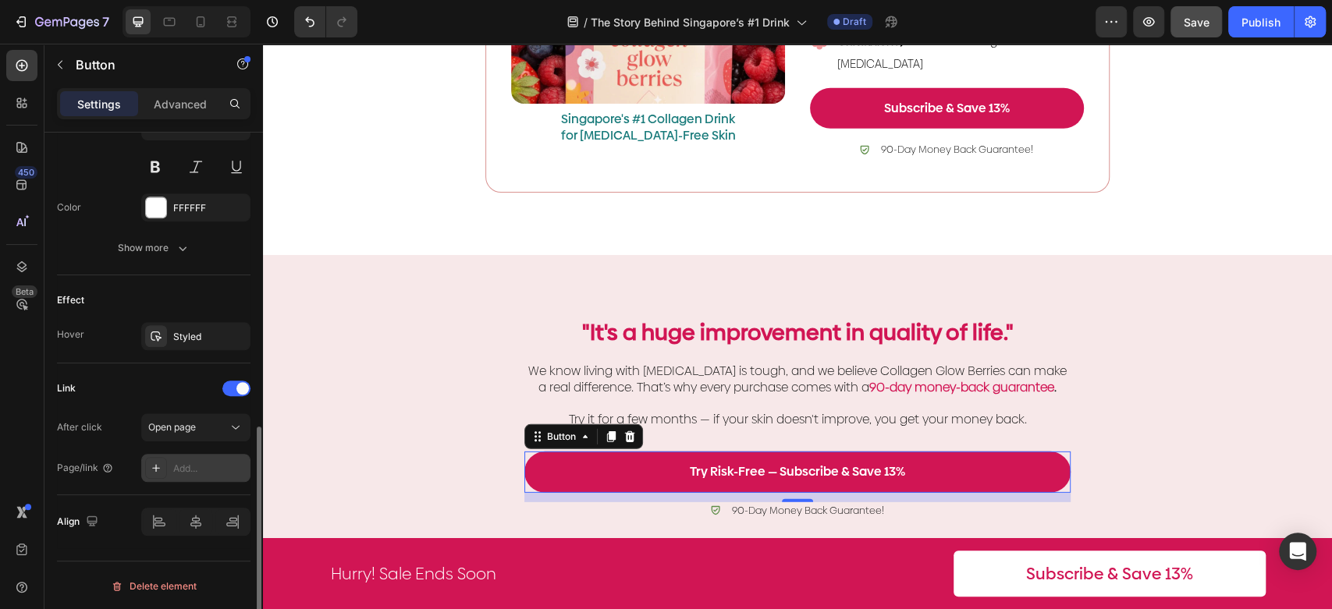
click at [189, 470] on div "Add..." at bounding box center [209, 469] width 73 height 14
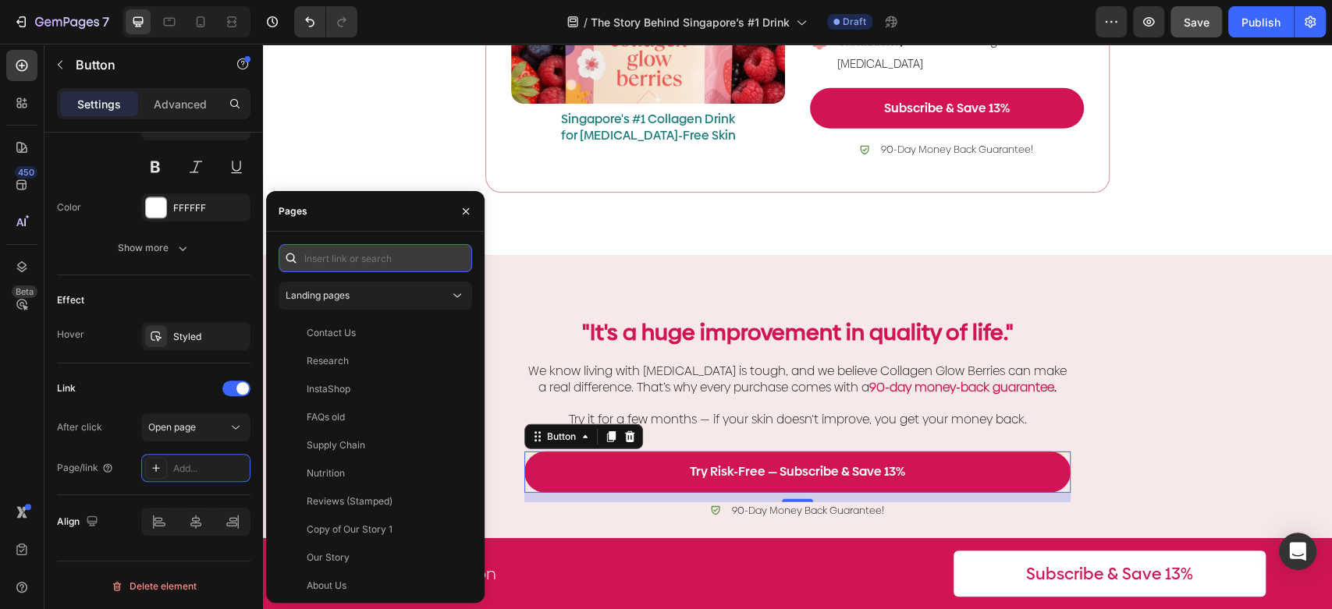
click at [331, 268] on input "text" at bounding box center [374, 258] width 193 height 28
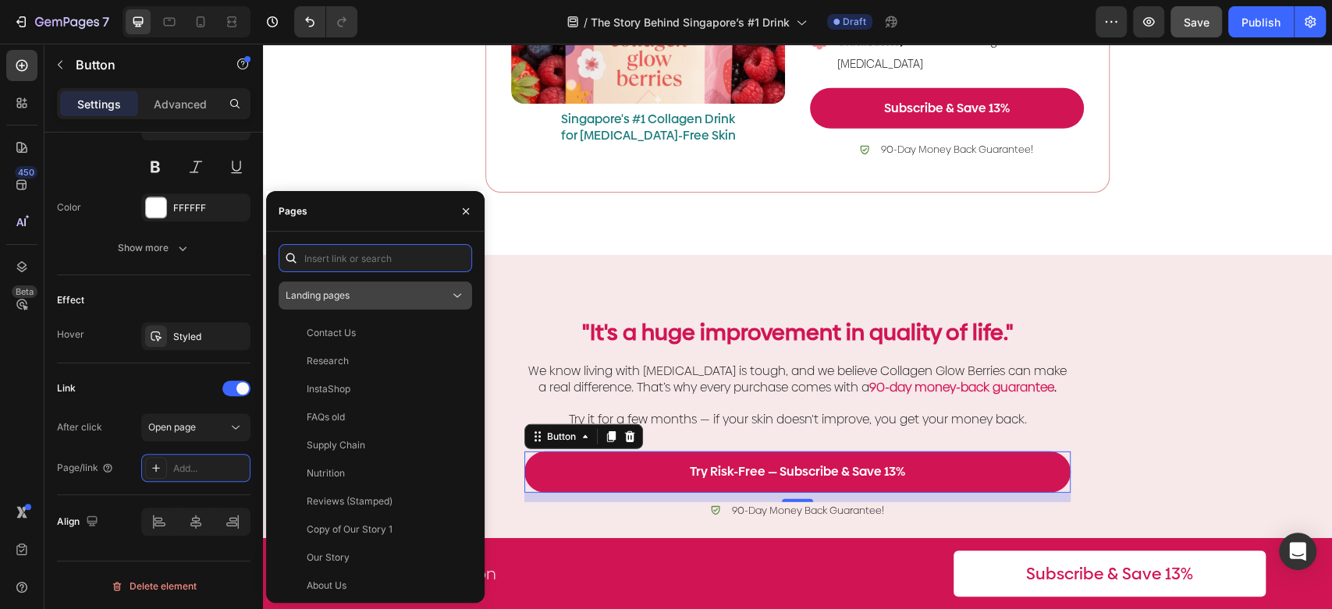
paste input "[URL][DOMAIN_NAME][MEDICAL_DATA]"
type input "[URL][DOMAIN_NAME][MEDICAL_DATA]"
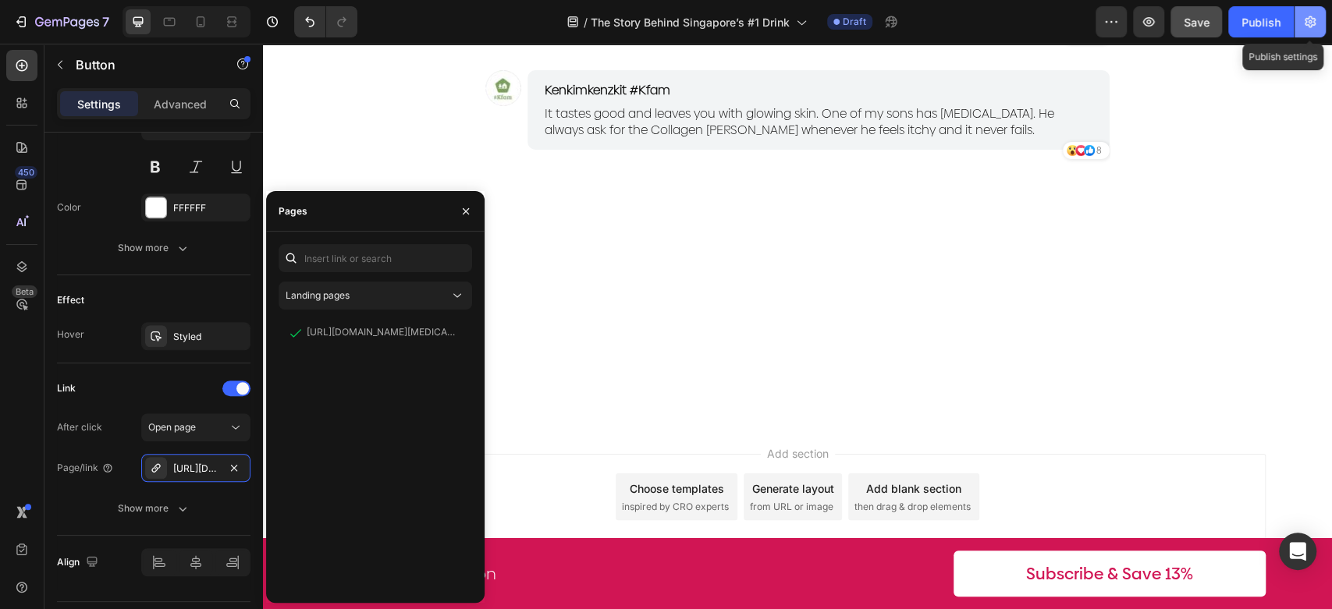
click at [1309, 15] on icon "button" at bounding box center [1310, 22] width 16 height 16
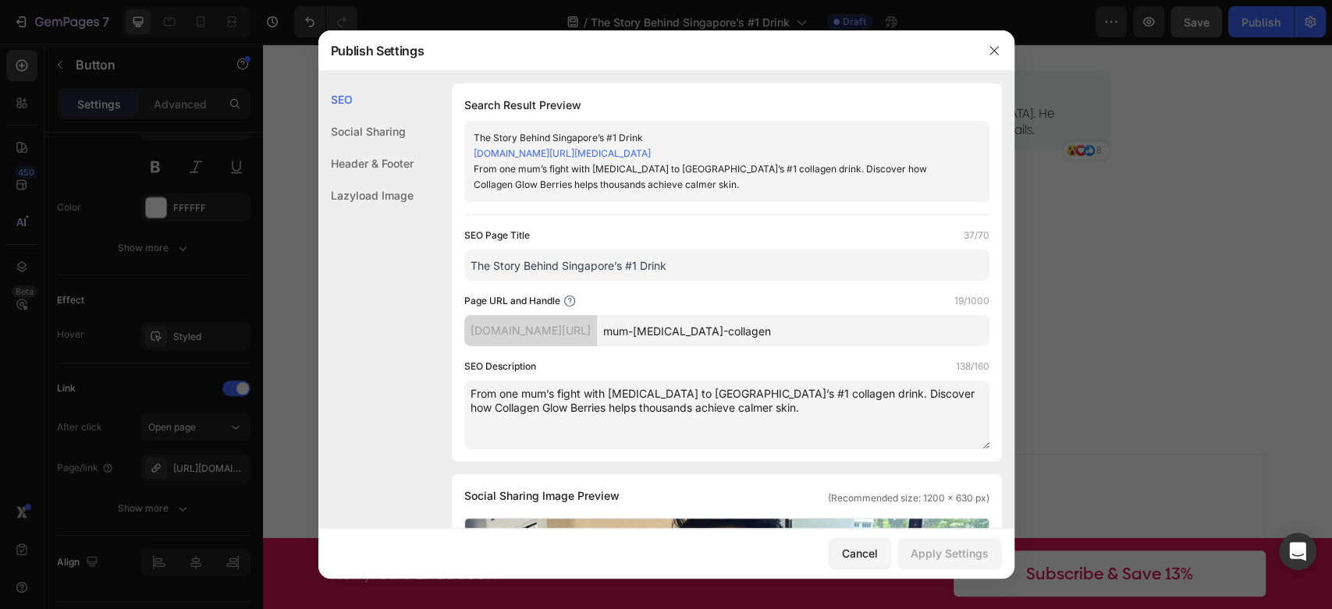
scroll to position [3770, 0]
click at [795, 334] on input "mum-[MEDICAL_DATA]-collagen" at bounding box center [793, 330] width 392 height 31
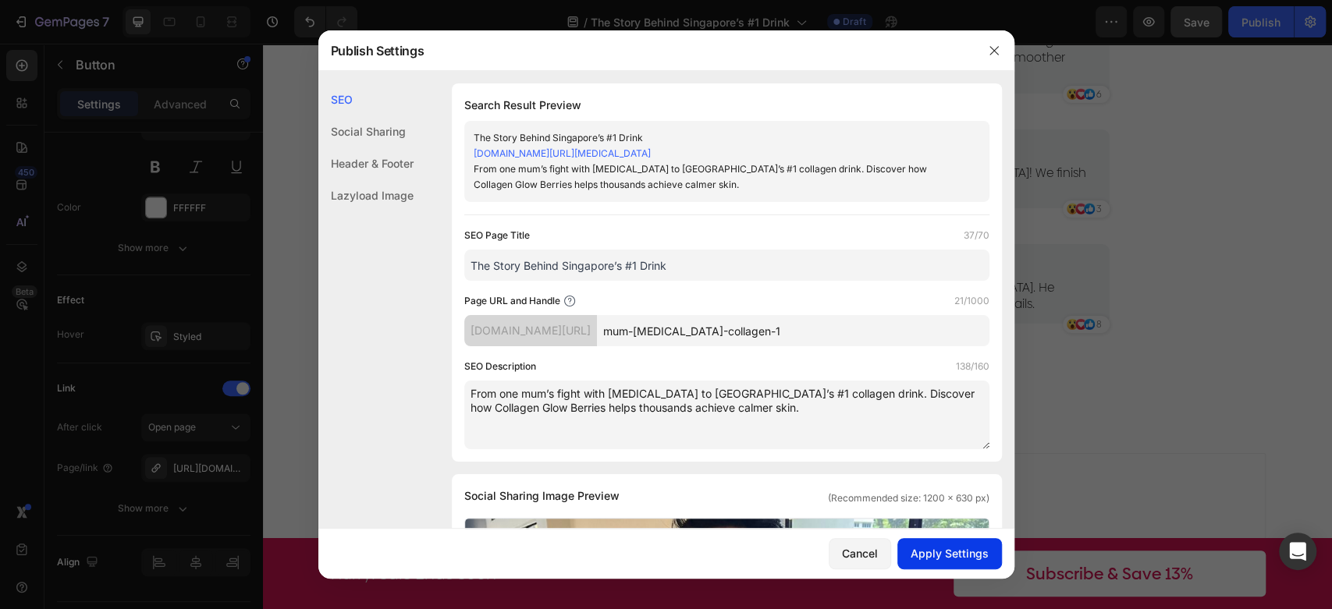
type input "mum-[MEDICAL_DATA]-collagen-1"
click at [949, 539] on button "Apply Settings" at bounding box center [949, 553] width 105 height 31
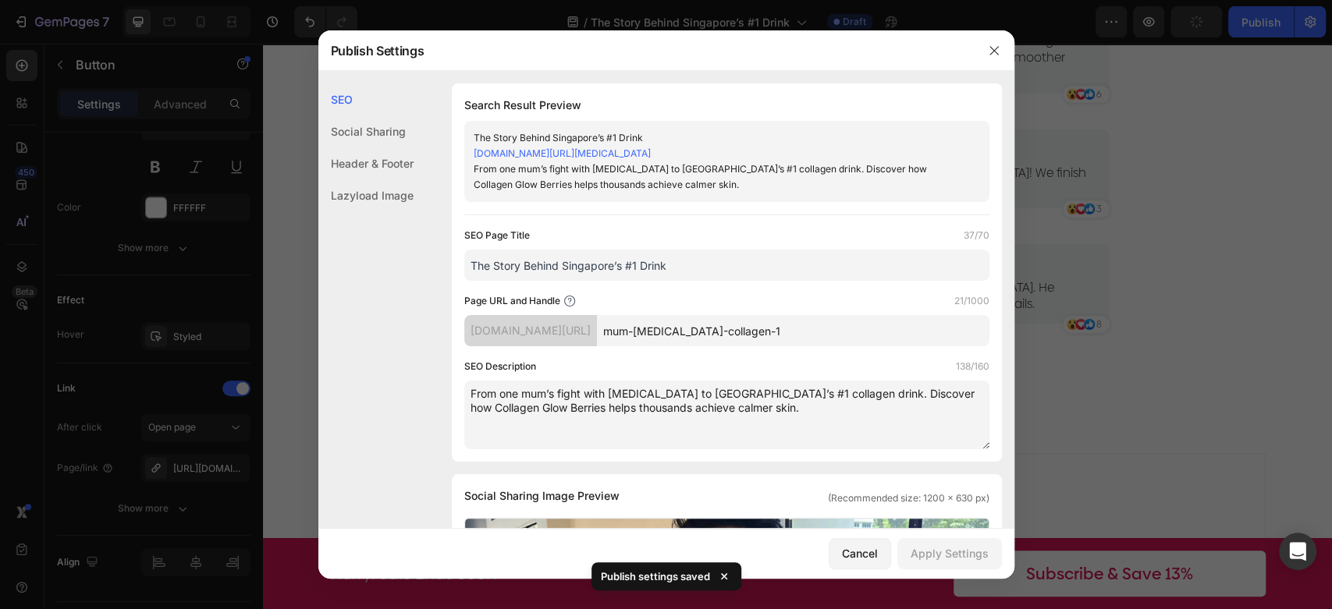
click at [1177, 351] on div at bounding box center [666, 304] width 1332 height 609
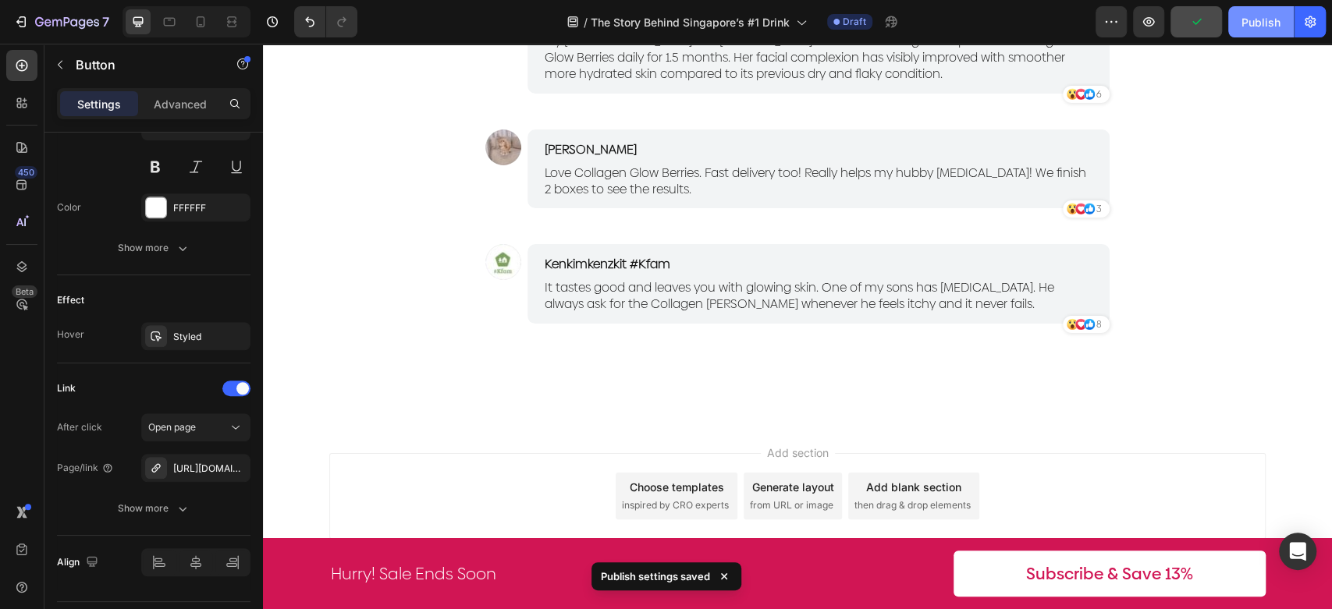
click at [1257, 21] on div "Publish" at bounding box center [1260, 22] width 39 height 16
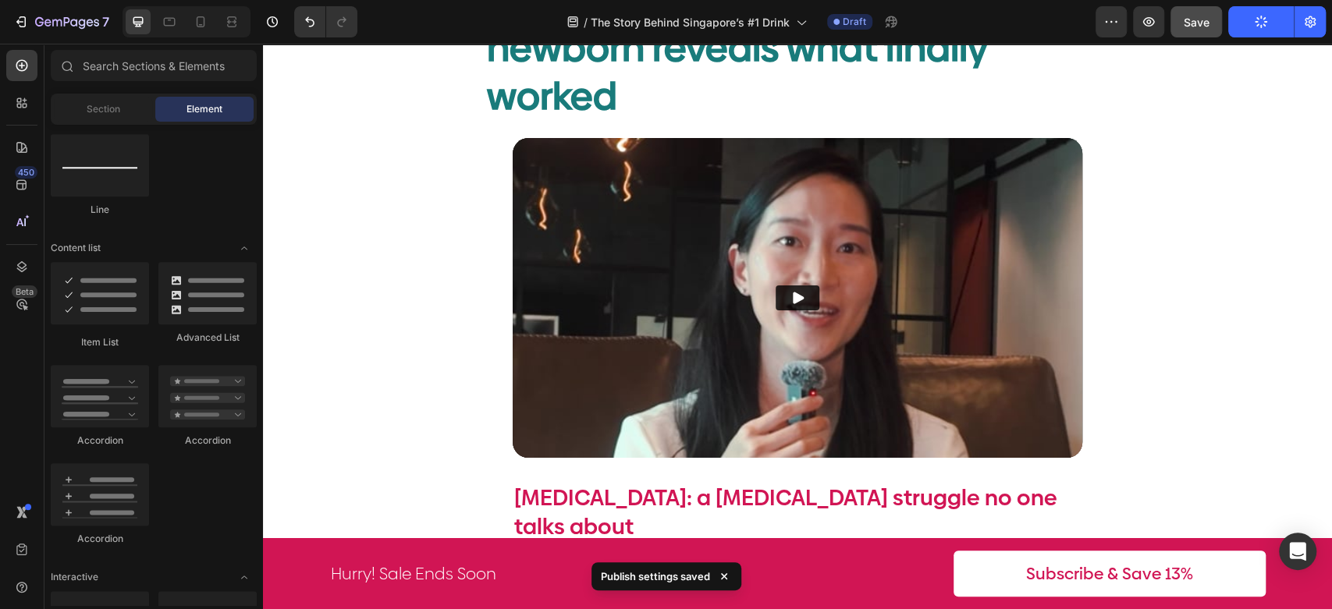
scroll to position [0, 0]
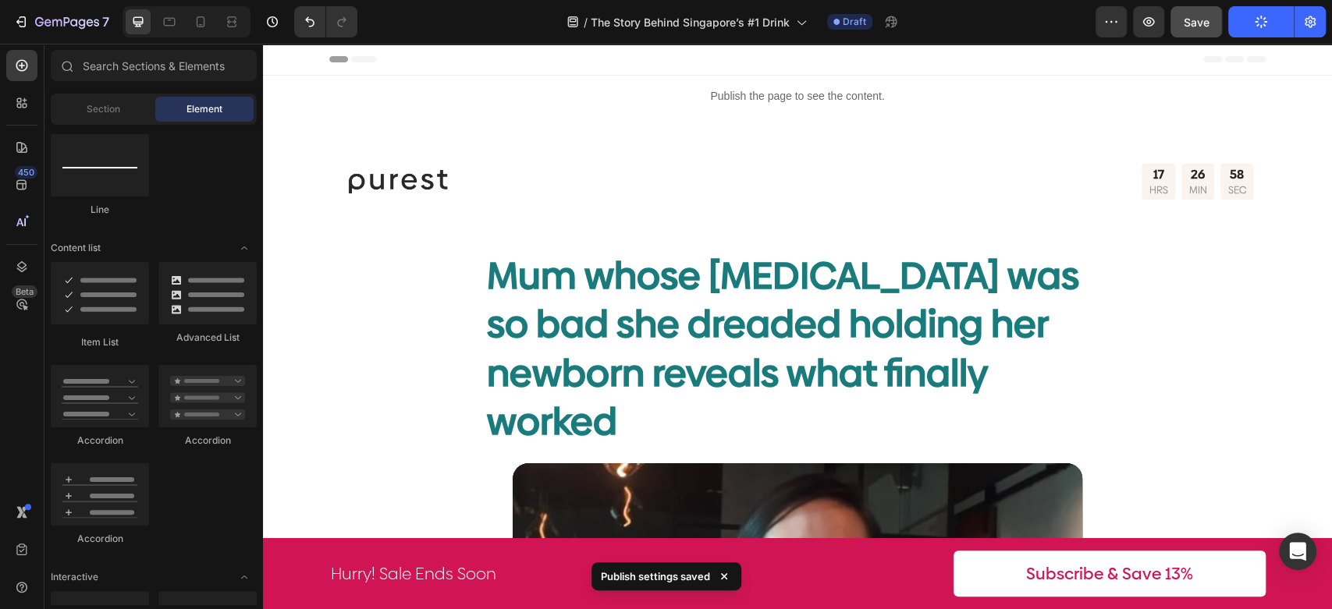
drag, startPoint x: 1330, startPoint y: 543, endPoint x: 1593, endPoint y: 50, distance: 558.7
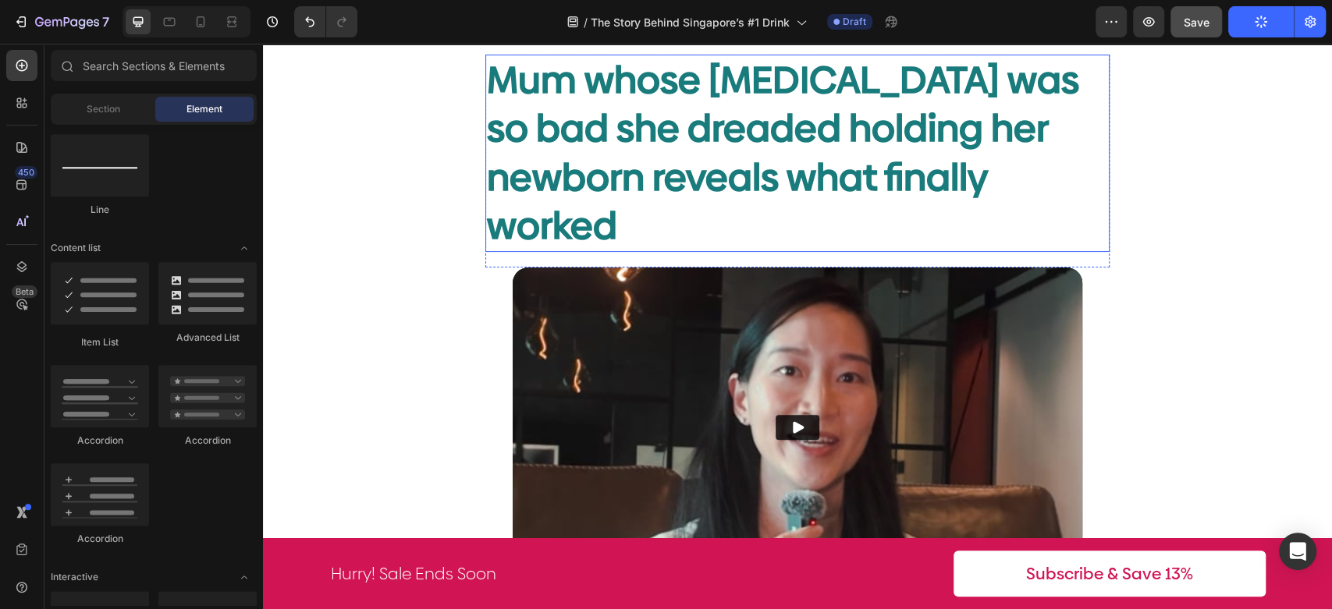
scroll to position [346, 0]
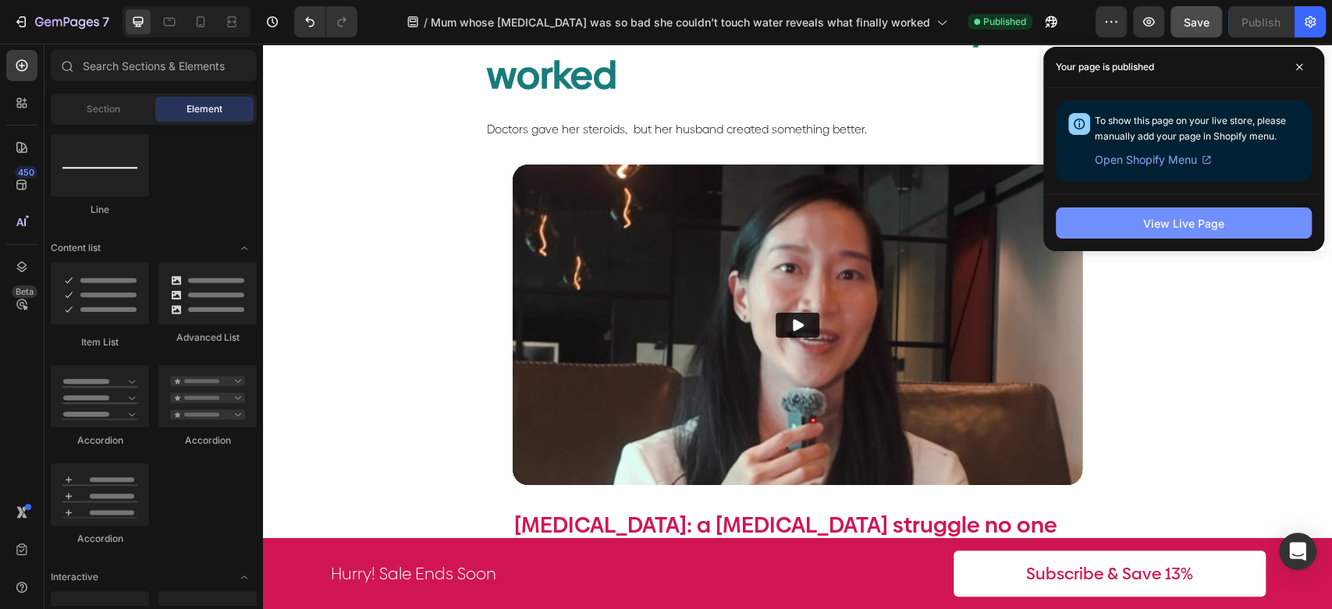
click at [1186, 232] on button "View Live Page" at bounding box center [1183, 222] width 256 height 31
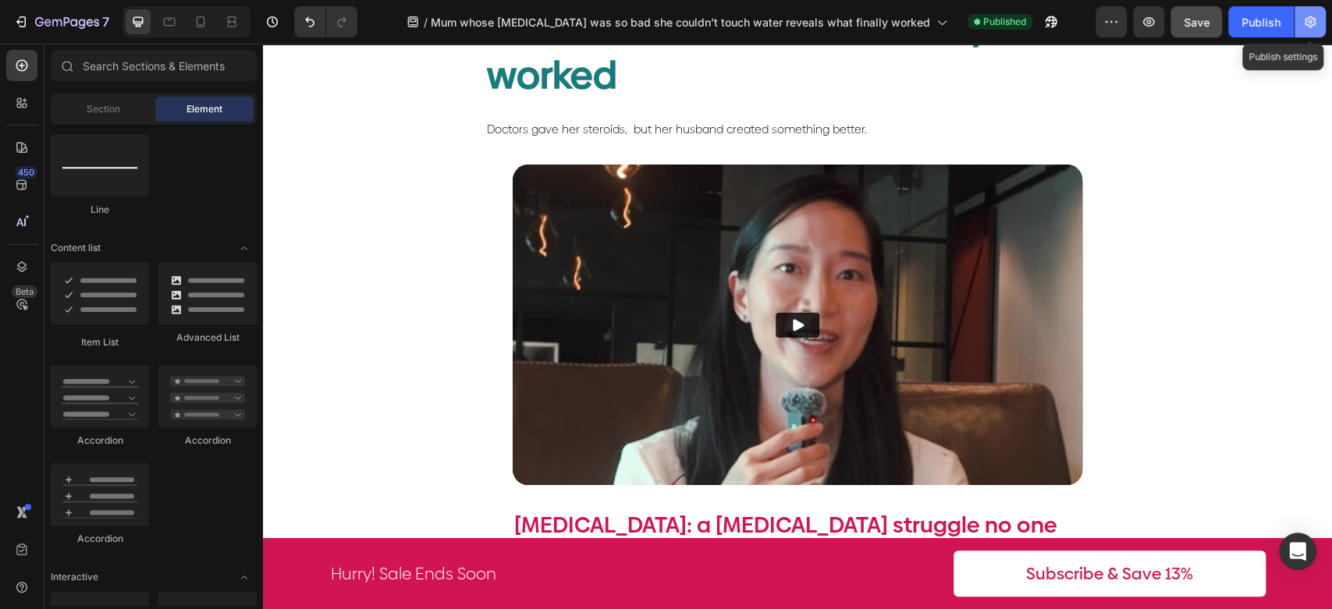
click at [1312, 27] on icon "button" at bounding box center [1310, 22] width 16 height 16
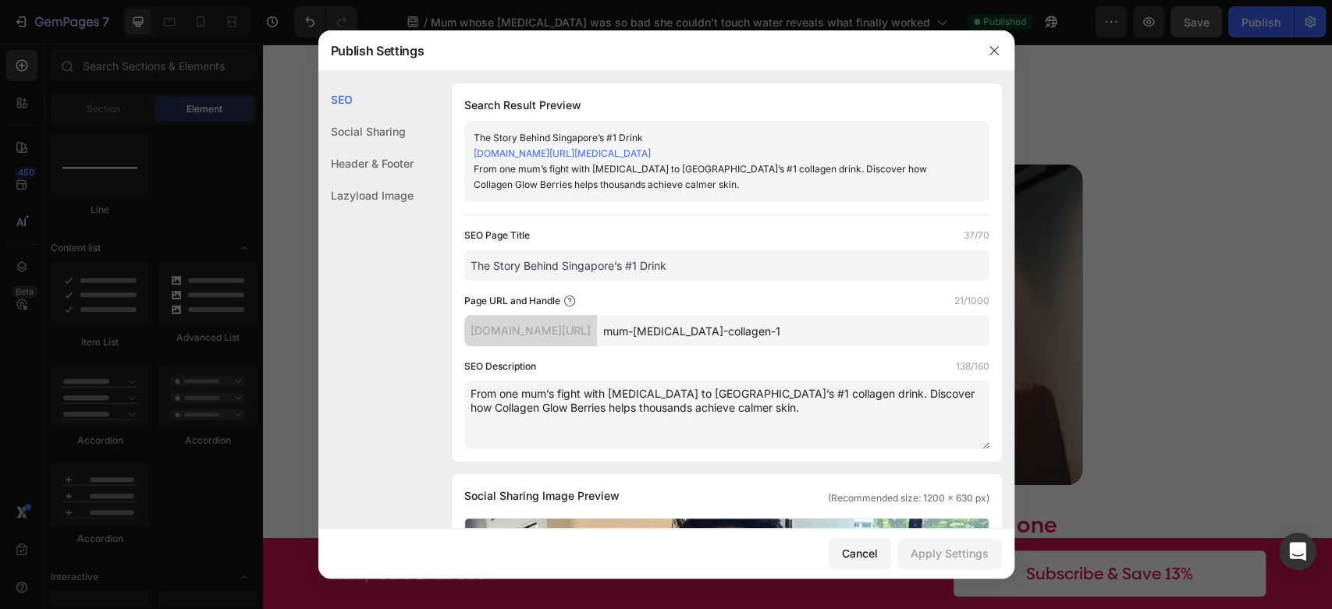
drag, startPoint x: 754, startPoint y: 261, endPoint x: 371, endPoint y: 261, distance: 383.0
click at [656, 279] on input "The Story Behind Singapore’s #1 Drink" at bounding box center [726, 265] width 525 height 31
click at [617, 268] on input "The Story Behind Singapore’s #1 Drink" at bounding box center [726, 265] width 525 height 31
drag, startPoint x: 658, startPoint y: 268, endPoint x: 678, endPoint y: 268, distance: 19.5
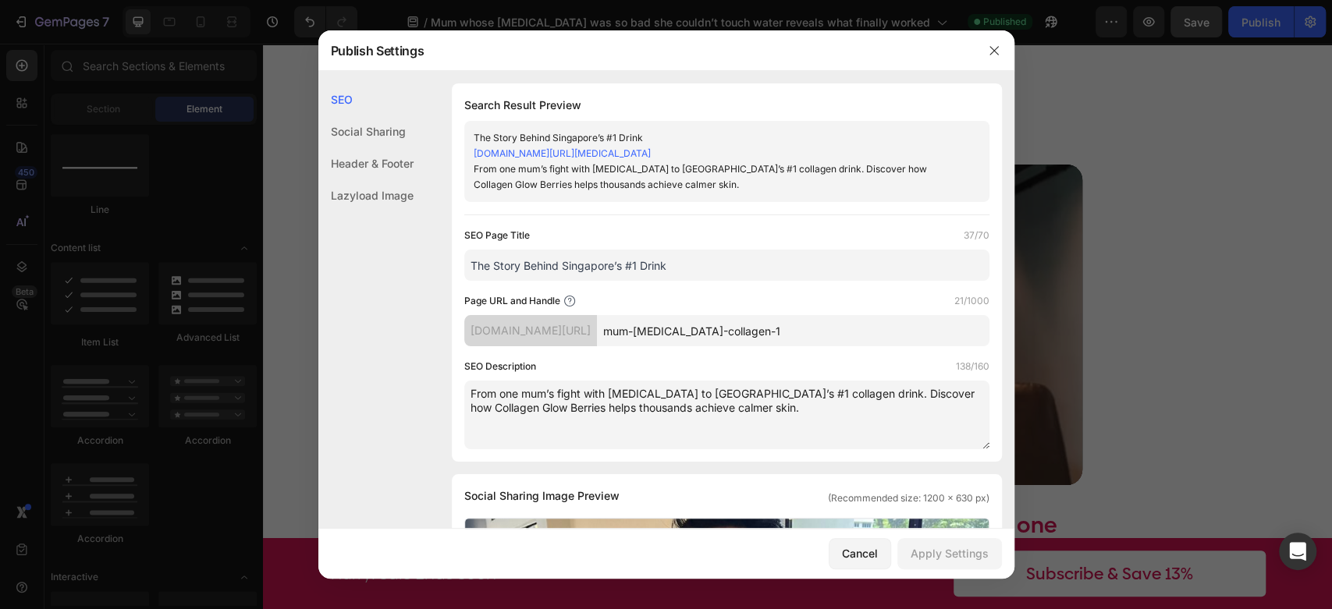
click at [668, 268] on input "The Story Behind Singapore’s #1 Drink" at bounding box center [726, 265] width 525 height 31
click at [687, 269] on input "The Story Behind Singapore’s #1 Drink" at bounding box center [726, 265] width 525 height 31
click at [685, 261] on input "The Story Behind Singapore’s #1 Drink" at bounding box center [726, 265] width 525 height 31
click at [644, 265] on input "The Story Behind Singapore’s #1 Drink" at bounding box center [726, 265] width 525 height 31
drag, startPoint x: 642, startPoint y: 265, endPoint x: 695, endPoint y: 264, distance: 53.0
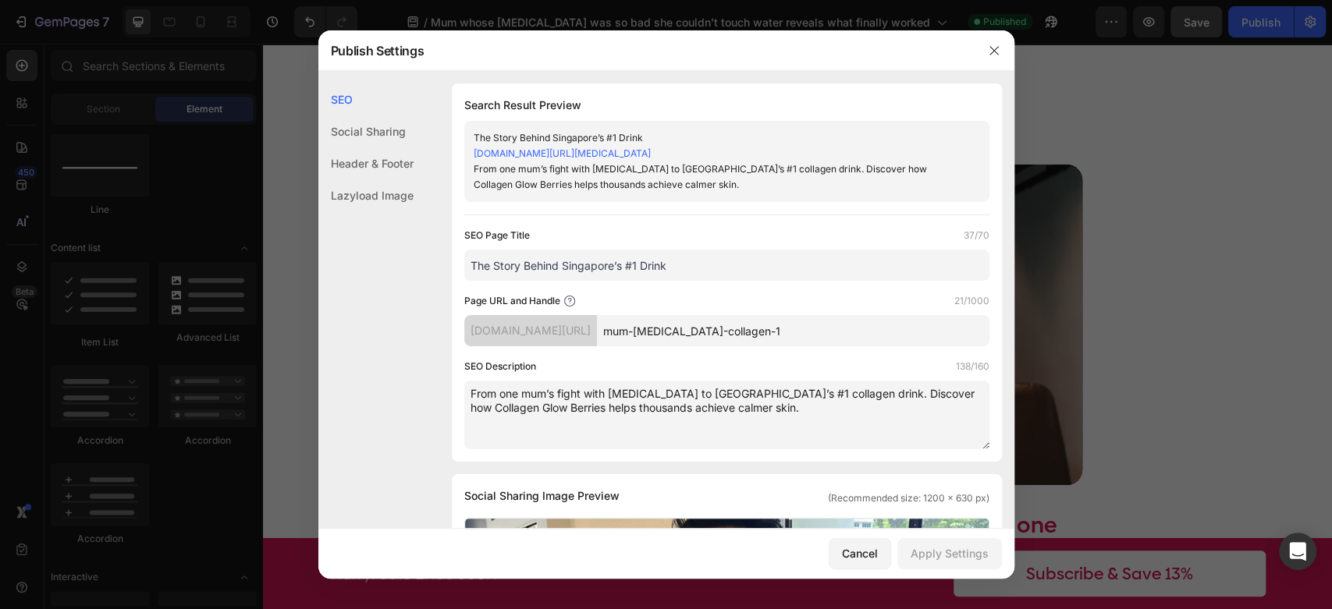
click at [695, 264] on input "The Story Behind Singapore’s #1 Drink" at bounding box center [726, 265] width 525 height 31
drag, startPoint x: 709, startPoint y: 261, endPoint x: 376, endPoint y: 236, distance: 334.0
type input "The Story Behind Singapore’s #1 Collagen"
click at [955, 554] on div "Apply Settings" at bounding box center [949, 553] width 78 height 16
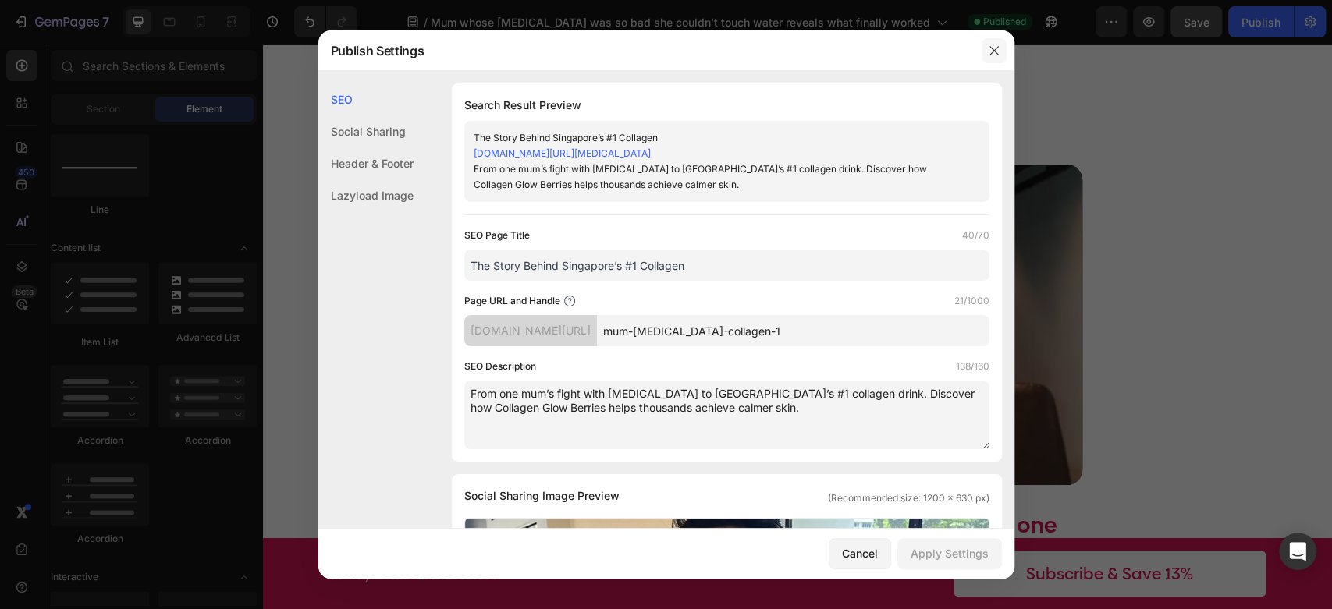
click at [990, 54] on icon "button" at bounding box center [993, 50] width 9 height 9
